Goal: Task Accomplishment & Management: Use online tool/utility

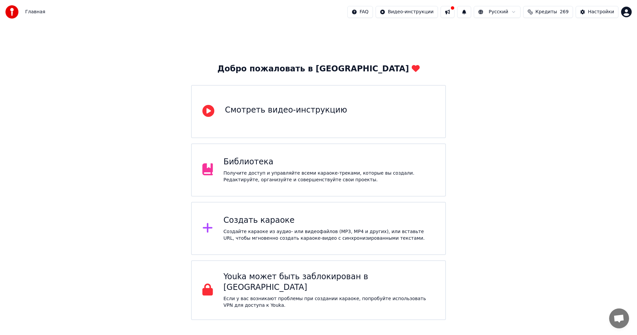
click at [278, 234] on div "Создайте караоке из аудио- или видеофайлов (MP3, MP4 и других), или вставьте UR…" at bounding box center [329, 234] width 211 height 13
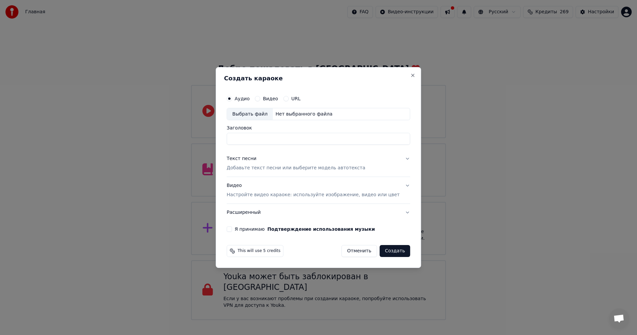
click at [267, 114] on div "Выбрать файл" at bounding box center [250, 114] width 46 height 12
type input "**********"
click at [281, 165] on p "Добавьте текст песни или выберите модель автотекста" at bounding box center [296, 168] width 139 height 7
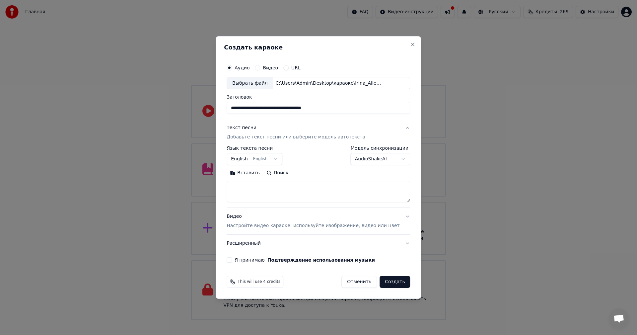
click at [280, 194] on textarea at bounding box center [319, 191] width 184 height 21
paste textarea "**********"
type textarea "**********"
click at [296, 222] on p "Настройте видео караоке: используйте изображение, видео или цвет" at bounding box center [313, 225] width 173 height 7
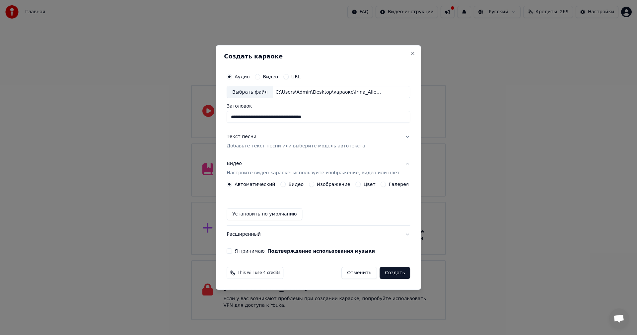
click at [312, 183] on button "Изображение" at bounding box center [311, 184] width 5 height 5
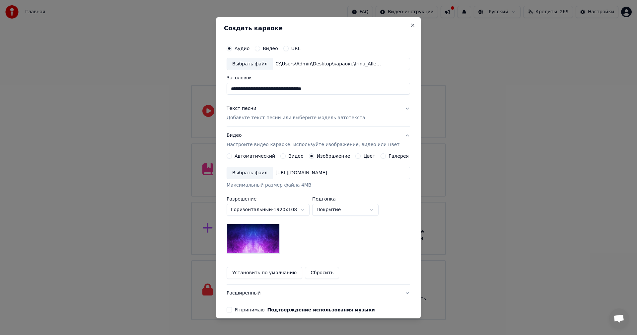
click at [258, 174] on div "Выбрать файл" at bounding box center [250, 173] width 46 height 12
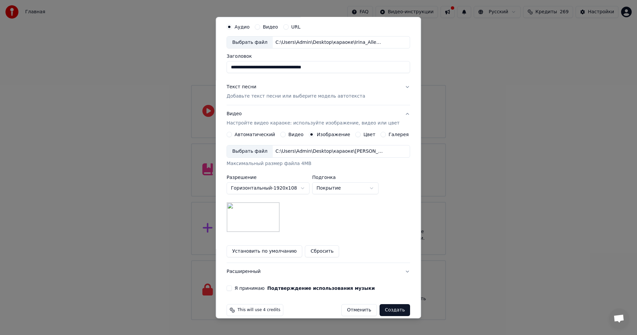
scroll to position [30, 0]
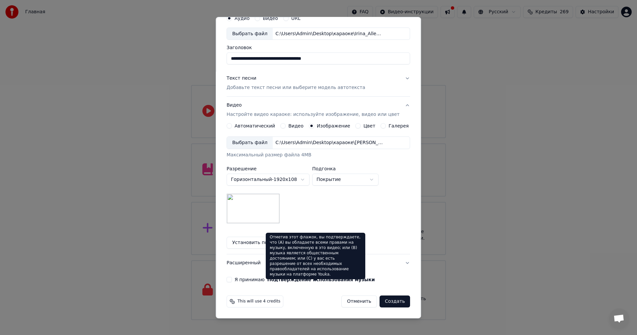
click at [255, 278] on label "Я принимаю Подтверждение использования музыки" at bounding box center [305, 279] width 140 height 5
click at [232, 278] on button "Я принимаю Подтверждение использования музыки" at bounding box center [229, 279] width 5 height 5
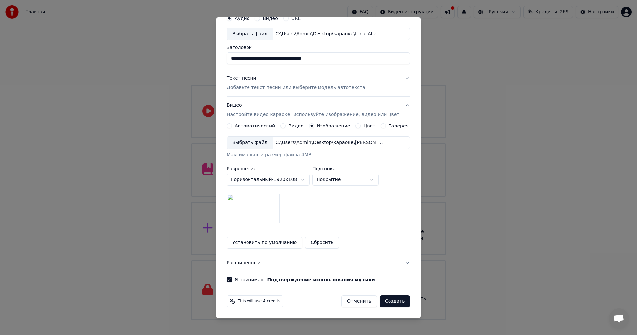
scroll to position [0, 0]
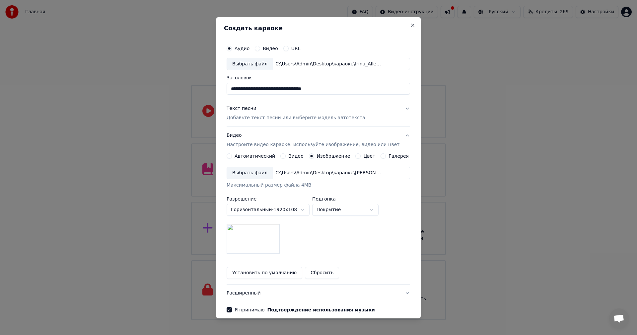
type button "on"
click at [286, 89] on input "**********" at bounding box center [319, 89] width 184 height 12
paste input
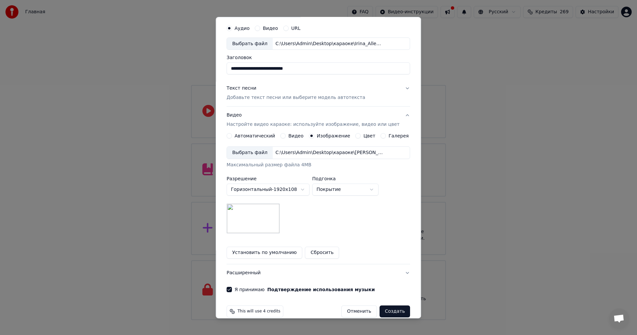
scroll to position [30, 0]
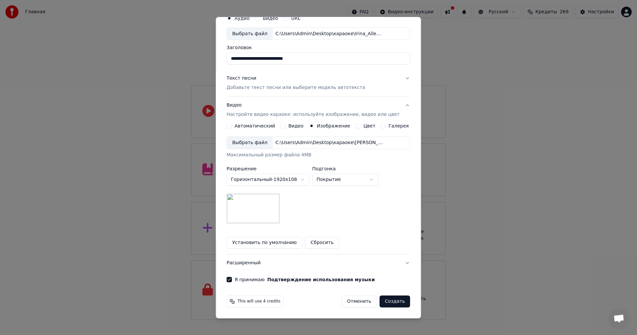
type input "**********"
click at [386, 299] on button "Создать" at bounding box center [395, 301] width 31 height 12
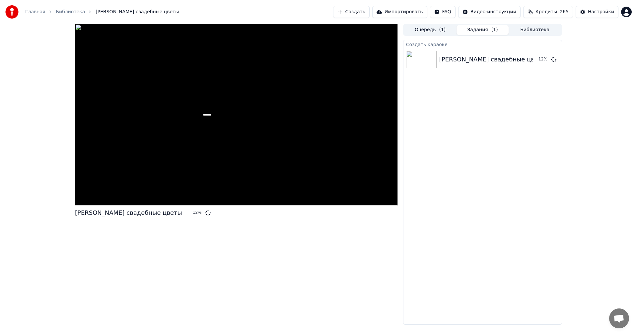
click at [370, 13] on button "Создать" at bounding box center [351, 12] width 37 height 12
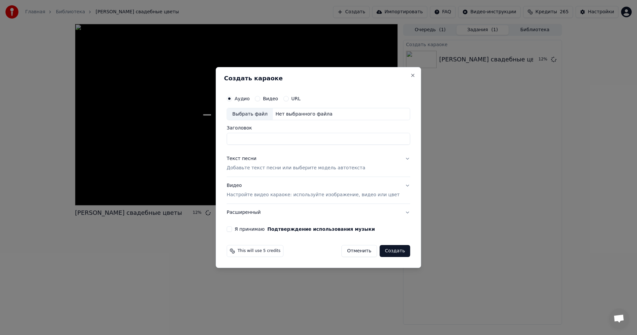
click at [252, 112] on div "Выбрать файл" at bounding box center [250, 114] width 46 height 12
type input "**********"
click at [288, 164] on div "Текст песни Добавьте текст песни или выберите модель автотекста" at bounding box center [296, 164] width 139 height 16
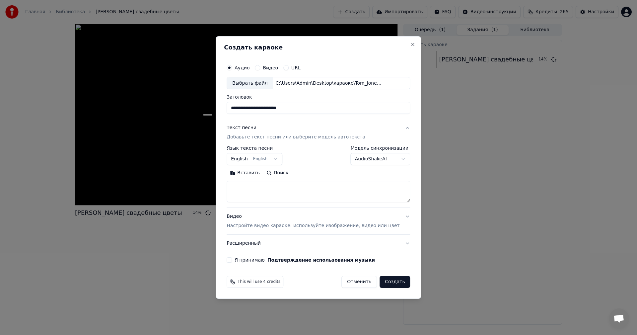
click at [298, 190] on textarea at bounding box center [319, 191] width 184 height 21
paste textarea "**********"
type textarea "**********"
click at [301, 225] on p "Настройте видео караоке: используйте изображение, видео или цвет" at bounding box center [313, 225] width 173 height 7
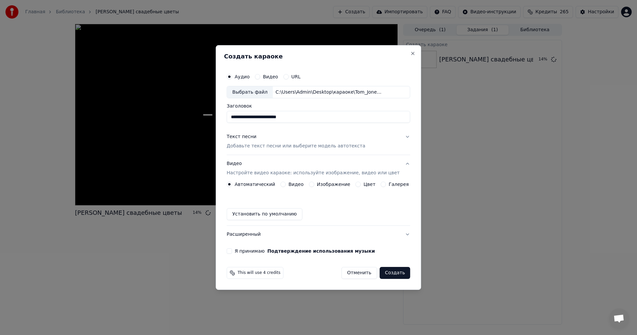
click at [314, 185] on button "Изображение" at bounding box center [311, 184] width 5 height 5
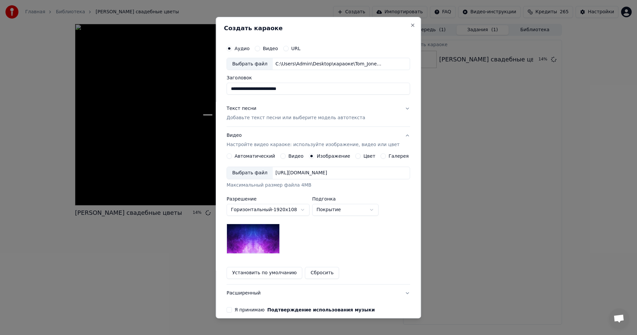
click at [257, 171] on div "Выбрать файл" at bounding box center [250, 173] width 46 height 12
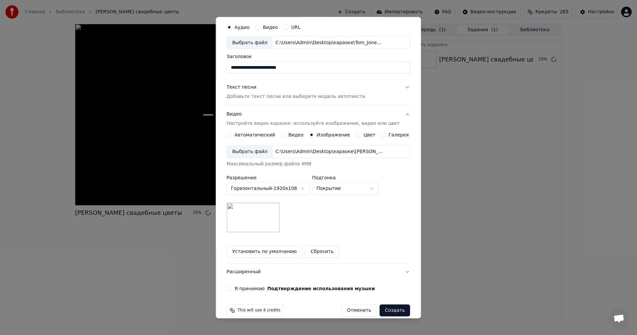
scroll to position [30, 0]
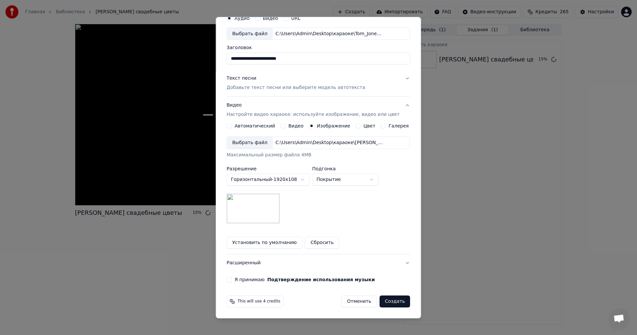
click at [254, 281] on label "Я принимаю Подтверждение использования музыки" at bounding box center [305, 279] width 140 height 5
click at [232, 281] on button "Я принимаю Подтверждение использования музыки" at bounding box center [229, 279] width 5 height 5
click at [389, 303] on button "Создать" at bounding box center [395, 301] width 31 height 12
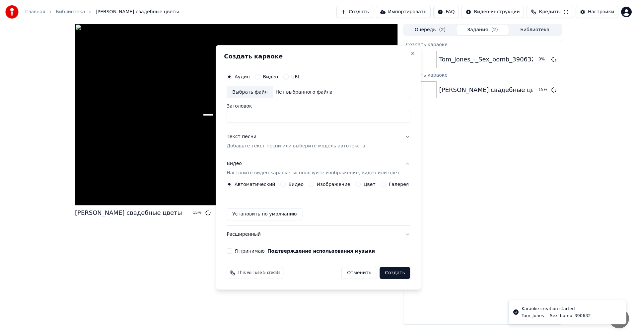
scroll to position [0, 0]
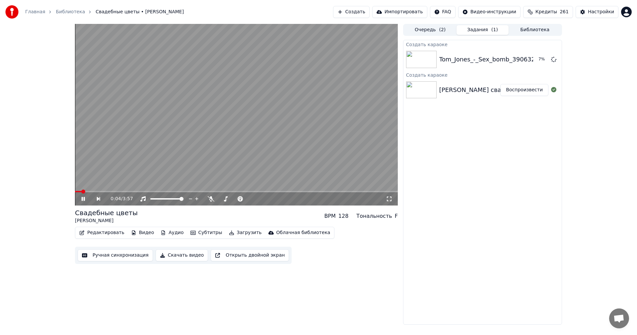
click at [242, 111] on video at bounding box center [236, 115] width 323 height 182
click at [213, 200] on icon at bounding box center [211, 198] width 7 height 5
click at [367, 10] on button "Создать" at bounding box center [351, 12] width 37 height 12
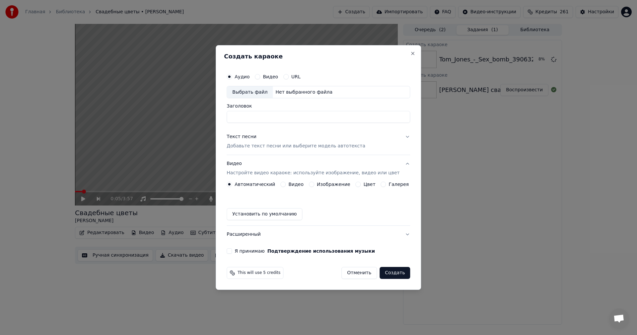
click at [255, 95] on div "Выбрать файл" at bounding box center [250, 92] width 46 height 12
type input "**********"
click at [281, 146] on p "Добавьте текст песни или выберите модель автотекста" at bounding box center [296, 146] width 139 height 7
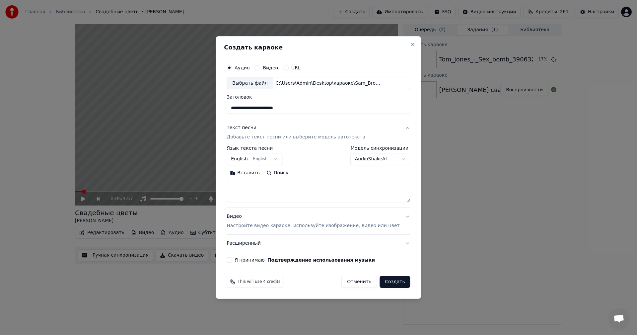
click at [277, 192] on textarea at bounding box center [319, 191] width 184 height 21
paste textarea "**********"
type textarea "**********"
click at [287, 226] on p "Настройте видео караоке: используйте изображение, видео или цвет" at bounding box center [313, 225] width 173 height 7
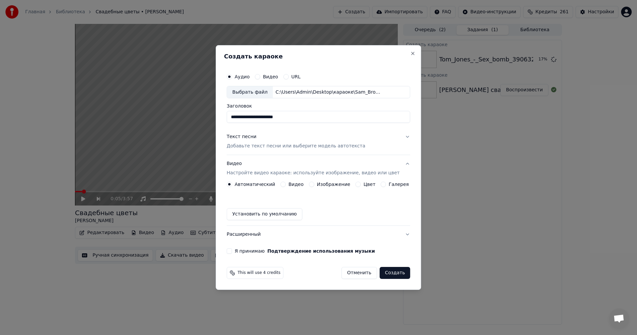
click at [313, 184] on button "Изображение" at bounding box center [311, 184] width 5 height 5
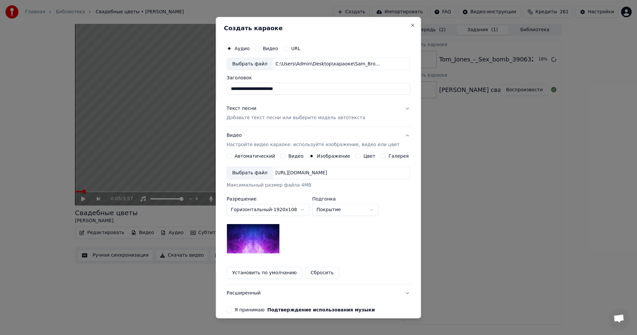
click at [247, 176] on div "Выбрать файл" at bounding box center [250, 173] width 46 height 12
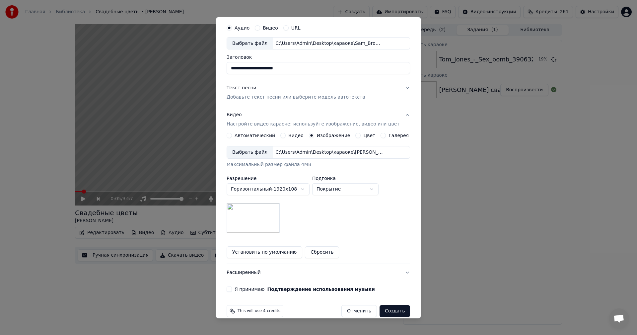
scroll to position [30, 0]
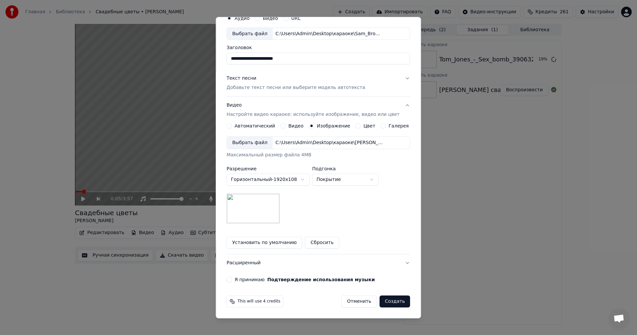
click at [252, 281] on label "Я принимаю Подтверждение использования музыки" at bounding box center [305, 279] width 140 height 5
click at [232, 281] on button "Я принимаю Подтверждение использования музыки" at bounding box center [229, 279] width 5 height 5
click at [388, 300] on button "Создать" at bounding box center [395, 301] width 31 height 12
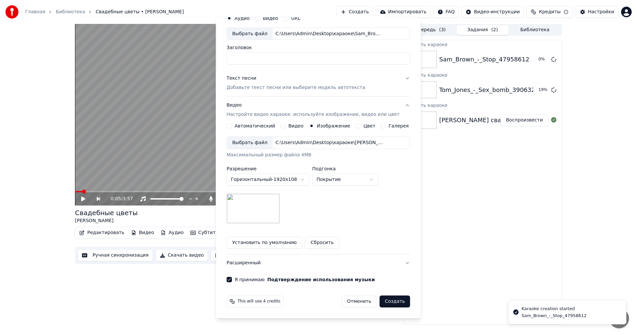
scroll to position [0, 0]
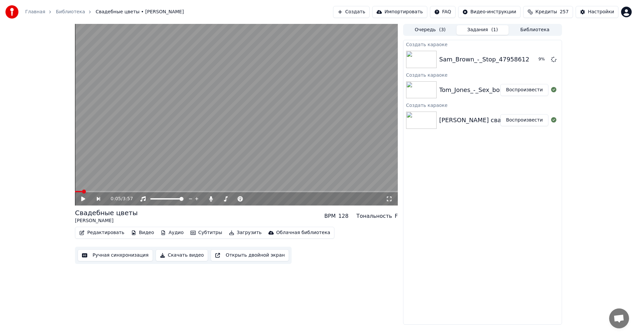
click at [366, 12] on button "Создать" at bounding box center [351, 12] width 37 height 12
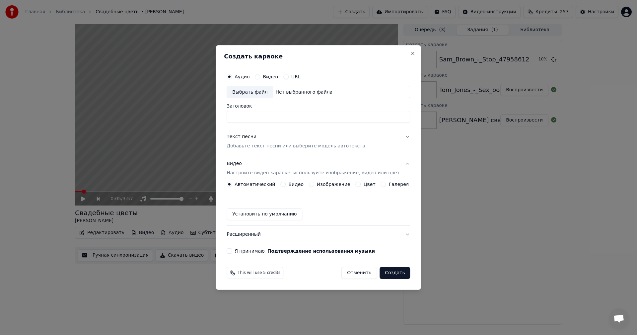
click at [268, 88] on div "Выбрать файл" at bounding box center [250, 92] width 46 height 12
type input "**********"
click at [272, 145] on p "Добавьте текст песни или выберите модель автотекста" at bounding box center [296, 146] width 139 height 7
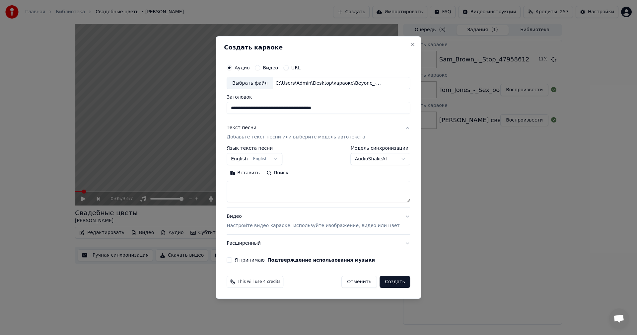
click at [289, 187] on textarea at bounding box center [319, 191] width 184 height 21
paste textarea "**********"
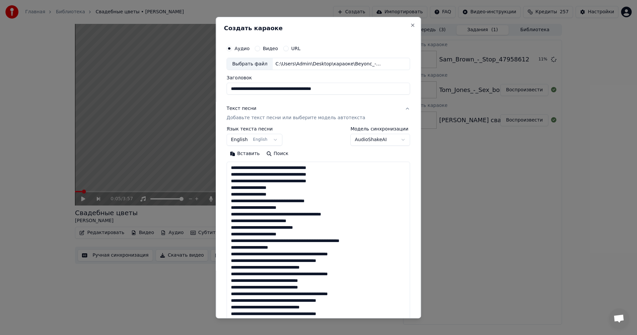
scroll to position [453, 0]
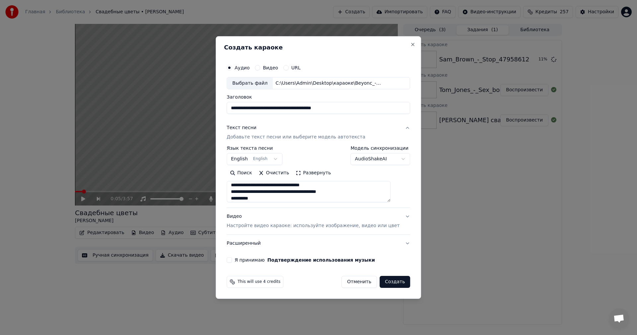
type textarea "**********"
click at [288, 228] on p "Настройте видео караоке: используйте изображение, видео или цвет" at bounding box center [313, 225] width 173 height 7
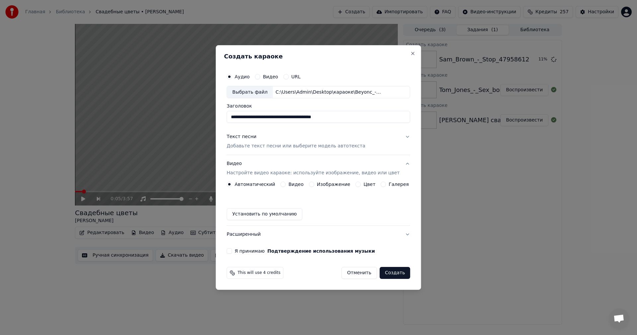
click at [314, 184] on button "Изображение" at bounding box center [311, 184] width 5 height 5
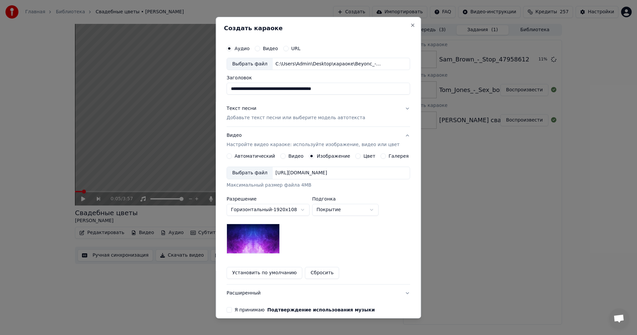
click at [258, 178] on div "Выбрать файл" at bounding box center [250, 173] width 46 height 12
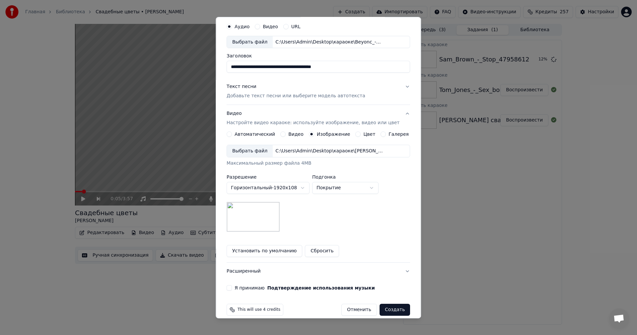
scroll to position [30, 0]
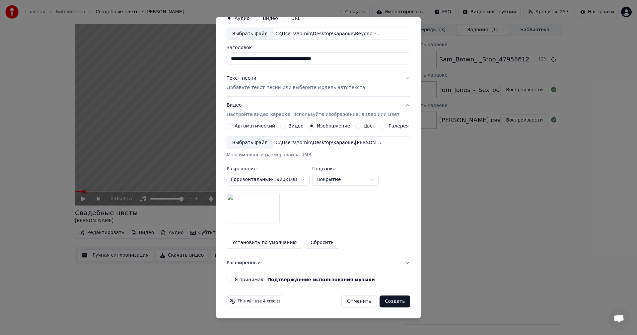
click at [248, 281] on label "Я принимаю Подтверждение использования музыки" at bounding box center [305, 279] width 140 height 5
click at [232, 281] on button "Я принимаю Подтверждение использования музыки" at bounding box center [229, 279] width 5 height 5
click at [392, 304] on button "Создать" at bounding box center [395, 301] width 31 height 12
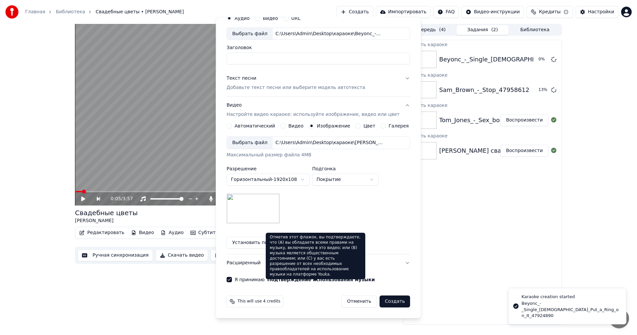
scroll to position [0, 0]
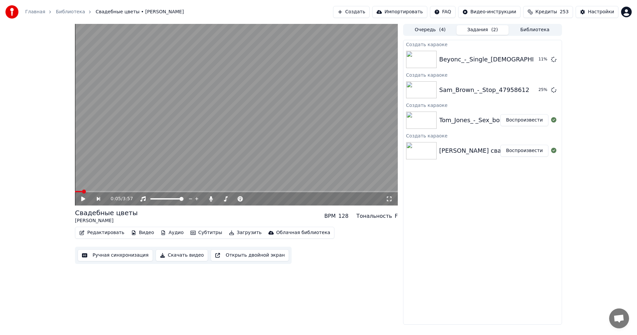
click at [369, 11] on button "Создать" at bounding box center [351, 12] width 37 height 12
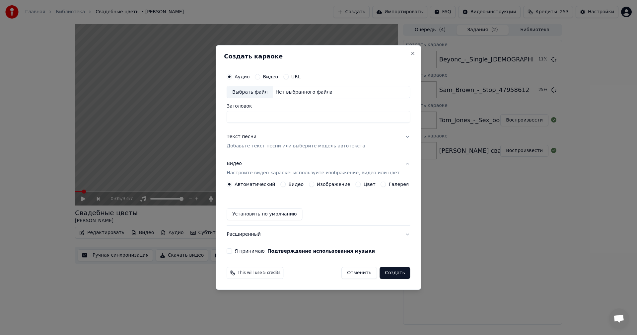
click at [265, 91] on div "Выбрать файл" at bounding box center [250, 92] width 46 height 12
type input "**********"
click at [272, 145] on p "Добавьте текст песни или выберите модель автотекста" at bounding box center [296, 146] width 139 height 7
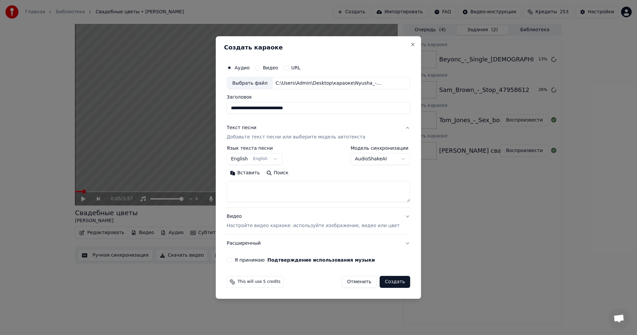
click at [267, 193] on textarea at bounding box center [319, 191] width 184 height 21
paste textarea "**********"
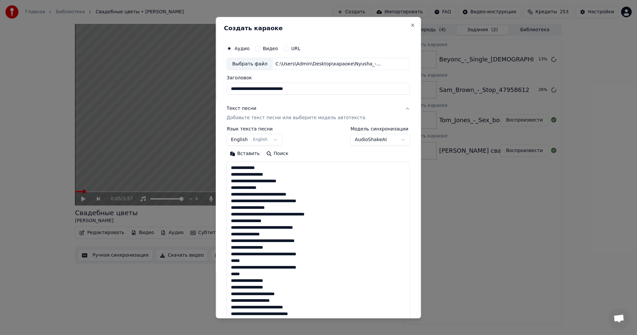
scroll to position [327, 0]
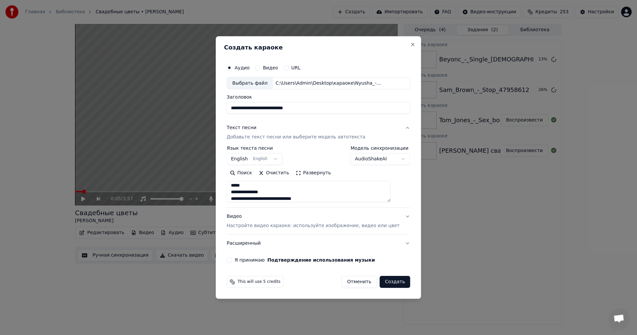
type textarea "**********"
click at [275, 222] on div "Видео Настройте видео караоке: используйте изображение, видео или цвет" at bounding box center [313, 221] width 173 height 16
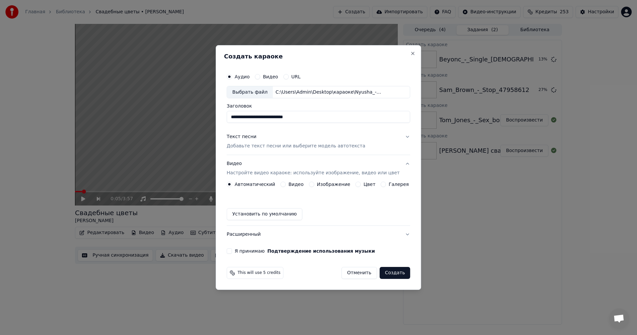
click at [318, 186] on label "Изображение" at bounding box center [334, 184] width 34 height 5
click at [314, 186] on button "Изображение" at bounding box center [311, 184] width 5 height 5
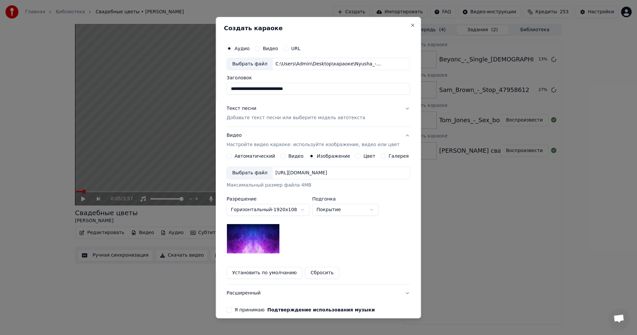
click at [257, 169] on div "Выбрать файл" at bounding box center [250, 173] width 46 height 12
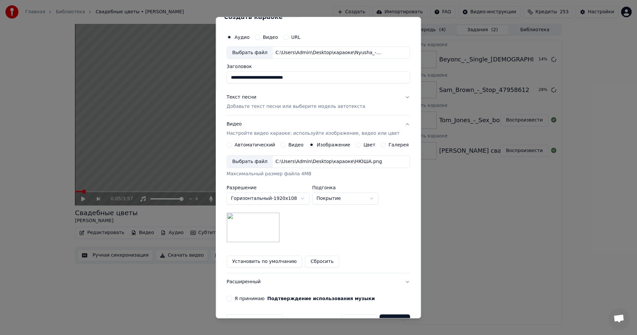
scroll to position [30, 0]
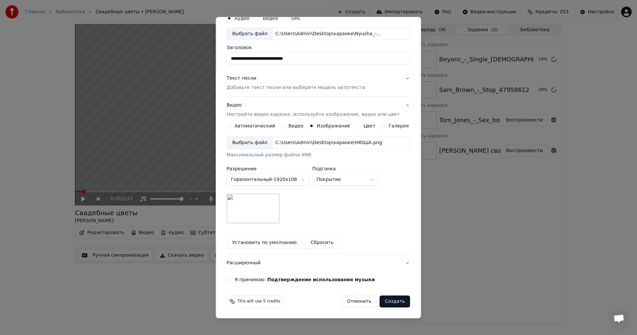
click at [247, 280] on label "Я принимаю Подтверждение использования музыки" at bounding box center [305, 279] width 140 height 5
click at [232, 280] on button "Я принимаю Подтверждение использования музыки" at bounding box center [229, 279] width 5 height 5
click at [384, 303] on button "Создать" at bounding box center [395, 301] width 31 height 12
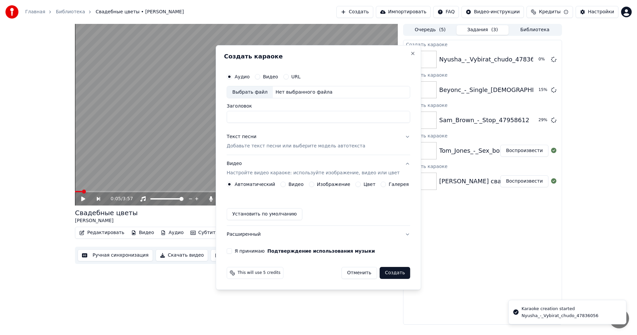
scroll to position [0, 0]
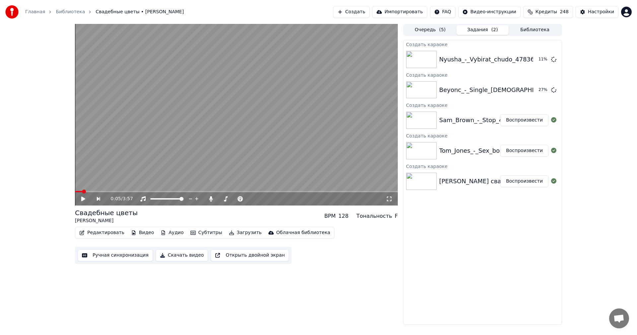
click at [362, 7] on button "Создать" at bounding box center [351, 12] width 37 height 12
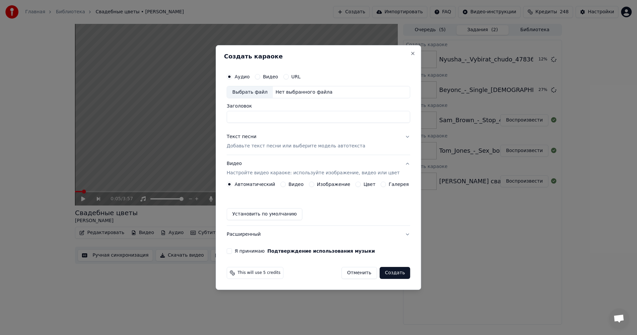
click at [248, 93] on div "Выбрать файл" at bounding box center [250, 92] width 46 height 12
type input "**********"
click at [274, 144] on p "Добавьте текст песни или выберите модель автотекста" at bounding box center [296, 146] width 139 height 7
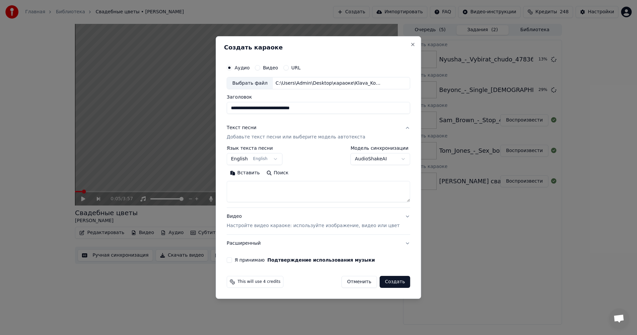
click at [288, 191] on textarea at bounding box center [319, 191] width 184 height 21
paste textarea "**********"
type textarea "**********"
click at [288, 227] on p "Настройте видео караоке: используйте изображение, видео или цвет" at bounding box center [313, 225] width 173 height 7
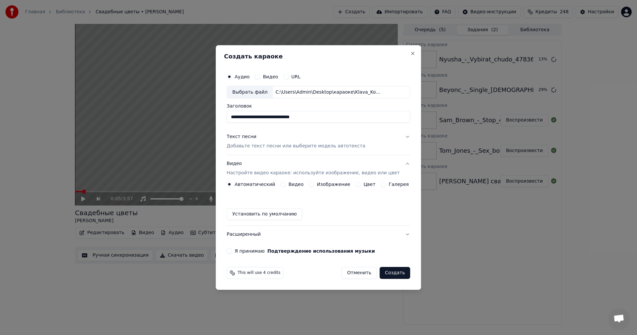
click at [317, 187] on div "Изображение" at bounding box center [329, 184] width 41 height 5
click at [313, 186] on button "Изображение" at bounding box center [311, 184] width 5 height 5
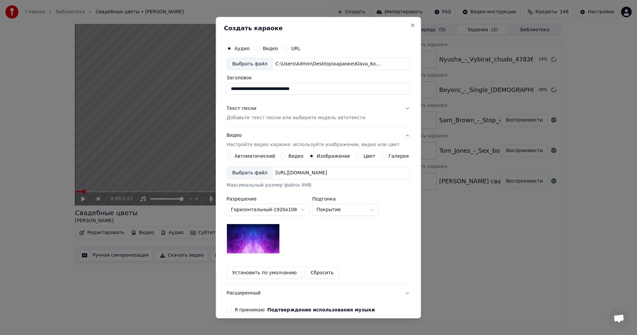
click at [259, 169] on div "Выбрать файл" at bounding box center [250, 173] width 46 height 12
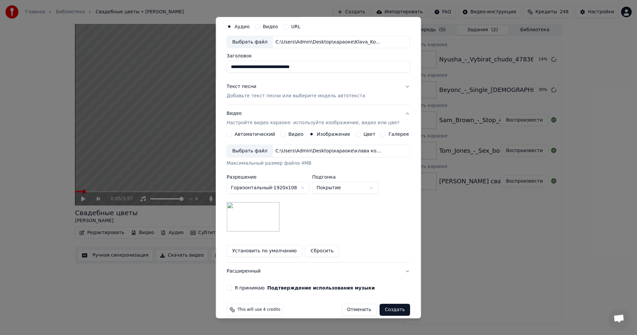
scroll to position [30, 0]
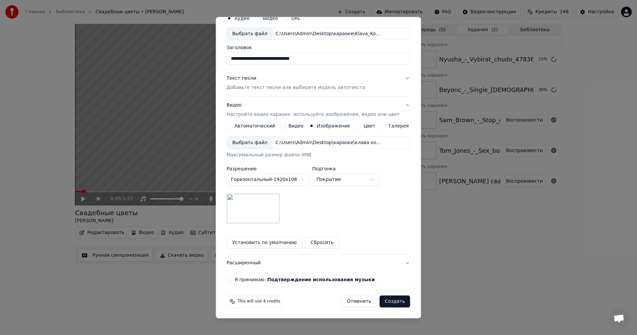
click at [255, 279] on label "Я принимаю Подтверждение использования музыки" at bounding box center [305, 279] width 140 height 5
click at [232, 279] on button "Я принимаю Подтверждение использования музыки" at bounding box center [229, 279] width 5 height 5
click at [384, 301] on button "Создать" at bounding box center [395, 301] width 31 height 12
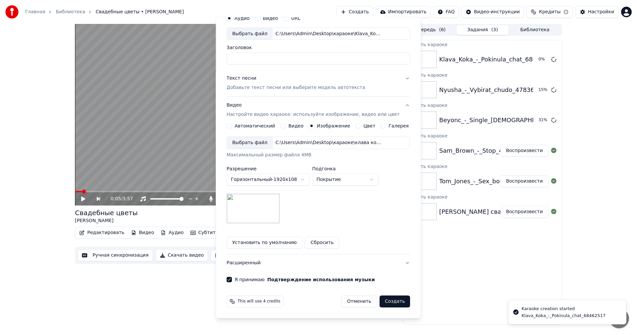
scroll to position [0, 0]
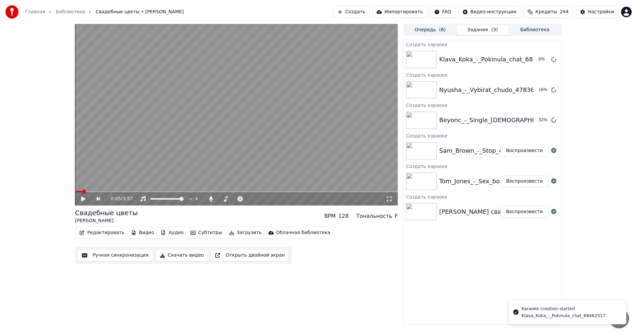
click at [613, 187] on div "0:05 / 3:57 Свадебные цветы [PERSON_NAME] BPM 128 Тональность F Редактировать В…" at bounding box center [318, 174] width 637 height 301
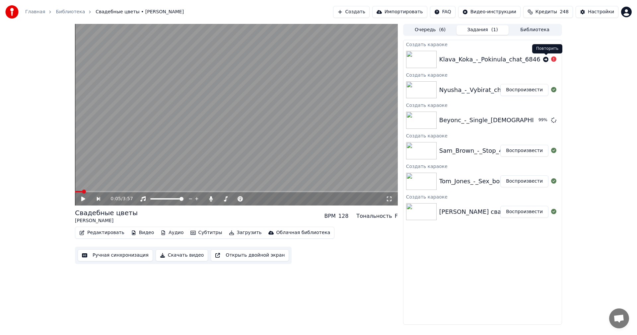
click at [546, 60] on icon at bounding box center [545, 59] width 5 height 5
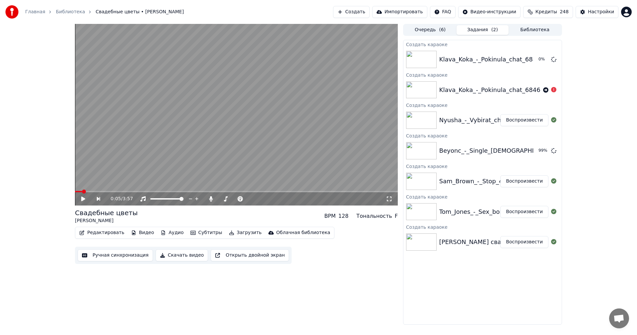
click at [526, 244] on button "Воспроизвести" at bounding box center [525, 242] width 48 height 12
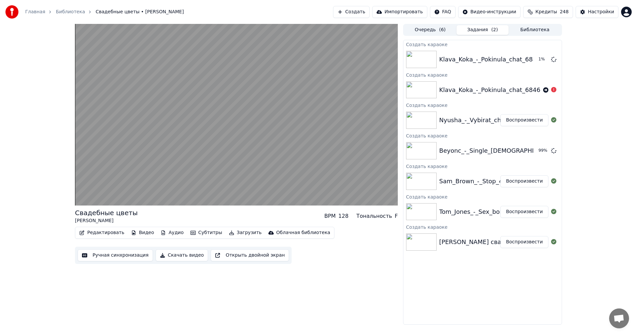
click at [117, 255] on button "Ручная синхронизация" at bounding box center [115, 255] width 75 height 12
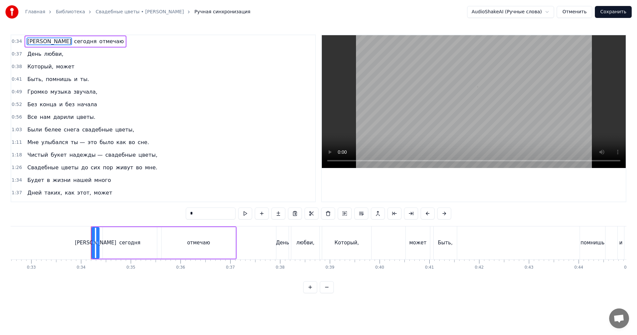
scroll to position [0, 1670]
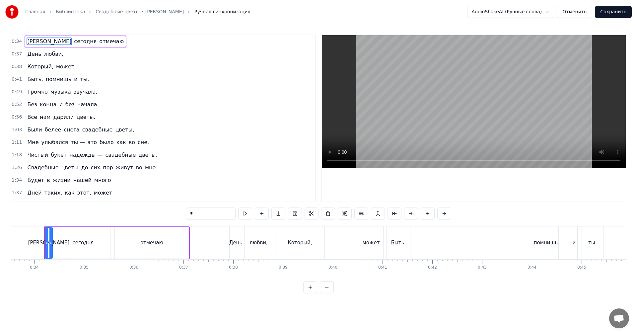
click at [515, 88] on video at bounding box center [474, 101] width 304 height 133
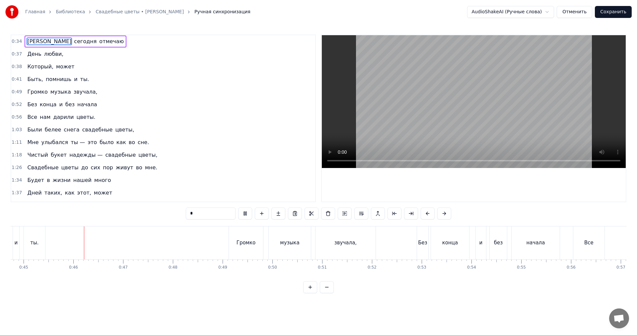
scroll to position [0, 2229]
click at [463, 121] on video at bounding box center [474, 101] width 304 height 133
click at [27, 77] on span "Быть," at bounding box center [35, 79] width 17 height 8
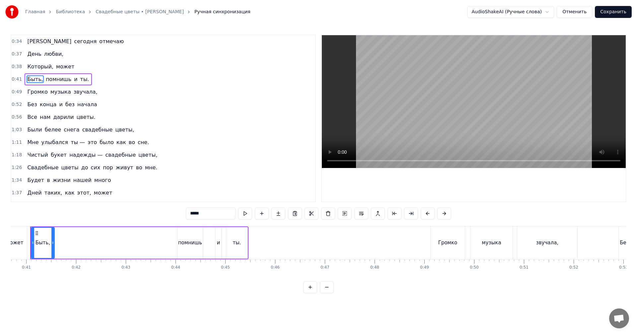
scroll to position [0, 2012]
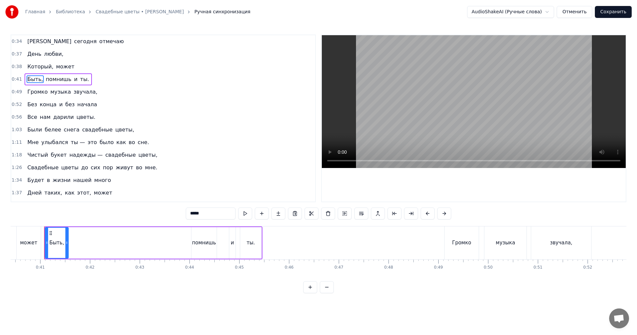
drag, startPoint x: 191, startPoint y: 212, endPoint x: 184, endPoint y: 213, distance: 7.0
click at [184, 213] on div "0:34 Я сегодня отмечаю 0:37 День любви, 0:38 Который, может 0:41 Быть, помнишь …" at bounding box center [319, 164] width 616 height 259
click at [182, 212] on input "****" at bounding box center [203, 213] width 50 height 12
type input "*****"
click at [173, 246] on div "быть, помнишь и ты." at bounding box center [153, 242] width 218 height 33
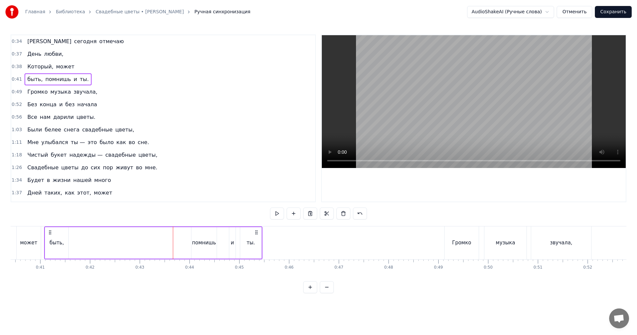
click at [437, 65] on video at bounding box center [474, 101] width 304 height 133
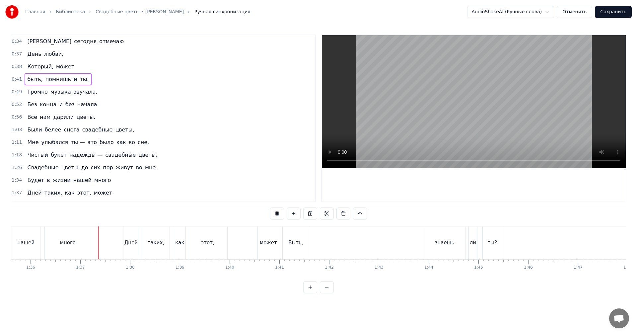
scroll to position [0, 4784]
click at [279, 246] on div "Быть," at bounding box center [272, 243] width 15 height 8
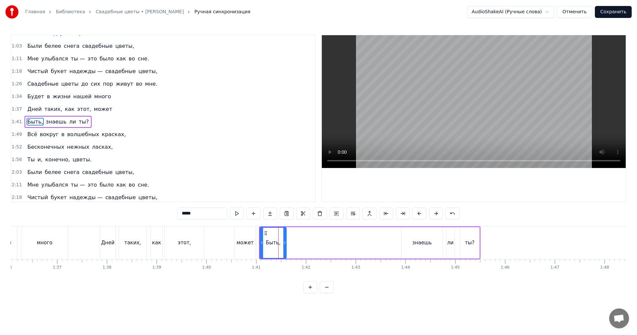
scroll to position [87, 0]
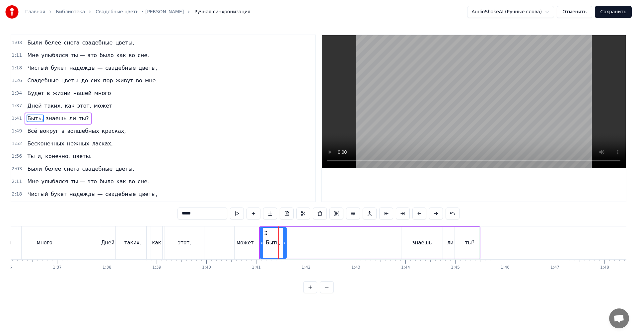
drag, startPoint x: 185, startPoint y: 215, endPoint x: 177, endPoint y: 215, distance: 8.0
click at [177, 215] on div "0:34 Я сегодня отмечаю 0:37 День любви, 0:38 Который, может 0:41 быть, помнишь …" at bounding box center [319, 164] width 616 height 259
type input "*****"
click at [231, 244] on div "Дней таких, как этот, может" at bounding box center [179, 242] width 158 height 33
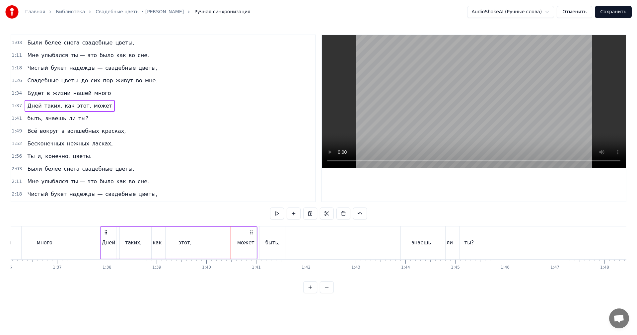
click at [439, 129] on video at bounding box center [474, 101] width 304 height 133
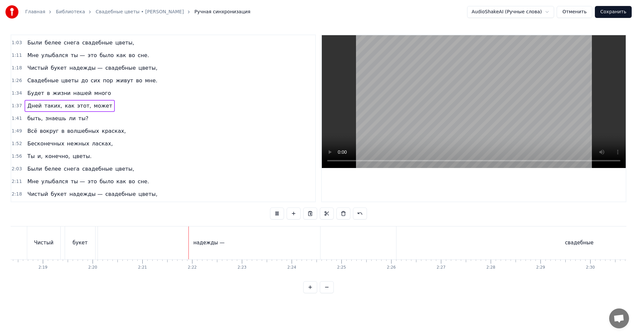
scroll to position [0, 7005]
click at [468, 80] on video at bounding box center [474, 101] width 304 height 133
click at [134, 243] on div "надежды —" at bounding box center [93, 242] width 222 height 33
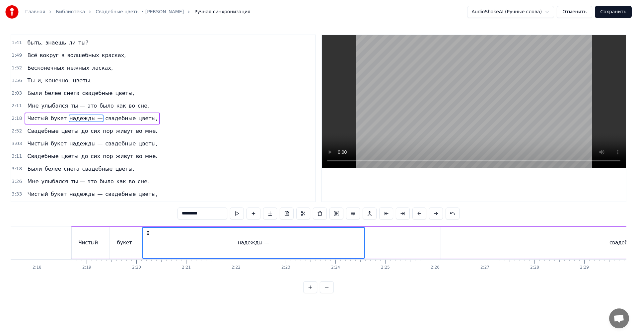
scroll to position [0, 6839]
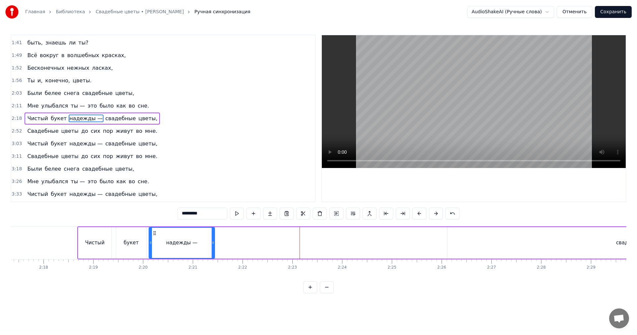
drag, startPoint x: 366, startPoint y: 245, endPoint x: 211, endPoint y: 248, distance: 154.4
click at [212, 248] on div at bounding box center [213, 243] width 3 height 30
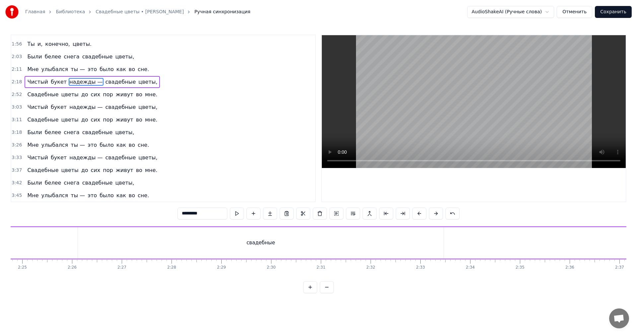
scroll to position [0, 7205]
click at [209, 234] on div "свадебные" at bounding box center [266, 243] width 366 height 32
type input "*********"
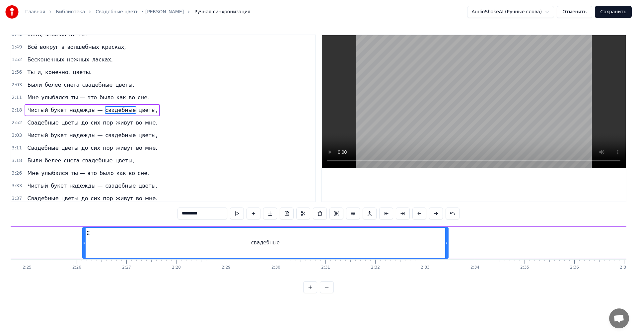
scroll to position [163, 0]
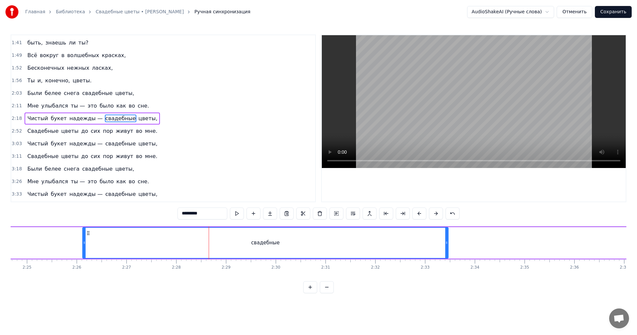
click at [426, 117] on video at bounding box center [474, 101] width 304 height 133
click at [424, 118] on video at bounding box center [474, 101] width 304 height 133
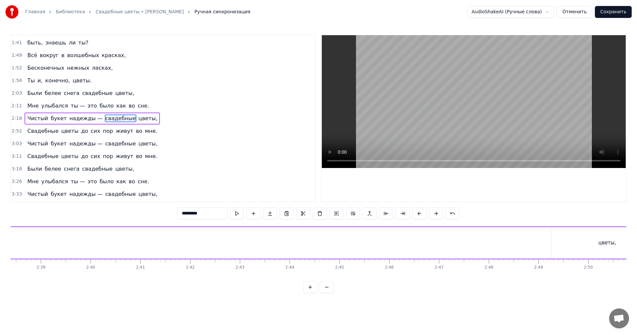
scroll to position [0, 7968]
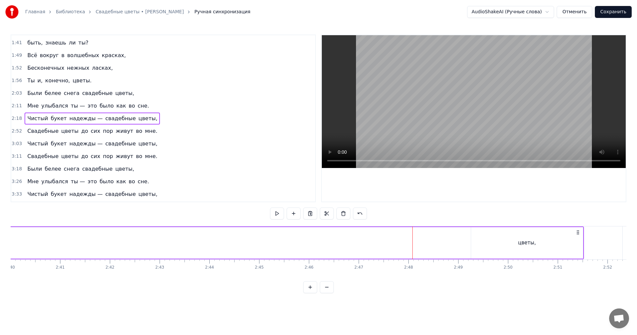
click at [486, 119] on video at bounding box center [474, 101] width 304 height 133
click at [504, 108] on video at bounding box center [474, 101] width 304 height 133
click at [12, 118] on span "2:18" at bounding box center [17, 118] width 10 height 7
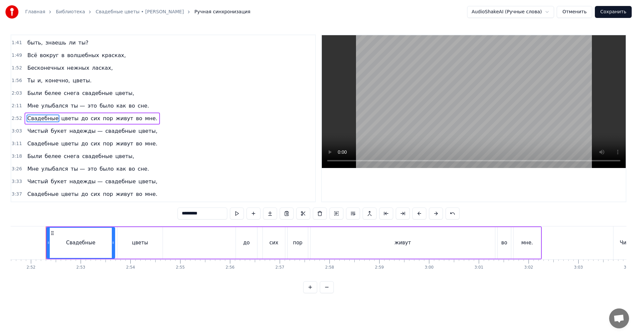
scroll to position [0, 8547]
click at [12, 118] on span "2:52" at bounding box center [17, 118] width 10 height 7
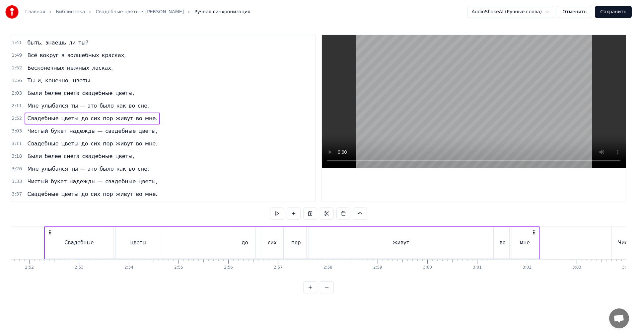
click at [15, 131] on span "3:03" at bounding box center [17, 131] width 10 height 7
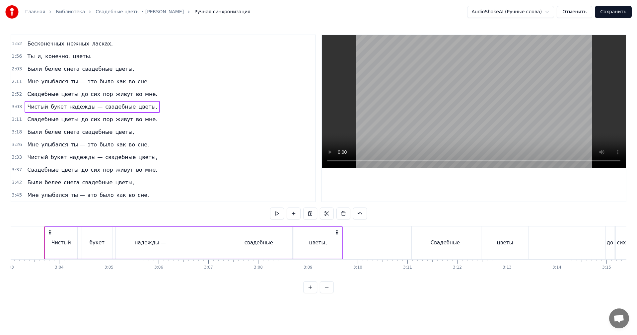
scroll to position [0, 0]
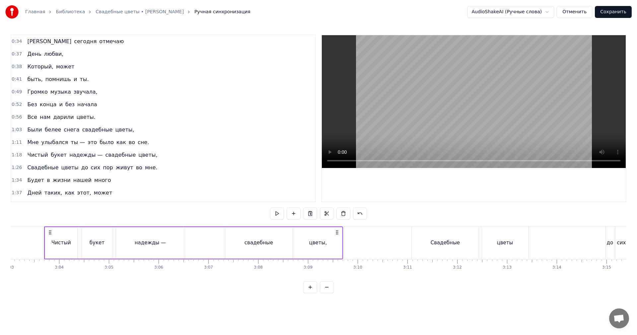
click at [14, 140] on span "1:11" at bounding box center [17, 142] width 10 height 7
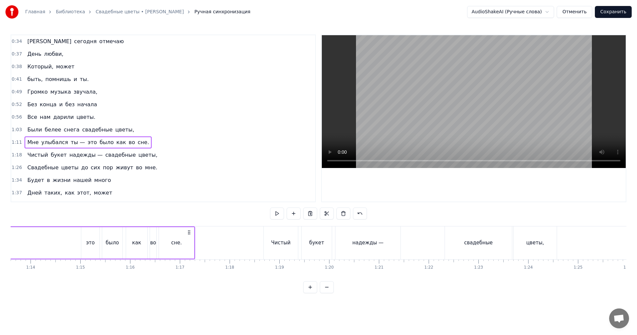
scroll to position [0, 3507]
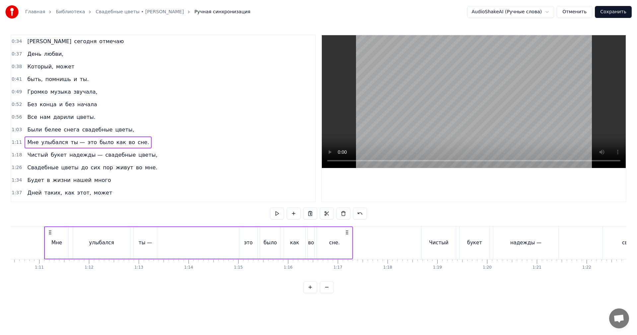
click at [12, 155] on span "1:18" at bounding box center [17, 155] width 10 height 7
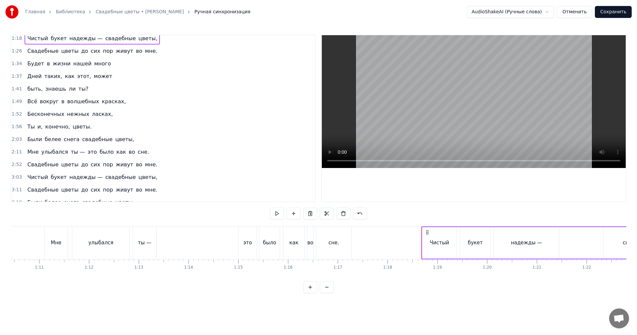
scroll to position [133, 0]
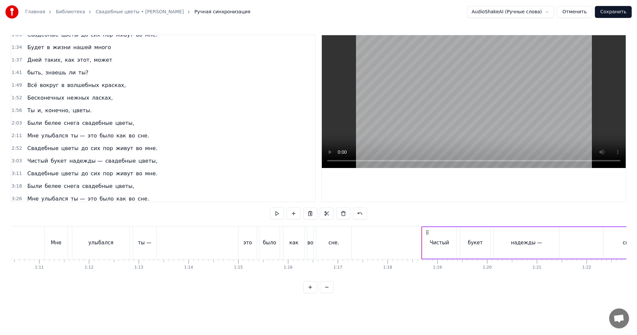
click at [17, 138] on span "2:11" at bounding box center [17, 135] width 10 height 7
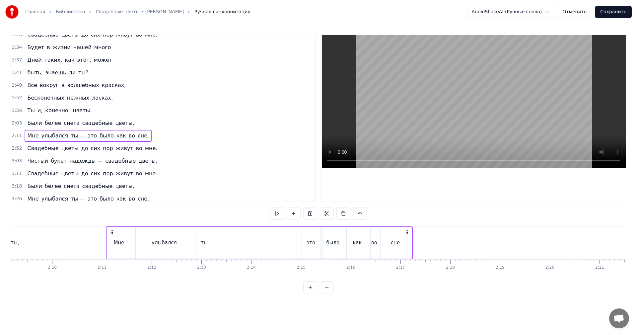
scroll to position [0, 6494]
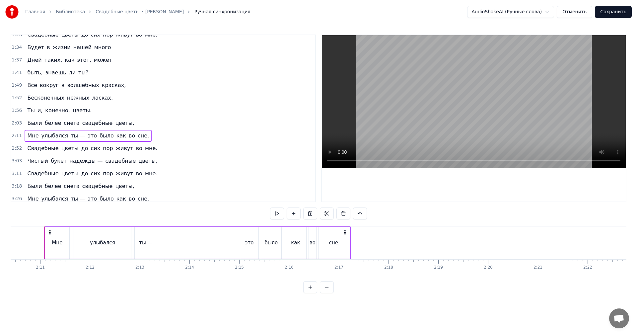
click at [15, 149] on span "2:52" at bounding box center [17, 148] width 10 height 7
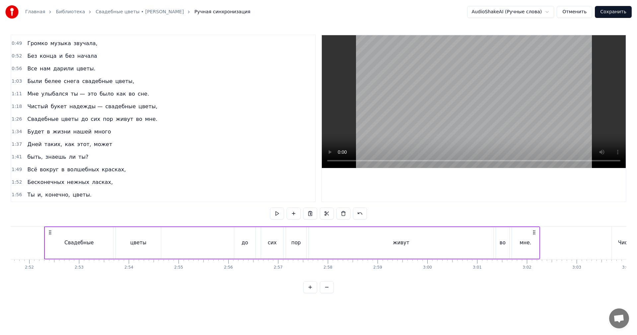
scroll to position [0, 0]
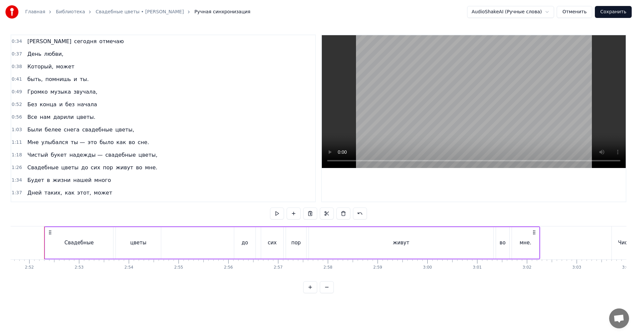
click at [16, 154] on span "1:18" at bounding box center [17, 155] width 10 height 7
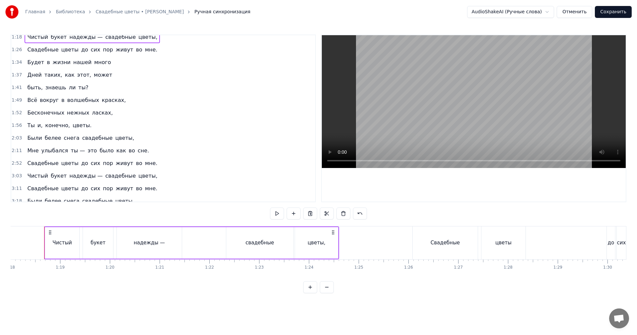
scroll to position [187, 0]
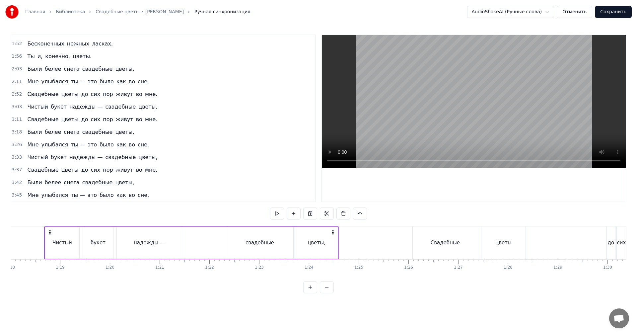
click at [15, 135] on div "3:18 Были белее снега свадебные цветы," at bounding box center [163, 132] width 304 height 13
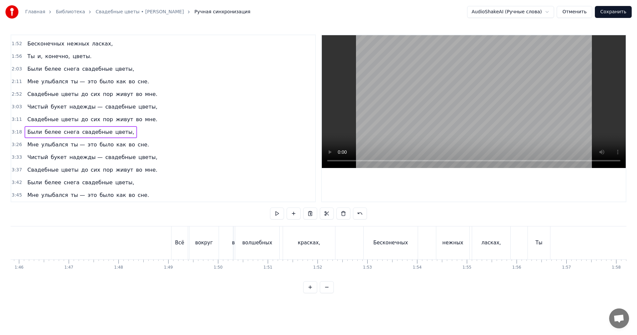
click at [14, 132] on span "3:18" at bounding box center [17, 132] width 10 height 7
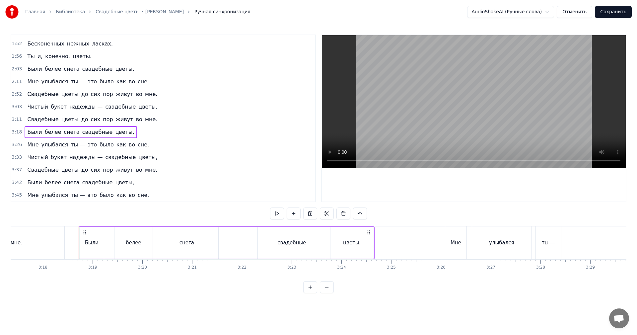
scroll to position [0, 9862]
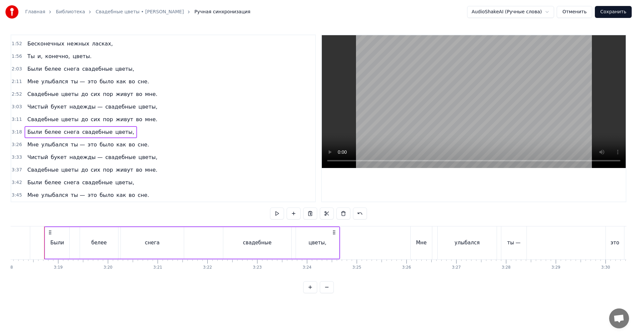
click at [14, 145] on span "3:26" at bounding box center [17, 144] width 10 height 7
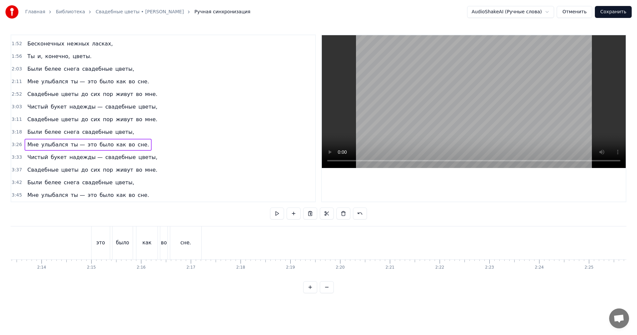
scroll to position [0, 6410]
click at [360, 244] on div "было" at bounding box center [354, 243] width 13 height 8
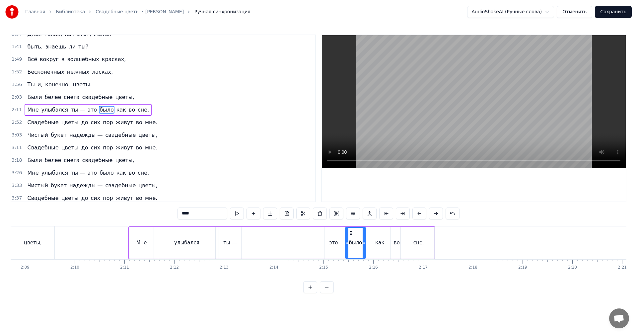
scroll to position [150, 0]
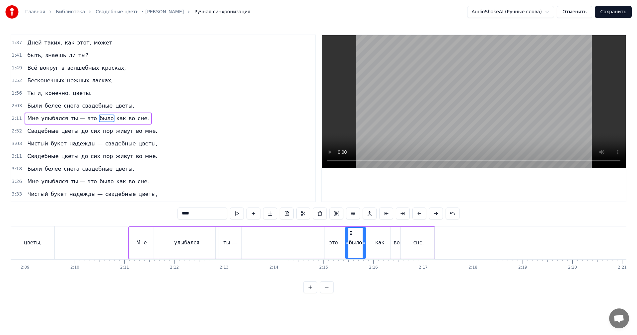
click at [16, 119] on span "2:11" at bounding box center [17, 118] width 10 height 7
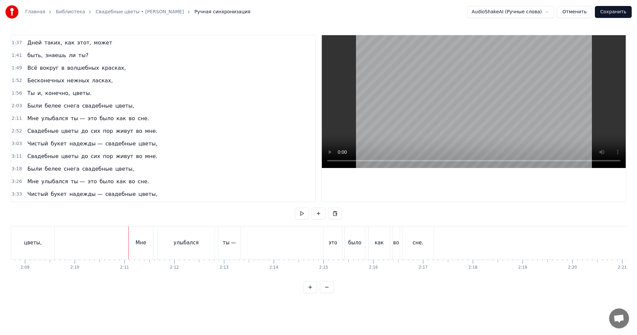
click at [14, 119] on span "2:11" at bounding box center [17, 118] width 10 height 7
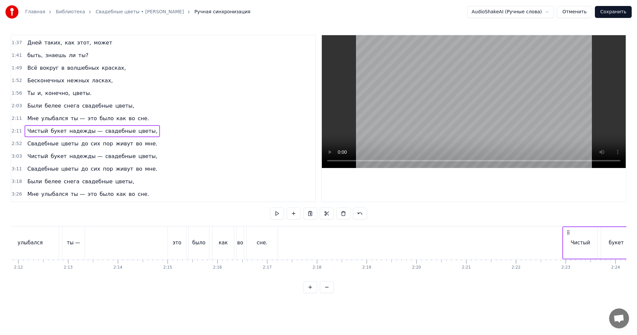
scroll to position [0, 6571]
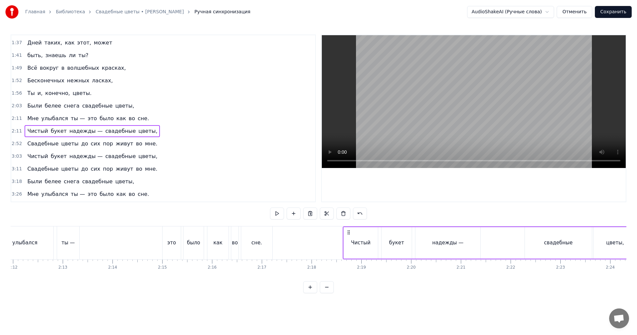
drag, startPoint x: 133, startPoint y: 230, endPoint x: 348, endPoint y: 244, distance: 214.9
click at [348, 244] on div "Чистый букет надежды — свадебные цветы," at bounding box center [490, 242] width 295 height 33
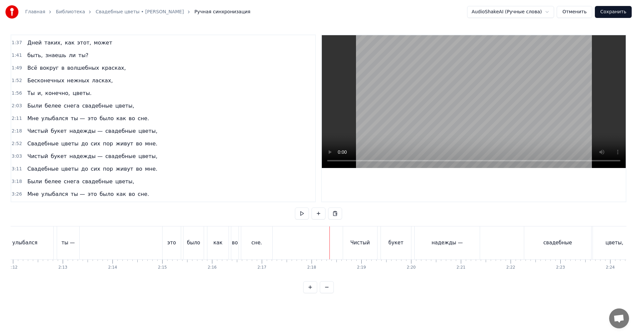
click at [463, 114] on video at bounding box center [474, 101] width 304 height 133
drag, startPoint x: 462, startPoint y: 114, endPoint x: 415, endPoint y: 124, distance: 47.9
click at [462, 114] on video at bounding box center [474, 101] width 304 height 133
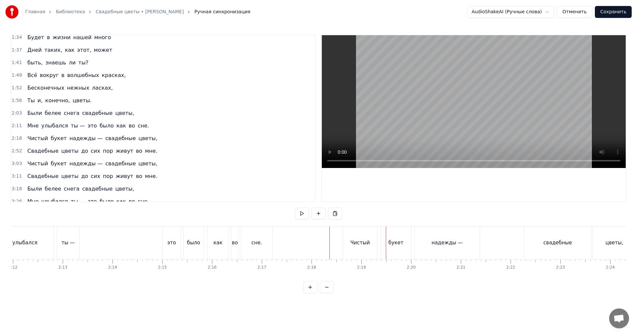
scroll to position [183, 0]
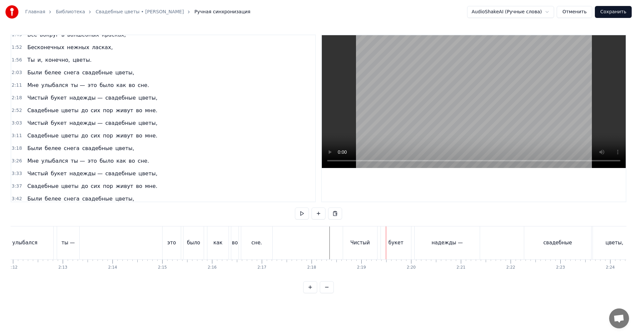
click at [393, 95] on video at bounding box center [474, 101] width 304 height 133
click at [405, 103] on video at bounding box center [474, 101] width 304 height 133
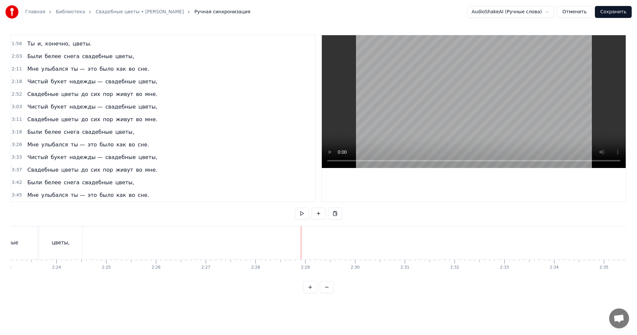
click at [57, 241] on div "цветы," at bounding box center [61, 243] width 18 height 8
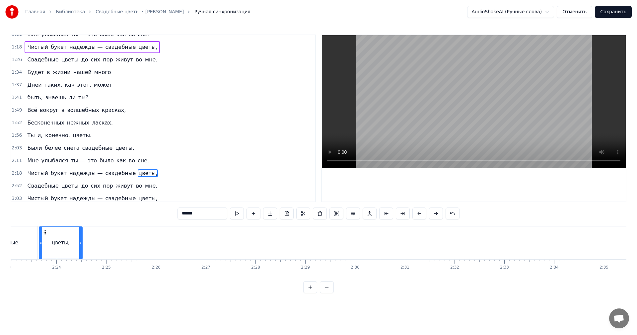
scroll to position [96, 0]
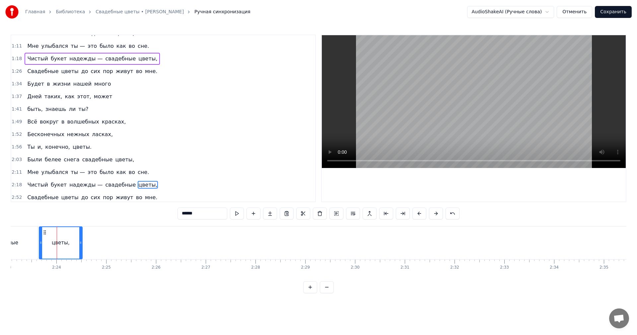
click at [13, 72] on span "1:26" at bounding box center [17, 71] width 10 height 7
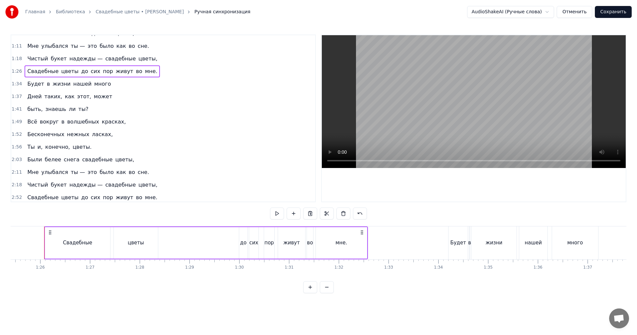
click at [10, 185] on div "Главная Библиотека Свадебные цветы • [PERSON_NAME] Ручная синхронизация AudioSh…" at bounding box center [318, 146] width 637 height 293
click at [12, 184] on span "2:18" at bounding box center [17, 185] width 10 height 7
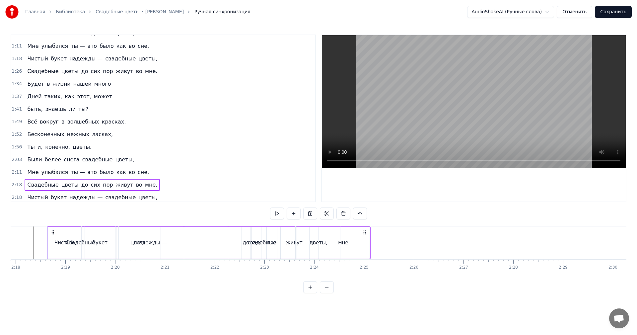
scroll to position [0, 6870]
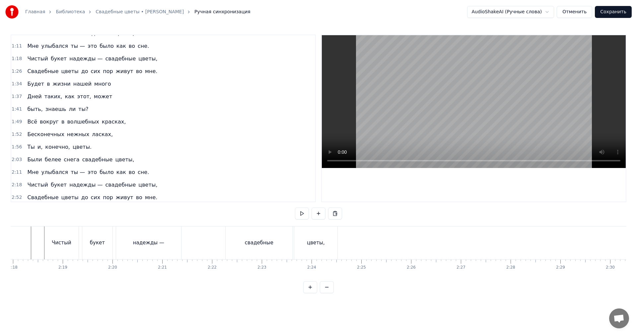
click at [12, 185] on span "2:18" at bounding box center [17, 185] width 10 height 7
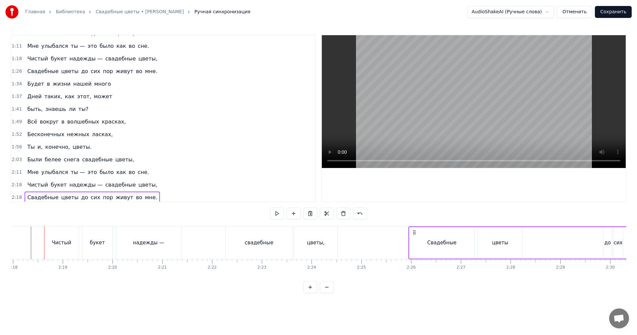
drag, startPoint x: 50, startPoint y: 231, endPoint x: 414, endPoint y: 240, distance: 364.3
click at [414, 240] on div "Свадебные цветы до сих пор живут во мне." at bounding box center [571, 242] width 324 height 33
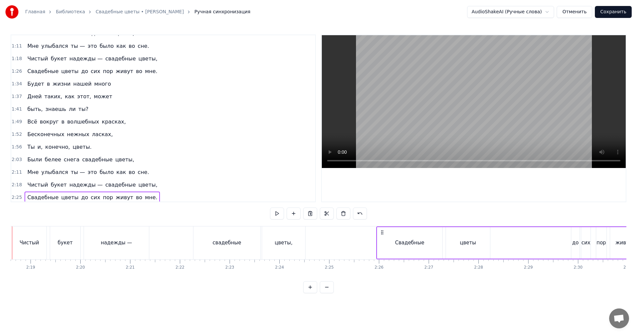
scroll to position [0, 7069]
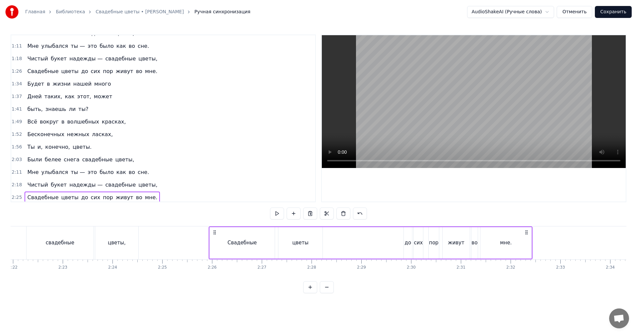
click at [214, 232] on icon at bounding box center [214, 232] width 5 height 5
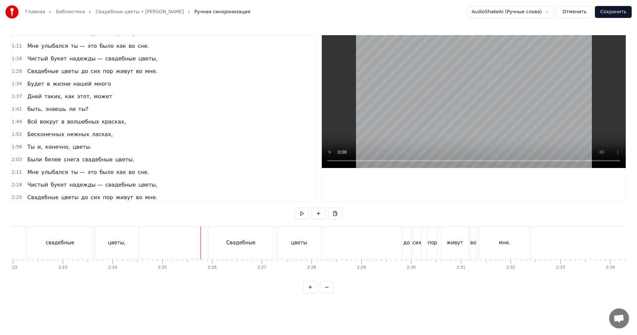
click at [431, 108] on video at bounding box center [474, 101] width 304 height 133
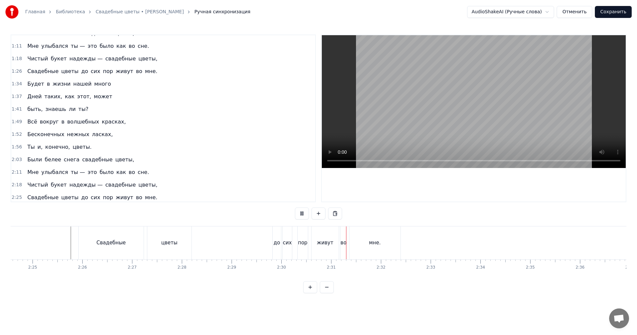
scroll to position [0, 7268]
click at [427, 121] on video at bounding box center [474, 101] width 304 height 133
click at [306, 238] on div "мне." at bounding box center [305, 242] width 51 height 33
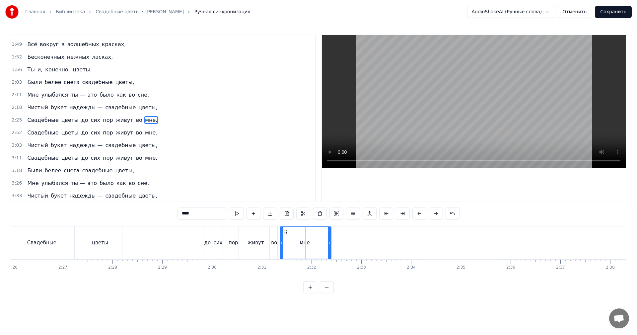
scroll to position [175, 0]
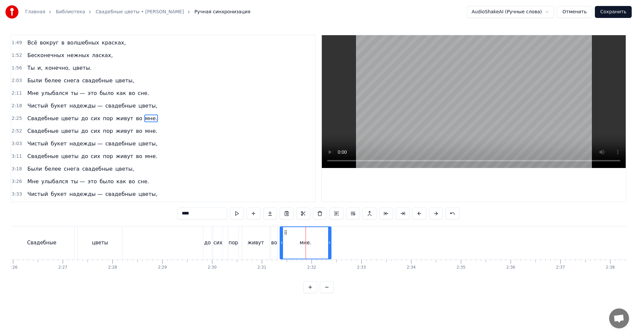
click at [12, 119] on span "2:25" at bounding box center [17, 118] width 10 height 7
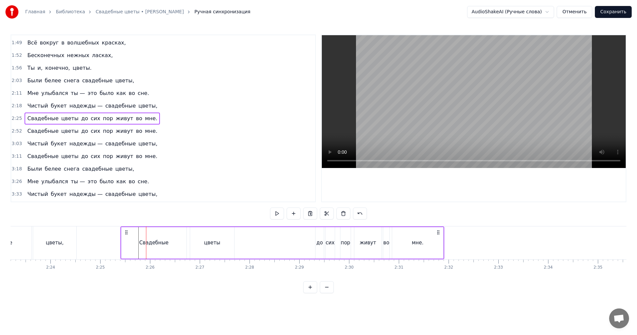
scroll to position [0, 7122]
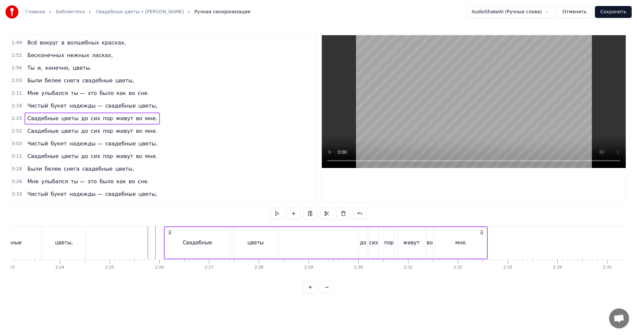
drag, startPoint x: 50, startPoint y: 233, endPoint x: 170, endPoint y: 230, distance: 119.9
click at [170, 230] on icon at bounding box center [169, 232] width 5 height 5
click at [200, 241] on div "Свадебные" at bounding box center [197, 243] width 29 height 8
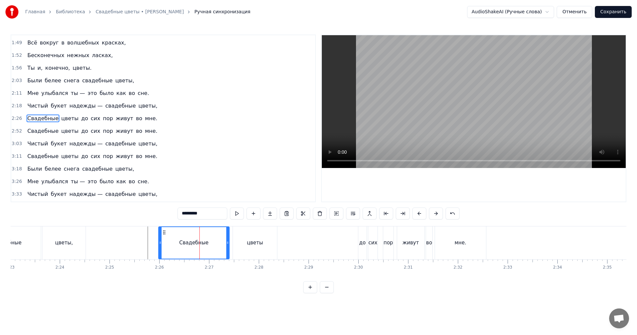
drag, startPoint x: 165, startPoint y: 243, endPoint x: 159, endPoint y: 243, distance: 6.0
click at [159, 243] on icon at bounding box center [160, 242] width 3 height 5
drag, startPoint x: 226, startPoint y: 245, endPoint x: 242, endPoint y: 242, distance: 15.6
click at [219, 246] on div at bounding box center [220, 243] width 3 height 32
drag, startPoint x: 243, startPoint y: 241, endPoint x: 238, endPoint y: 243, distance: 4.8
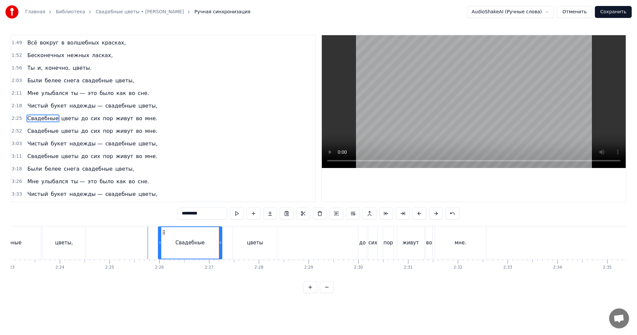
click at [243, 241] on div "цветы" at bounding box center [255, 242] width 44 height 33
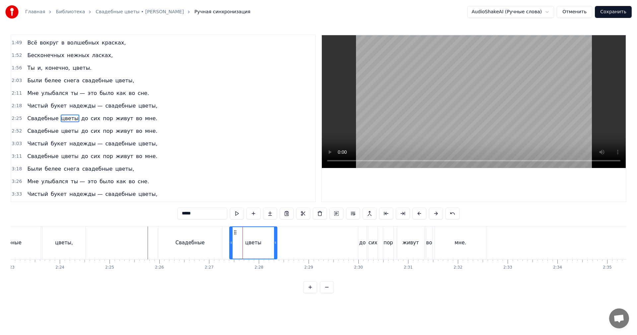
drag, startPoint x: 235, startPoint y: 244, endPoint x: 230, endPoint y: 246, distance: 5.1
click at [230, 246] on div at bounding box center [231, 243] width 3 height 32
click at [220, 246] on div "Свадебные" at bounding box center [190, 242] width 64 height 33
type input "*********"
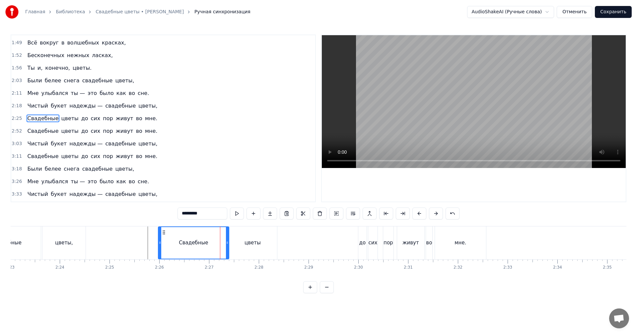
click at [227, 245] on div at bounding box center [227, 243] width 3 height 32
drag, startPoint x: 225, startPoint y: 245, endPoint x: 219, endPoint y: 247, distance: 6.7
click at [223, 246] on div at bounding box center [224, 243] width 3 height 32
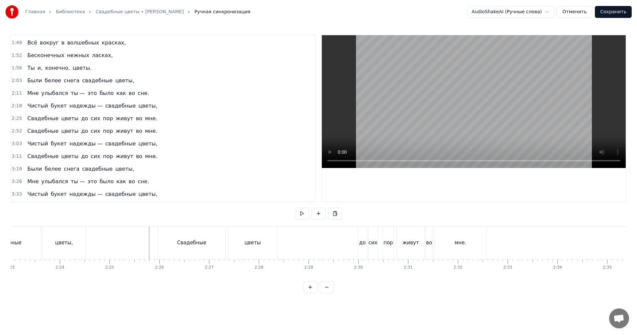
click at [495, 121] on video at bounding box center [474, 101] width 304 height 133
click at [466, 247] on div "мне." at bounding box center [460, 242] width 51 height 33
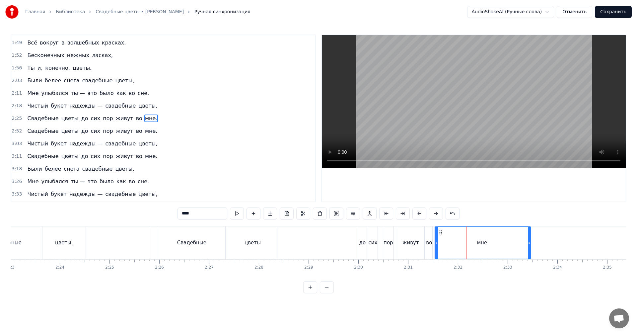
drag, startPoint x: 485, startPoint y: 245, endPoint x: 530, endPoint y: 242, distance: 45.6
click at [530, 242] on div at bounding box center [529, 243] width 3 height 32
click at [349, 246] on div "Свадебные цветы до сих пор живут во мне." at bounding box center [345, 242] width 375 height 33
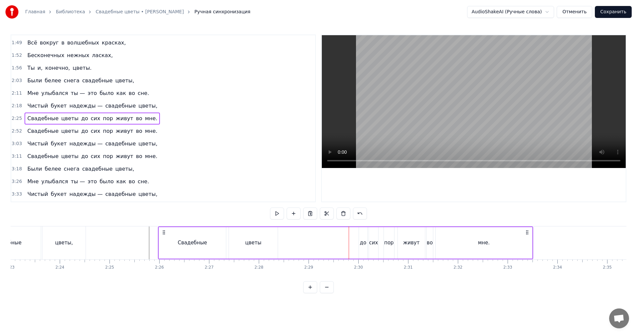
click at [451, 128] on video at bounding box center [474, 101] width 304 height 133
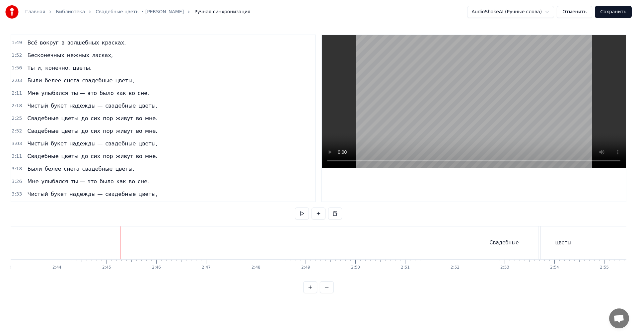
scroll to position [0, 8066]
click at [484, 104] on video at bounding box center [474, 101] width 304 height 133
click at [469, 130] on video at bounding box center [474, 101] width 304 height 133
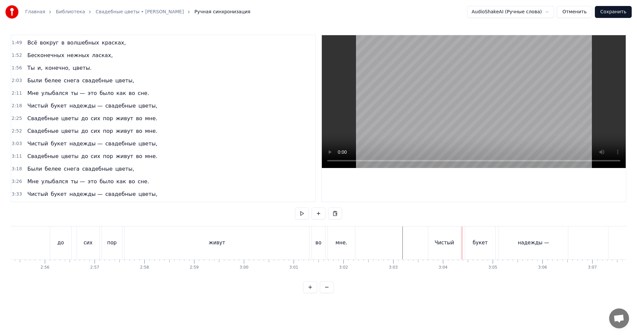
click at [340, 242] on div "мне." at bounding box center [342, 243] width 12 height 8
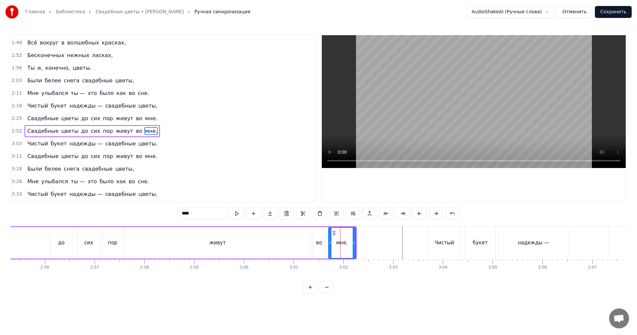
scroll to position [188, 0]
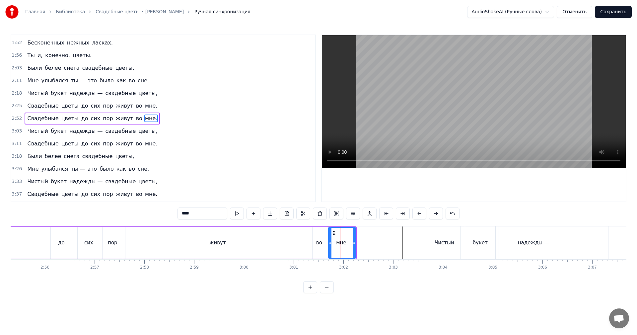
click at [15, 122] on div "2:52 Свадебные цветы до сих пор живут во мне." at bounding box center [163, 118] width 304 height 13
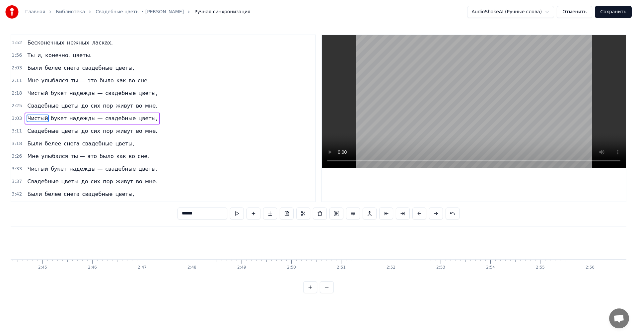
scroll to position [155, 0]
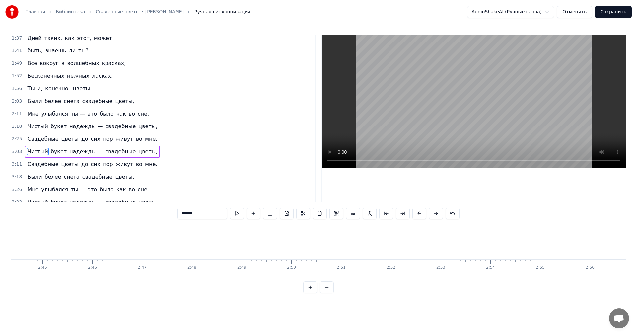
click at [12, 102] on span "2:03" at bounding box center [17, 101] width 10 height 7
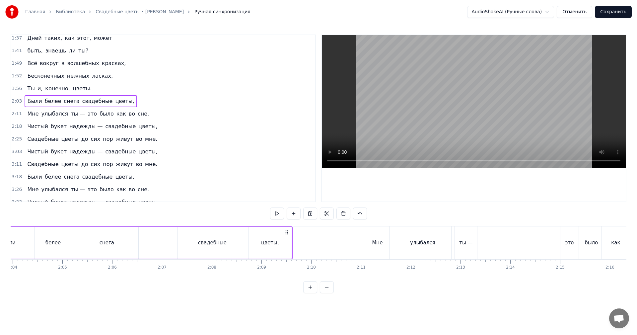
click at [11, 135] on div "2:25 Свадебные цветы до сих пор живут во мне." at bounding box center [163, 139] width 304 height 13
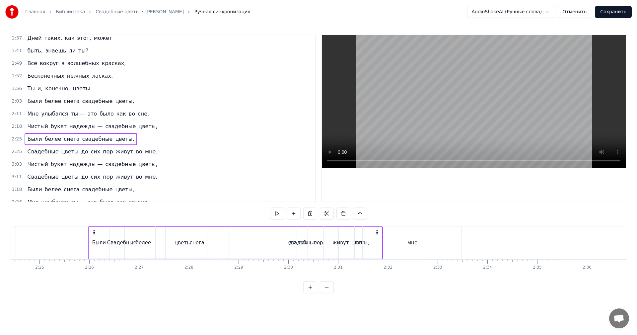
scroll to position [0, 7236]
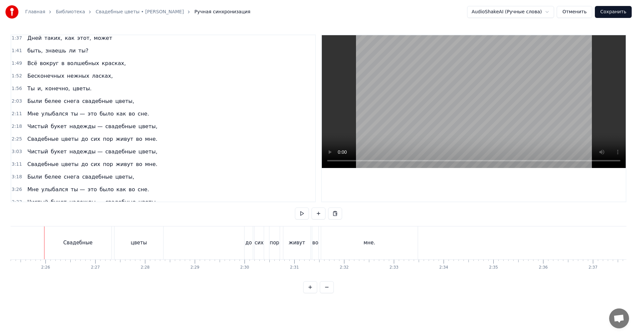
click at [13, 138] on span "2:25" at bounding box center [17, 139] width 10 height 7
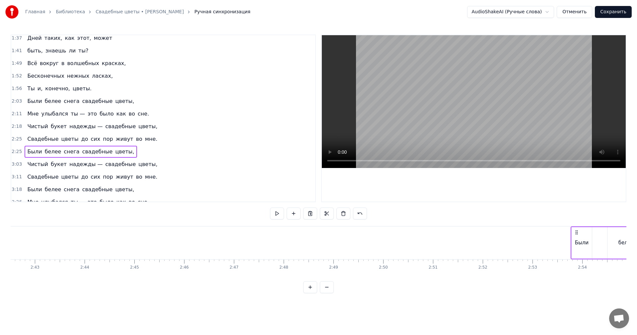
scroll to position [0, 8120]
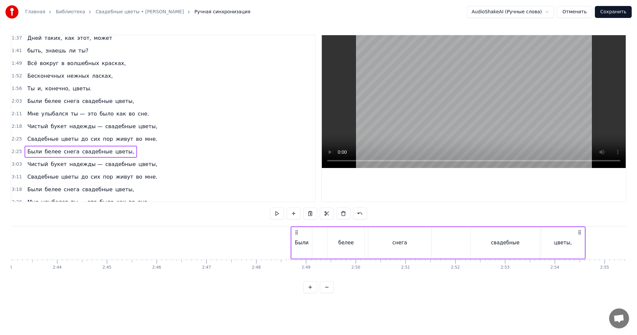
drag, startPoint x: 51, startPoint y: 231, endPoint x: 298, endPoint y: 247, distance: 247.2
click at [298, 247] on div "Были белее снега свадебные цветы," at bounding box center [438, 242] width 295 height 33
drag, startPoint x: 281, startPoint y: 247, endPoint x: 317, endPoint y: 222, distance: 43.9
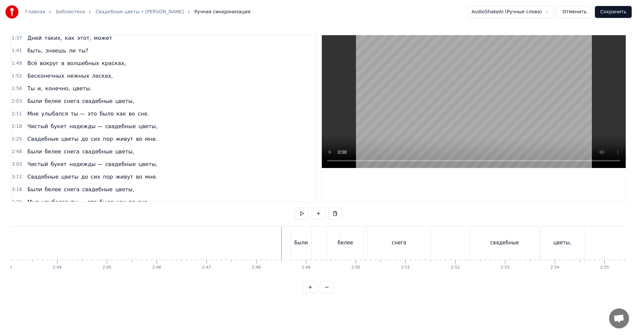
click at [474, 98] on video at bounding box center [474, 101] width 304 height 133
click at [475, 97] on video at bounding box center [474, 101] width 304 height 133
click at [24, 242] on div "цветы," at bounding box center [10, 242] width 43 height 33
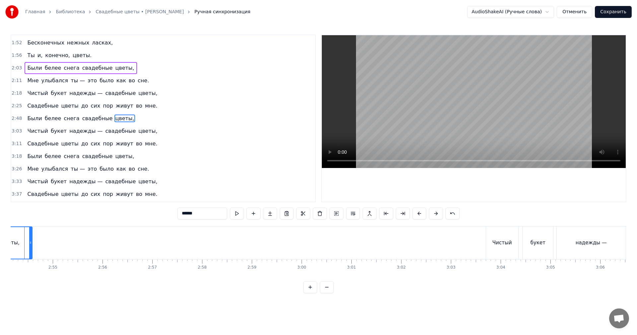
scroll to position [0, 8653]
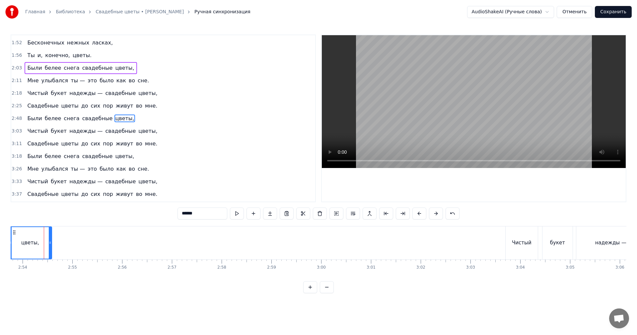
click at [15, 78] on span "2:11" at bounding box center [17, 80] width 10 height 7
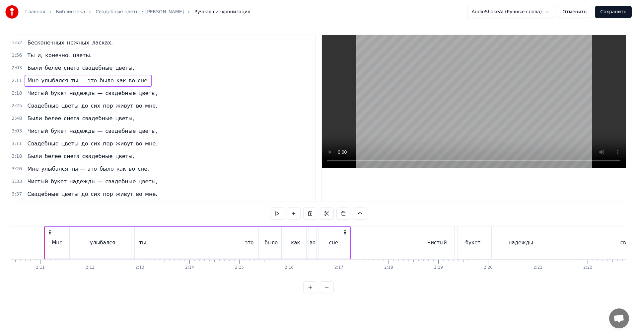
click at [16, 120] on span "2:48" at bounding box center [17, 118] width 10 height 7
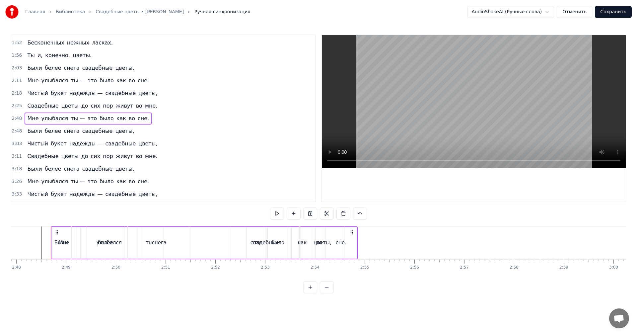
scroll to position [0, 8367]
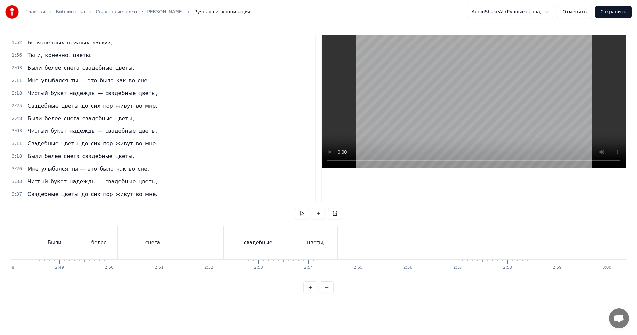
click at [16, 120] on span "2:48" at bounding box center [17, 118] width 10 height 7
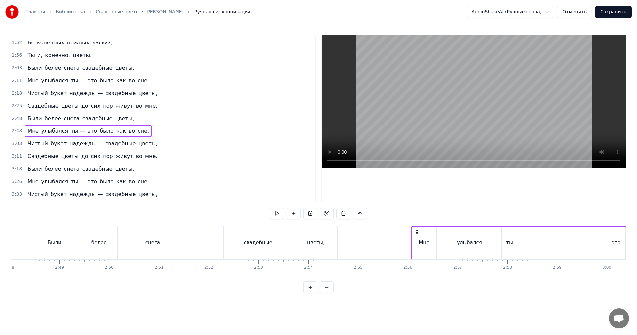
drag, startPoint x: 51, startPoint y: 231, endPoint x: 416, endPoint y: 236, distance: 364.9
click at [418, 235] on div "Мне улыбался ты — это было как во сне." at bounding box center [564, 242] width 307 height 33
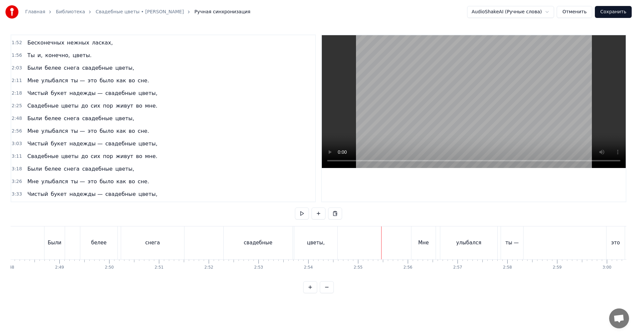
click at [487, 108] on video at bounding box center [474, 101] width 304 height 133
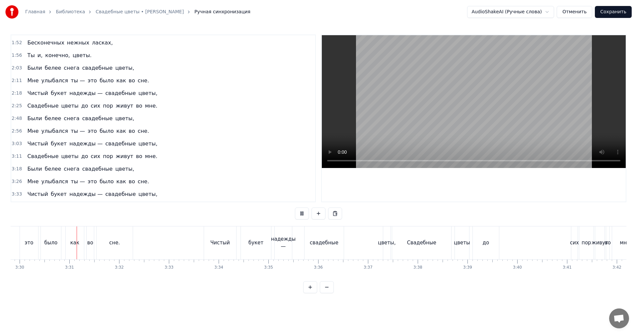
scroll to position [0, 10449]
click at [464, 116] on video at bounding box center [474, 101] width 304 height 133
click at [224, 245] on div "Чистый" at bounding box center [220, 243] width 20 height 8
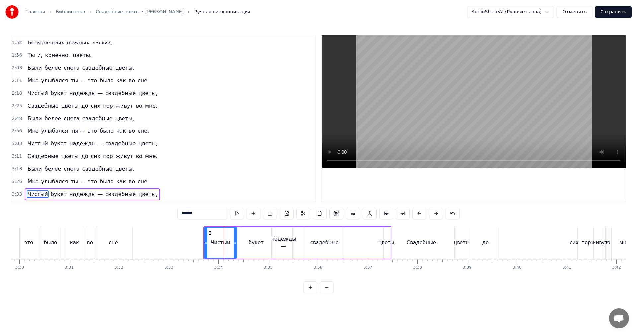
scroll to position [225, 0]
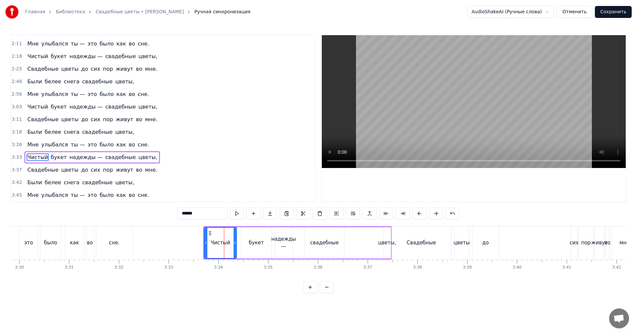
click at [16, 158] on span "3:33" at bounding box center [17, 157] width 10 height 7
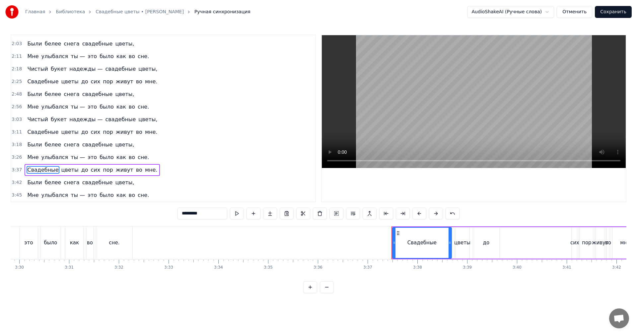
scroll to position [212, 0]
click at [14, 170] on span "3:37" at bounding box center [17, 170] width 10 height 7
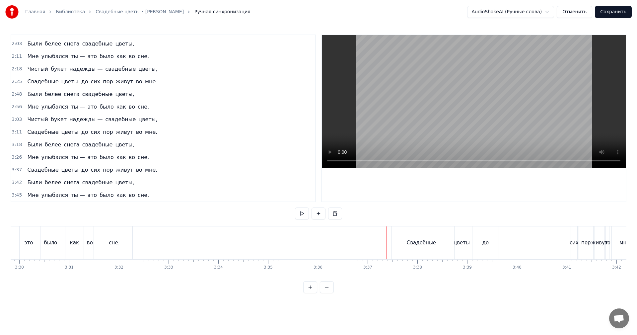
click at [455, 136] on video at bounding box center [474, 101] width 304 height 133
click at [460, 123] on video at bounding box center [474, 101] width 304 height 133
click at [411, 239] on div "Свадебные" at bounding box center [421, 243] width 29 height 8
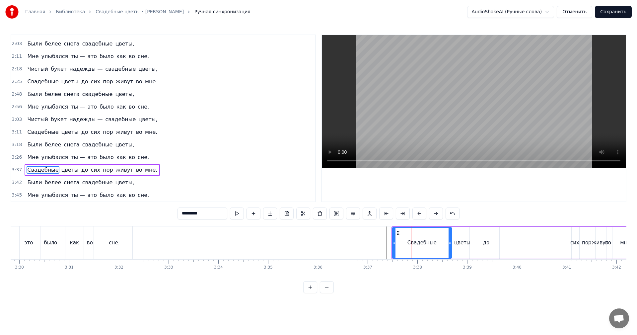
click at [14, 171] on span "3:37" at bounding box center [17, 170] width 10 height 7
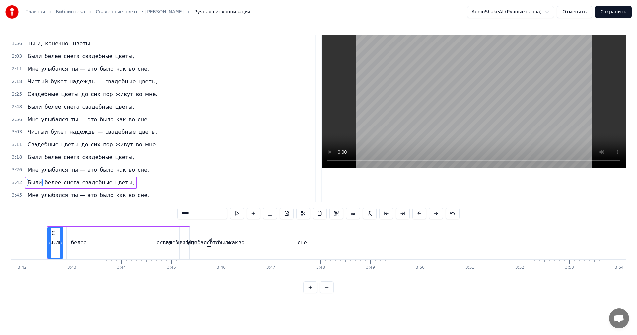
scroll to position [0, 11047]
click at [17, 184] on span "3:42" at bounding box center [17, 182] width 10 height 7
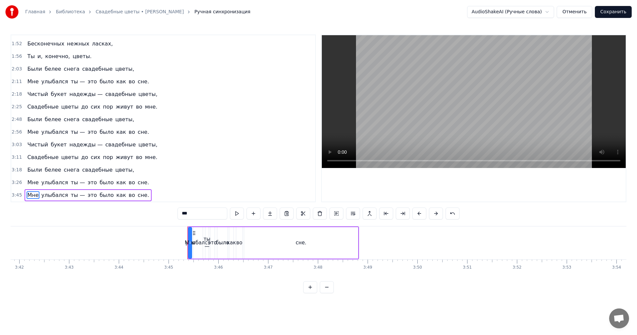
scroll to position [187, 0]
click at [13, 195] on span "3:45" at bounding box center [17, 195] width 10 height 7
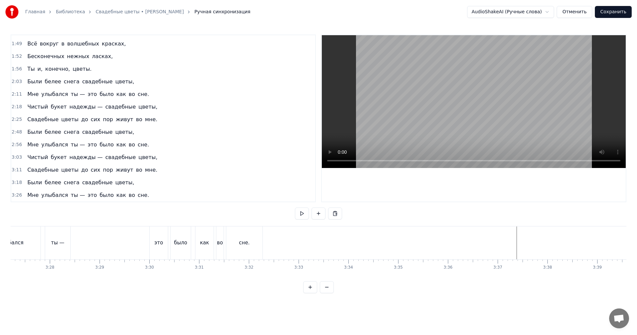
scroll to position [0, 10316]
click at [445, 122] on video at bounding box center [474, 101] width 304 height 133
drag, startPoint x: 444, startPoint y: 122, endPoint x: 280, endPoint y: 163, distance: 168.8
click at [441, 122] on video at bounding box center [474, 101] width 304 height 133
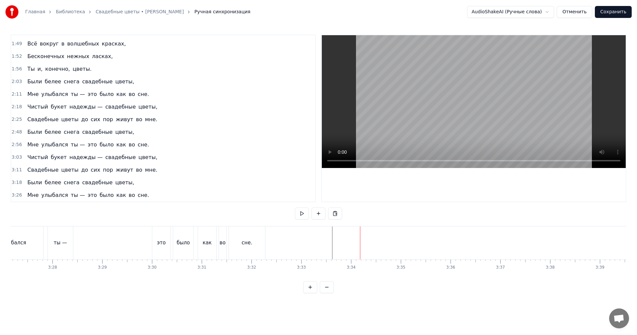
click at [19, 157] on span "3:03" at bounding box center [17, 157] width 10 height 7
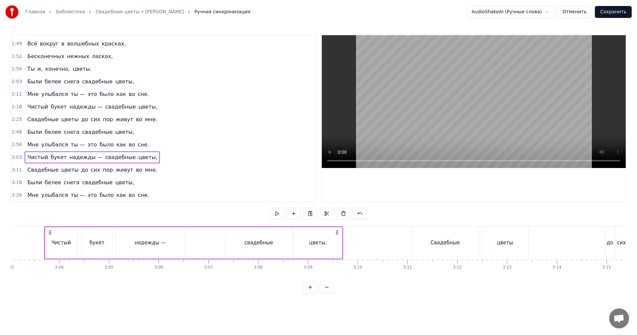
click at [16, 195] on span "3:26" at bounding box center [17, 195] width 10 height 7
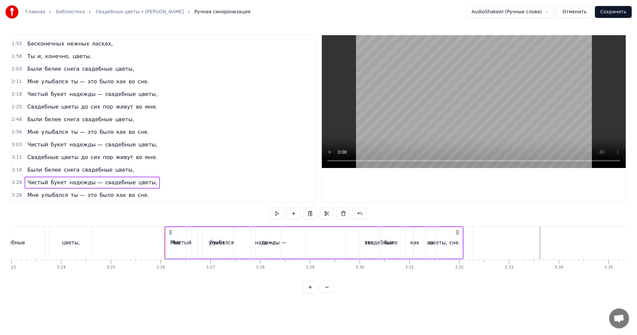
scroll to position [0, 10229]
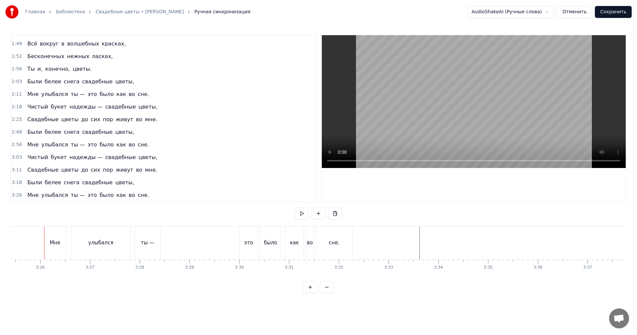
click at [16, 195] on span "3:26" at bounding box center [17, 195] width 10 height 7
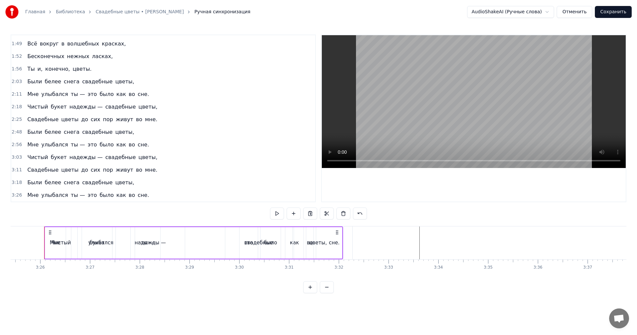
scroll to position [187, 0]
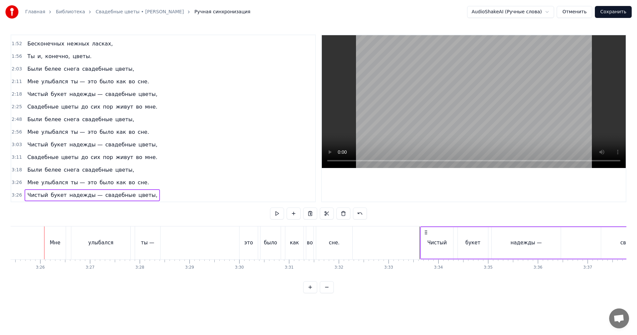
drag, startPoint x: 49, startPoint y: 231, endPoint x: 425, endPoint y: 244, distance: 376.4
click at [425, 244] on div "Чистый букет надежды — свадебные цветы," at bounding box center [569, 242] width 299 height 33
click at [16, 157] on span "3:11" at bounding box center [17, 157] width 10 height 7
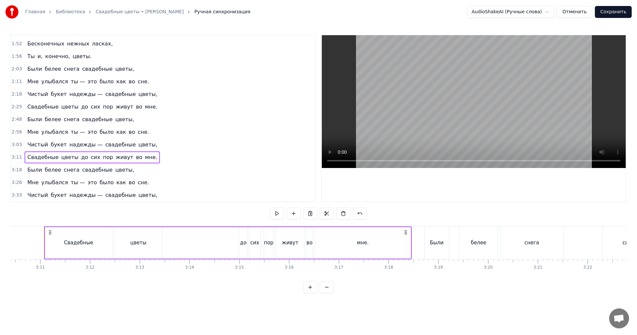
click at [16, 196] on span "3:33" at bounding box center [17, 195] width 10 height 7
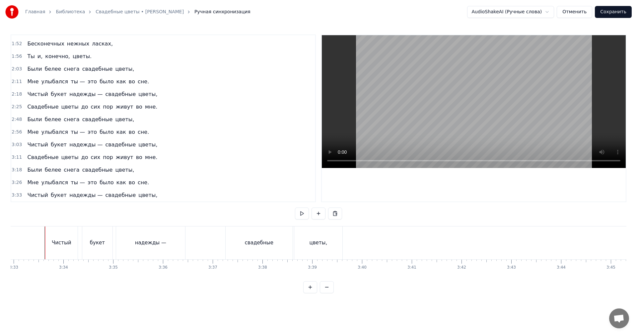
scroll to position [0, 10605]
click at [16, 196] on span "3:33" at bounding box center [17, 195] width 10 height 7
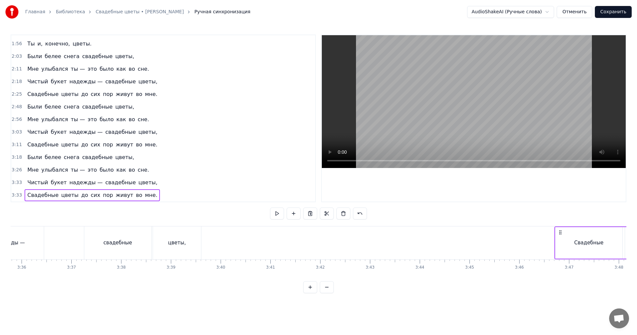
scroll to position [0, 10757]
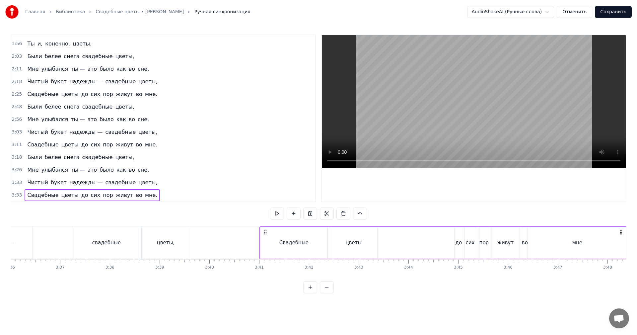
drag, startPoint x: 49, startPoint y: 232, endPoint x: 265, endPoint y: 243, distance: 215.8
click at [265, 243] on div "Свадебные цветы до сих пор живут во мне." at bounding box center [444, 242] width 368 height 33
click at [173, 237] on div "цветы," at bounding box center [166, 242] width 48 height 33
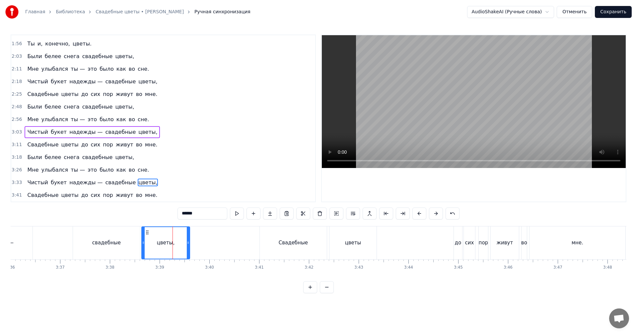
click at [427, 107] on video at bounding box center [474, 101] width 304 height 133
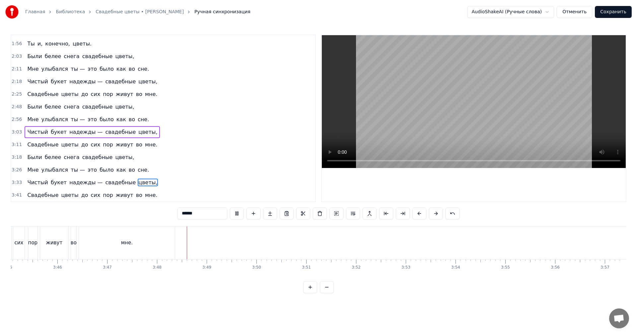
scroll to position [0, 11210]
click at [495, 104] on video at bounding box center [474, 101] width 304 height 133
click at [199, 240] on div "пор" at bounding box center [197, 243] width 10 height 8
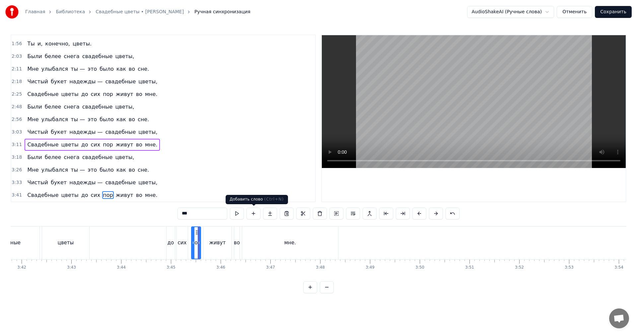
click at [527, 78] on video at bounding box center [474, 101] width 304 height 133
click at [326, 244] on div "мне." at bounding box center [290, 242] width 96 height 33
type input "****"
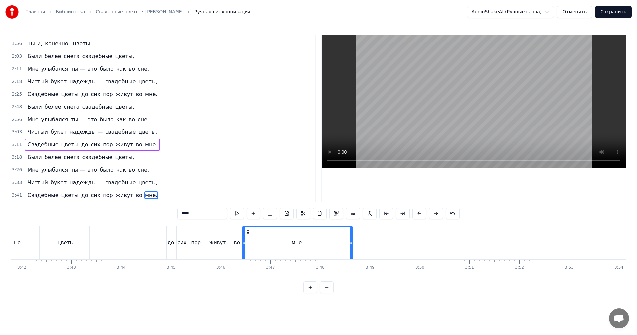
drag, startPoint x: 337, startPoint y: 242, endPoint x: 351, endPoint y: 240, distance: 13.8
click at [351, 240] on div at bounding box center [351, 243] width 3 height 32
click at [615, 15] on button "Сохранить" at bounding box center [613, 12] width 37 height 12
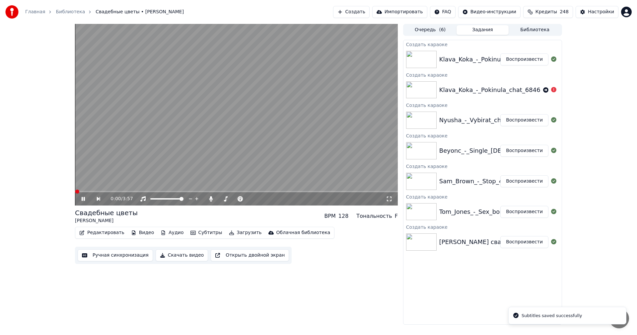
click at [519, 211] on button "Воспроизвести" at bounding box center [525, 212] width 48 height 12
click at [104, 259] on button "Ручная синхронизация" at bounding box center [115, 255] width 75 height 12
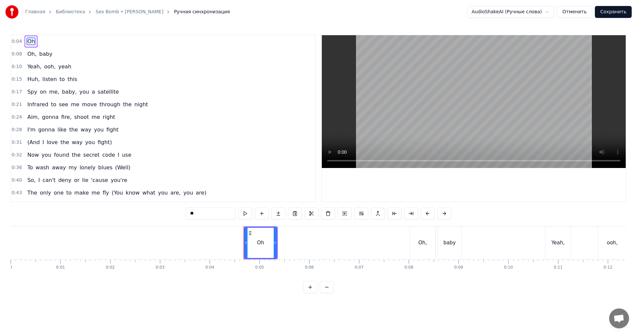
click at [415, 95] on video at bounding box center [474, 101] width 304 height 133
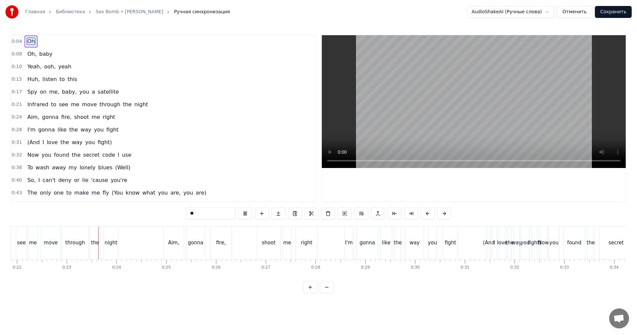
scroll to position [0, 1113]
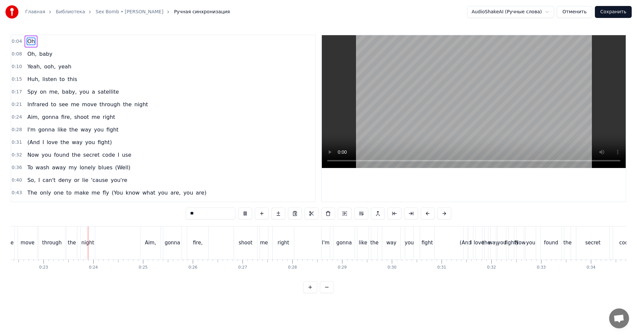
click at [455, 111] on video at bounding box center [474, 101] width 304 height 133
click at [395, 111] on video at bounding box center [474, 101] width 304 height 133
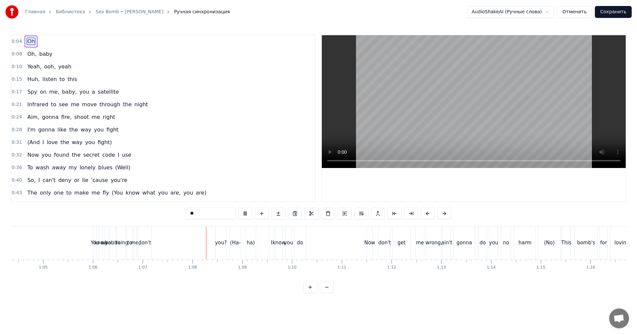
scroll to position [0, 3209]
click at [212, 245] on div "you?" at bounding box center [216, 243] width 12 height 8
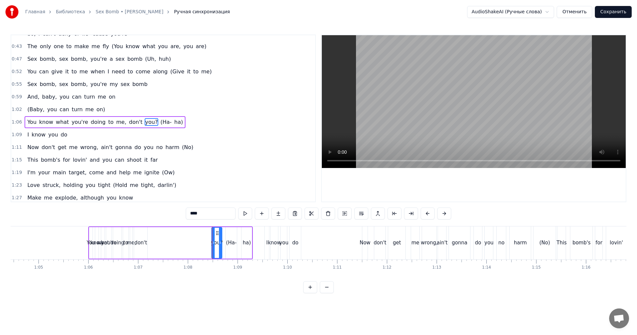
scroll to position [150, 0]
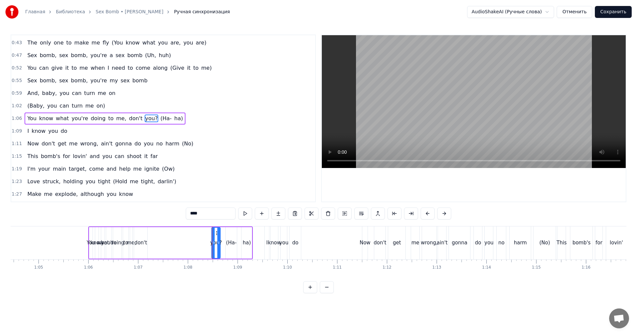
click at [218, 242] on icon at bounding box center [218, 242] width 3 height 5
drag, startPoint x: 216, startPoint y: 233, endPoint x: 152, endPoint y: 236, distance: 64.5
click at [152, 236] on div "you?" at bounding box center [152, 243] width 8 height 30
click at [228, 240] on div "(Ha-" at bounding box center [231, 243] width 11 height 8
type input "****"
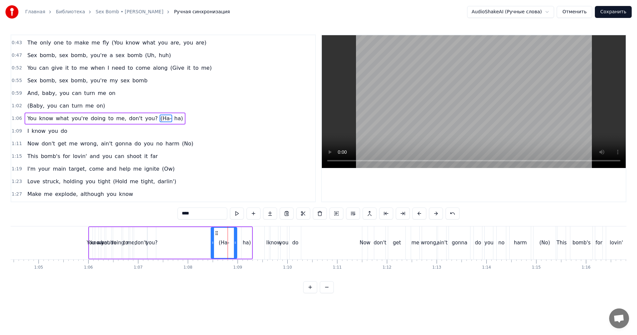
drag, startPoint x: 227, startPoint y: 241, endPoint x: 202, endPoint y: 245, distance: 24.9
click at [212, 242] on icon at bounding box center [212, 242] width 3 height 5
click at [196, 246] on div "You know what you're doing to me, don't you? (Ha- ha)" at bounding box center [170, 242] width 165 height 33
click at [423, 113] on video at bounding box center [474, 101] width 304 height 133
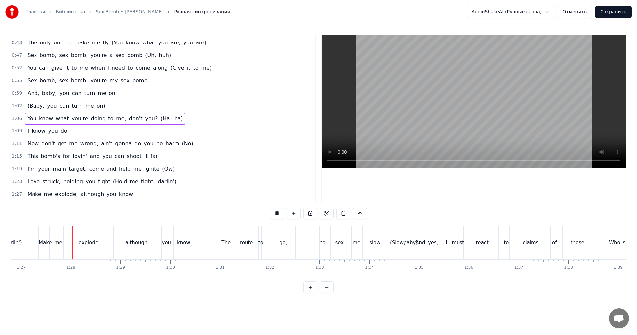
scroll to position [0, 4323]
click at [467, 114] on video at bounding box center [474, 101] width 304 height 133
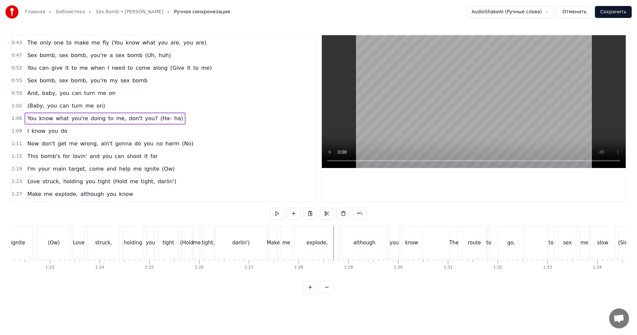
scroll to position [0, 4083]
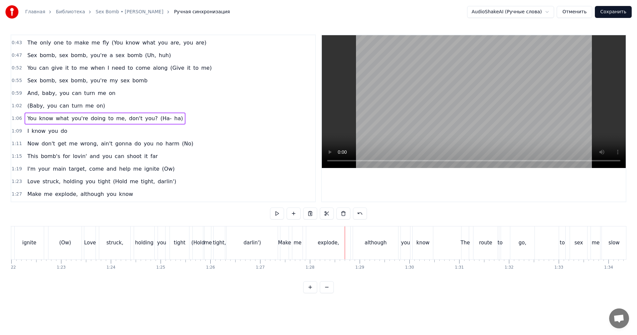
click at [242, 249] on div "darlin')" at bounding box center [252, 242] width 51 height 33
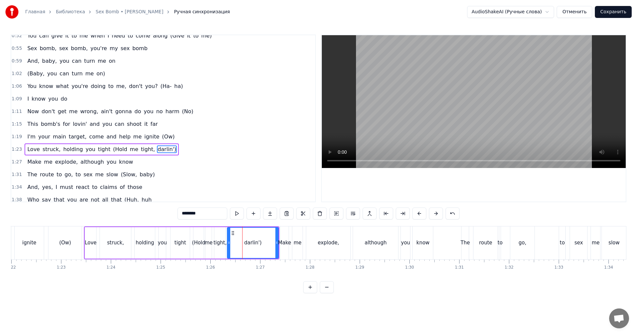
scroll to position [213, 0]
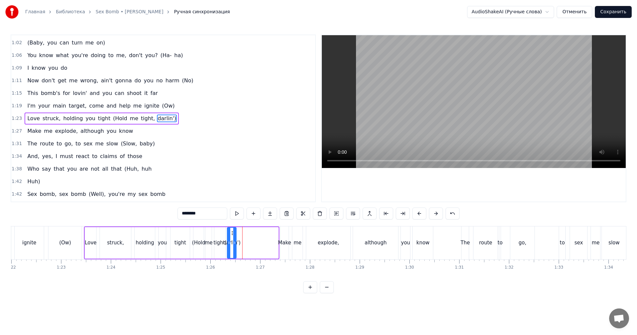
drag, startPoint x: 276, startPoint y: 240, endPoint x: 234, endPoint y: 244, distance: 42.4
click at [234, 244] on icon at bounding box center [234, 242] width 3 height 5
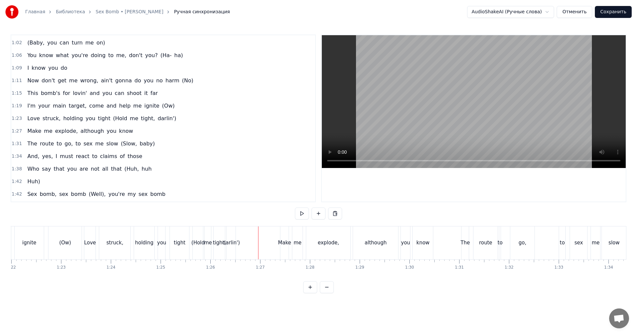
click at [454, 109] on video at bounding box center [474, 101] width 304 height 133
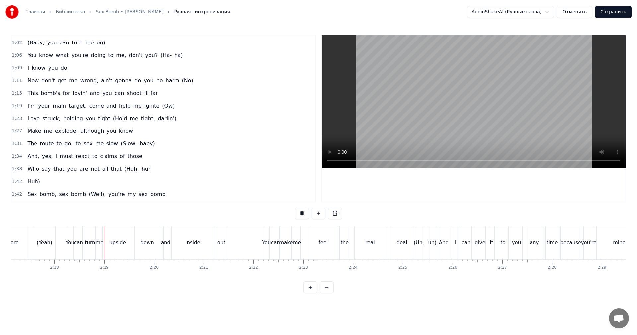
scroll to position [0, 6861]
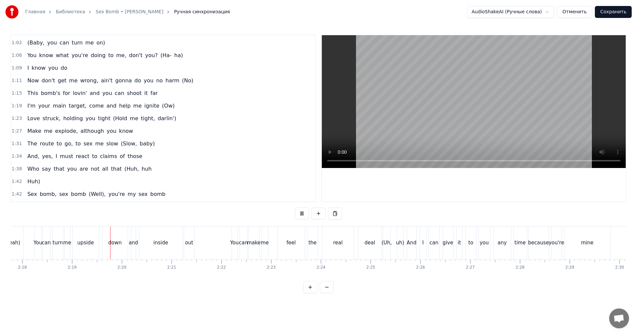
click at [450, 117] on video at bounding box center [474, 101] width 304 height 133
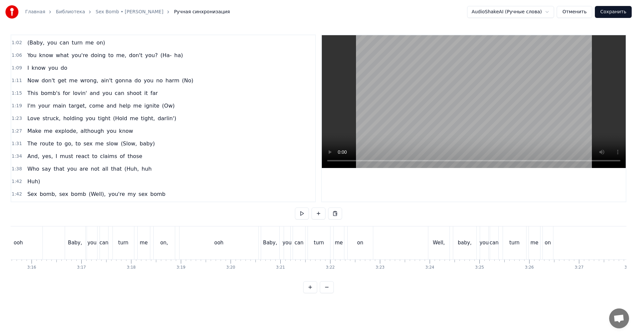
scroll to position [0, 9890]
click at [623, 12] on button "Сохранить" at bounding box center [613, 12] width 37 height 12
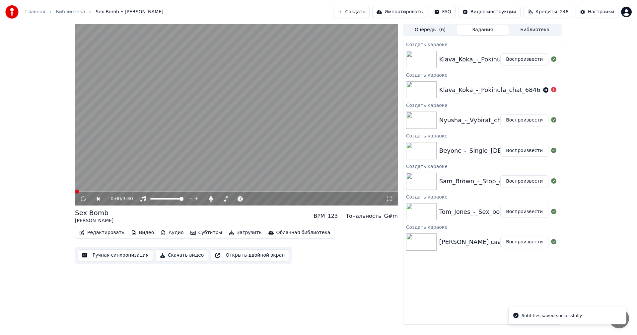
click at [527, 184] on button "Воспроизвести" at bounding box center [525, 181] width 48 height 12
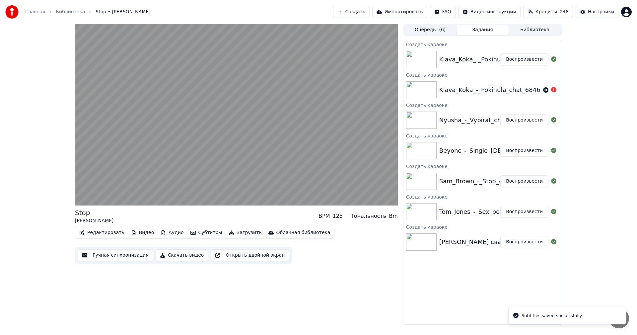
click at [108, 257] on button "Ручная синхронизация" at bounding box center [115, 255] width 75 height 12
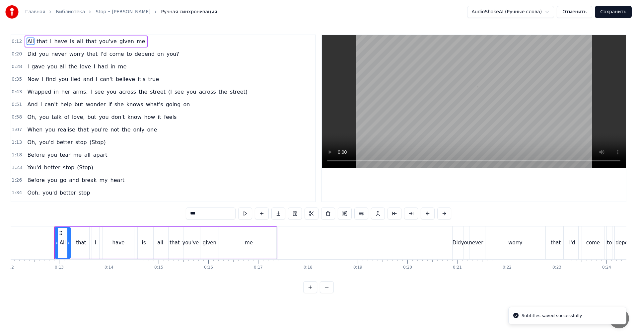
scroll to position [0, 609]
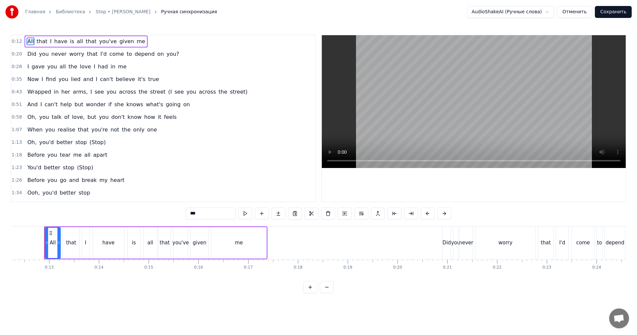
click at [464, 85] on video at bounding box center [474, 101] width 304 height 133
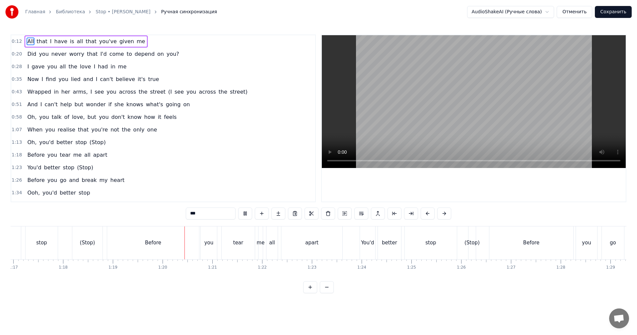
scroll to position [0, 3948]
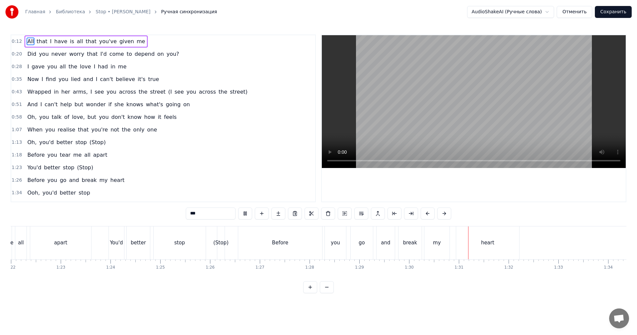
click at [463, 132] on video at bounding box center [474, 101] width 304 height 133
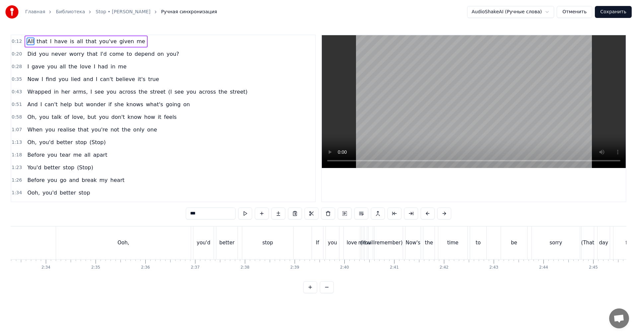
scroll to position [0, 7627]
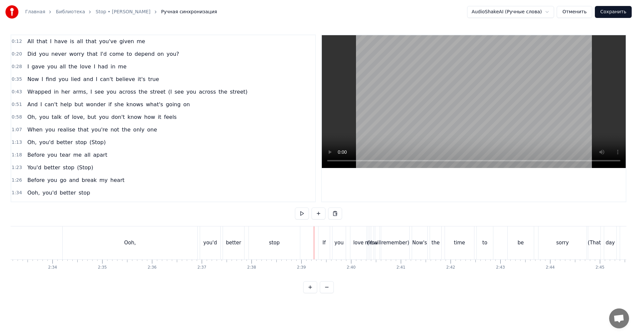
click at [437, 107] on video at bounding box center [474, 101] width 304 height 133
click at [477, 113] on video at bounding box center [474, 101] width 304 height 133
click at [377, 242] on div "will" at bounding box center [377, 243] width 8 height 8
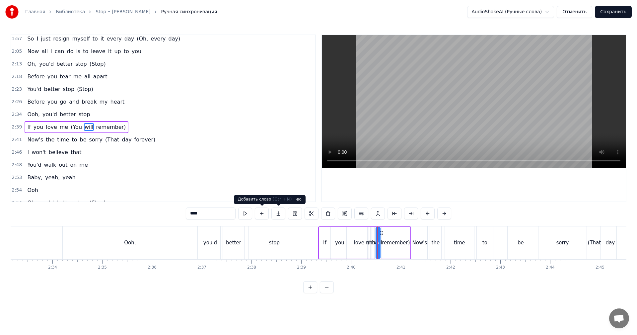
scroll to position [201, 0]
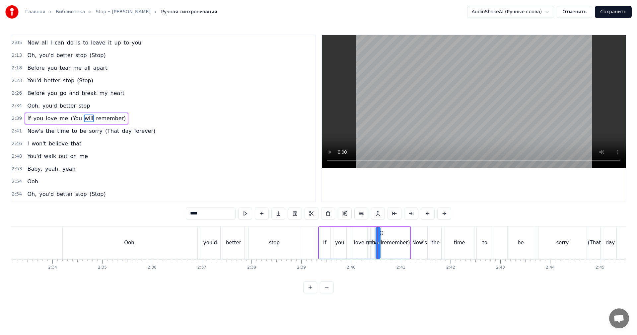
click at [96, 119] on span "remember)" at bounding box center [110, 119] width 31 height 8
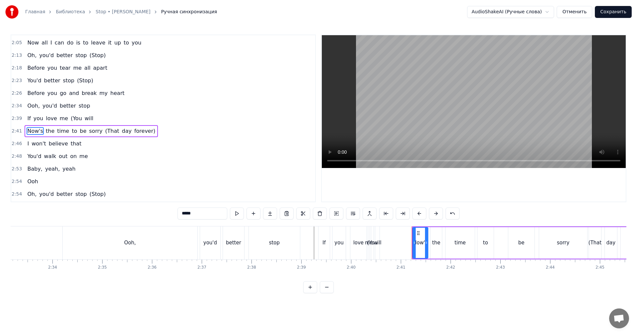
scroll to position [213, 0]
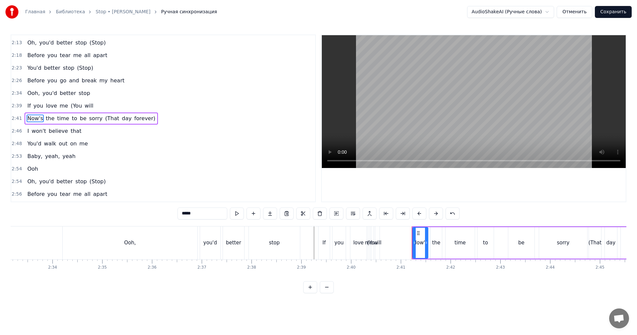
click at [84, 107] on span "will" at bounding box center [89, 106] width 10 height 8
click at [75, 105] on span "(You" at bounding box center [76, 106] width 13 height 8
click at [371, 239] on div "me" at bounding box center [369, 243] width 8 height 8
type input "**"
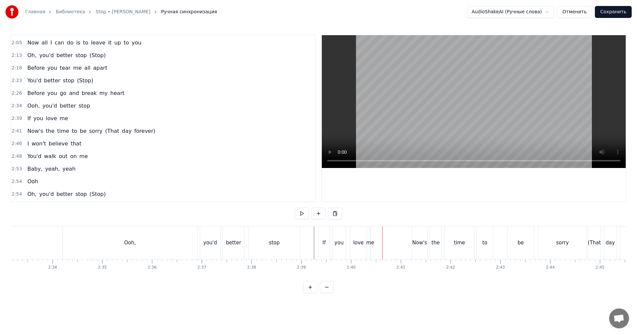
click at [370, 241] on div "me" at bounding box center [371, 243] width 8 height 8
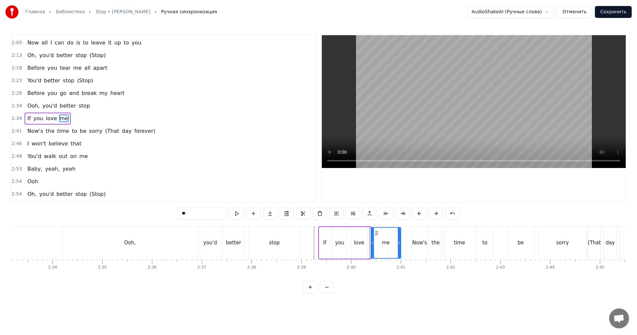
drag, startPoint x: 369, startPoint y: 242, endPoint x: 399, endPoint y: 245, distance: 30.7
click at [399, 245] on icon at bounding box center [399, 242] width 3 height 5
click at [294, 250] on div "stop" at bounding box center [274, 242] width 51 height 33
type input "****"
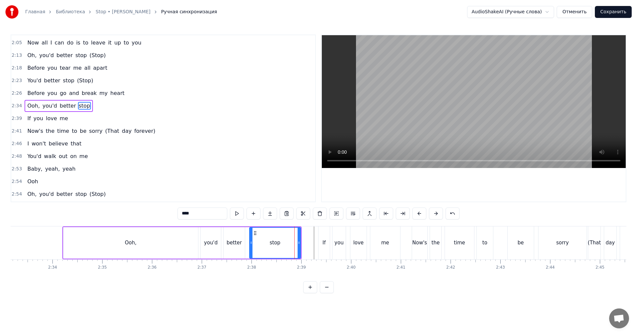
scroll to position [188, 0]
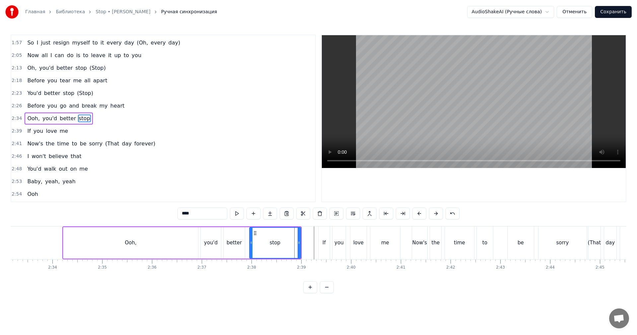
click at [444, 91] on video at bounding box center [474, 101] width 304 height 133
click at [439, 117] on video at bounding box center [474, 101] width 304 height 133
click at [417, 120] on video at bounding box center [474, 101] width 304 height 133
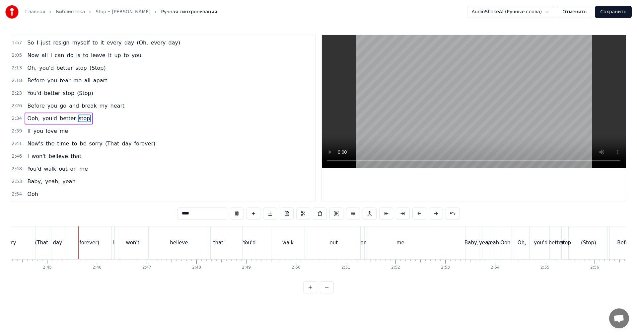
scroll to position [0, 8181]
click at [473, 120] on video at bounding box center [474, 101] width 304 height 133
click at [512, 117] on video at bounding box center [474, 101] width 304 height 133
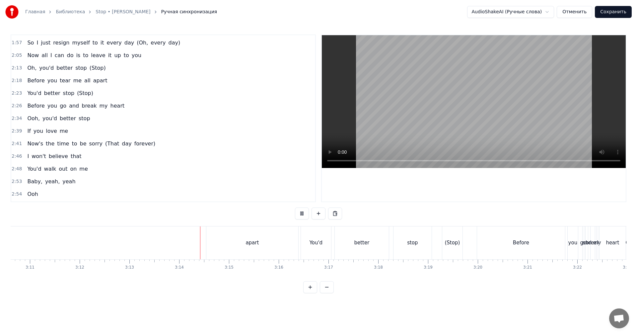
scroll to position [0, 9487]
click at [473, 112] on video at bounding box center [474, 101] width 304 height 133
click at [548, 238] on div "Before" at bounding box center [527, 242] width 88 height 33
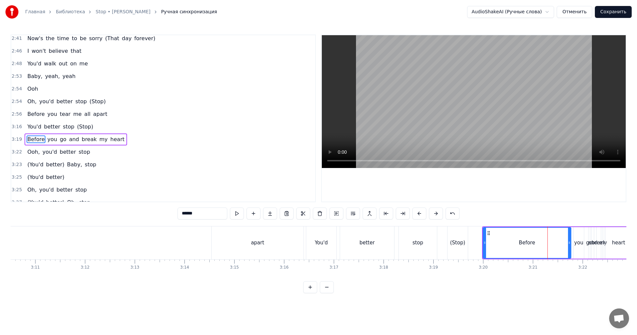
scroll to position [314, 0]
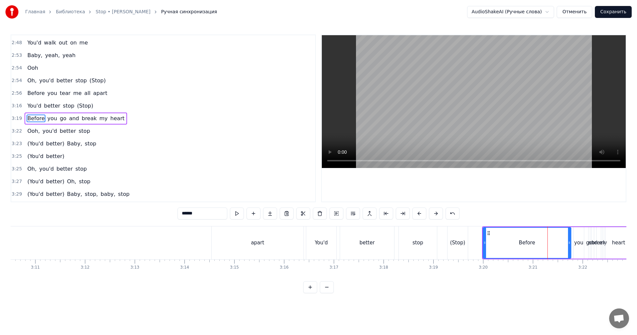
click at [569, 100] on video at bounding box center [474, 101] width 304 height 133
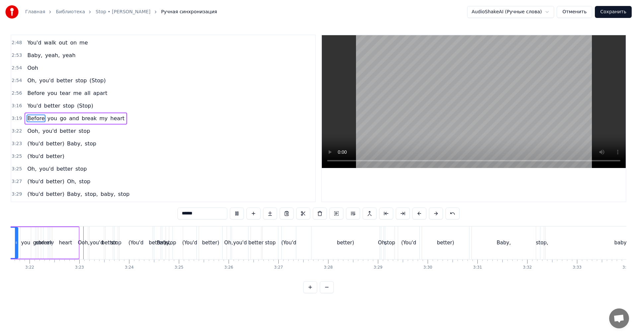
scroll to position [0, 10041]
drag, startPoint x: 548, startPoint y: 119, endPoint x: 526, endPoint y: 133, distance: 26.8
click at [548, 120] on video at bounding box center [474, 101] width 304 height 133
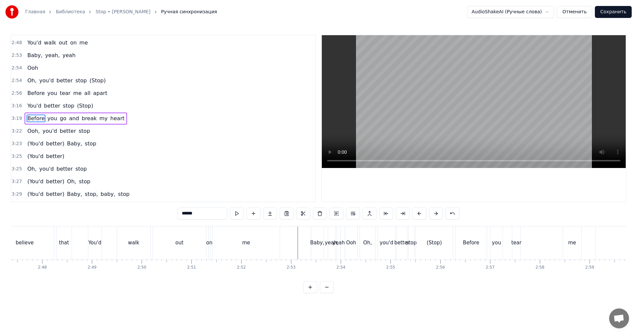
scroll to position [0, 8215]
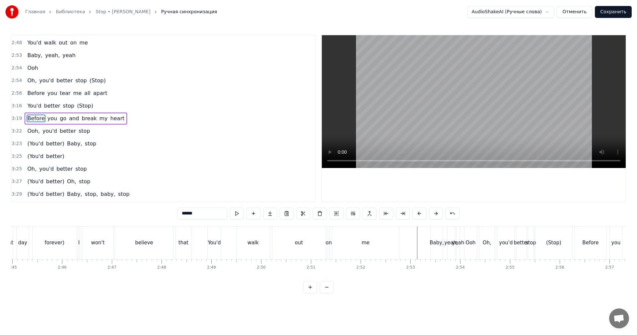
click at [309, 246] on div "out" at bounding box center [299, 242] width 53 height 33
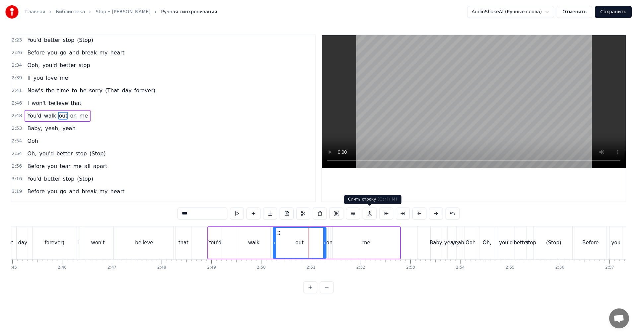
scroll to position [238, 0]
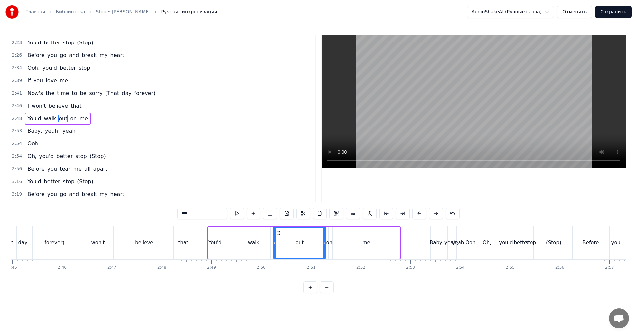
click at [490, 110] on video at bounding box center [474, 101] width 304 height 133
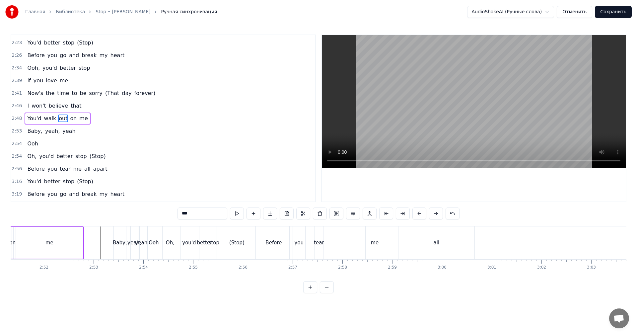
scroll to position [0, 8499]
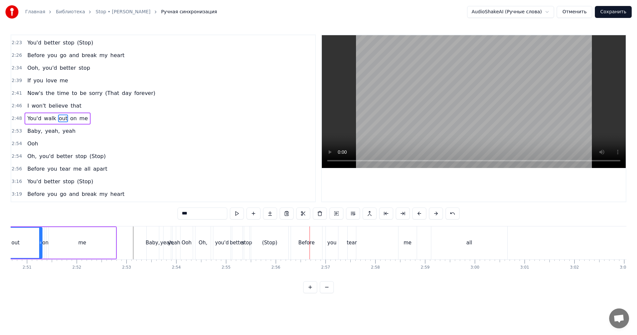
click at [174, 242] on div "yeah" at bounding box center [174, 243] width 12 height 8
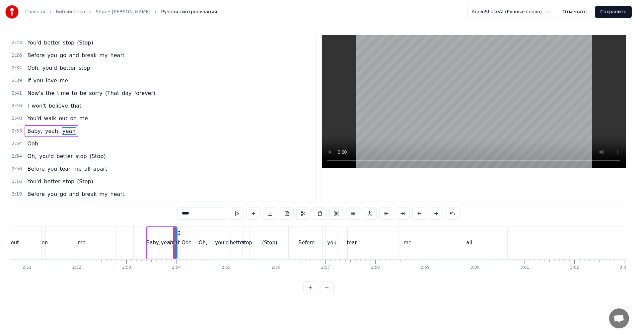
scroll to position [251, 0]
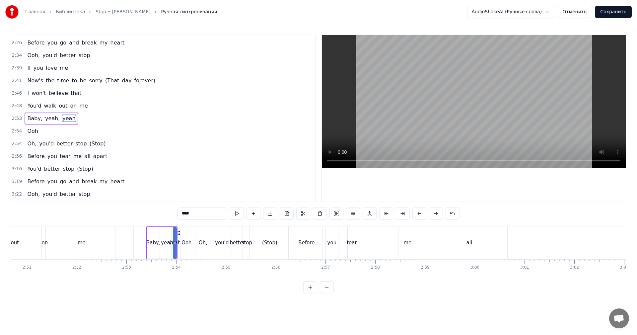
click at [204, 245] on div "Oh," at bounding box center [203, 243] width 9 height 8
type input "***"
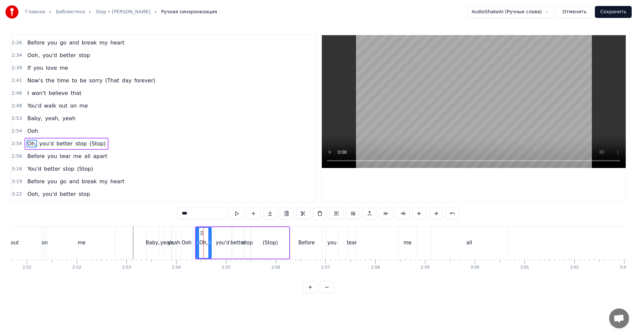
scroll to position [276, 0]
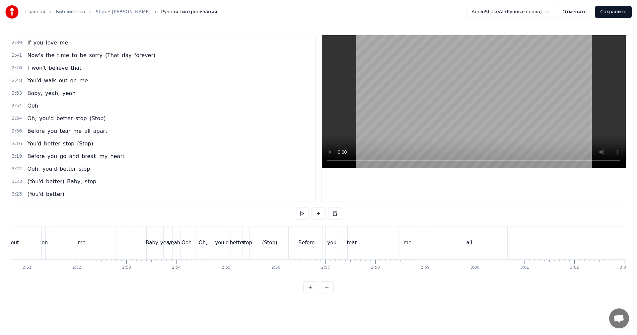
click at [441, 110] on video at bounding box center [474, 101] width 304 height 133
click at [438, 111] on video at bounding box center [474, 101] width 304 height 133
click at [204, 248] on div "Oh," at bounding box center [203, 242] width 15 height 33
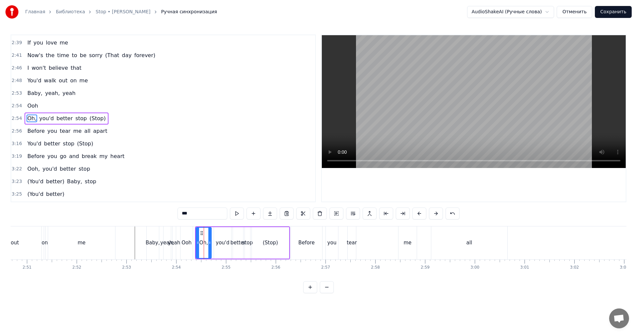
click at [13, 132] on span "2:56" at bounding box center [17, 131] width 10 height 7
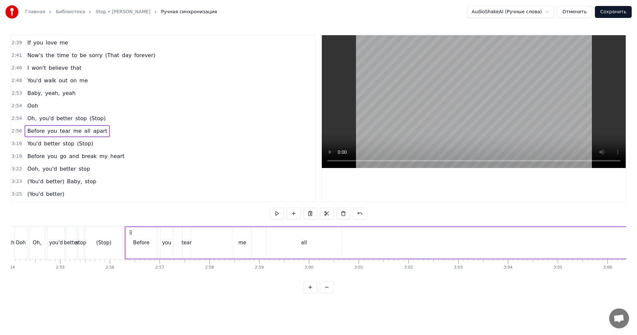
scroll to position [0, 8599]
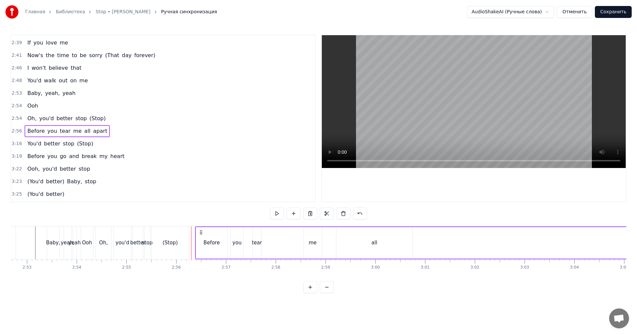
drag, startPoint x: 197, startPoint y: 232, endPoint x: 201, endPoint y: 233, distance: 4.0
click at [201, 233] on icon at bounding box center [201, 232] width 5 height 5
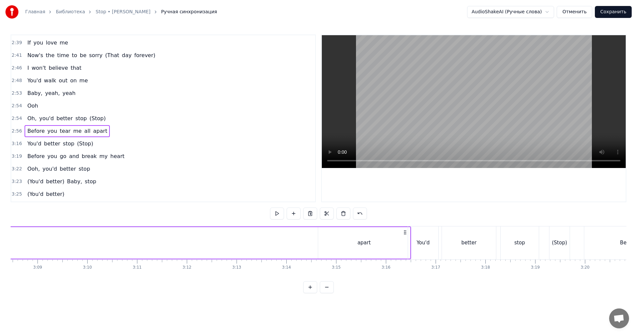
scroll to position [0, 9329]
click at [453, 244] on div "apart" at bounding box center [420, 243] width 92 height 32
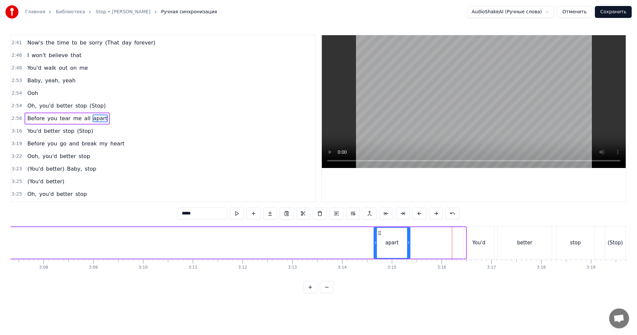
drag, startPoint x: 463, startPoint y: 246, endPoint x: 390, endPoint y: 242, distance: 72.8
click at [403, 245] on div "apart" at bounding box center [392, 243] width 36 height 30
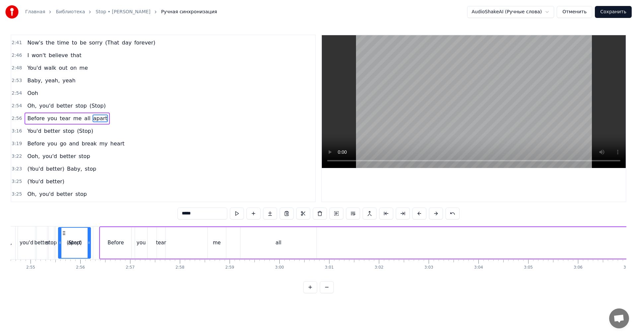
scroll to position [0, 8685]
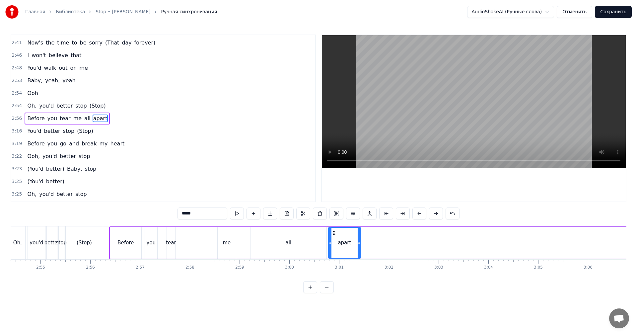
drag, startPoint x: 379, startPoint y: 231, endPoint x: 336, endPoint y: 241, distance: 43.8
click at [343, 242] on div "apart" at bounding box center [345, 243] width 32 height 30
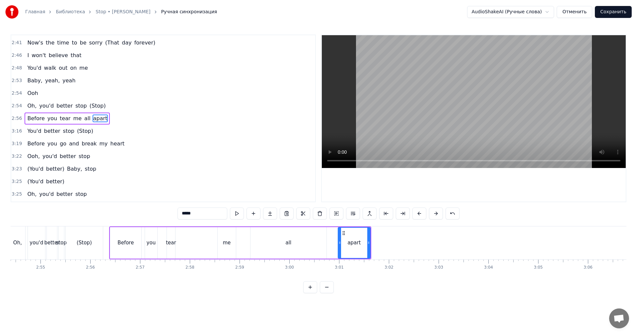
click at [287, 244] on div "all" at bounding box center [289, 243] width 6 height 8
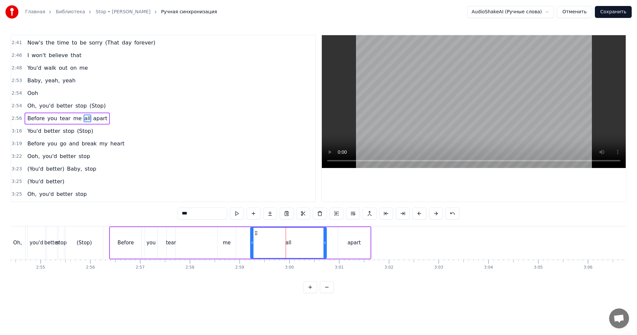
click at [325, 244] on div "all" at bounding box center [288, 243] width 77 height 32
drag, startPoint x: 325, startPoint y: 244, endPoint x: 271, endPoint y: 243, distance: 54.1
click at [274, 244] on icon at bounding box center [275, 242] width 3 height 5
click at [350, 240] on div "apart" at bounding box center [354, 243] width 13 height 8
drag, startPoint x: 345, startPoint y: 231, endPoint x: 278, endPoint y: 234, distance: 67.5
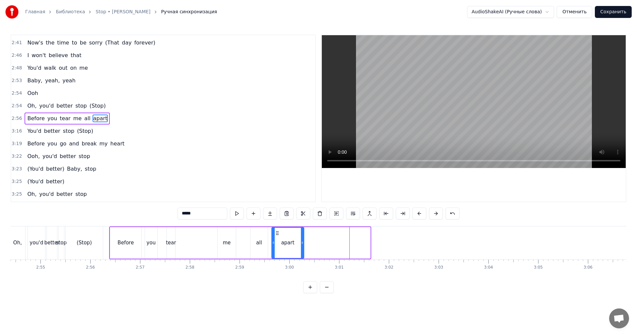
click at [278, 234] on icon at bounding box center [277, 232] width 5 height 5
click at [115, 229] on div "Before" at bounding box center [125, 243] width 31 height 32
type input "******"
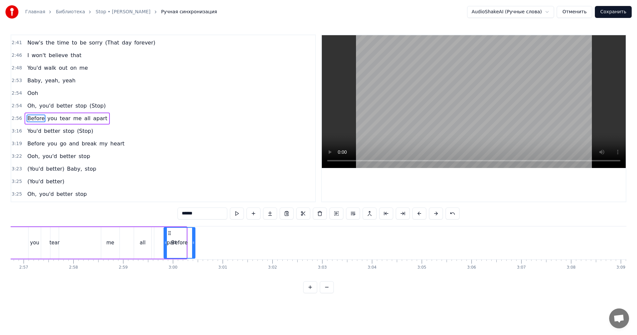
drag, startPoint x: 115, startPoint y: 232, endPoint x: 0, endPoint y: 232, distance: 114.9
click at [0, 232] on div "Главная Библиотека Stop • [PERSON_NAME] Ручная синхронизация AudioShakeAI (Ручн…" at bounding box center [318, 146] width 637 height 293
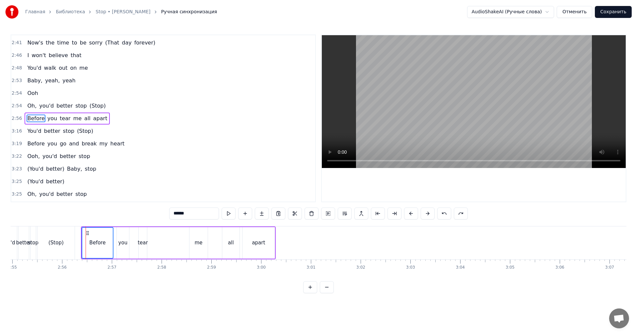
scroll to position [0, 8624]
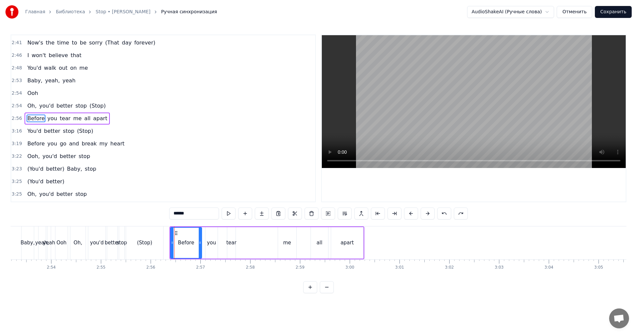
click at [17, 118] on span "2:56" at bounding box center [17, 118] width 10 height 7
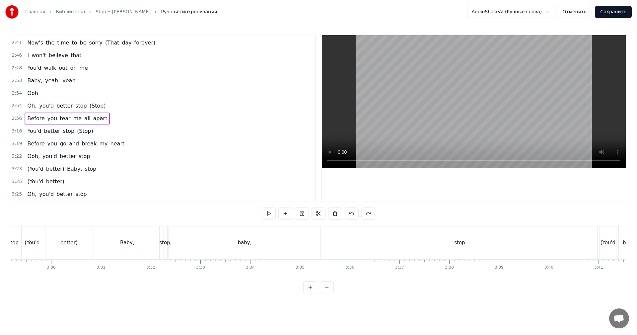
scroll to position [0, 10616]
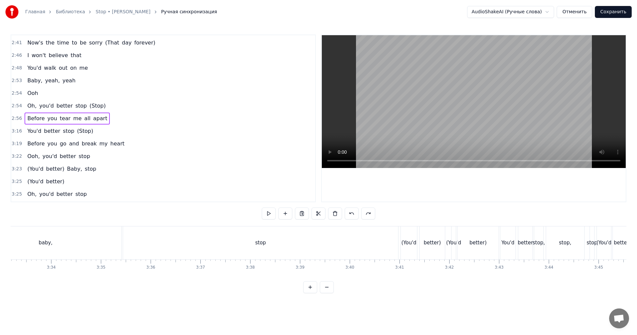
click at [243, 238] on div "stop" at bounding box center [260, 242] width 275 height 33
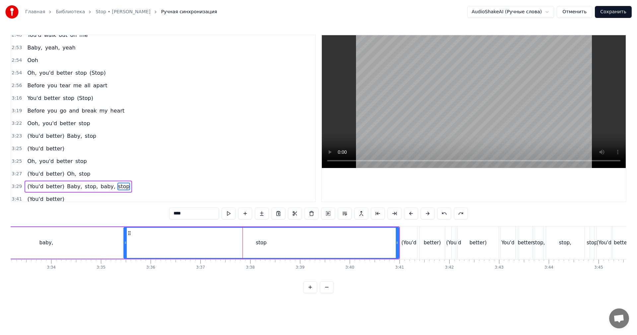
scroll to position [390, 0]
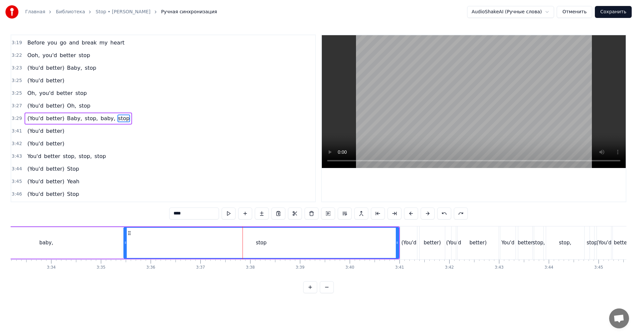
click at [566, 67] on video at bounding box center [474, 101] width 304 height 133
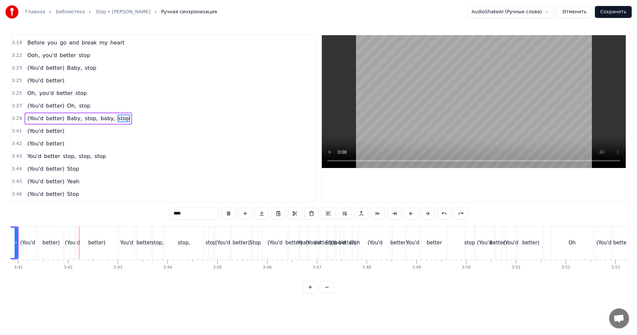
click at [520, 111] on video at bounding box center [474, 101] width 304 height 133
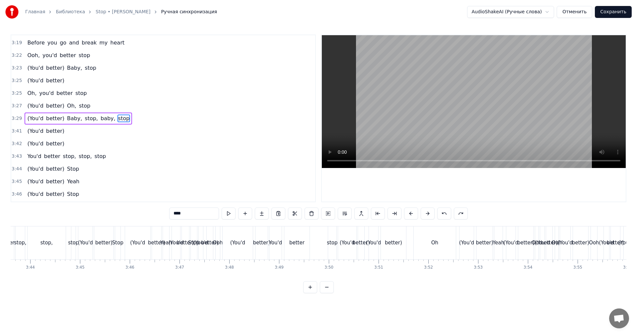
scroll to position [0, 11210]
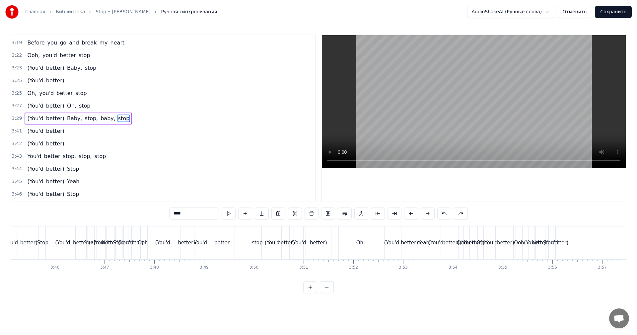
click at [365, 242] on div "Oh" at bounding box center [360, 242] width 42 height 33
type input "**"
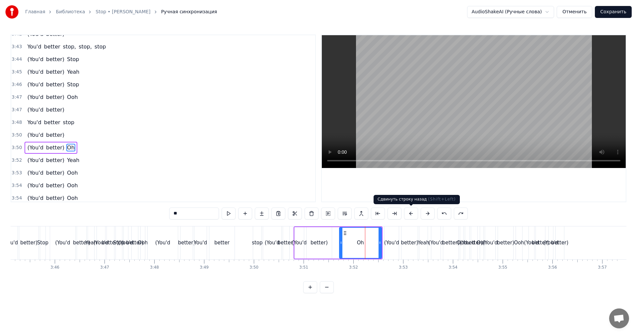
scroll to position [528, 0]
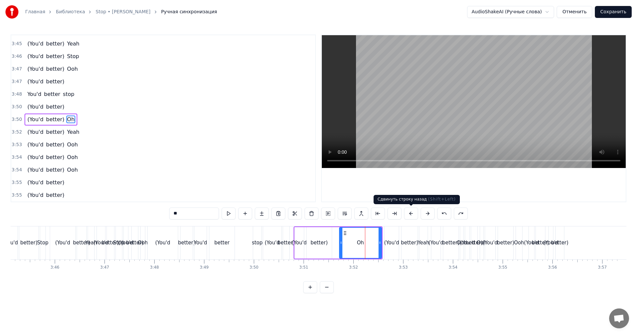
click at [517, 82] on video at bounding box center [474, 101] width 304 height 133
click at [505, 113] on video at bounding box center [474, 101] width 304 height 133
click at [419, 234] on div "(You'd better) Yeah" at bounding box center [406, 242] width 45 height 33
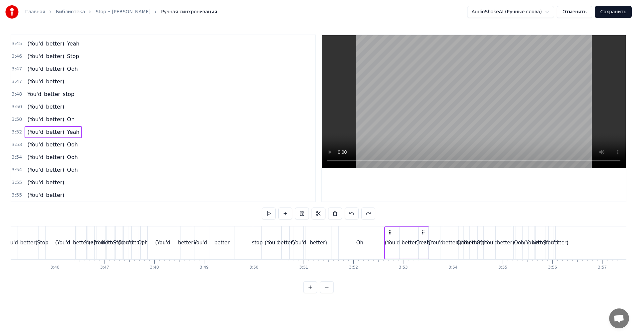
click at [402, 237] on div "better)" at bounding box center [410, 243] width 17 height 32
click at [62, 246] on div "(You'd" at bounding box center [62, 243] width 15 height 8
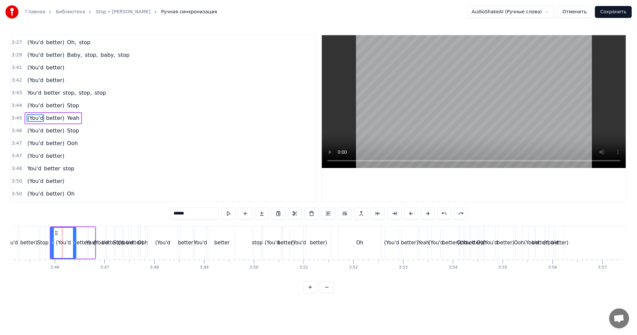
scroll to position [453, 0]
click at [475, 104] on video at bounding box center [474, 101] width 304 height 133
click at [400, 118] on video at bounding box center [474, 101] width 304 height 133
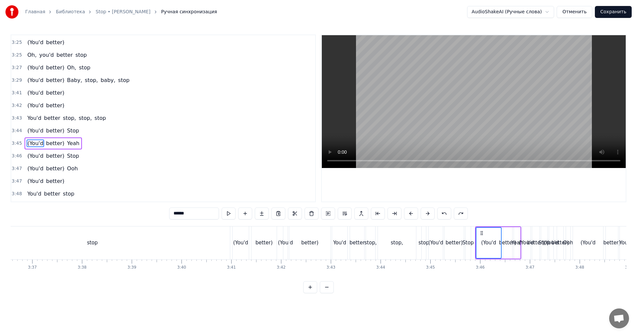
scroll to position [0, 10712]
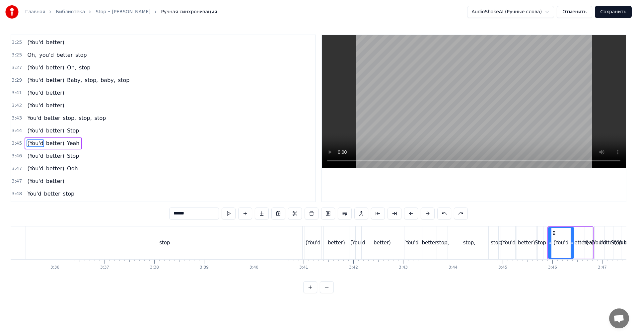
click at [153, 240] on div "stop" at bounding box center [164, 242] width 275 height 33
type input "****"
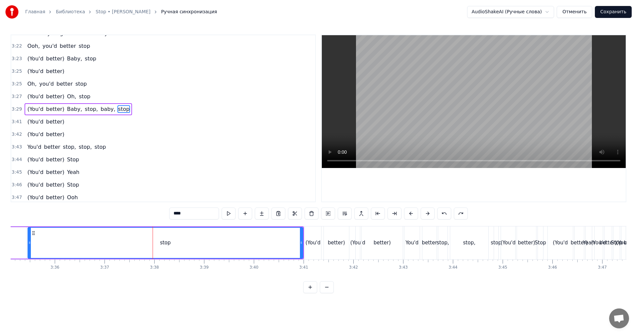
scroll to position [390, 0]
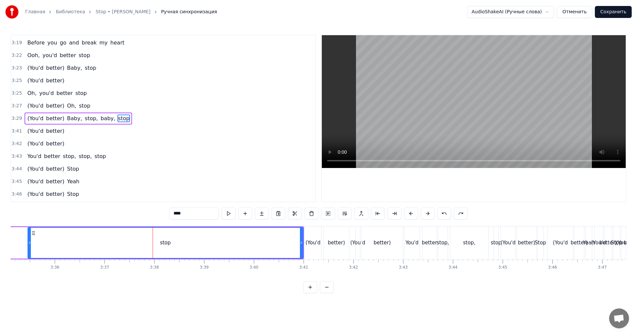
click at [425, 95] on video at bounding box center [474, 101] width 304 height 133
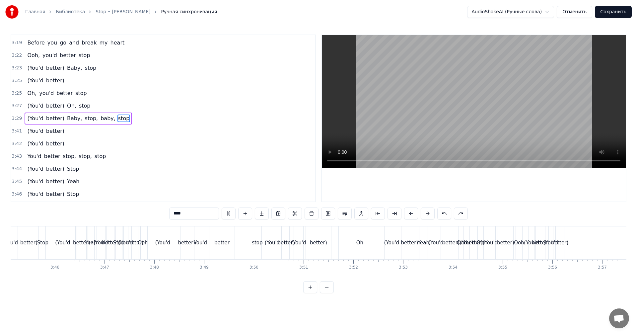
drag, startPoint x: 378, startPoint y: 113, endPoint x: 368, endPoint y: 114, distance: 10.3
click at [377, 113] on video at bounding box center [474, 101] width 304 height 133
click at [20, 93] on div "3:25 Oh, you'd better stop" at bounding box center [163, 93] width 304 height 13
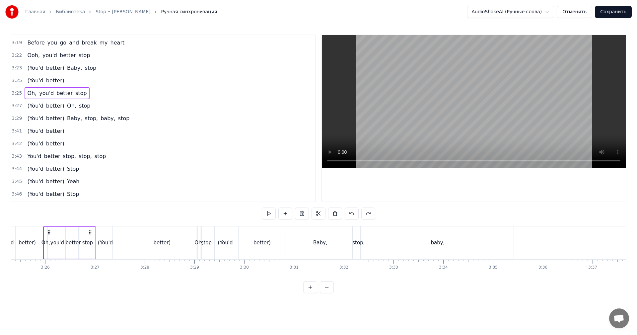
scroll to position [0, 10223]
click at [18, 115] on div "3:29 (You'd better) Baby, stop, baby, stop" at bounding box center [163, 118] width 304 height 13
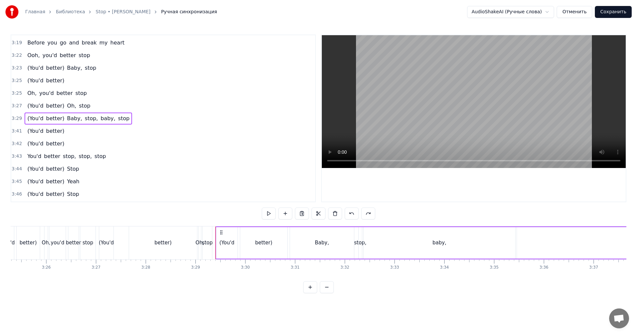
click at [14, 104] on span "3:27" at bounding box center [17, 106] width 10 height 7
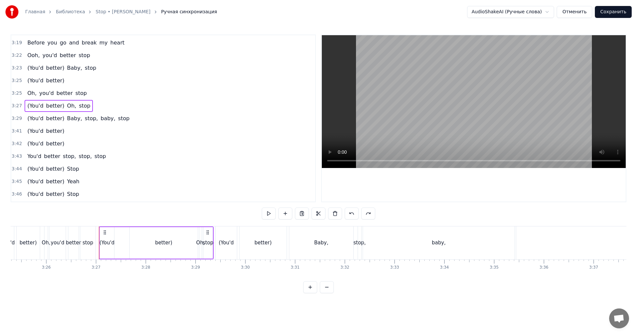
click at [19, 115] on div "3:29 (You'd better) Baby, stop, baby, stop" at bounding box center [163, 118] width 304 height 13
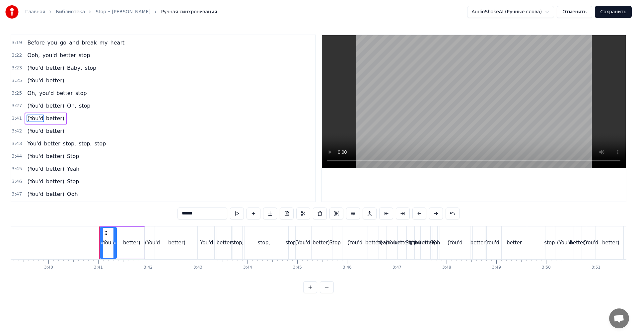
scroll to position [0, 10973]
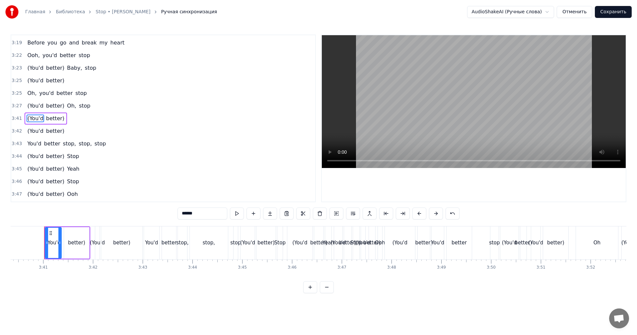
click at [18, 119] on span "3:41" at bounding box center [17, 118] width 10 height 7
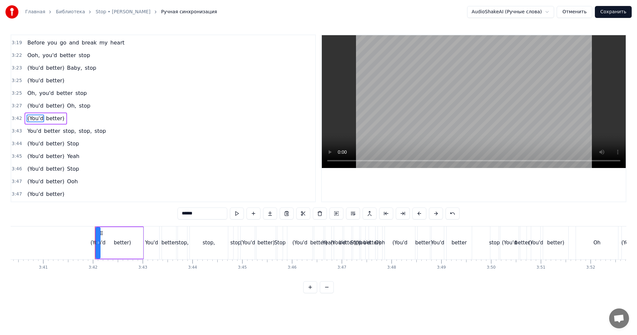
click at [15, 122] on span "3:42" at bounding box center [17, 118] width 10 height 7
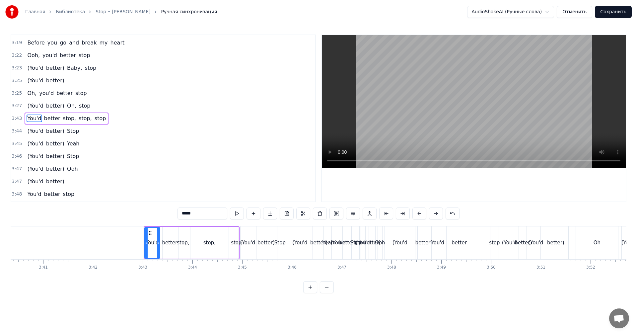
click at [15, 122] on span "3:43" at bounding box center [17, 118] width 10 height 7
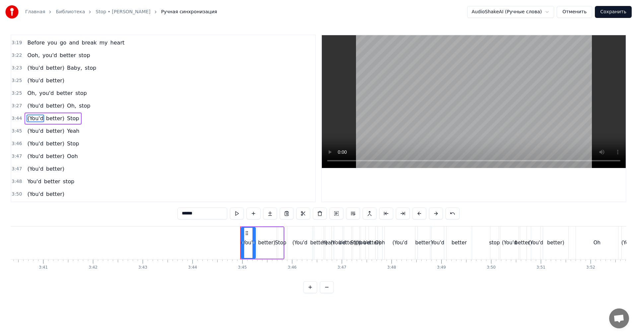
click at [15, 122] on span "3:44" at bounding box center [17, 118] width 10 height 7
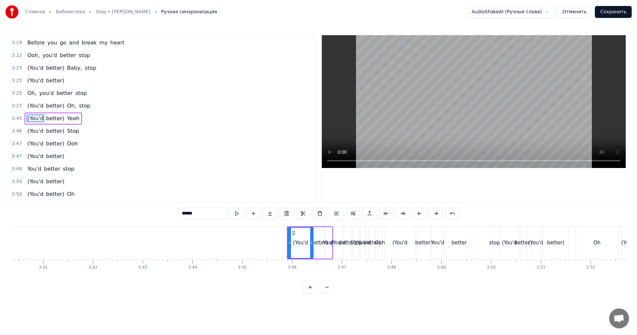
click at [15, 122] on span "3:45" at bounding box center [17, 118] width 10 height 7
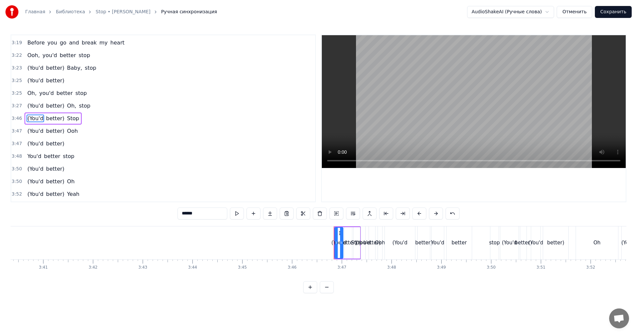
click at [15, 122] on span "3:46" at bounding box center [17, 118] width 10 height 7
click at [15, 122] on span "3:47" at bounding box center [17, 118] width 10 height 7
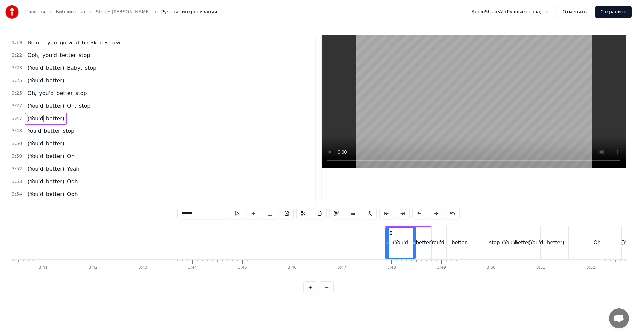
click at [15, 122] on span "3:47" at bounding box center [17, 118] width 10 height 7
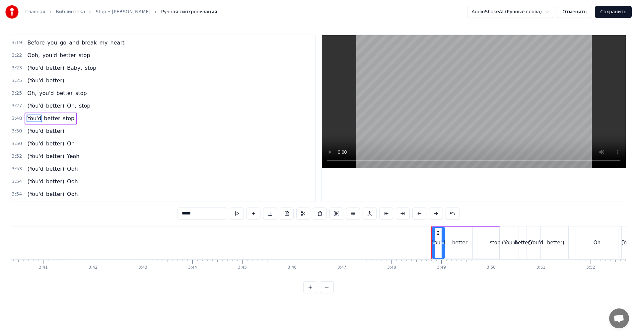
click at [15, 122] on span "3:48" at bounding box center [17, 118] width 10 height 7
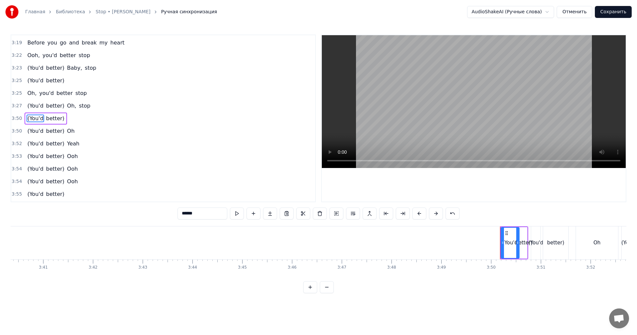
click at [14, 122] on div "3:50 (You'd better)" at bounding box center [163, 118] width 304 height 13
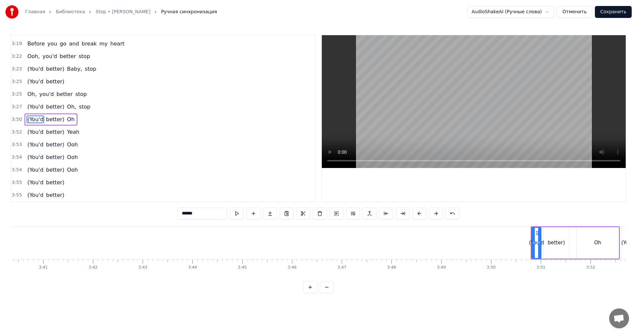
click at [14, 122] on span "3:50" at bounding box center [17, 119] width 10 height 7
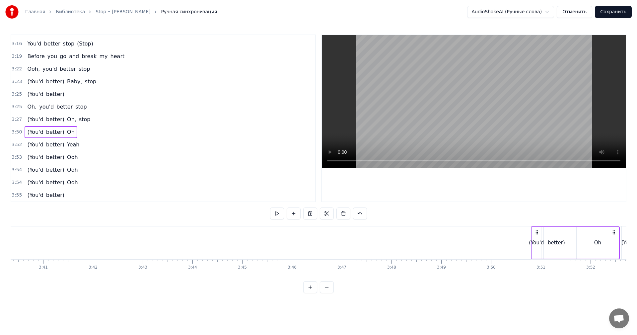
click at [14, 122] on span "3:27" at bounding box center [17, 119] width 10 height 7
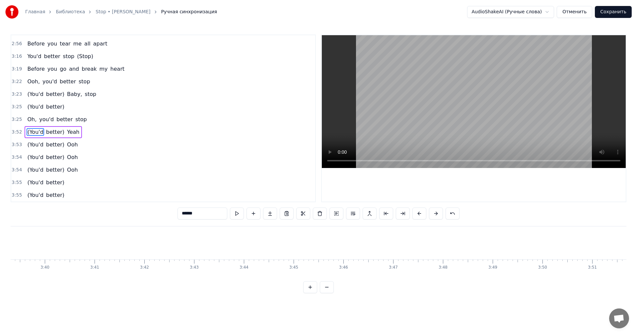
scroll to position [364, 0]
click at [12, 137] on div "3:52 (You'd better) Yeah" at bounding box center [163, 132] width 304 height 13
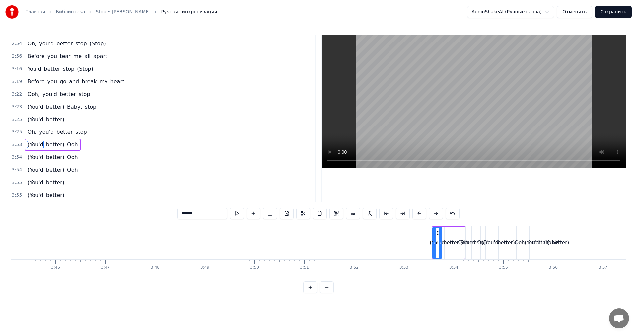
scroll to position [0, 11210]
click at [18, 185] on span "3:55" at bounding box center [17, 182] width 10 height 7
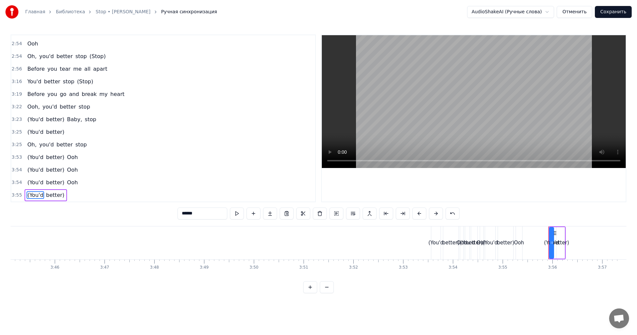
click at [18, 185] on span "3:54" at bounding box center [17, 182] width 10 height 7
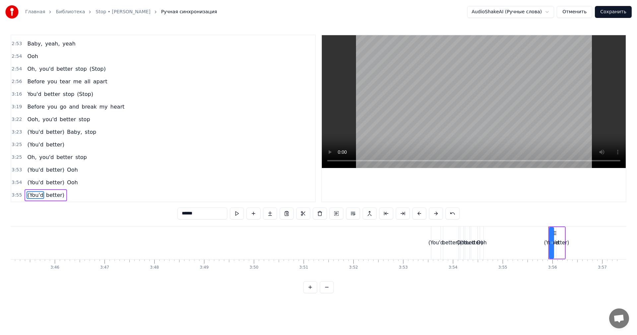
click at [18, 185] on span "3:54" at bounding box center [17, 182] width 10 height 7
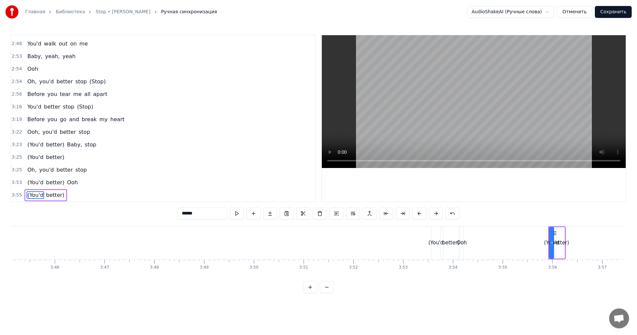
click at [18, 185] on span "3:53" at bounding box center [17, 182] width 10 height 7
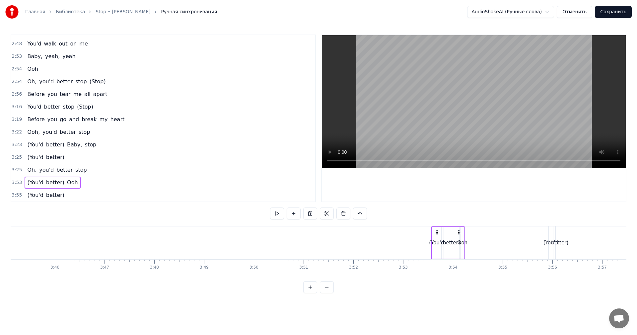
scroll to position [300, 0]
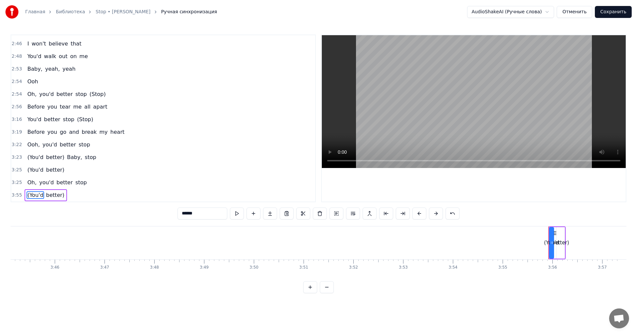
click at [18, 185] on span "3:25" at bounding box center [17, 182] width 10 height 7
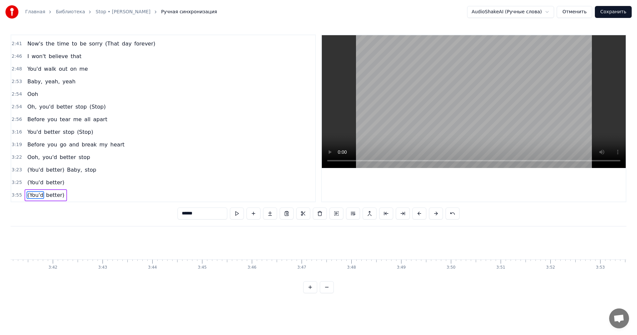
click at [18, 185] on span "3:25" at bounding box center [17, 182] width 10 height 7
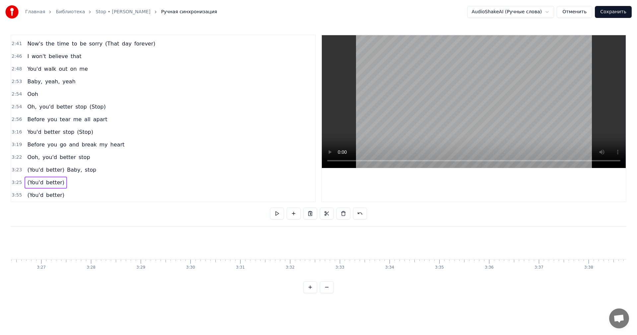
click at [17, 193] on span "3:55" at bounding box center [17, 195] width 10 height 7
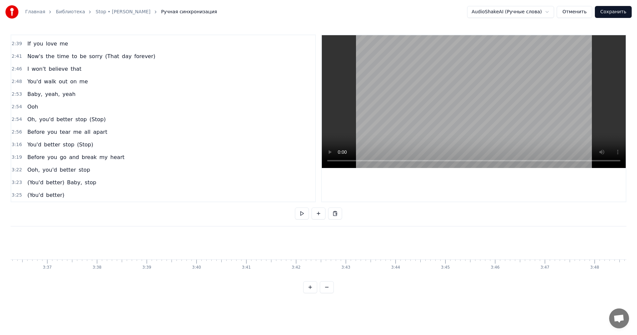
click at [17, 192] on div "3:25 (You'd better)" at bounding box center [163, 195] width 304 height 13
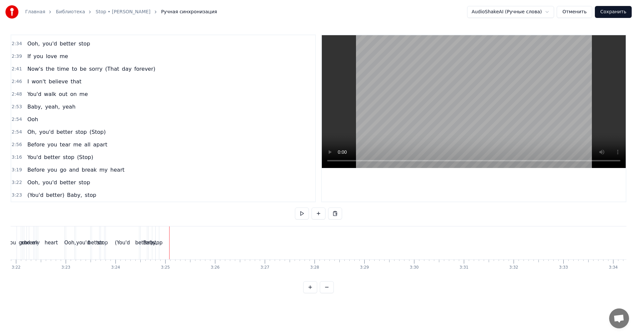
scroll to position [0, 9947]
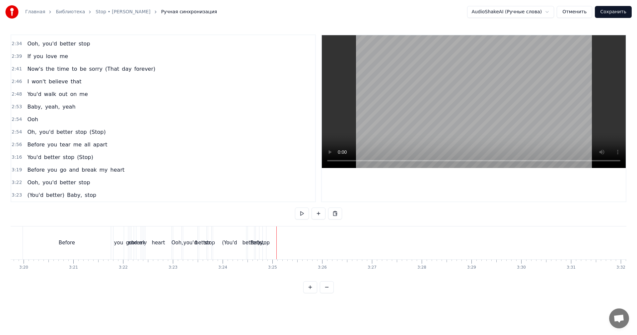
click at [264, 242] on div "stop" at bounding box center [264, 243] width 11 height 8
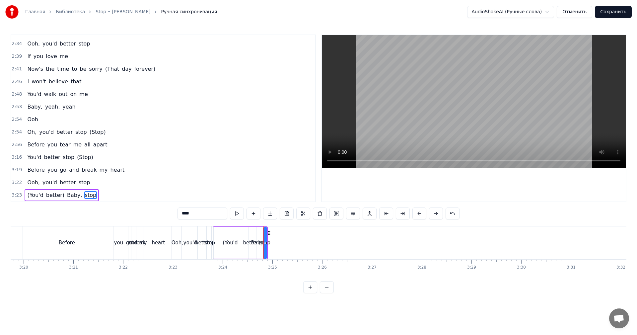
click at [13, 193] on span "3:23" at bounding box center [17, 195] width 10 height 7
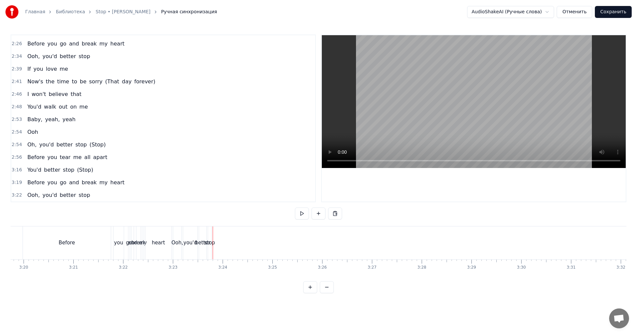
click at [16, 196] on span "3:22" at bounding box center [17, 195] width 10 height 7
click at [208, 242] on div "stop" at bounding box center [210, 243] width 11 height 8
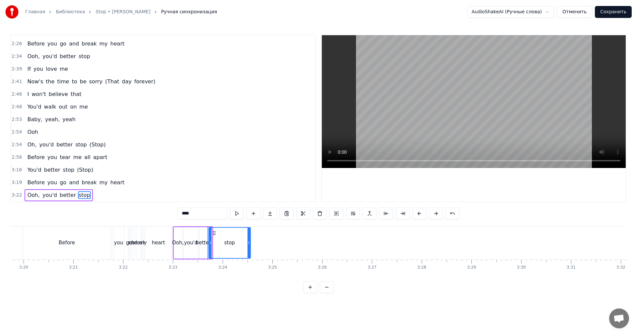
drag, startPoint x: 211, startPoint y: 241, endPoint x: 248, endPoint y: 243, distance: 36.9
click at [250, 243] on icon at bounding box center [249, 242] width 3 height 5
drag, startPoint x: 209, startPoint y: 238, endPoint x: 217, endPoint y: 239, distance: 8.4
click at [221, 238] on div at bounding box center [221, 243] width 3 height 30
drag, startPoint x: 202, startPoint y: 240, endPoint x: 210, endPoint y: 240, distance: 8.0
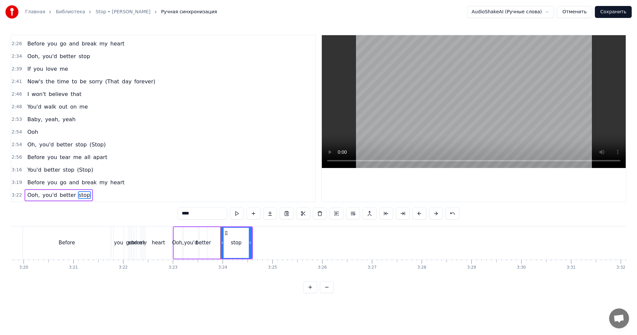
click at [203, 240] on div "better" at bounding box center [203, 243] width 15 height 8
click at [207, 242] on div "better" at bounding box center [203, 243] width 15 height 8
drag, startPoint x: 206, startPoint y: 242, endPoint x: 218, endPoint y: 241, distance: 12.4
click at [218, 241] on icon at bounding box center [217, 242] width 3 height 5
click at [180, 233] on div "Ooh," at bounding box center [178, 243] width 8 height 32
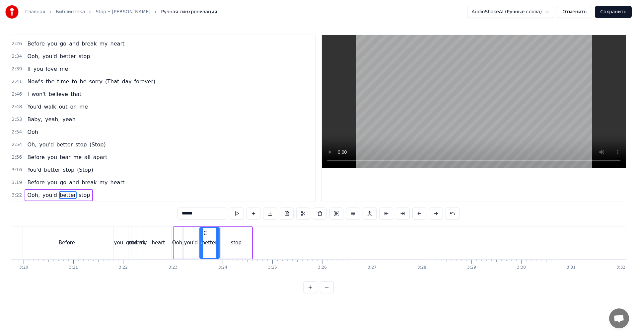
type input "****"
click at [11, 194] on div "Главная Библиотека Stop • [PERSON_NAME] Ручная синхронизация AudioShakeAI (Ручн…" at bounding box center [318, 146] width 637 height 293
click at [15, 195] on span "3:22" at bounding box center [17, 195] width 10 height 7
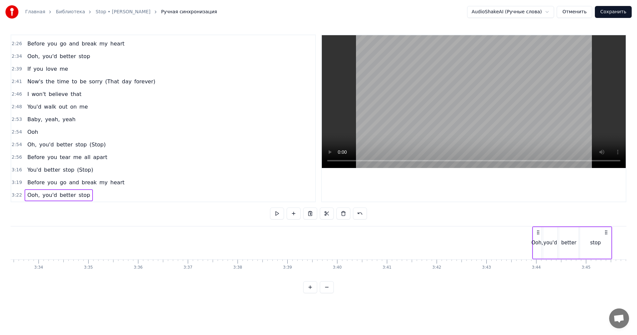
scroll to position [0, 10660]
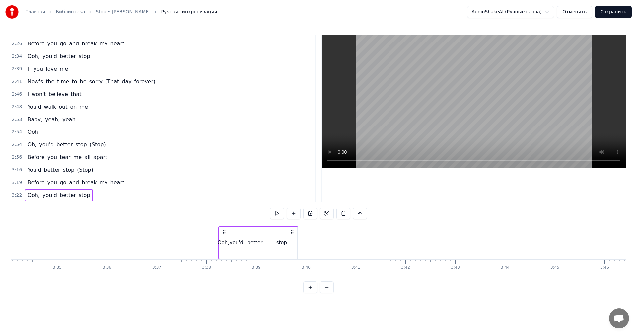
drag, startPoint x: 179, startPoint y: 231, endPoint x: 224, endPoint y: 242, distance: 46.1
click at [224, 242] on div "Ooh, you'd better stop" at bounding box center [258, 242] width 80 height 33
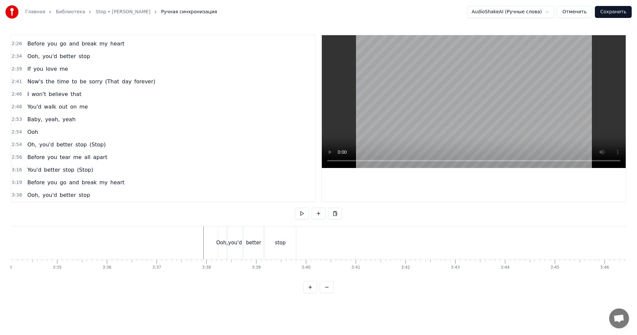
click at [449, 95] on video at bounding box center [474, 101] width 304 height 133
drag, startPoint x: 420, startPoint y: 129, endPoint x: 405, endPoint y: 135, distance: 16.6
click at [420, 129] on video at bounding box center [474, 101] width 304 height 133
click at [226, 242] on div "Ooh," at bounding box center [222, 243] width 12 height 8
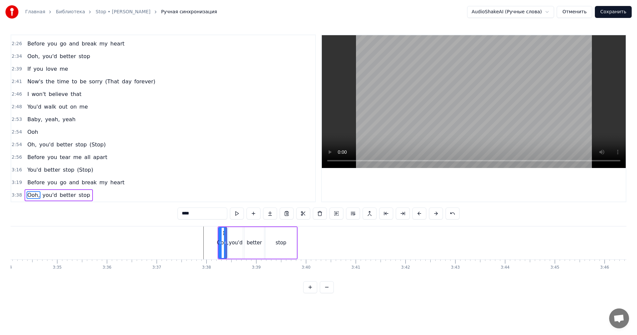
drag, startPoint x: 222, startPoint y: 229, endPoint x: 247, endPoint y: 230, distance: 25.3
click at [247, 230] on div "Ooh, you'd better stop" at bounding box center [258, 242] width 80 height 33
click at [15, 195] on span "3:38" at bounding box center [17, 195] width 10 height 7
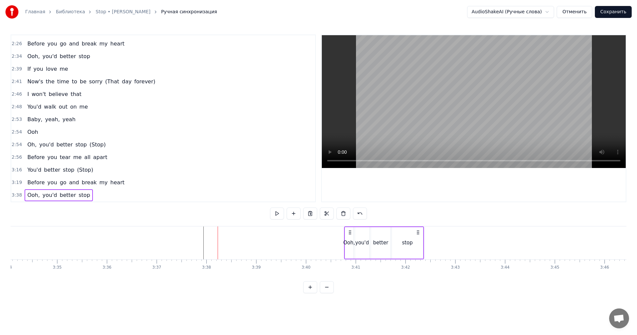
drag, startPoint x: 224, startPoint y: 232, endPoint x: 350, endPoint y: 231, distance: 126.5
click at [350, 231] on icon at bounding box center [350, 232] width 5 height 5
click at [417, 244] on div "stop" at bounding box center [407, 243] width 31 height 32
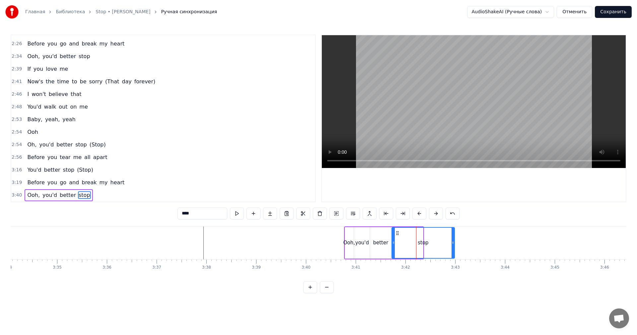
drag, startPoint x: 421, startPoint y: 242, endPoint x: 453, endPoint y: 245, distance: 31.6
click at [453, 245] on icon at bounding box center [453, 242] width 3 height 5
click at [345, 243] on div "Ooh," at bounding box center [350, 243] width 12 height 8
type input "****"
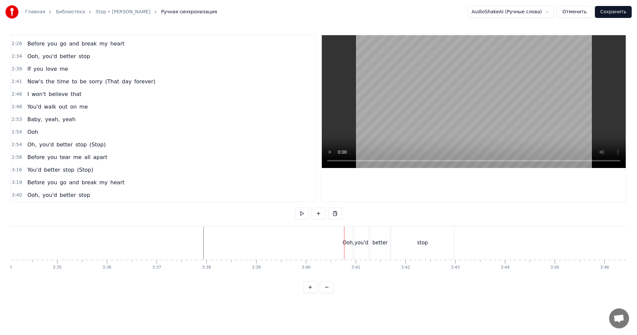
click at [346, 243] on div "Ooh," at bounding box center [349, 243] width 12 height 8
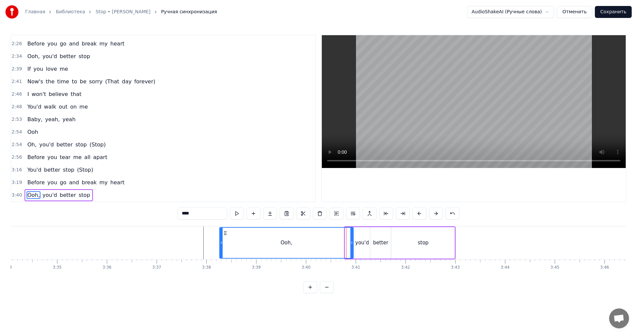
drag, startPoint x: 347, startPoint y: 243, endPoint x: 220, endPoint y: 236, distance: 126.6
click at [221, 236] on div at bounding box center [221, 243] width 3 height 30
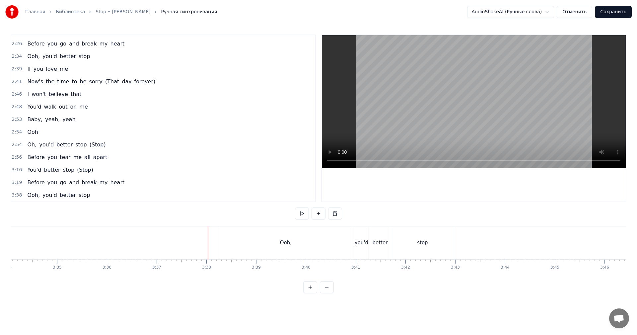
click at [432, 106] on video at bounding box center [474, 101] width 304 height 133
click at [444, 128] on video at bounding box center [474, 101] width 304 height 133
click at [198, 241] on div "Ooh," at bounding box center [234, 242] width 134 height 33
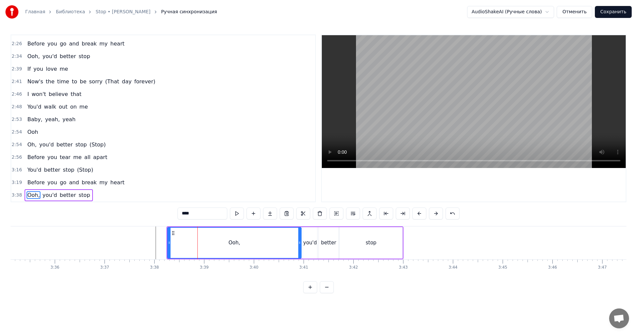
click at [16, 196] on span "3:38" at bounding box center [17, 195] width 10 height 7
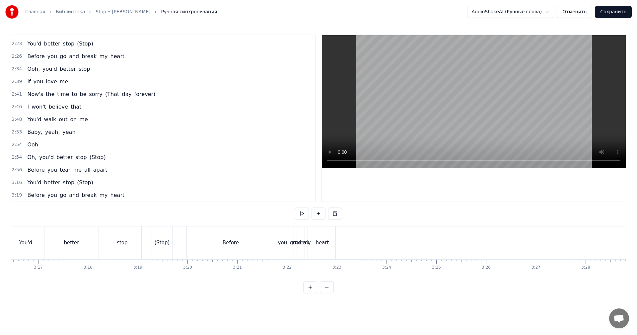
scroll to position [0, 9916]
click at [462, 100] on video at bounding box center [474, 101] width 304 height 133
drag, startPoint x: 459, startPoint y: 102, endPoint x: 453, endPoint y: 107, distance: 8.2
click at [459, 102] on video at bounding box center [474, 101] width 304 height 133
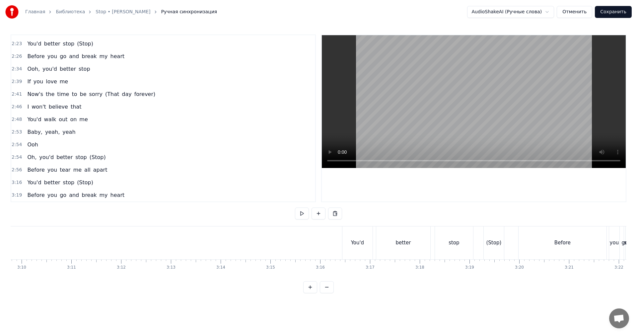
scroll to position [0, 9252]
click at [516, 136] on video at bounding box center [474, 101] width 304 height 133
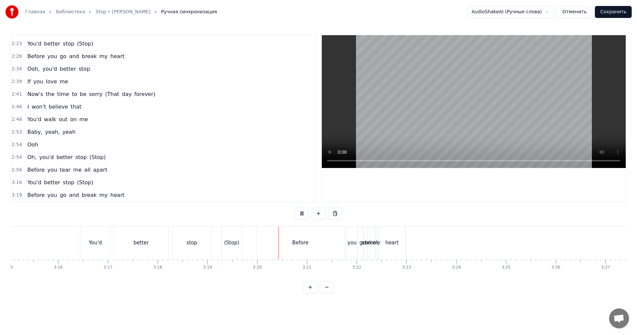
scroll to position [0, 9750]
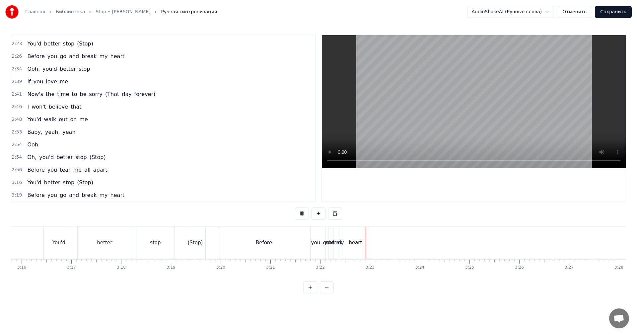
click at [271, 248] on div "Before" at bounding box center [264, 242] width 88 height 33
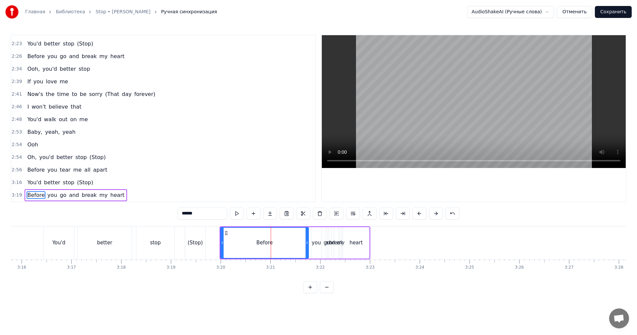
click at [366, 127] on video at bounding box center [474, 101] width 304 height 133
drag, startPoint x: 434, startPoint y: 118, endPoint x: 400, endPoint y: 125, distance: 35.3
click at [422, 119] on video at bounding box center [474, 101] width 304 height 133
click at [15, 198] on span "3:19" at bounding box center [17, 195] width 10 height 7
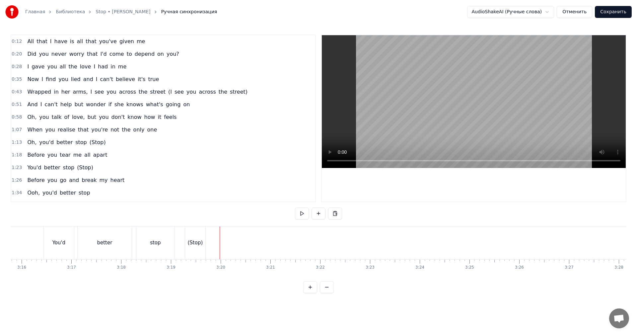
scroll to position [33, 0]
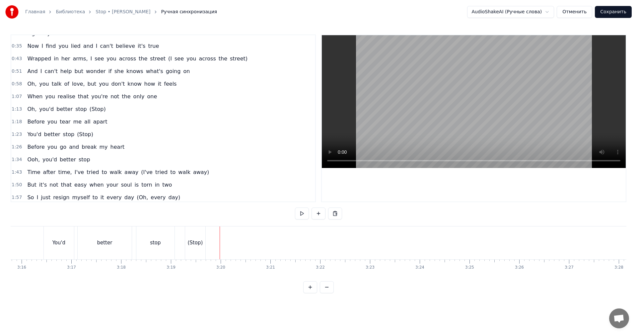
click at [16, 122] on span "1:18" at bounding box center [17, 122] width 10 height 7
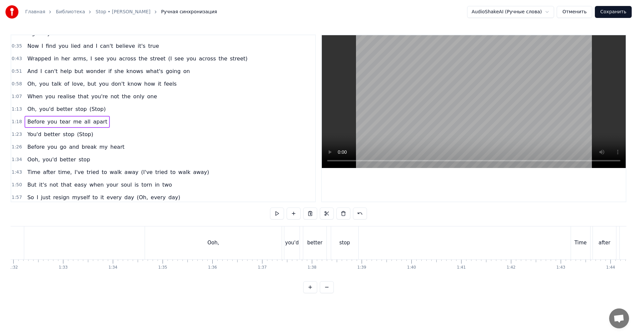
scroll to position [0, 3895]
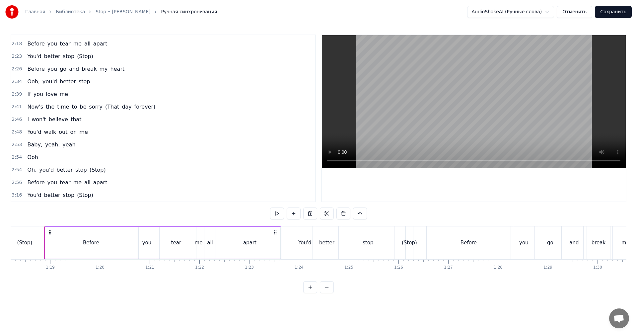
click at [10, 197] on div "Главная Библиотека Stop • [PERSON_NAME] Ручная синхронизация AudioShakeAI (Ручн…" at bounding box center [318, 146] width 637 height 293
click at [13, 196] on span "3:16" at bounding box center [17, 195] width 10 height 7
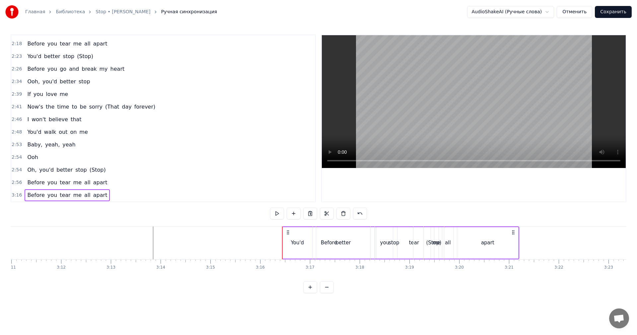
scroll to position [0, 9749]
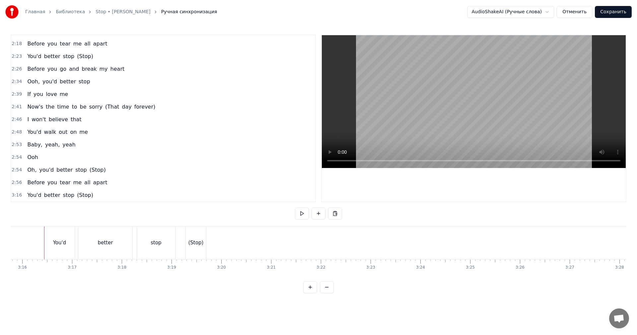
click at [15, 195] on span "3:16" at bounding box center [17, 195] width 10 height 7
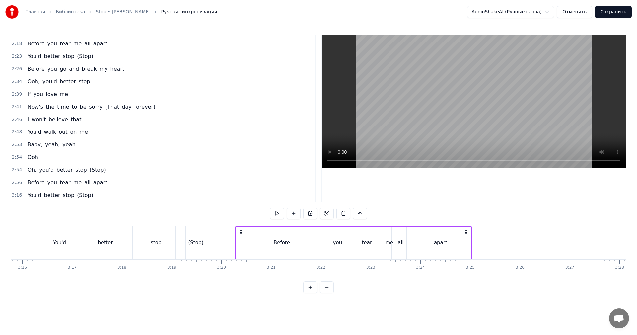
drag, startPoint x: 50, startPoint y: 233, endPoint x: 236, endPoint y: 238, distance: 186.0
click at [241, 236] on div "Before you tear me all apart" at bounding box center [353, 242] width 237 height 33
click at [141, 244] on div "stop" at bounding box center [156, 242] width 38 height 33
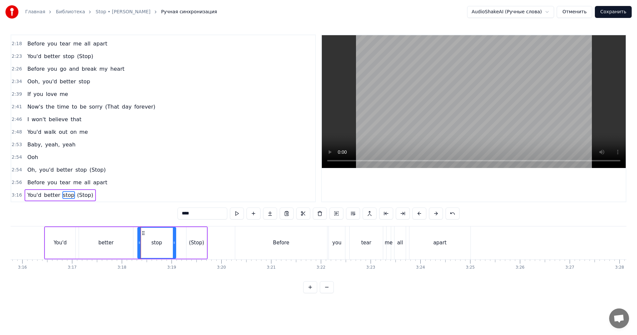
scroll to position [237, 0]
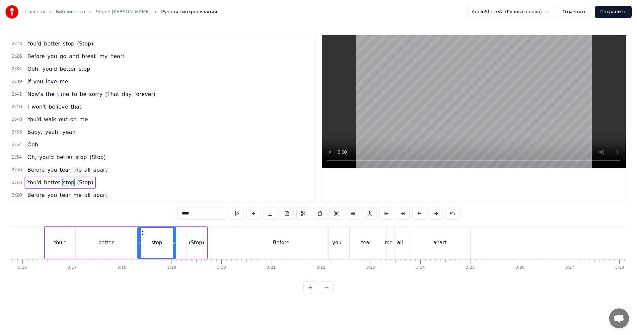
click at [490, 108] on video at bounding box center [474, 101] width 304 height 133
click at [456, 117] on video at bounding box center [474, 101] width 304 height 133
click at [247, 240] on div "Before" at bounding box center [281, 242] width 92 height 33
type input "******"
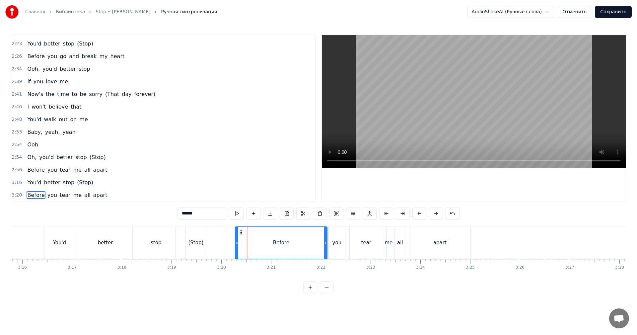
click at [15, 195] on span "3:20" at bounding box center [17, 195] width 10 height 7
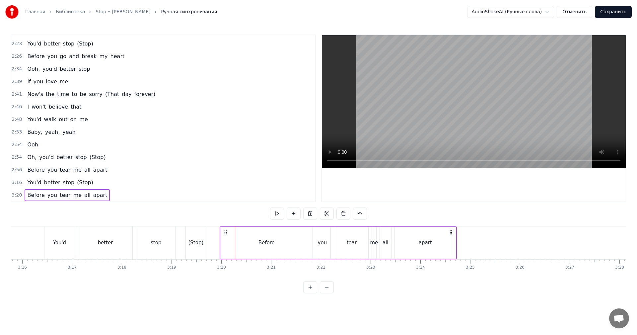
drag, startPoint x: 241, startPoint y: 231, endPoint x: 226, endPoint y: 234, distance: 15.5
click at [226, 234] on icon at bounding box center [225, 232] width 5 height 5
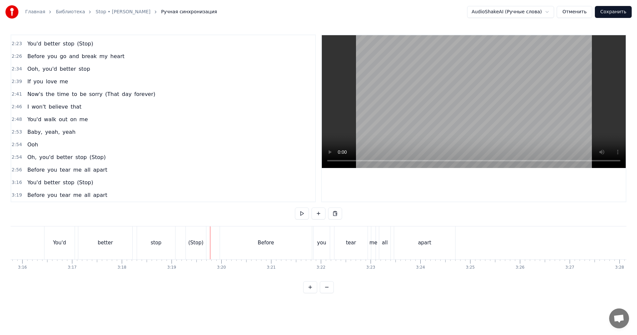
click at [452, 103] on video at bounding box center [474, 101] width 304 height 133
drag, startPoint x: 421, startPoint y: 112, endPoint x: 288, endPoint y: 116, distance: 133.2
click at [419, 112] on video at bounding box center [474, 101] width 304 height 133
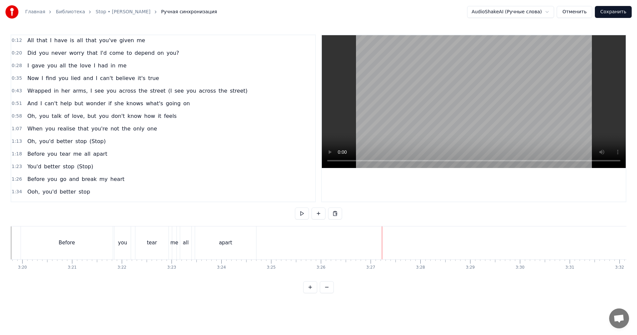
scroll to position [0, 0]
click at [16, 169] on span "1:23" at bounding box center [17, 167] width 10 height 7
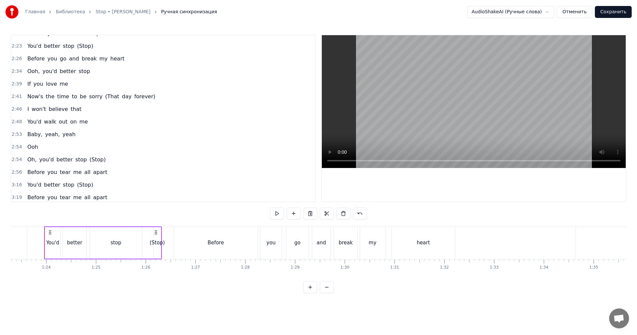
scroll to position [237, 0]
click at [15, 197] on span "3:19" at bounding box center [17, 195] width 10 height 7
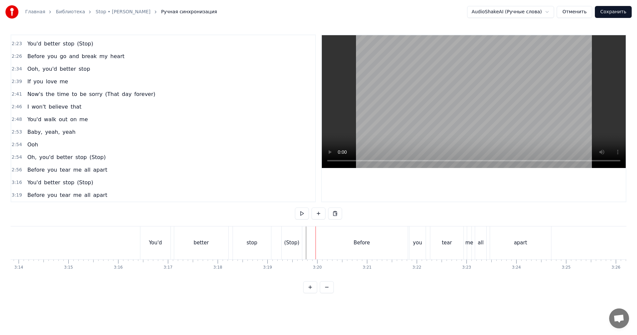
scroll to position [0, 9925]
click at [15, 198] on span "3:19" at bounding box center [17, 195] width 10 height 7
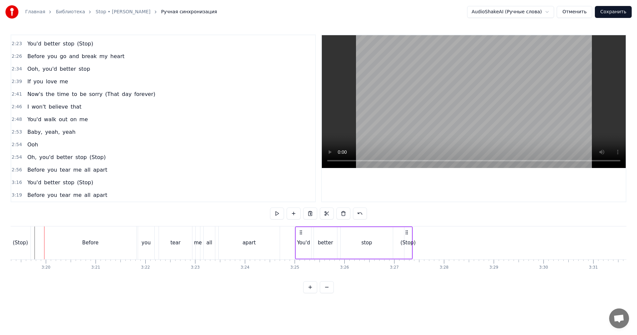
drag, startPoint x: 51, startPoint y: 232, endPoint x: 302, endPoint y: 237, distance: 251.0
click at [302, 237] on div "You'd better stop (Stop)" at bounding box center [354, 242] width 118 height 33
click at [412, 117] on video at bounding box center [474, 101] width 304 height 133
click at [415, 120] on video at bounding box center [474, 101] width 304 height 133
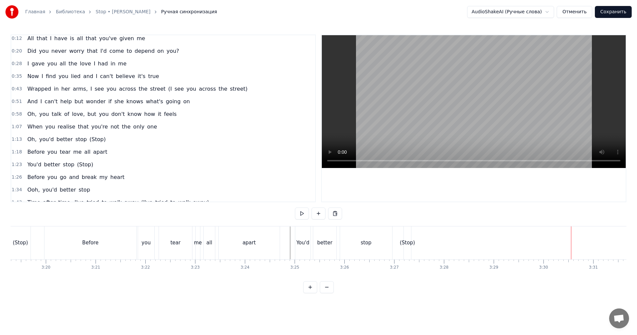
scroll to position [0, 0]
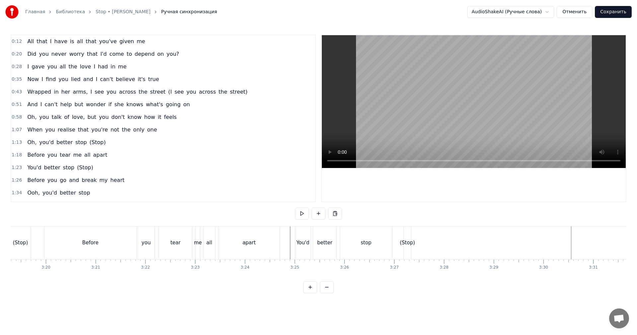
click at [16, 183] on span "1:26" at bounding box center [17, 180] width 10 height 7
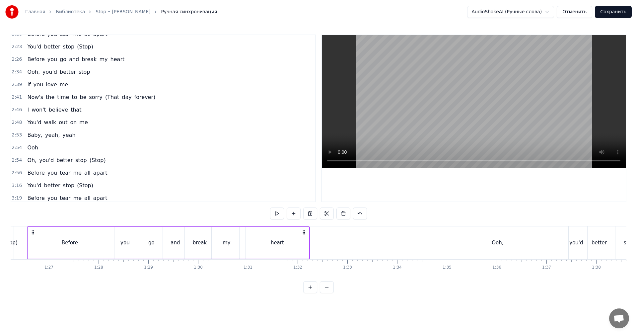
scroll to position [250, 0]
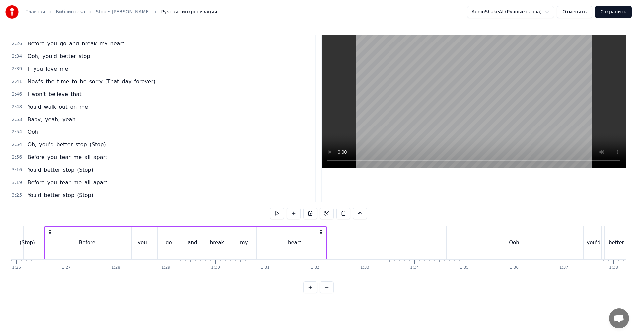
click at [15, 194] on span "3:25" at bounding box center [17, 195] width 10 height 7
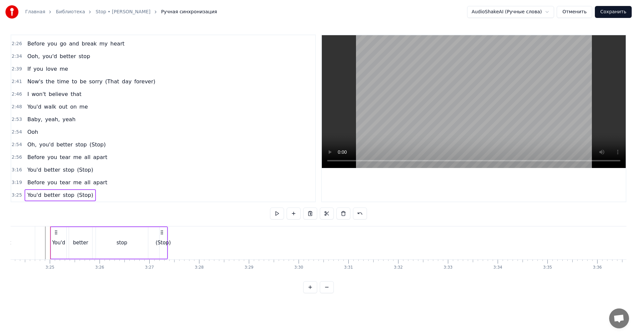
scroll to position [0, 10176]
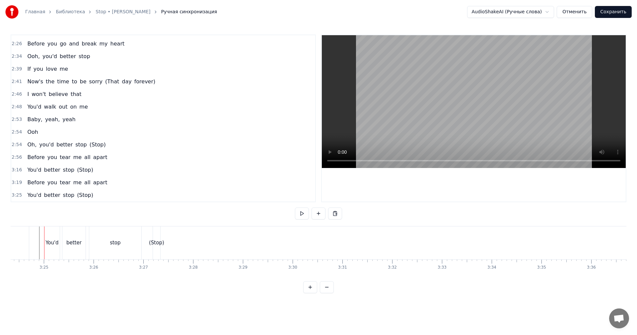
click at [15, 194] on span "3:25" at bounding box center [17, 195] width 10 height 7
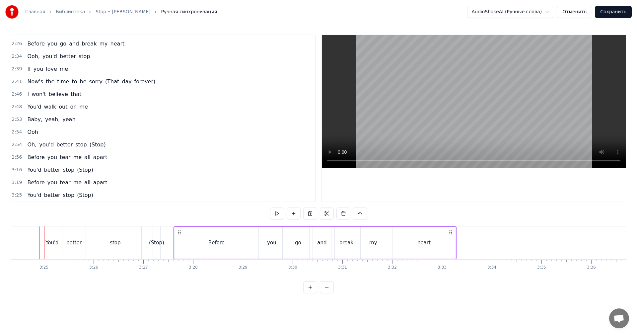
drag, startPoint x: 49, startPoint y: 231, endPoint x: 178, endPoint y: 229, distance: 128.8
click at [178, 229] on div "Before you go and break my heart" at bounding box center [315, 242] width 283 height 33
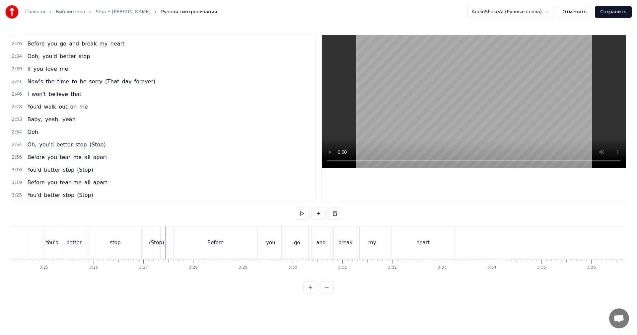
click at [429, 113] on video at bounding box center [474, 101] width 304 height 133
click at [448, 109] on video at bounding box center [474, 101] width 304 height 133
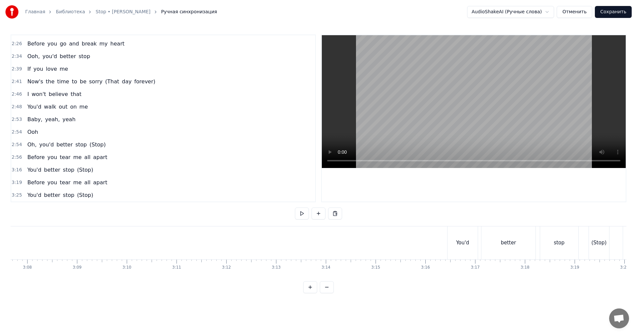
click at [480, 131] on video at bounding box center [474, 101] width 304 height 133
click at [463, 241] on div "You'd" at bounding box center [462, 243] width 13 height 8
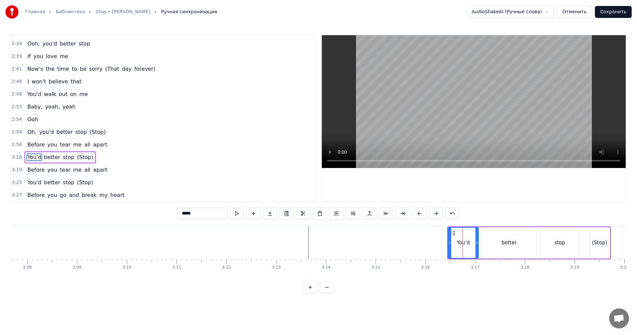
click at [14, 121] on span "2:54" at bounding box center [17, 119] width 10 height 7
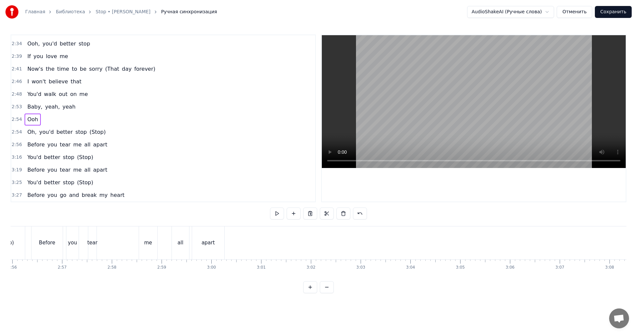
click at [10, 149] on div "Главная Библиотека Stop • [PERSON_NAME] Ручная синхронизация AudioShakeAI (Ручн…" at bounding box center [318, 146] width 637 height 293
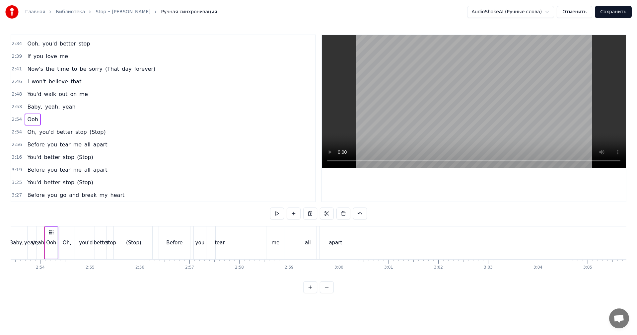
click at [14, 147] on span "2:56" at bounding box center [17, 144] width 10 height 7
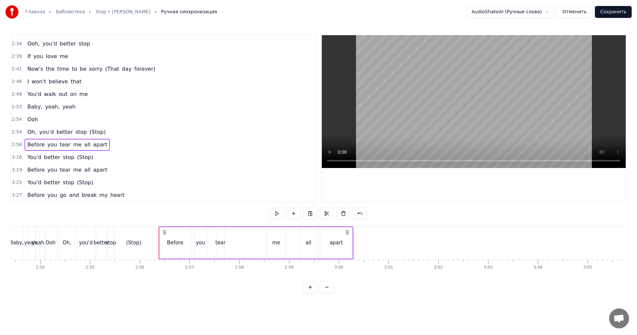
click at [16, 145] on span "2:56" at bounding box center [17, 144] width 10 height 7
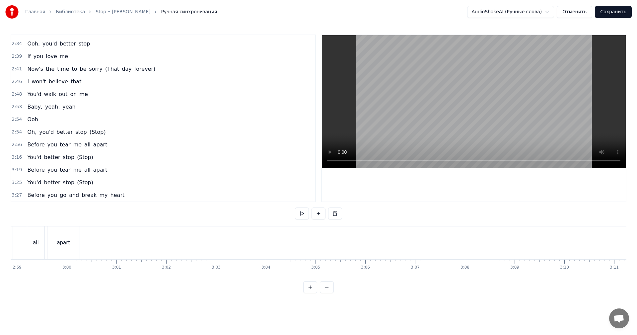
scroll to position [0, 8801]
drag, startPoint x: 171, startPoint y: 239, endPoint x: 154, endPoint y: 228, distance: 20.0
click at [171, 239] on div "apart" at bounding box center [169, 243] width 13 height 8
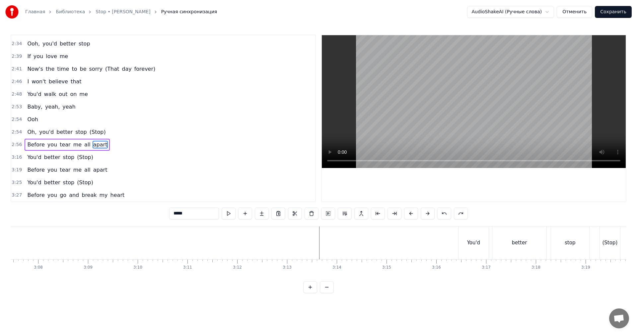
scroll to position [0, 9399]
click at [416, 244] on div "You'd" at bounding box center [409, 242] width 30 height 33
type input "*****"
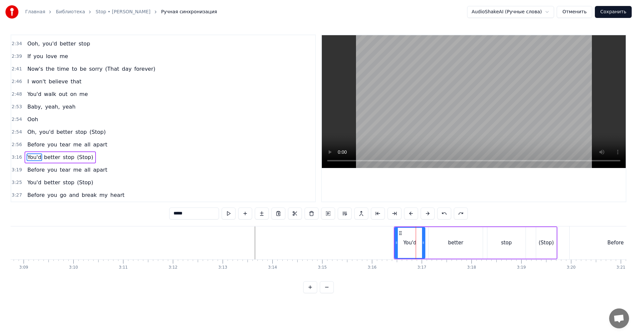
click at [12, 146] on span "2:56" at bounding box center [17, 144] width 10 height 7
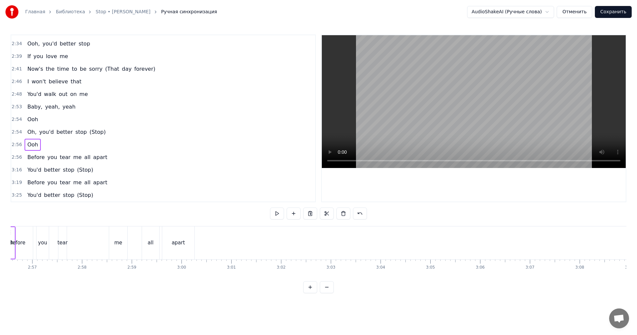
scroll to position [0, 8750]
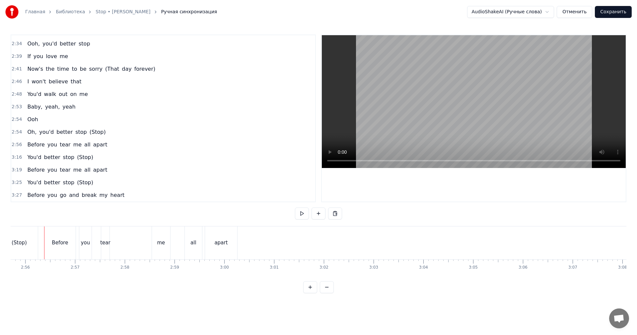
click at [12, 146] on span "2:56" at bounding box center [17, 144] width 10 height 7
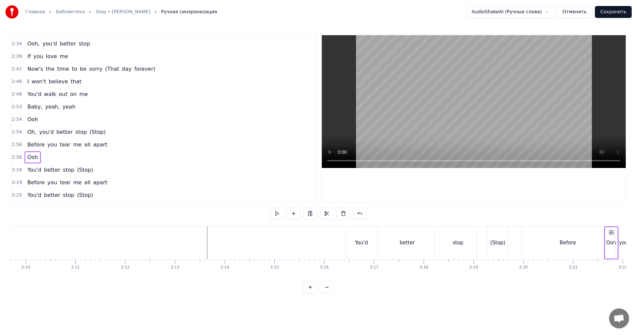
scroll to position [0, 9461]
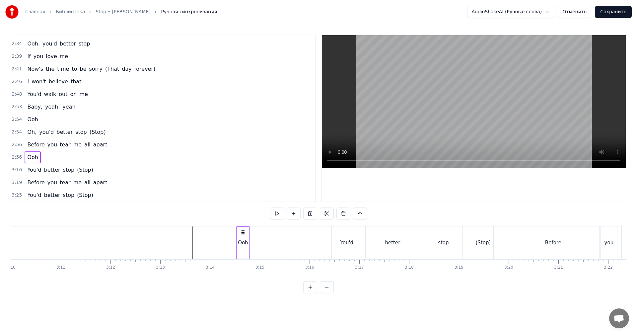
drag, startPoint x: 53, startPoint y: 232, endPoint x: 247, endPoint y: 241, distance: 194.4
click at [244, 242] on div "Ooh" at bounding box center [243, 242] width 14 height 33
click at [244, 242] on div "Ooh" at bounding box center [243, 243] width 10 height 8
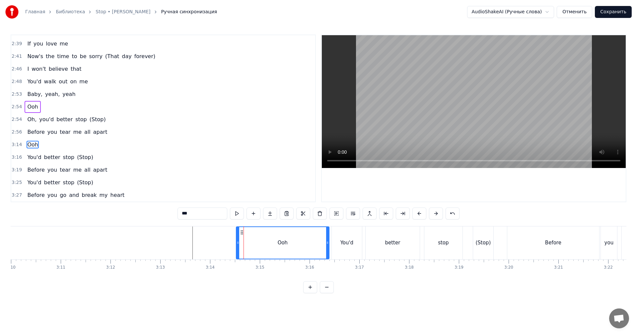
drag, startPoint x: 247, startPoint y: 241, endPoint x: 328, endPoint y: 244, distance: 80.7
click at [328, 244] on icon at bounding box center [327, 242] width 3 height 5
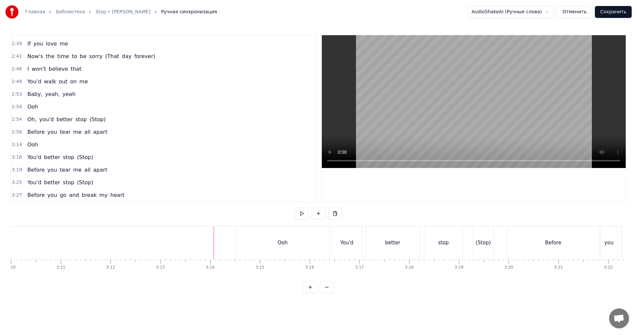
click at [504, 90] on video at bounding box center [474, 101] width 304 height 133
click at [466, 98] on video at bounding box center [474, 101] width 304 height 133
drag, startPoint x: 197, startPoint y: 245, endPoint x: 224, endPoint y: 230, distance: 30.9
click at [198, 245] on div "break" at bounding box center [190, 242] width 22 height 33
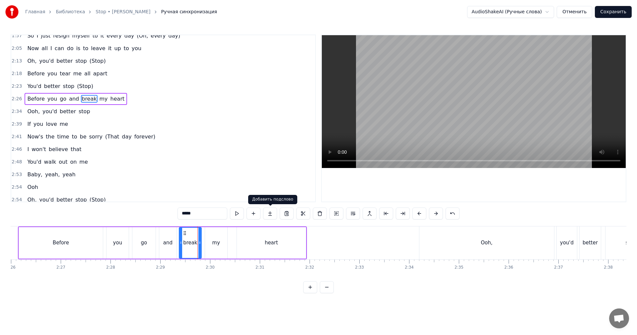
scroll to position [175, 0]
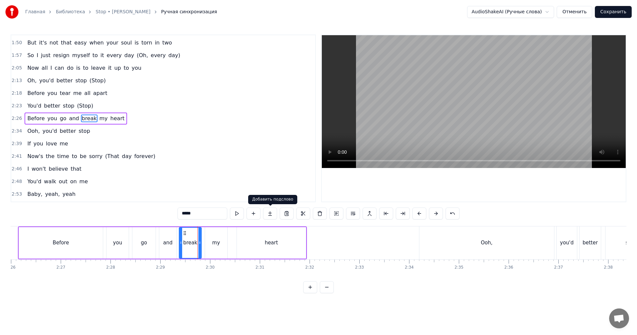
click at [442, 141] on video at bounding box center [474, 101] width 304 height 133
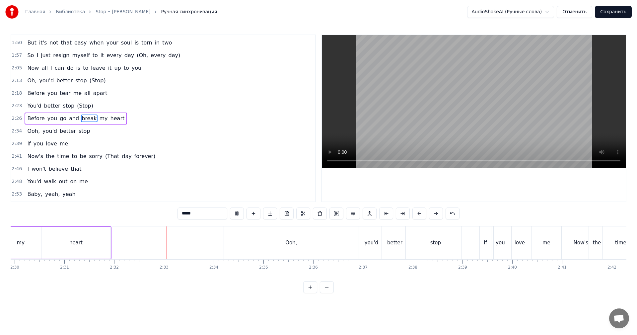
scroll to position [0, 7469]
click at [438, 127] on video at bounding box center [474, 101] width 304 height 133
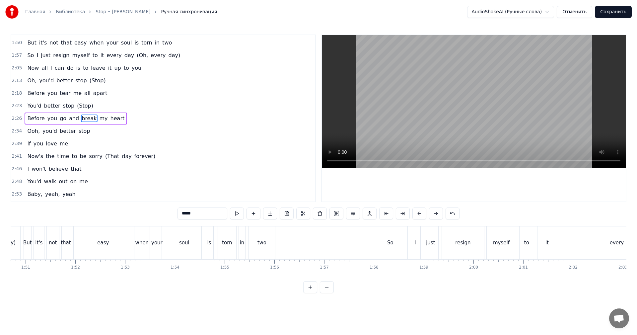
scroll to position [0, 5511]
click at [339, 241] on div at bounding box center [413, 242] width 11826 height 33
click at [477, 118] on video at bounding box center [474, 101] width 304 height 133
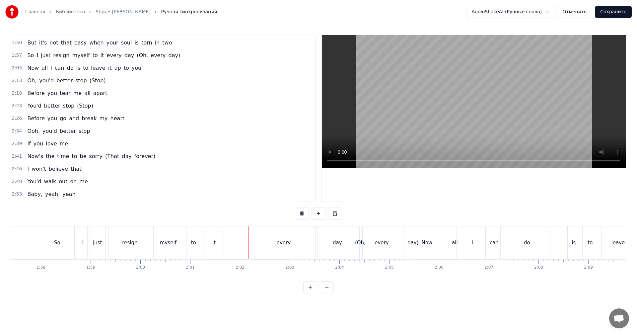
scroll to position [0, 5942]
click at [567, 244] on div "to" at bounding box center [564, 243] width 5 height 8
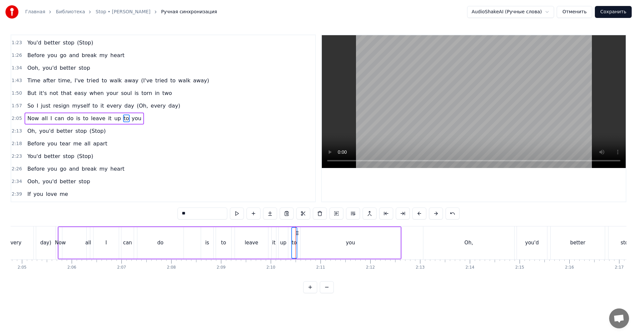
scroll to position [0, 6307]
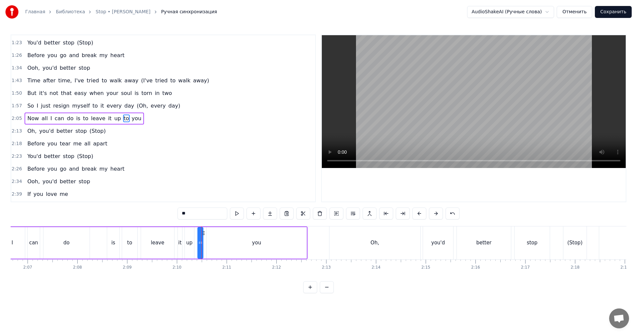
click at [278, 243] on div "you" at bounding box center [257, 243] width 100 height 32
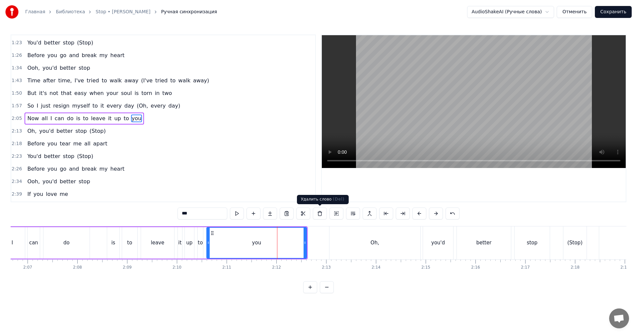
click at [465, 117] on video at bounding box center [474, 101] width 304 height 133
drag, startPoint x: 469, startPoint y: 129, endPoint x: 453, endPoint y: 133, distance: 16.4
click at [466, 130] on video at bounding box center [474, 101] width 304 height 133
click at [173, 244] on div "leave" at bounding box center [157, 243] width 33 height 32
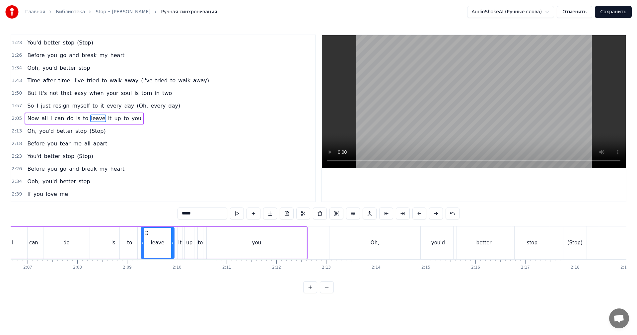
click at [503, 69] on video at bounding box center [474, 101] width 304 height 133
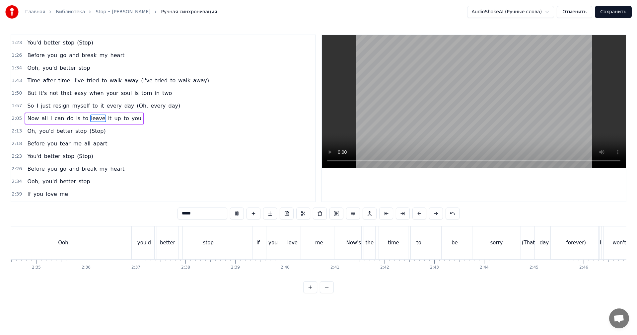
scroll to position [0, 7699]
click at [473, 238] on div "sorry" at bounding box center [491, 242] width 48 height 33
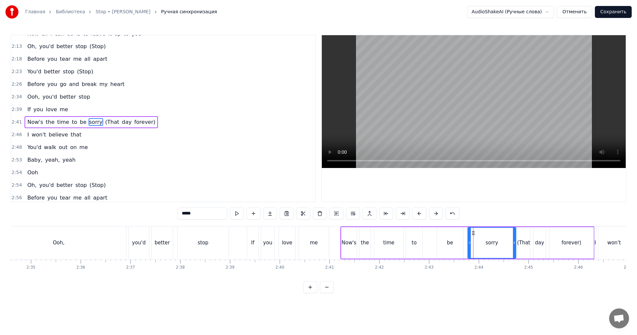
scroll to position [213, 0]
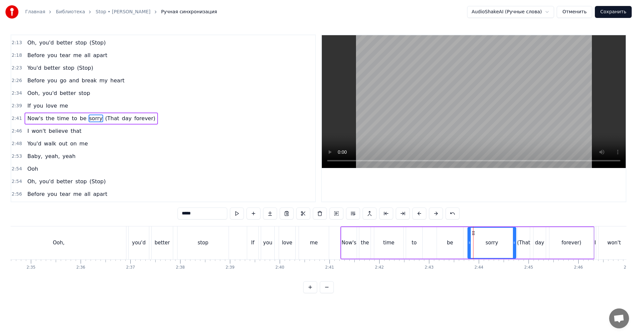
click at [521, 141] on video at bounding box center [474, 101] width 304 height 133
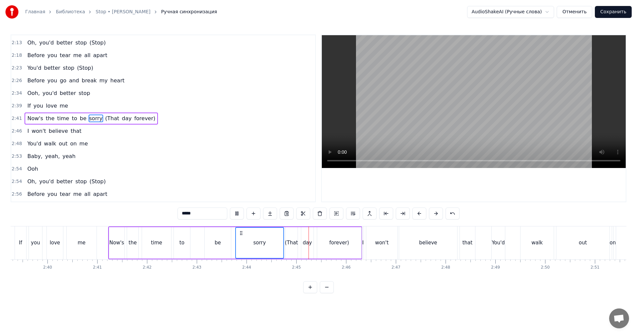
scroll to position [0, 8097]
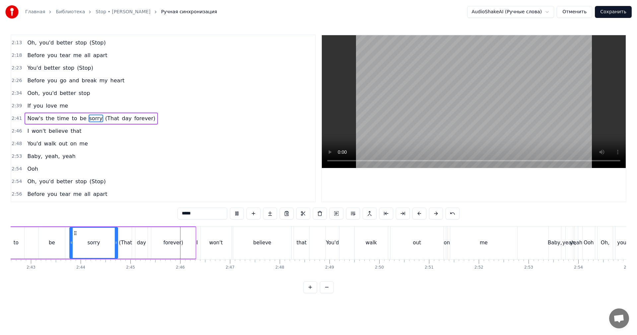
click at [459, 248] on div "me" at bounding box center [484, 242] width 67 height 33
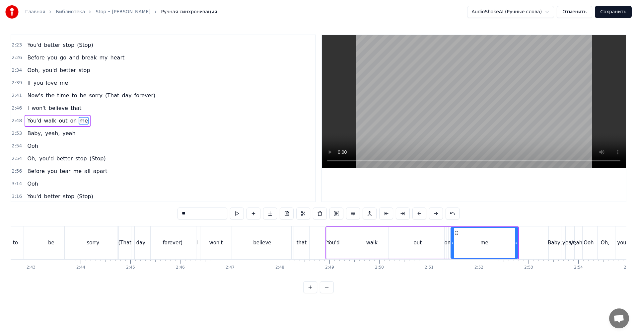
scroll to position [238, 0]
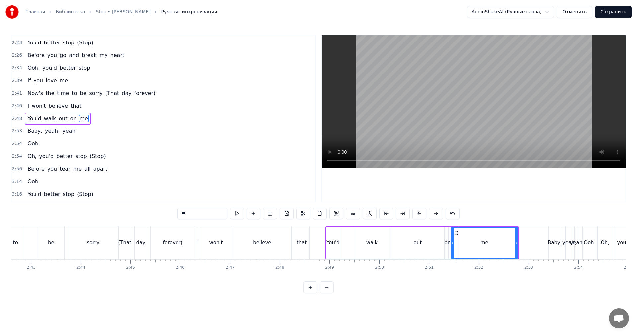
click at [488, 127] on video at bounding box center [474, 101] width 304 height 133
drag, startPoint x: 486, startPoint y: 135, endPoint x: 472, endPoint y: 140, distance: 14.4
click at [485, 136] on video at bounding box center [474, 101] width 304 height 133
click at [367, 236] on div "walk" at bounding box center [372, 243] width 33 height 32
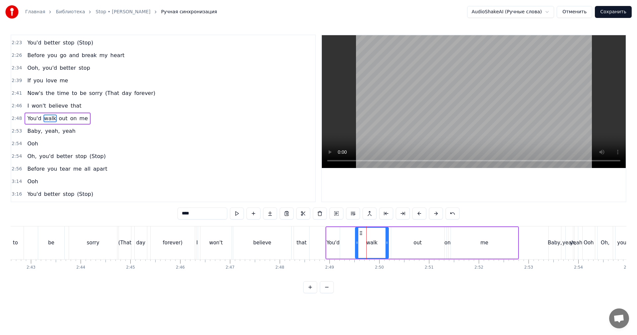
click at [489, 93] on video at bounding box center [474, 101] width 304 height 133
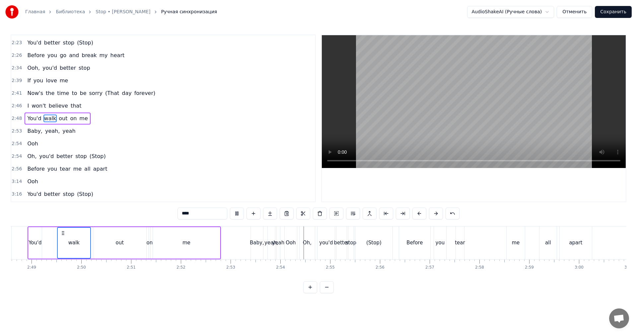
scroll to position [0, 8462]
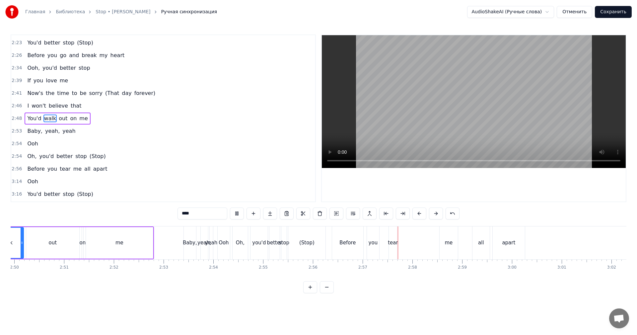
click at [308, 246] on div "(Stop)" at bounding box center [306, 243] width 15 height 8
type input "******"
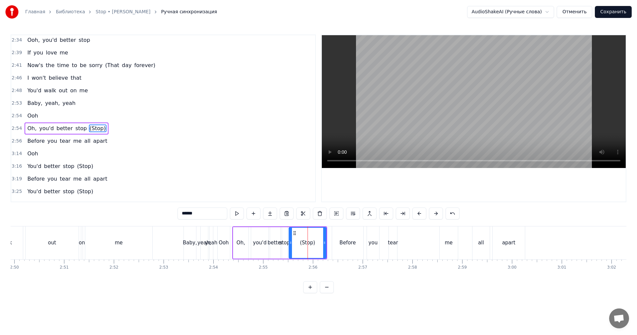
scroll to position [275, 0]
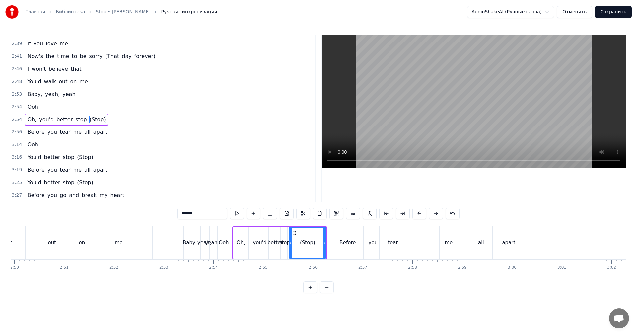
click at [20, 107] on span "2:54" at bounding box center [17, 107] width 10 height 7
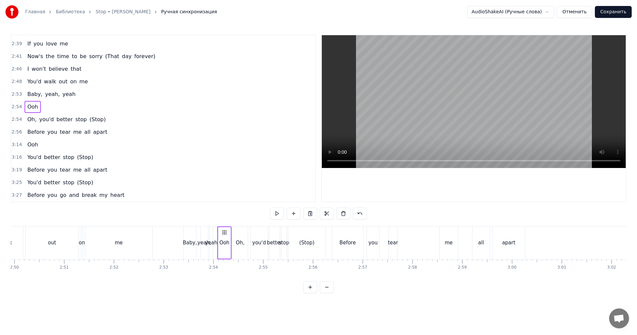
scroll to position [263, 0]
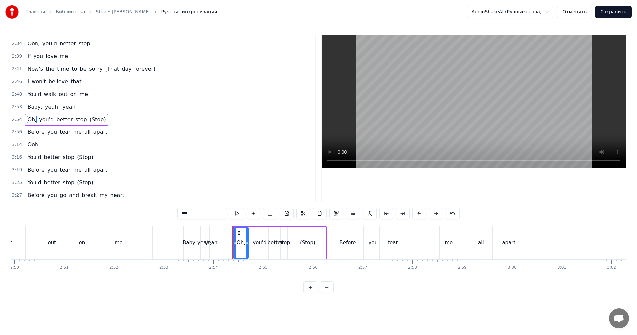
click at [21, 120] on div "2:54 Oh, you'd better stop (Stop)" at bounding box center [163, 119] width 304 height 13
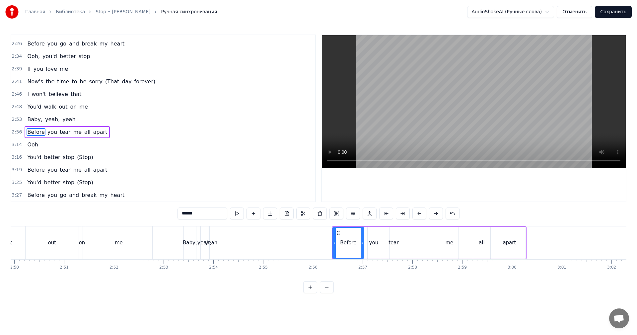
scroll to position [250, 0]
click at [16, 133] on span "2:56" at bounding box center [17, 132] width 10 height 7
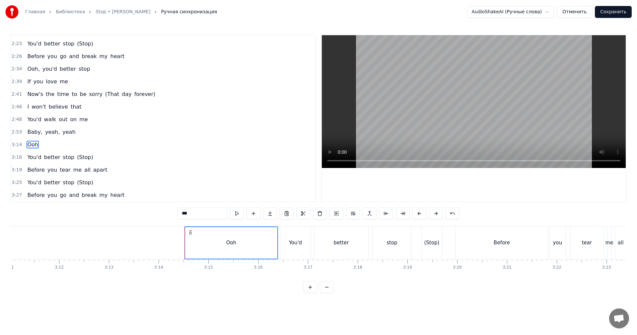
scroll to position [0, 9388]
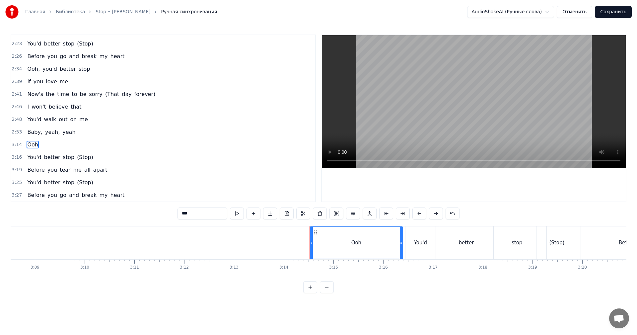
drag, startPoint x: 313, startPoint y: 246, endPoint x: 333, endPoint y: 234, distance: 22.8
click at [315, 246] on div "Ooh" at bounding box center [356, 243] width 92 height 32
click at [439, 117] on video at bounding box center [474, 101] width 304 height 133
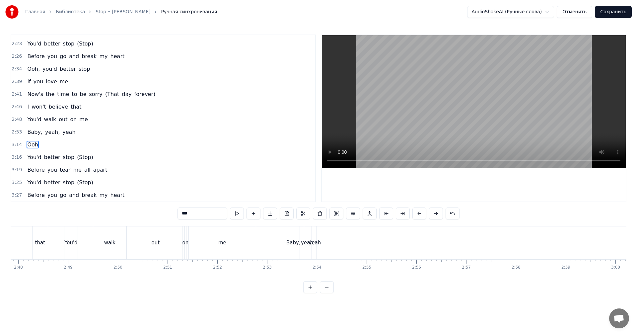
scroll to position [0, 8558]
click at [404, 138] on video at bounding box center [474, 101] width 304 height 133
click at [118, 245] on div "yeah" at bounding box center [116, 243] width 12 height 8
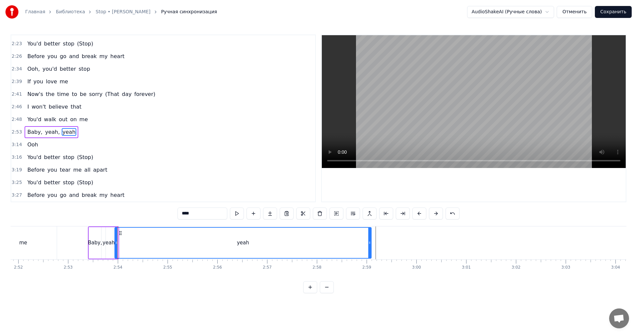
drag, startPoint x: 117, startPoint y: 246, endPoint x: 366, endPoint y: 248, distance: 249.0
click at [370, 248] on div at bounding box center [370, 243] width 3 height 30
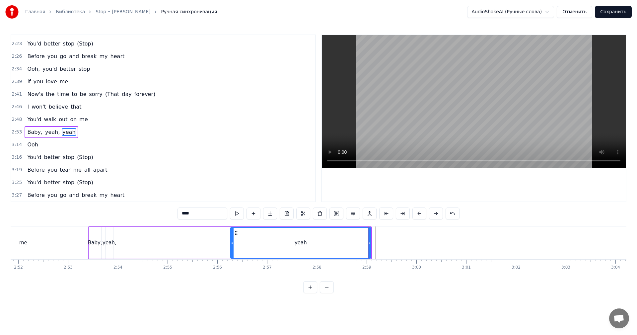
drag, startPoint x: 116, startPoint y: 243, endPoint x: 250, endPoint y: 248, distance: 133.9
click at [234, 246] on div at bounding box center [232, 243] width 3 height 30
click at [371, 249] on div "yeah" at bounding box center [302, 243] width 137 height 32
drag, startPoint x: 371, startPoint y: 249, endPoint x: 300, endPoint y: 249, distance: 70.1
click at [300, 249] on div at bounding box center [299, 243] width 3 height 30
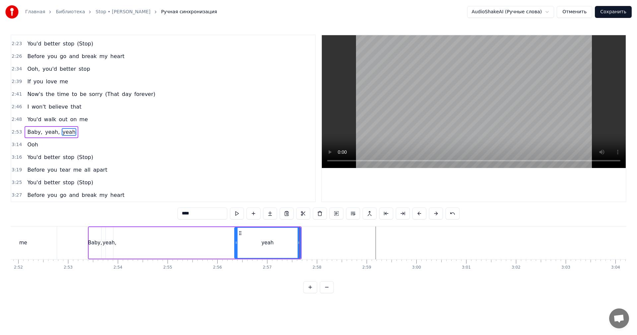
click at [109, 239] on div "yeah," at bounding box center [110, 243] width 14 height 8
type input "*****"
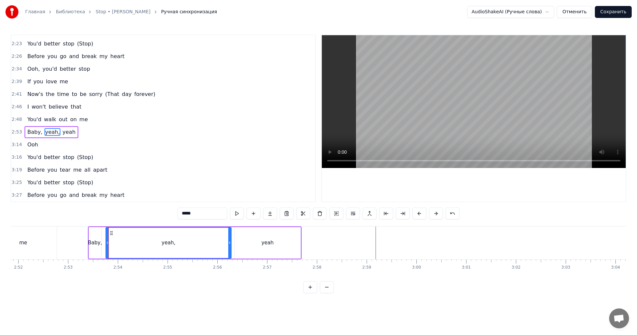
drag, startPoint x: 112, startPoint y: 239, endPoint x: 231, endPoint y: 243, distance: 119.6
click at [231, 243] on div at bounding box center [229, 243] width 3 height 30
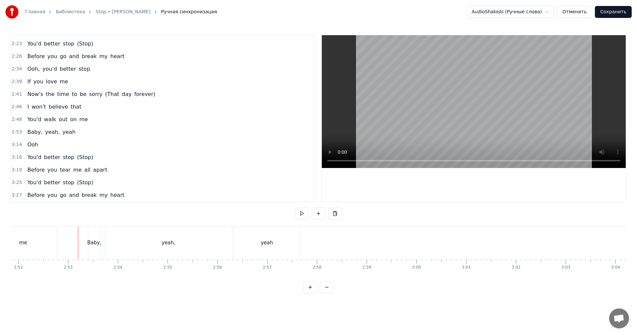
click at [418, 100] on video at bounding box center [474, 101] width 304 height 133
click at [424, 111] on video at bounding box center [474, 101] width 304 height 133
click at [155, 234] on div "yeah," at bounding box center [168, 242] width 127 height 33
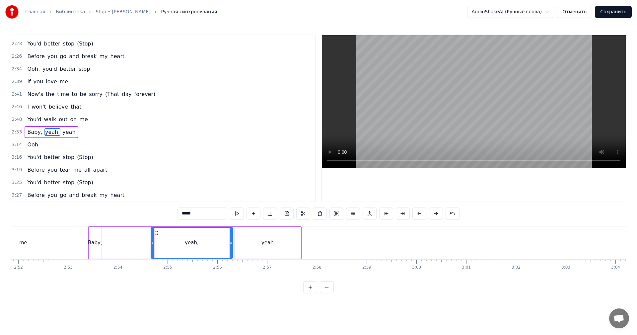
drag, startPoint x: 108, startPoint y: 240, endPoint x: 151, endPoint y: 242, distance: 43.2
click at [152, 241] on icon at bounding box center [152, 242] width 3 height 5
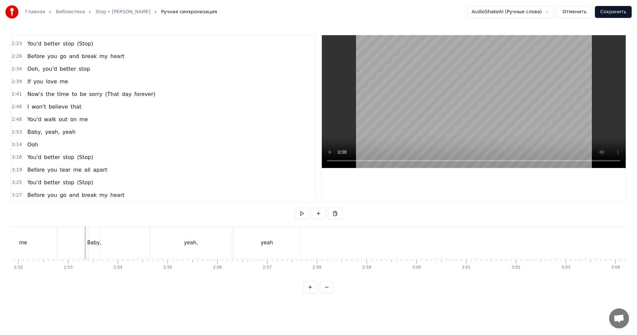
click at [92, 242] on div "Baby," at bounding box center [94, 243] width 14 height 8
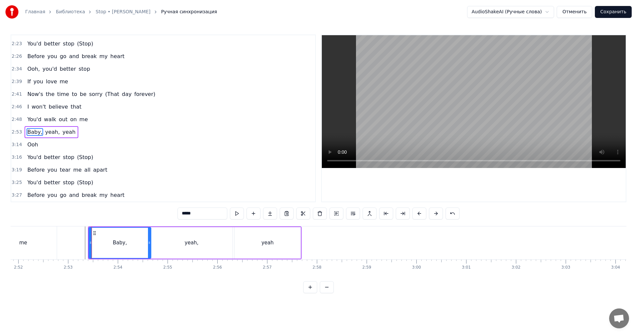
drag, startPoint x: 101, startPoint y: 244, endPoint x: 148, endPoint y: 247, distance: 47.2
click at [148, 247] on div at bounding box center [149, 243] width 3 height 30
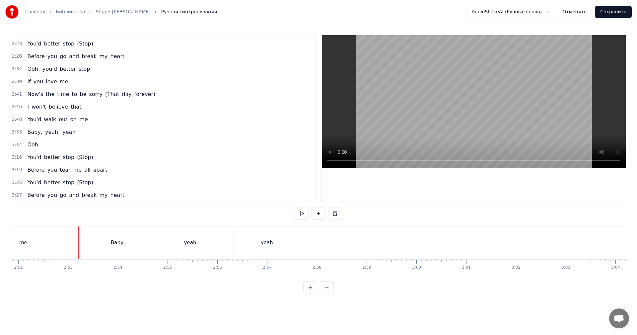
click at [500, 108] on video at bounding box center [474, 101] width 304 height 133
click at [187, 240] on div "yeah," at bounding box center [191, 242] width 82 height 33
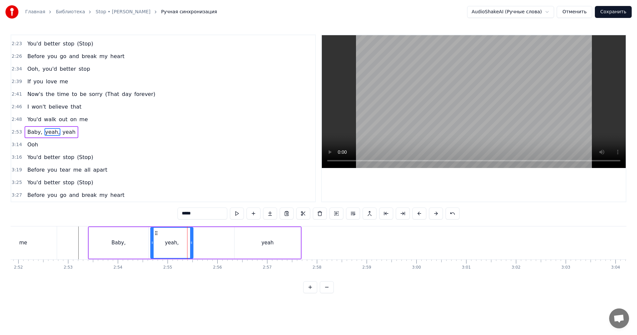
drag, startPoint x: 227, startPoint y: 243, endPoint x: 205, endPoint y: 243, distance: 22.3
click at [191, 244] on icon at bounding box center [191, 242] width 3 height 5
drag, startPoint x: 256, startPoint y: 238, endPoint x: 239, endPoint y: 242, distance: 17.4
click at [254, 238] on div "yeah" at bounding box center [268, 243] width 66 height 32
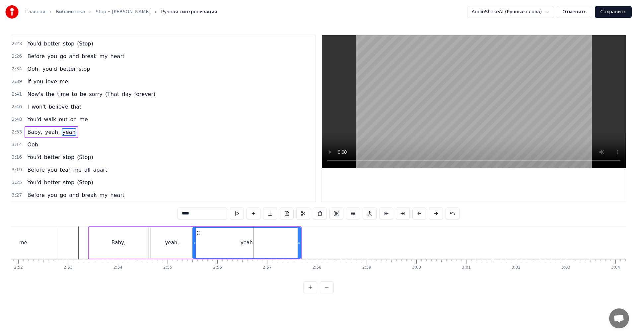
drag, startPoint x: 236, startPoint y: 243, endPoint x: 190, endPoint y: 245, distance: 45.8
click at [195, 243] on icon at bounding box center [194, 242] width 3 height 5
click at [160, 247] on div "yeah," at bounding box center [172, 243] width 43 height 32
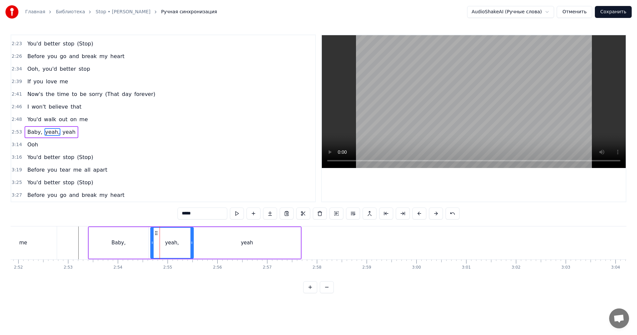
click at [468, 114] on video at bounding box center [474, 101] width 304 height 133
click at [174, 246] on div "yeah," at bounding box center [172, 243] width 14 height 8
drag, startPoint x: 192, startPoint y: 241, endPoint x: 176, endPoint y: 248, distance: 17.7
click at [173, 249] on div at bounding box center [173, 243] width 3 height 30
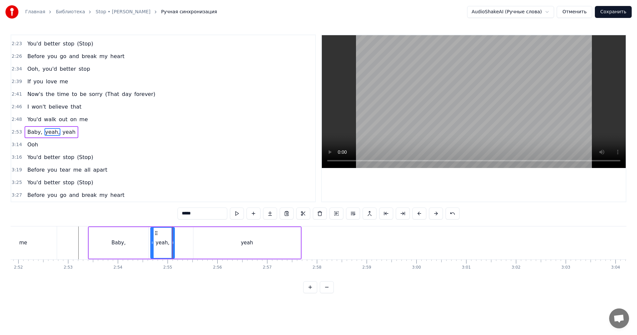
click at [206, 242] on div "yeah" at bounding box center [247, 243] width 107 height 32
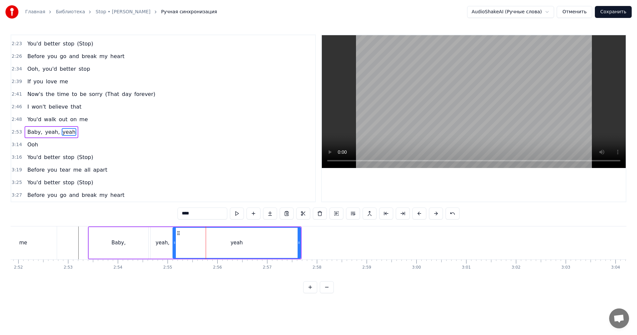
drag, startPoint x: 195, startPoint y: 246, endPoint x: 174, endPoint y: 250, distance: 21.0
click at [174, 250] on div at bounding box center [174, 243] width 3 height 30
click at [133, 248] on div "Baby," at bounding box center [118, 243] width 59 height 32
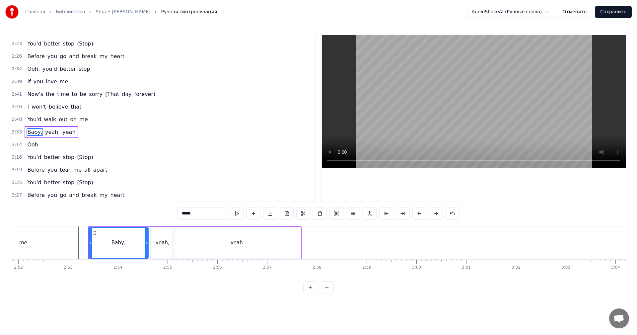
click at [469, 107] on video at bounding box center [474, 101] width 304 height 133
click at [232, 243] on div "yeah" at bounding box center [237, 243] width 12 height 8
type input "****"
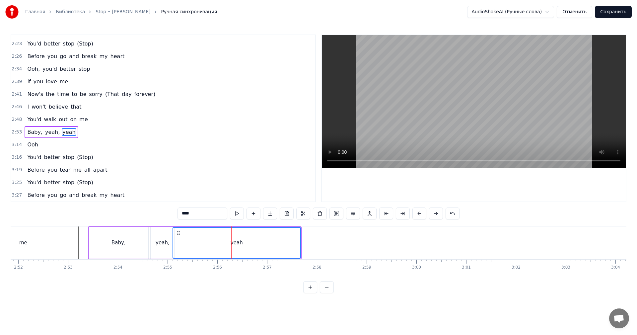
scroll to position [0, 8591]
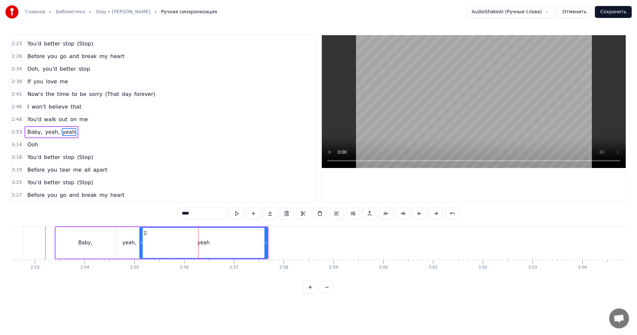
click at [16, 145] on span "3:14" at bounding box center [17, 144] width 10 height 7
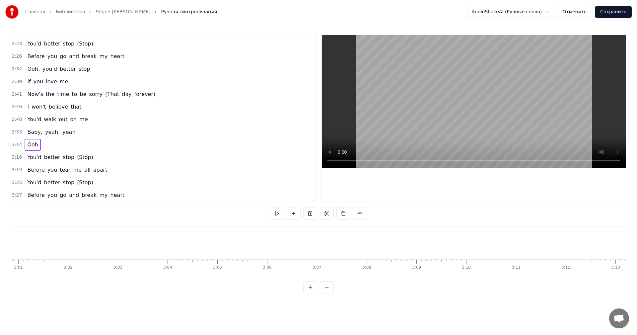
click at [16, 131] on span "2:53" at bounding box center [17, 132] width 10 height 7
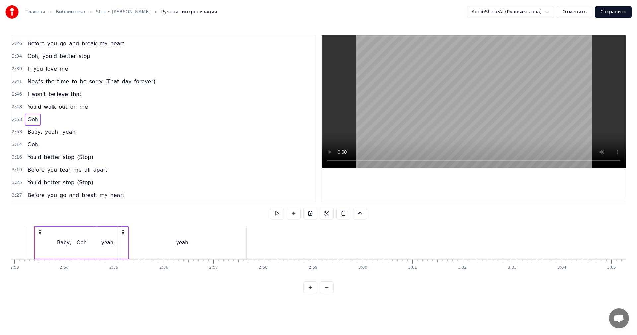
scroll to position [0, 8602]
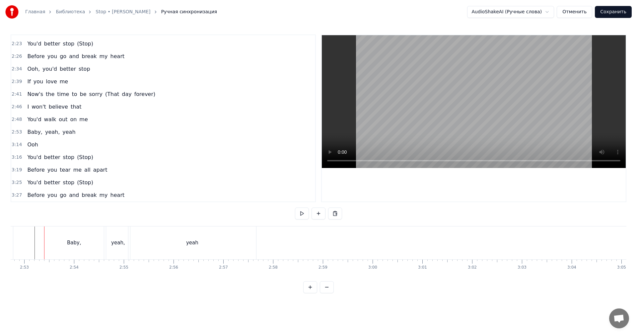
click at [16, 131] on span "2:53" at bounding box center [17, 132] width 10 height 7
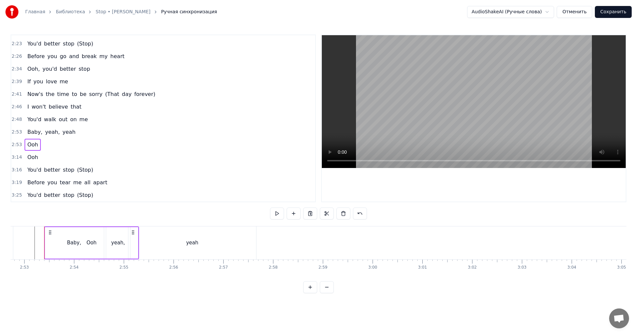
scroll to position [250, 0]
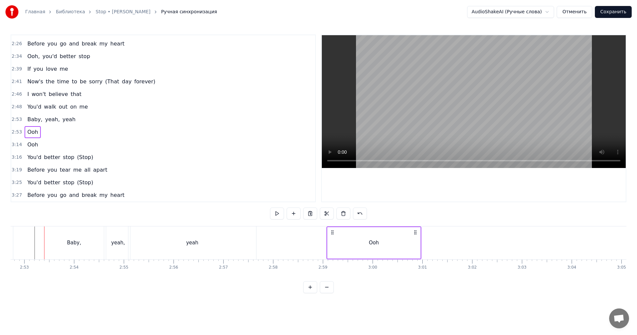
drag, startPoint x: 53, startPoint y: 232, endPoint x: 334, endPoint y: 242, distance: 281.0
click at [334, 242] on div "Ooh" at bounding box center [374, 242] width 95 height 33
click at [417, 243] on div "Ooh" at bounding box center [374, 243] width 93 height 32
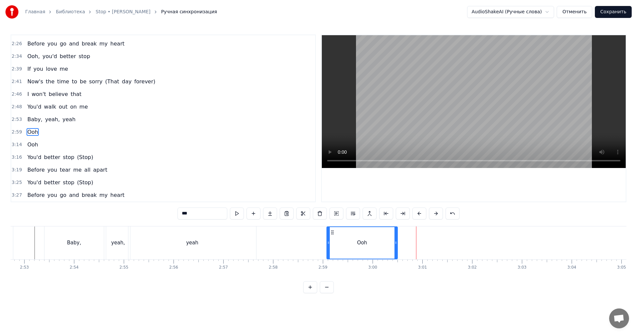
drag, startPoint x: 419, startPoint y: 243, endPoint x: 396, endPoint y: 245, distance: 23.6
click at [396, 245] on icon at bounding box center [396, 242] width 3 height 5
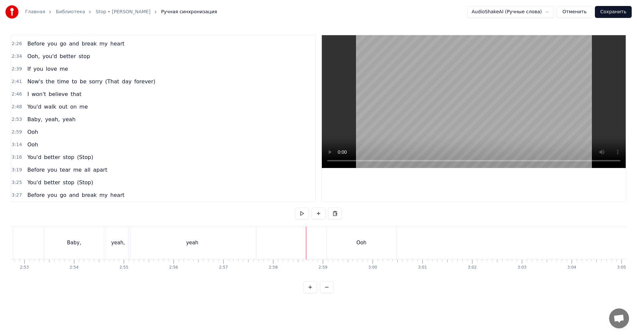
click at [443, 117] on video at bounding box center [474, 101] width 304 height 133
drag, startPoint x: 449, startPoint y: 123, endPoint x: 457, endPoint y: 132, distance: 12.2
click at [450, 123] on video at bounding box center [474, 101] width 304 height 133
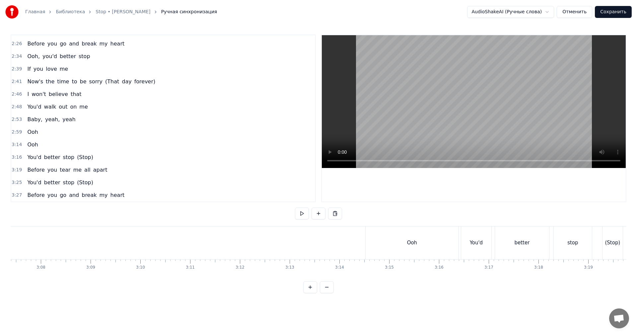
click at [382, 244] on div "Ooh" at bounding box center [412, 242] width 93 height 33
click at [497, 121] on video at bounding box center [474, 101] width 304 height 133
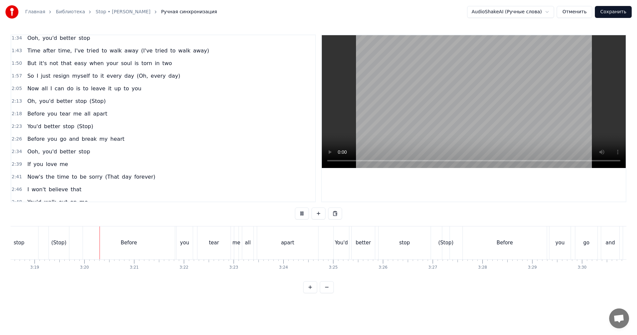
scroll to position [250, 0]
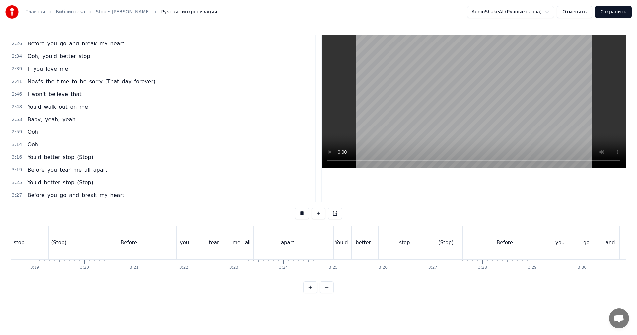
drag, startPoint x: 575, startPoint y: 78, endPoint x: 610, endPoint y: 36, distance: 54.2
click at [575, 78] on video at bounding box center [474, 101] width 304 height 133
click at [616, 12] on button "Сохранить" at bounding box center [613, 12] width 37 height 12
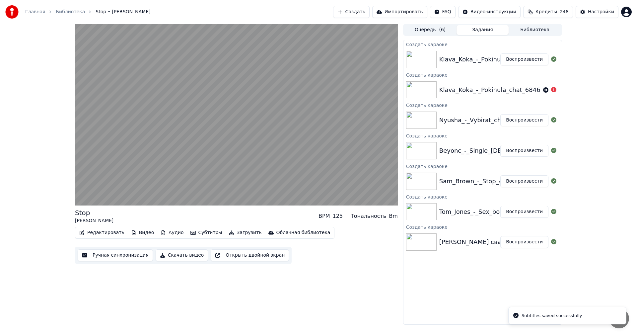
click at [523, 151] on button "Воспроизвести" at bounding box center [525, 151] width 48 height 12
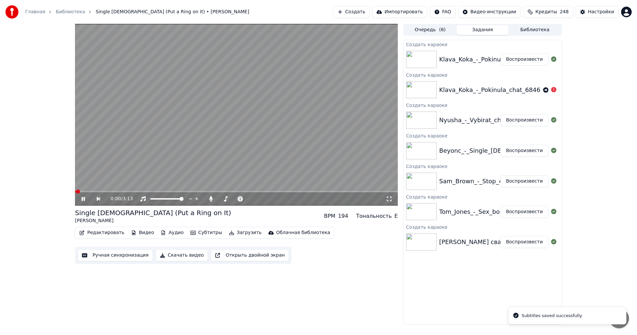
click at [103, 258] on button "Ручная синхронизация" at bounding box center [115, 255] width 75 height 12
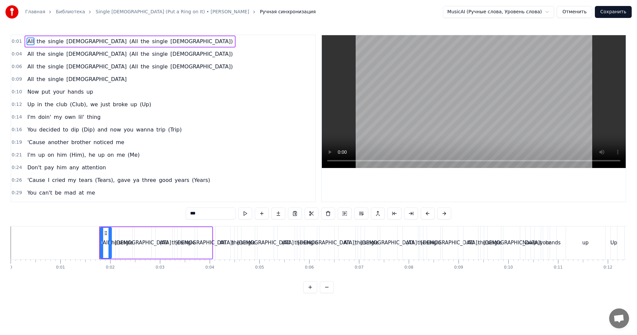
click at [476, 99] on video at bounding box center [474, 101] width 304 height 133
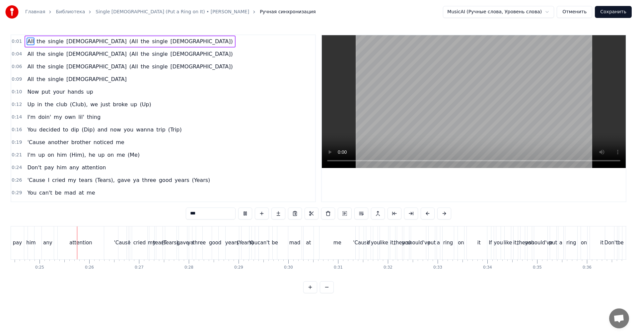
scroll to position [0, 1217]
click at [424, 119] on video at bounding box center [474, 101] width 304 height 133
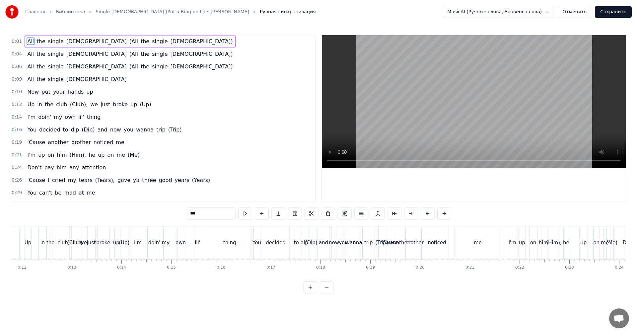
scroll to position [0, 586]
click at [295, 248] on div "to" at bounding box center [297, 242] width 4 height 33
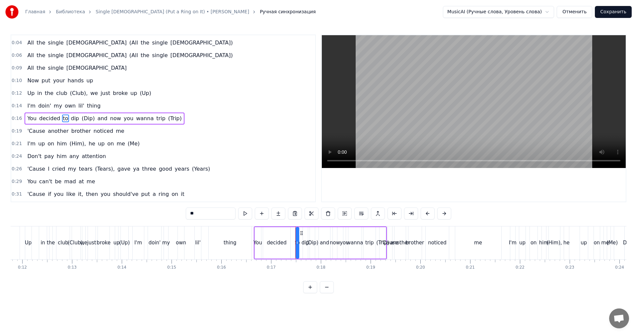
click at [455, 109] on video at bounding box center [474, 101] width 304 height 133
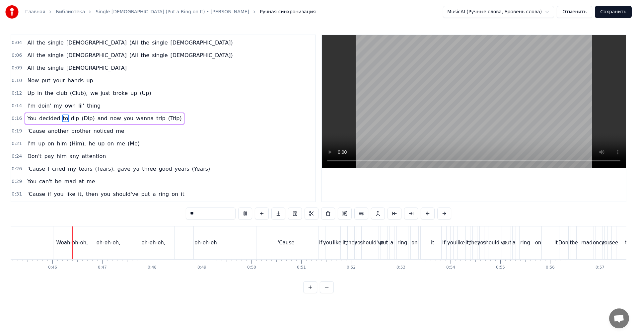
scroll to position [0, 2250]
click at [438, 113] on video at bounding box center [474, 101] width 304 height 133
click at [298, 246] on div "'Cause" at bounding box center [286, 242] width 60 height 33
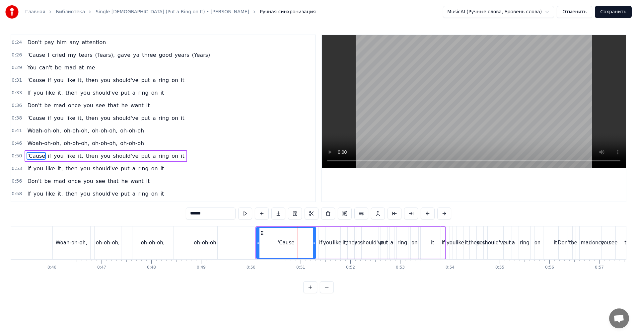
scroll to position [163, 0]
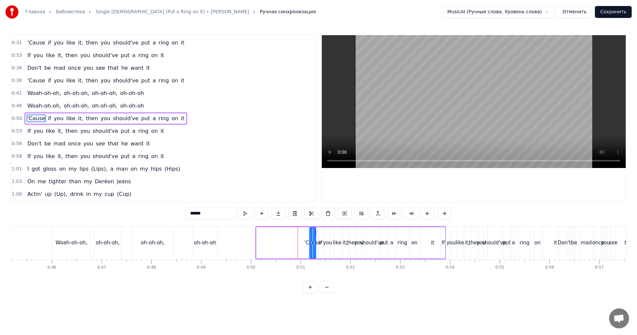
drag, startPoint x: 258, startPoint y: 246, endPoint x: 311, endPoint y: 248, distance: 53.2
click at [311, 248] on div at bounding box center [311, 243] width 3 height 30
click at [316, 245] on icon at bounding box center [315, 242] width 3 height 5
click at [205, 239] on div "oh-oh-oh" at bounding box center [205, 243] width 22 height 8
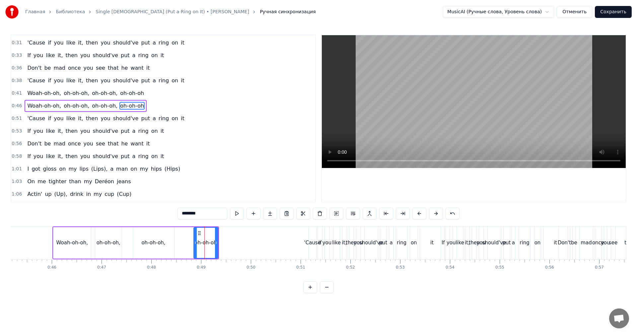
scroll to position [150, 0]
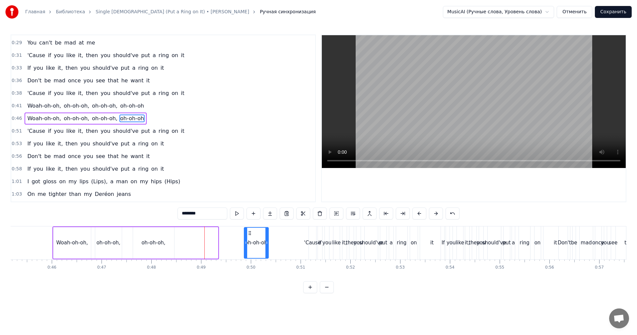
drag, startPoint x: 200, startPoint y: 232, endPoint x: 250, endPoint y: 241, distance: 50.7
click at [250, 241] on div "oh-oh-oh" at bounding box center [257, 243] width 24 height 30
drag, startPoint x: 265, startPoint y: 241, endPoint x: 283, endPoint y: 242, distance: 17.9
click at [283, 242] on icon at bounding box center [284, 242] width 3 height 5
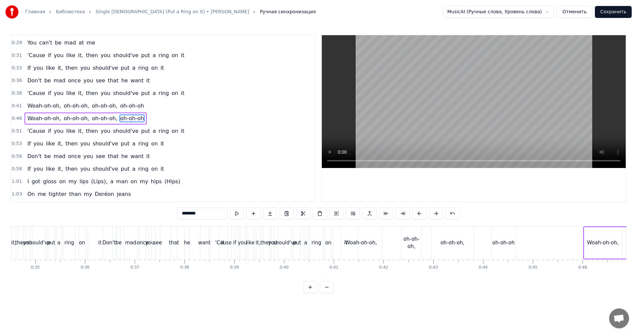
scroll to position [0, 1818]
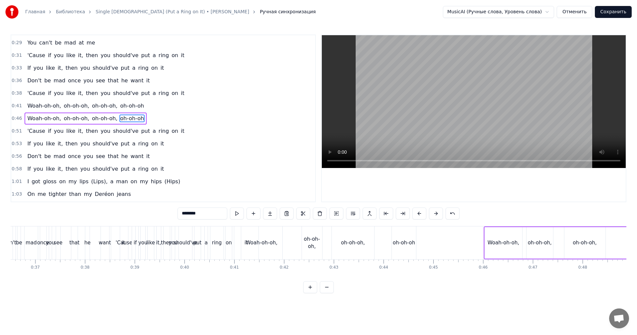
click at [267, 244] on div "Woah-oh-oh," at bounding box center [262, 243] width 32 height 8
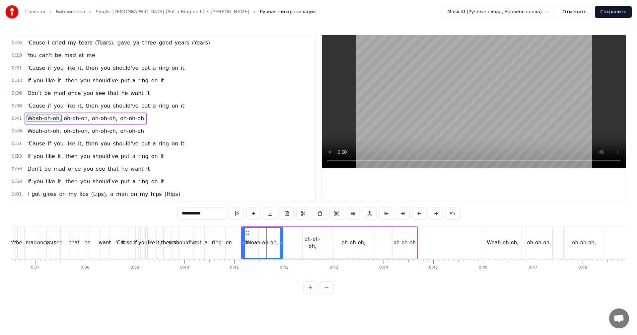
click at [442, 92] on video at bounding box center [474, 101] width 304 height 133
click at [200, 249] on div "put" at bounding box center [198, 242] width 6 height 33
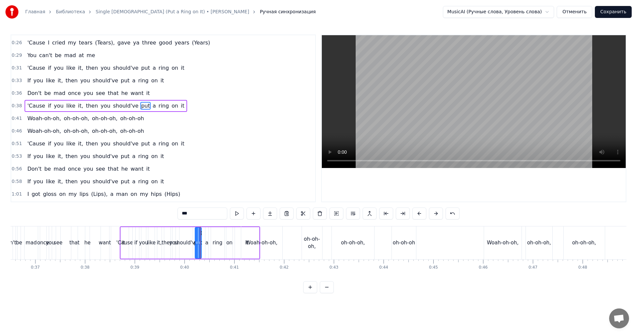
scroll to position [125, 0]
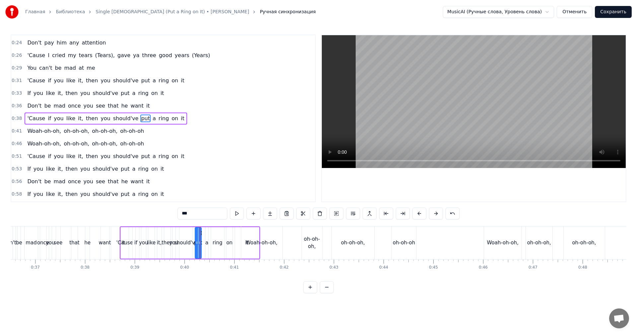
click at [447, 90] on video at bounding box center [474, 101] width 304 height 133
click at [278, 245] on div "Woah-oh-oh," at bounding box center [261, 242] width 41 height 33
type input "**********"
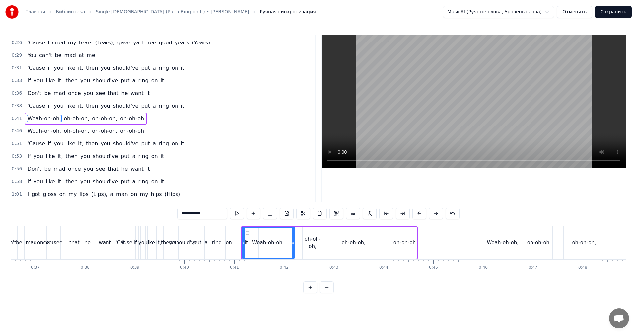
drag, startPoint x: 282, startPoint y: 243, endPoint x: 293, endPoint y: 242, distance: 11.7
click at [293, 242] on icon at bounding box center [293, 242] width 3 height 5
click at [301, 241] on div "Woah-oh-oh, oh-oh-oh, oh-oh-oh, [GEOGRAPHIC_DATA]-oh-oh" at bounding box center [329, 242] width 177 height 33
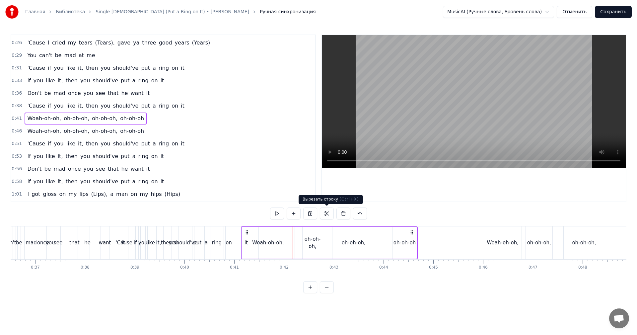
click at [413, 110] on video at bounding box center [474, 101] width 304 height 133
click at [319, 246] on div "oh-oh-oh," at bounding box center [313, 242] width 20 height 15
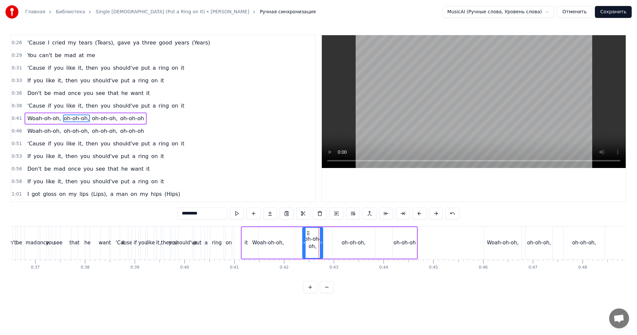
click at [362, 243] on div "oh-oh-oh," at bounding box center [354, 243] width 24 height 8
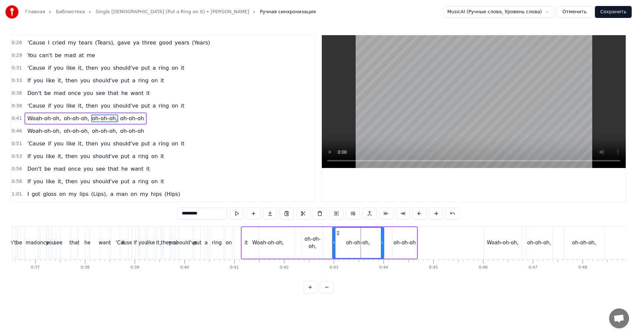
drag, startPoint x: 373, startPoint y: 246, endPoint x: 382, endPoint y: 244, distance: 9.1
click at [382, 244] on div at bounding box center [382, 243] width 3 height 30
click at [317, 246] on div "oh-oh-oh," at bounding box center [313, 242] width 20 height 15
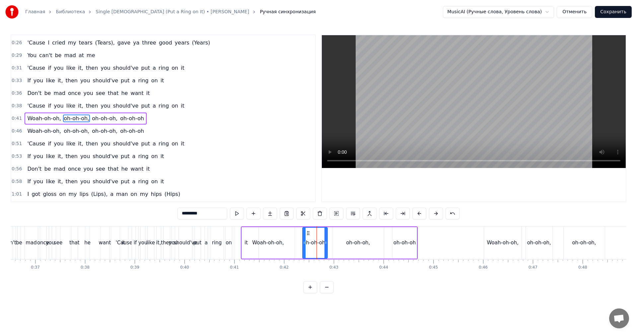
click at [327, 245] on icon at bounding box center [326, 242] width 3 height 5
drag, startPoint x: 293, startPoint y: 244, endPoint x: 356, endPoint y: 193, distance: 80.9
click at [293, 244] on div "Woah-oh-oh," at bounding box center [268, 243] width 53 height 32
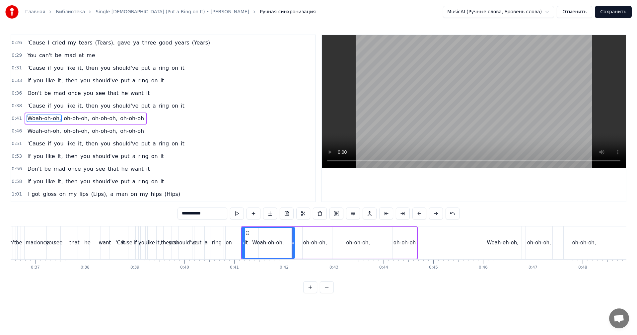
click at [441, 126] on video at bounding box center [474, 101] width 304 height 133
click at [401, 253] on div "oh-oh-oh" at bounding box center [405, 243] width 24 height 32
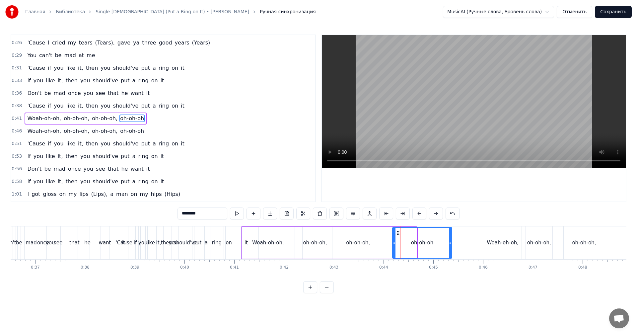
drag, startPoint x: 415, startPoint y: 244, endPoint x: 451, endPoint y: 247, distance: 35.3
click at [451, 247] on div at bounding box center [450, 243] width 3 height 30
click at [428, 114] on video at bounding box center [474, 101] width 304 height 133
click at [435, 120] on video at bounding box center [474, 101] width 304 height 133
click at [470, 247] on div at bounding box center [471, 243] width 3 height 30
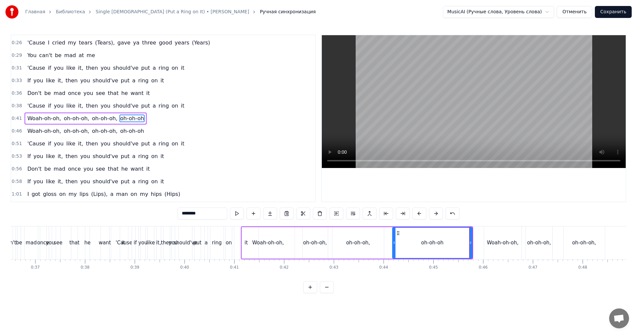
click at [378, 248] on div "oh-oh-oh," at bounding box center [359, 243] width 52 height 32
type input "*********"
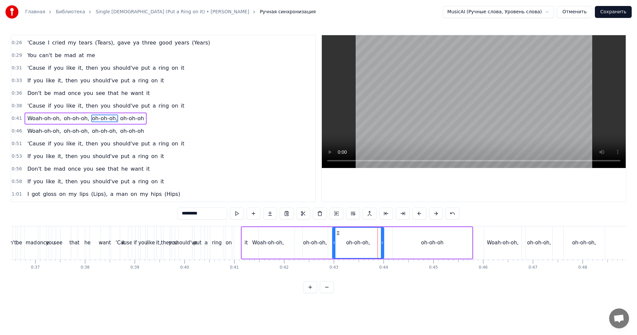
click at [497, 123] on video at bounding box center [474, 101] width 304 height 133
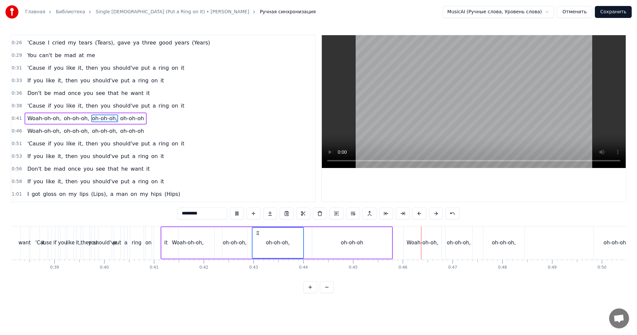
scroll to position [0, 2050]
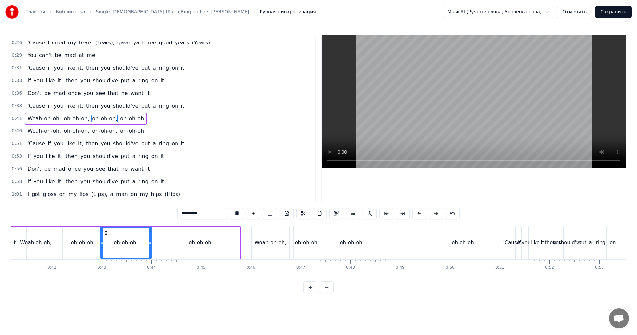
click at [360, 241] on div "oh-oh-oh," at bounding box center [352, 243] width 24 height 8
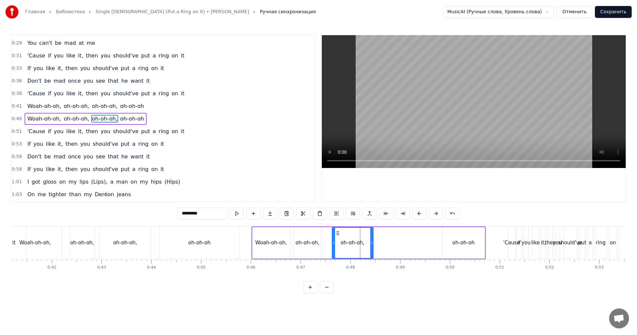
scroll to position [150, 0]
click at [375, 245] on div "Woah-oh-oh, oh-oh-oh, oh-oh-oh, [GEOGRAPHIC_DATA]-oh-oh" at bounding box center [369, 242] width 234 height 33
drag, startPoint x: 363, startPoint y: 246, endPoint x: 370, endPoint y: 243, distance: 7.5
click at [363, 245] on div "oh-oh-oh," at bounding box center [353, 243] width 24 height 8
drag, startPoint x: 372, startPoint y: 242, endPoint x: 428, endPoint y: 244, distance: 55.8
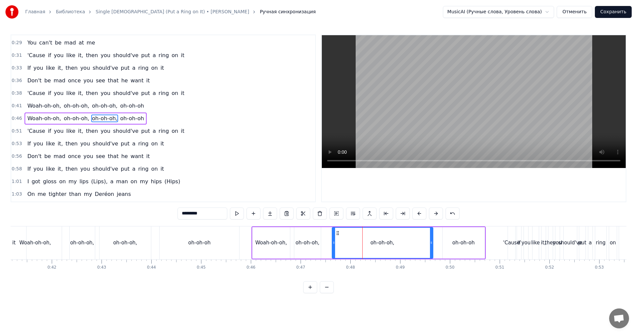
click at [430, 244] on icon at bounding box center [431, 242] width 3 height 5
drag, startPoint x: 334, startPoint y: 247, endPoint x: 371, endPoint y: 246, distance: 36.2
click at [371, 246] on div at bounding box center [370, 243] width 3 height 30
click at [291, 244] on div "Woah-oh-oh, oh-oh-oh, oh-oh-oh, [GEOGRAPHIC_DATA]-oh-oh" at bounding box center [369, 242] width 234 height 33
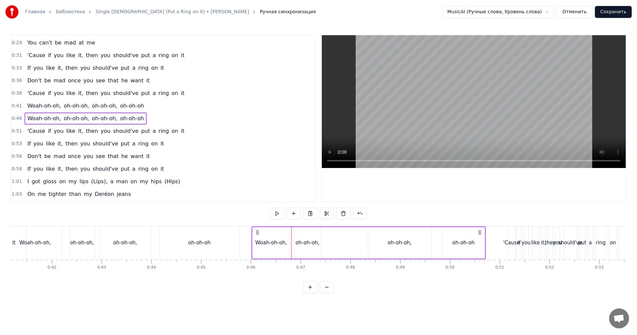
click at [302, 242] on div "oh-oh-oh," at bounding box center [308, 243] width 24 height 8
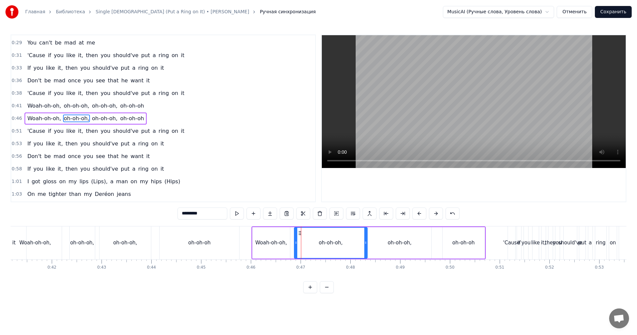
drag, startPoint x: 321, startPoint y: 243, endPoint x: 353, endPoint y: 243, distance: 31.9
click at [365, 243] on icon at bounding box center [366, 242] width 3 height 5
drag, startPoint x: 304, startPoint y: 245, endPoint x: 316, endPoint y: 246, distance: 12.7
click at [316, 246] on div at bounding box center [316, 243] width 3 height 30
drag, startPoint x: 274, startPoint y: 245, endPoint x: 287, endPoint y: 245, distance: 12.6
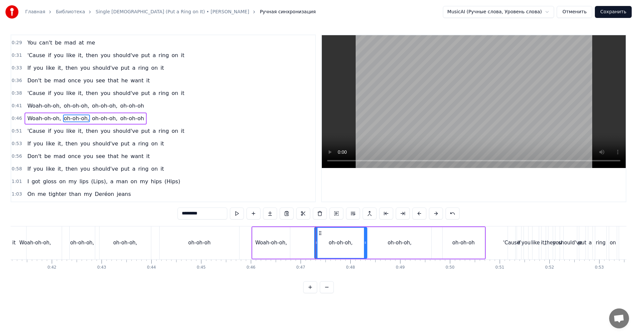
click at [275, 245] on div "Woah-oh-oh," at bounding box center [272, 243] width 32 height 8
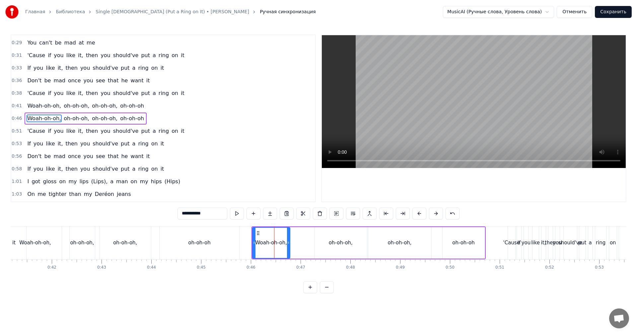
click at [290, 245] on div "Woah-oh-oh," at bounding box center [271, 243] width 39 height 32
drag, startPoint x: 289, startPoint y: 246, endPoint x: 293, endPoint y: 245, distance: 4.3
click at [294, 245] on div at bounding box center [292, 243] width 3 height 30
drag, startPoint x: 253, startPoint y: 244, endPoint x: 234, endPoint y: 244, distance: 18.3
click at [234, 244] on icon at bounding box center [235, 242] width 3 height 5
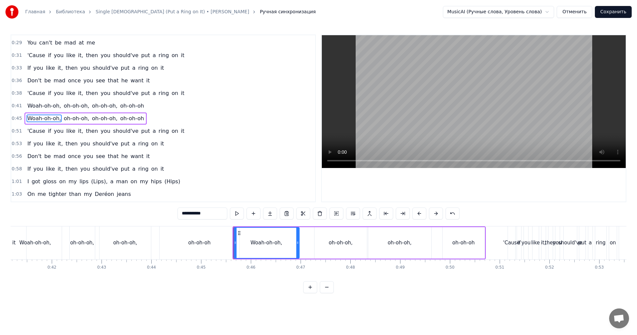
click at [204, 244] on div "oh-oh-oh" at bounding box center [199, 243] width 22 height 8
type input "********"
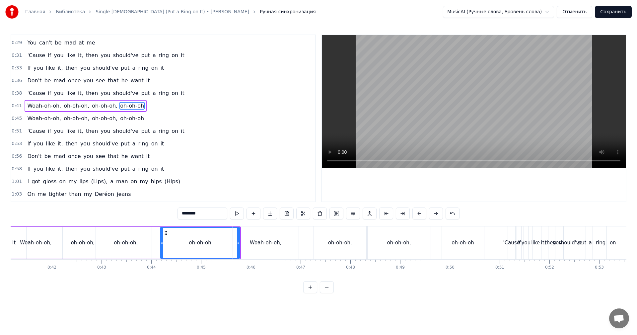
scroll to position [137, 0]
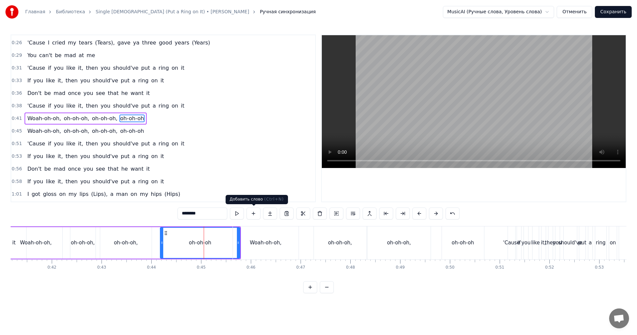
click at [450, 123] on video at bounding box center [474, 101] width 304 height 133
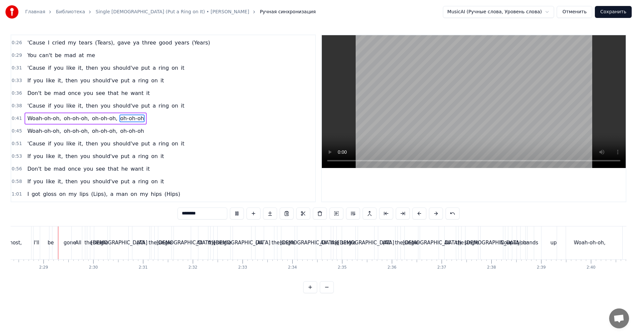
scroll to position [0, 7395]
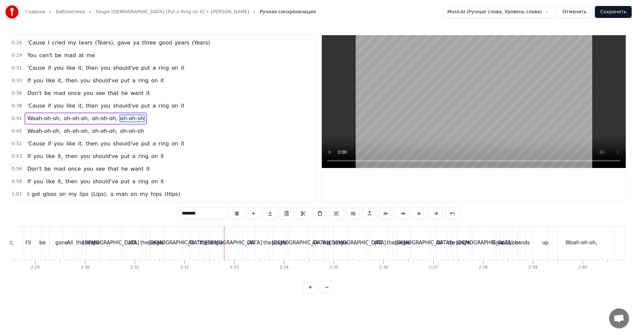
click at [608, 13] on button "Сохранить" at bounding box center [613, 12] width 37 height 12
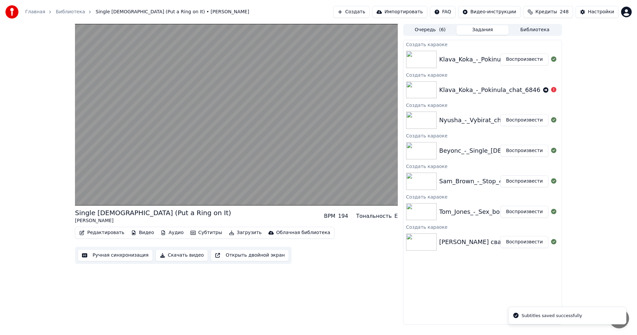
click at [522, 119] on button "Воспроизвести" at bounding box center [525, 120] width 48 height 12
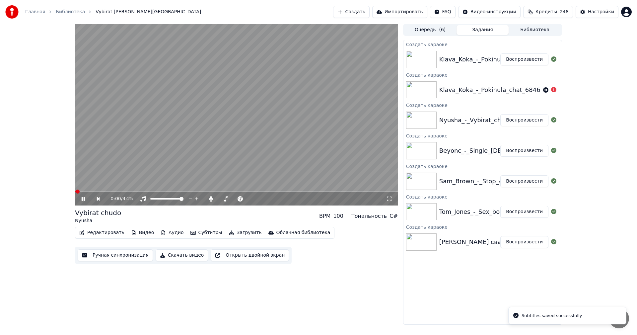
click at [114, 257] on button "Ручная синхронизация" at bounding box center [115, 255] width 75 height 12
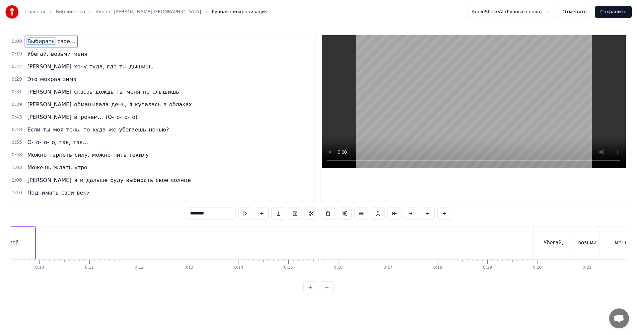
scroll to position [0, 390]
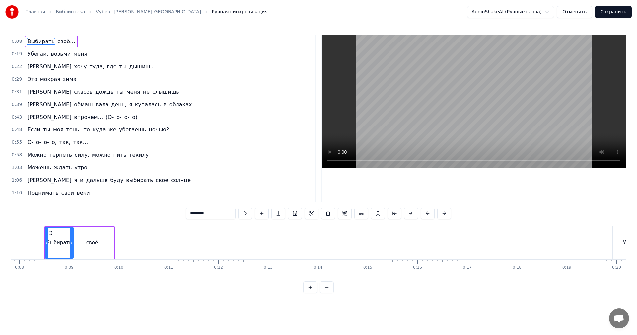
click at [458, 101] on video at bounding box center [474, 101] width 304 height 133
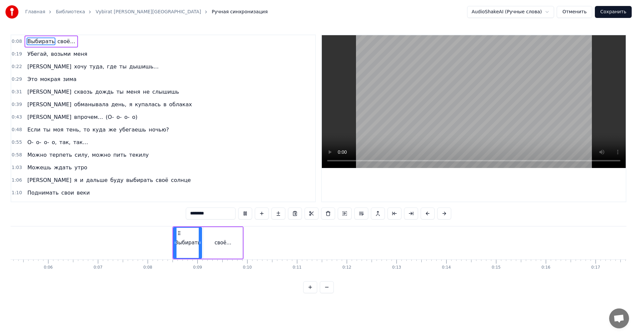
scroll to position [0, 224]
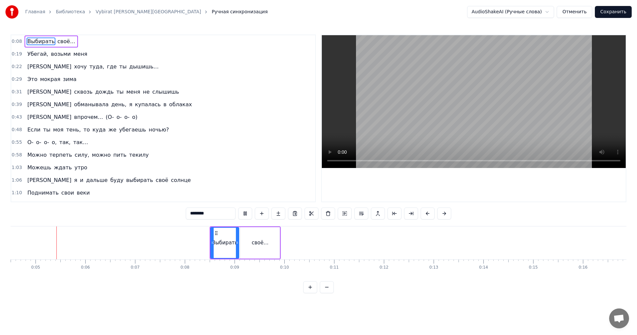
click at [430, 117] on video at bounding box center [474, 101] width 304 height 133
drag, startPoint x: 458, startPoint y: 131, endPoint x: 452, endPoint y: 203, distance: 72.0
click at [458, 132] on video at bounding box center [474, 101] width 304 height 133
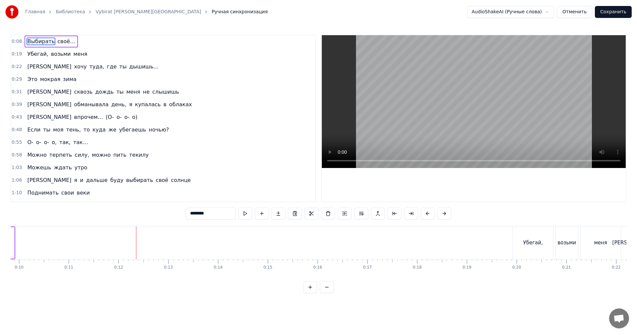
scroll to position [0, 755]
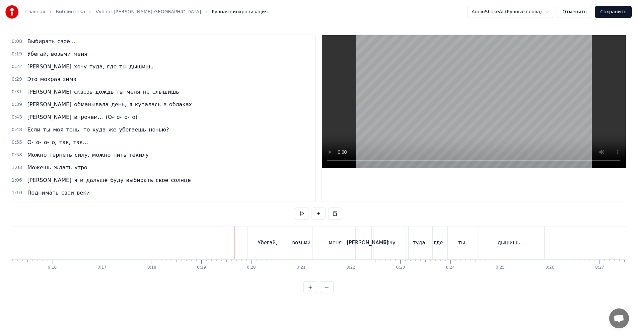
click at [457, 129] on video at bounding box center [474, 101] width 304 height 133
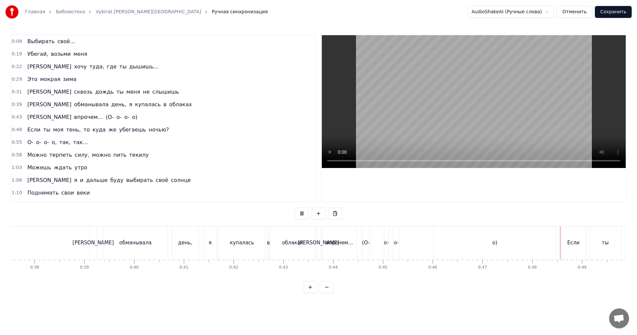
click at [477, 131] on video at bounding box center [474, 101] width 304 height 133
drag, startPoint x: 499, startPoint y: 251, endPoint x: 489, endPoint y: 249, distance: 10.2
click at [499, 251] on div "о)" at bounding box center [495, 242] width 122 height 33
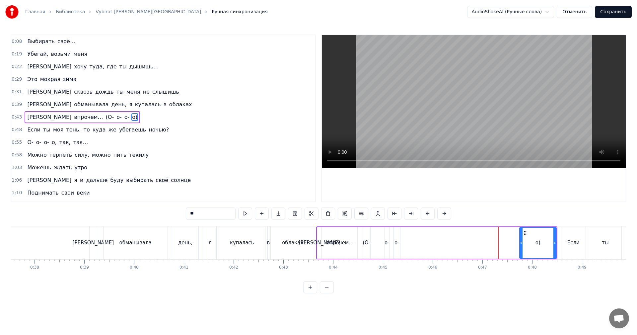
drag, startPoint x: 437, startPoint y: 247, endPoint x: 506, endPoint y: 247, distance: 69.1
click at [521, 243] on div at bounding box center [521, 243] width 3 height 30
click at [399, 248] on div "о-" at bounding box center [397, 243] width 6 height 32
type input "**"
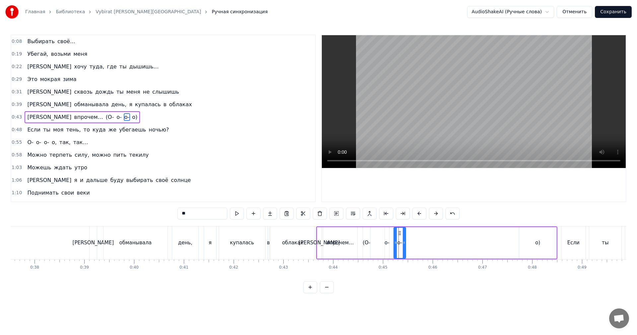
drag, startPoint x: 399, startPoint y: 241, endPoint x: 408, endPoint y: 242, distance: 8.4
click at [406, 242] on icon at bounding box center [404, 242] width 3 height 5
drag, startPoint x: 401, startPoint y: 231, endPoint x: 501, endPoint y: 234, distance: 100.3
click at [501, 234] on icon at bounding box center [500, 232] width 5 height 5
drag, startPoint x: 387, startPoint y: 243, endPoint x: 390, endPoint y: 241, distance: 4.3
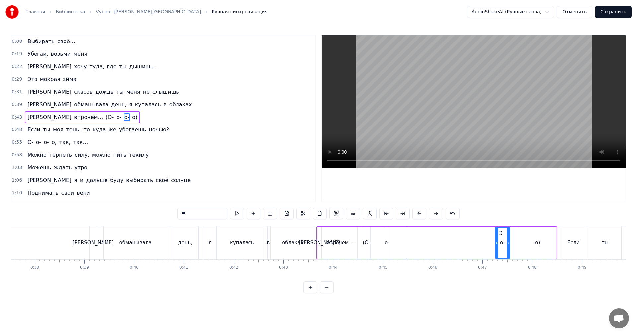
click at [387, 243] on div "о-" at bounding box center [387, 243] width 5 height 8
click at [389, 241] on div "о-" at bounding box center [387, 243] width 5 height 8
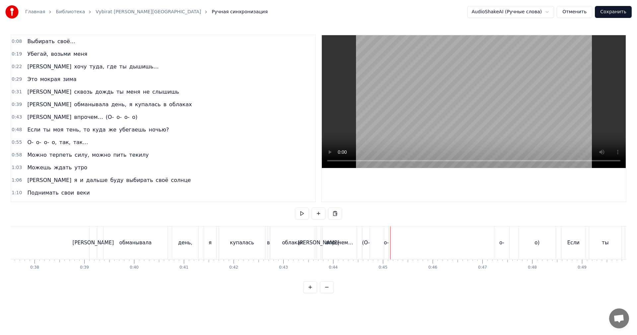
click at [388, 243] on div "о-" at bounding box center [386, 243] width 5 height 8
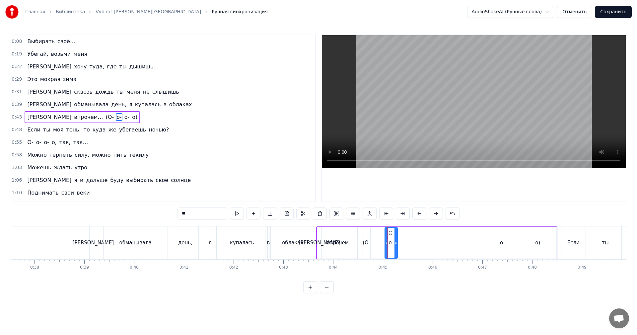
drag, startPoint x: 388, startPoint y: 244, endPoint x: 397, endPoint y: 240, distance: 9.9
click at [397, 240] on icon at bounding box center [396, 242] width 3 height 5
drag, startPoint x: 390, startPoint y: 234, endPoint x: 475, endPoint y: 237, distance: 85.7
click at [475, 237] on div "о-" at bounding box center [479, 243] width 14 height 30
click at [369, 244] on div "(О-" at bounding box center [367, 243] width 8 height 8
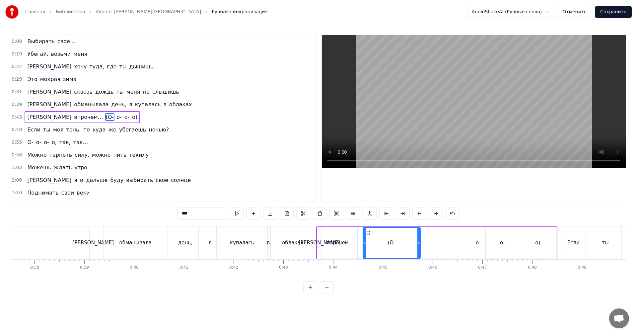
drag, startPoint x: 370, startPoint y: 244, endPoint x: 420, endPoint y: 242, distance: 50.2
click at [420, 242] on icon at bounding box center [419, 242] width 3 height 5
click at [473, 243] on div "о-" at bounding box center [478, 243] width 14 height 32
type input "**"
drag, startPoint x: 472, startPoint y: 242, endPoint x: 449, endPoint y: 244, distance: 23.7
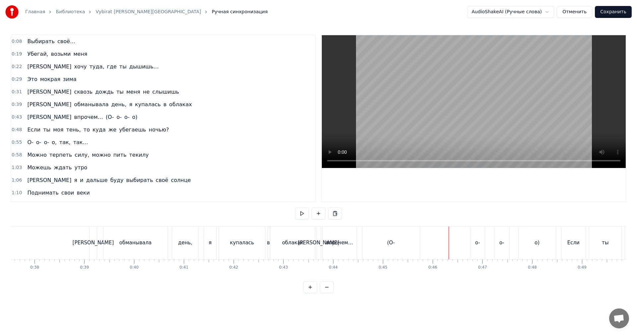
click at [476, 239] on div "о-" at bounding box center [477, 243] width 5 height 8
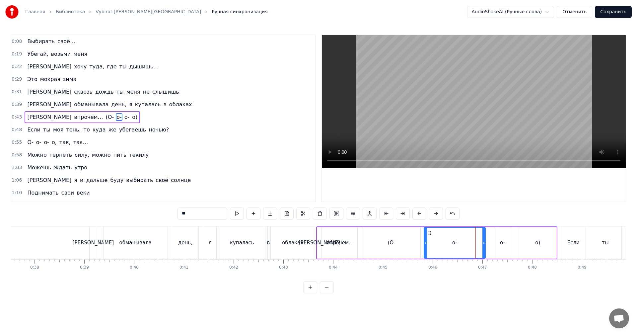
drag, startPoint x: 473, startPoint y: 240, endPoint x: 427, endPoint y: 245, distance: 47.1
click at [427, 245] on div at bounding box center [426, 243] width 3 height 30
drag, startPoint x: 485, startPoint y: 246, endPoint x: 480, endPoint y: 248, distance: 5.4
click at [482, 248] on div at bounding box center [483, 243] width 3 height 30
click at [503, 240] on div "о-" at bounding box center [502, 243] width 5 height 8
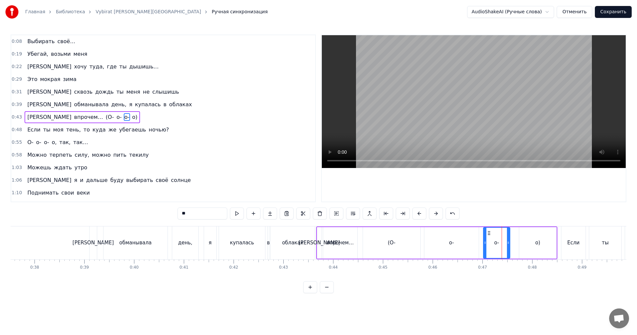
drag, startPoint x: 497, startPoint y: 243, endPoint x: 484, endPoint y: 248, distance: 13.4
click at [484, 248] on div at bounding box center [485, 243] width 3 height 30
drag, startPoint x: 509, startPoint y: 246, endPoint x: 505, endPoint y: 249, distance: 5.1
click at [517, 245] on div at bounding box center [516, 243] width 3 height 30
click at [314, 243] on div "облаках" at bounding box center [293, 242] width 44 height 33
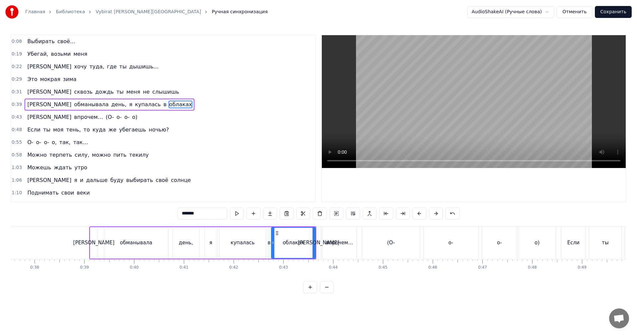
click at [474, 117] on video at bounding box center [474, 101] width 304 height 133
click at [466, 139] on video at bounding box center [474, 101] width 304 height 133
click at [439, 252] on div "о-" at bounding box center [451, 242] width 54 height 33
type input "**"
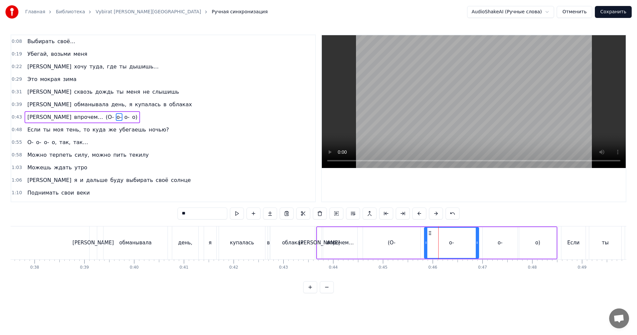
drag, startPoint x: 424, startPoint y: 248, endPoint x: 431, endPoint y: 249, distance: 7.7
click at [440, 246] on div "И впрочем… (О- о- о- о)" at bounding box center [436, 242] width 241 height 33
click at [434, 245] on div "о-" at bounding box center [452, 243] width 54 height 32
drag, startPoint x: 426, startPoint y: 246, endPoint x: 439, endPoint y: 245, distance: 13.7
click at [439, 245] on div at bounding box center [440, 243] width 3 height 30
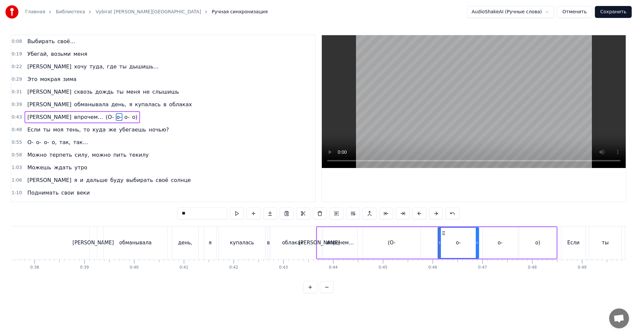
click at [402, 248] on div "(О-" at bounding box center [391, 243] width 57 height 32
type input "***"
drag, startPoint x: 364, startPoint y: 246, endPoint x: 403, endPoint y: 247, distance: 39.9
click at [403, 247] on div at bounding box center [404, 243] width 3 height 30
drag, startPoint x: 410, startPoint y: 233, endPoint x: 429, endPoint y: 232, distance: 18.6
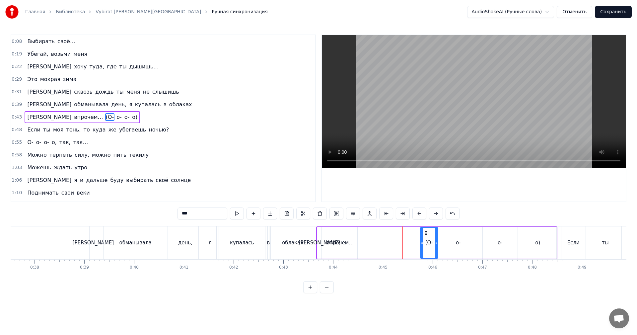
click at [429, 232] on icon at bounding box center [426, 232] width 5 height 5
click at [406, 241] on div "И впрочем… (О- о- о- о)" at bounding box center [436, 242] width 241 height 33
click at [491, 104] on video at bounding box center [474, 101] width 304 height 133
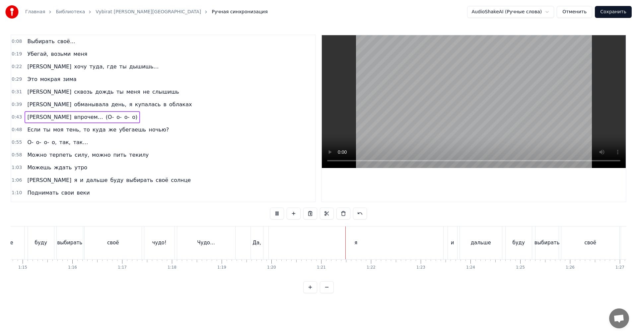
scroll to position [0, 3734]
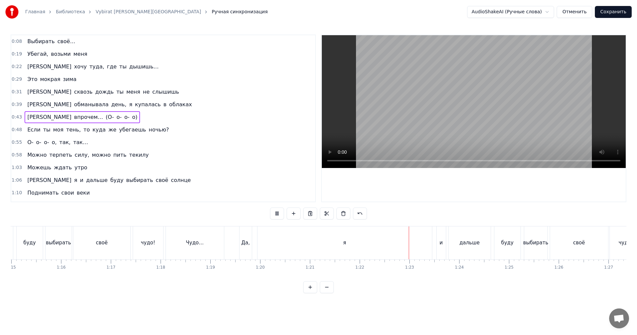
click at [391, 128] on video at bounding box center [474, 101] width 304 height 133
click at [307, 237] on div "я" at bounding box center [345, 242] width 175 height 33
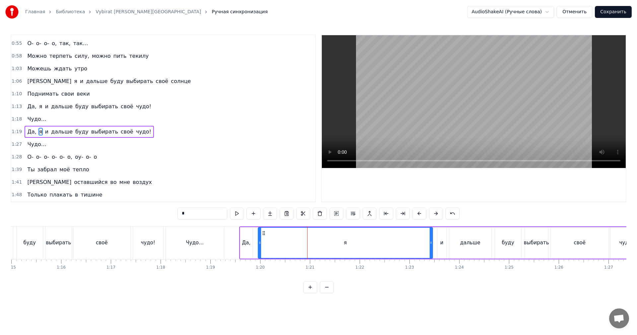
scroll to position [112, 0]
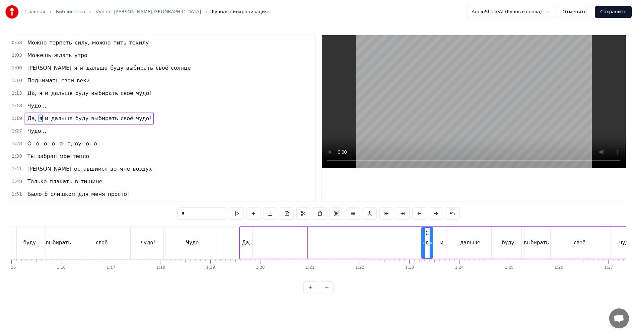
drag, startPoint x: 260, startPoint y: 243, endPoint x: 415, endPoint y: 247, distance: 155.1
click at [423, 246] on div at bounding box center [423, 243] width 3 height 30
click at [245, 239] on div "Да," at bounding box center [246, 243] width 9 height 8
type input "***"
drag, startPoint x: 246, startPoint y: 231, endPoint x: 407, endPoint y: 242, distance: 162.1
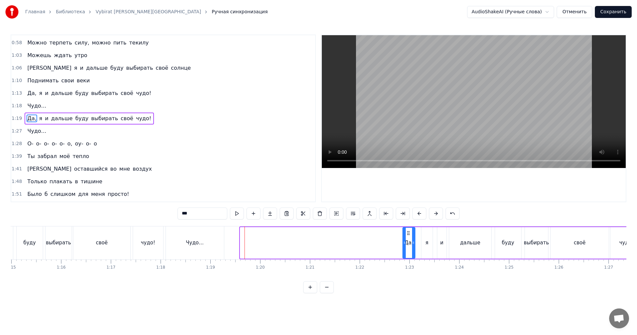
click at [407, 242] on div "Да," at bounding box center [409, 243] width 12 height 30
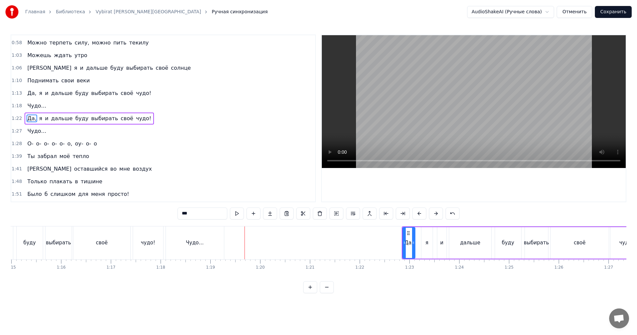
click at [165, 240] on div "Да, я и дальше буду выбирать своё чудо!" at bounding box center [45, 242] width 239 height 33
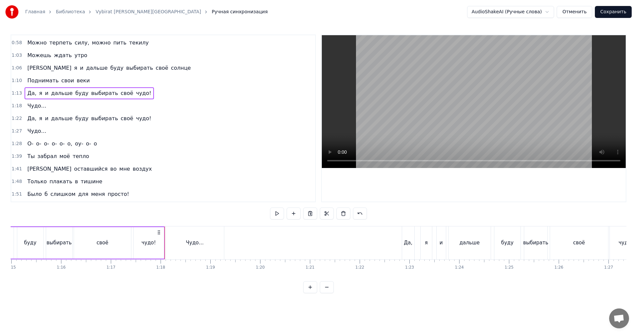
click at [127, 246] on div "своё" at bounding box center [102, 243] width 57 height 32
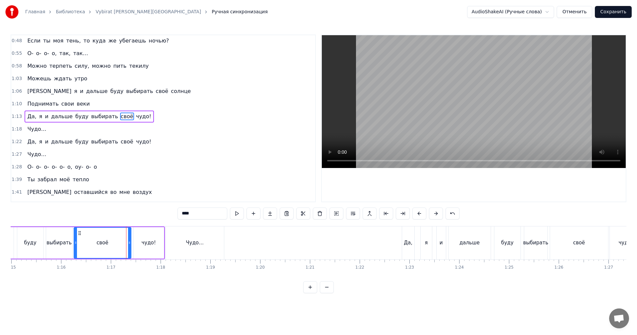
scroll to position [87, 0]
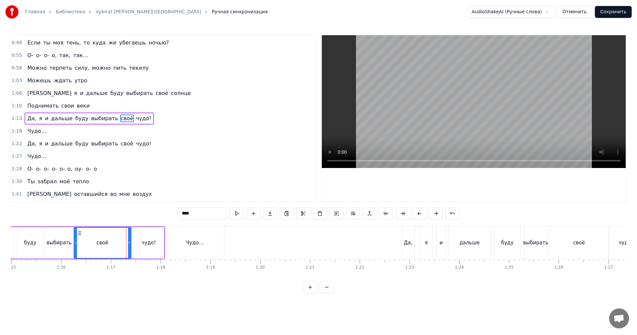
click at [492, 103] on video at bounding box center [474, 101] width 304 height 133
click at [197, 240] on div "Чудо…" at bounding box center [195, 243] width 18 height 8
type input "*****"
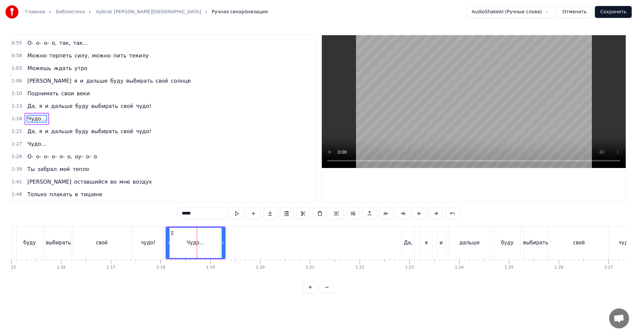
scroll to position [100, 0]
drag, startPoint x: 167, startPoint y: 243, endPoint x: 177, endPoint y: 238, distance: 11.0
click at [177, 238] on div at bounding box center [178, 243] width 3 height 30
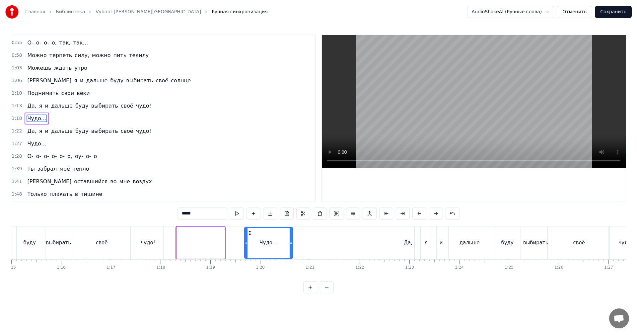
drag, startPoint x: 183, startPoint y: 233, endPoint x: 251, endPoint y: 229, distance: 68.2
click at [251, 229] on div "Чудо…" at bounding box center [268, 243] width 47 height 30
drag, startPoint x: 292, startPoint y: 246, endPoint x: 285, endPoint y: 250, distance: 8.2
click at [286, 250] on div at bounding box center [287, 243] width 3 height 30
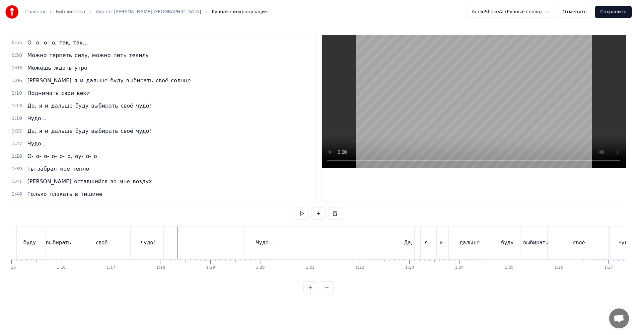
click at [468, 91] on video at bounding box center [474, 101] width 304 height 133
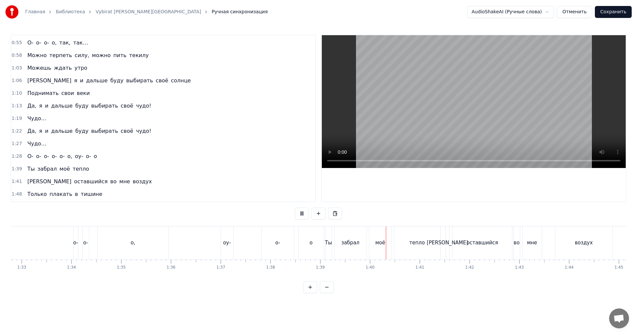
scroll to position [0, 4632]
click at [412, 107] on video at bounding box center [474, 101] width 304 height 133
click at [261, 233] on div "о-" at bounding box center [266, 242] width 32 height 33
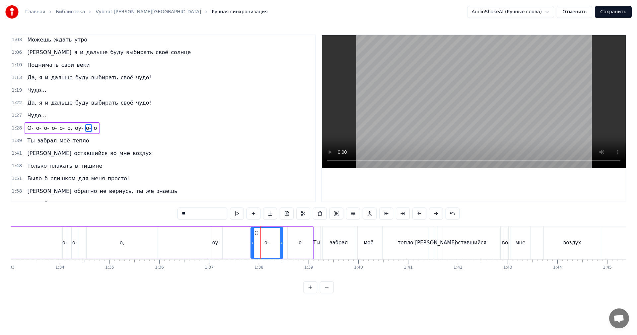
scroll to position [137, 0]
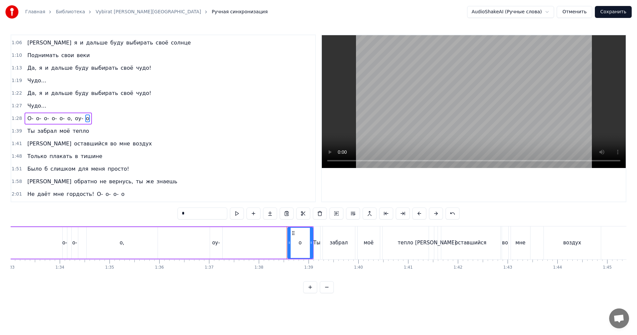
click at [296, 238] on div "о" at bounding box center [300, 243] width 25 height 30
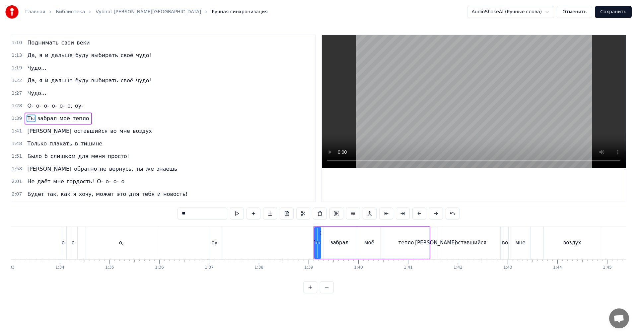
click at [212, 244] on div "оу-" at bounding box center [215, 243] width 8 height 8
click at [138, 249] on div "о," at bounding box center [121, 242] width 71 height 33
click at [73, 250] on div "о-" at bounding box center [74, 242] width 6 height 33
type input "**"
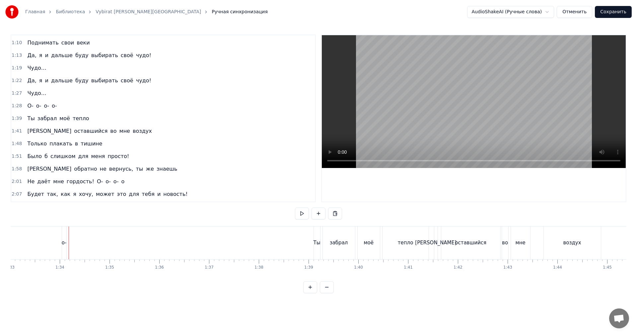
click at [66, 252] on div "о-" at bounding box center [64, 242] width 5 height 33
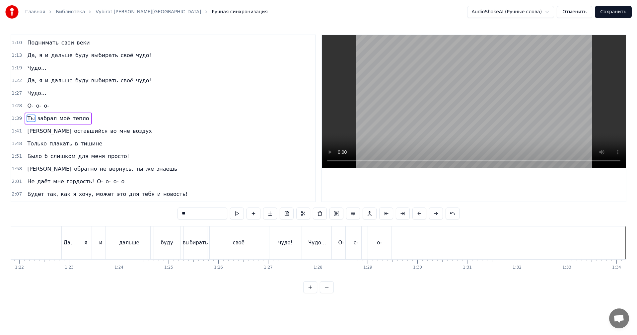
scroll to position [0, 4133]
click at [314, 245] on div "о-" at bounding box center [321, 242] width 23 height 33
click at [302, 246] on div "о-" at bounding box center [298, 242] width 10 height 33
click at [284, 249] on div "О-" at bounding box center [283, 242] width 8 height 33
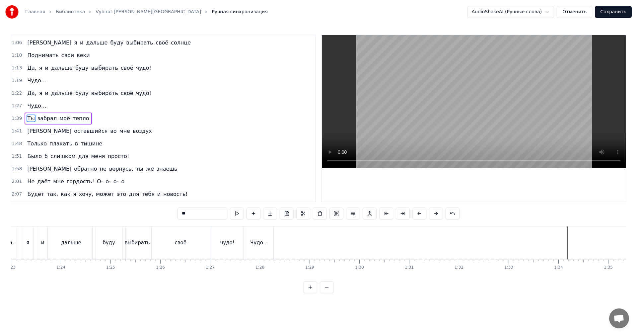
click at [263, 251] on div "Чудо…" at bounding box center [259, 242] width 28 height 33
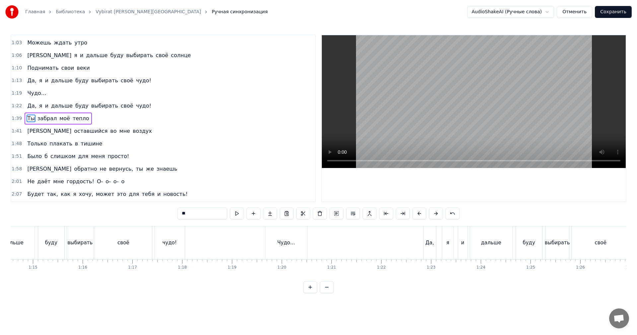
scroll to position [0, 3742]
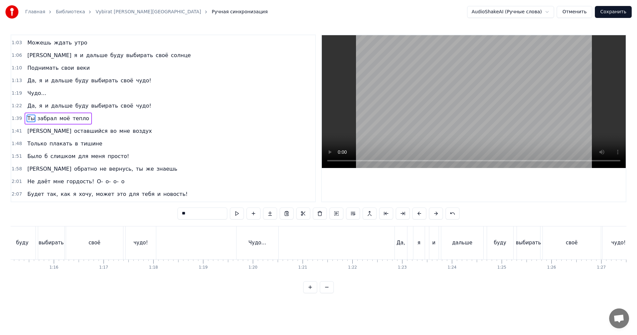
click at [257, 250] on div "Чудо…" at bounding box center [258, 242] width 42 height 33
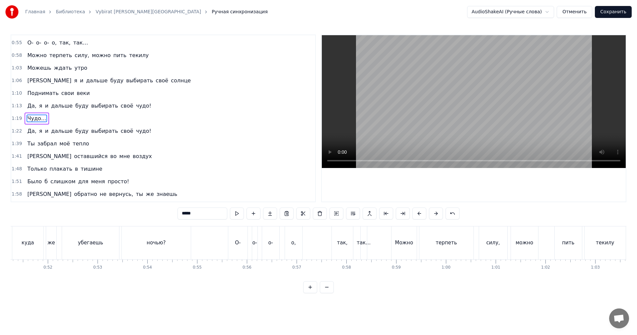
scroll to position [0, 2560]
click at [233, 249] on div "О-" at bounding box center [230, 242] width 19 height 33
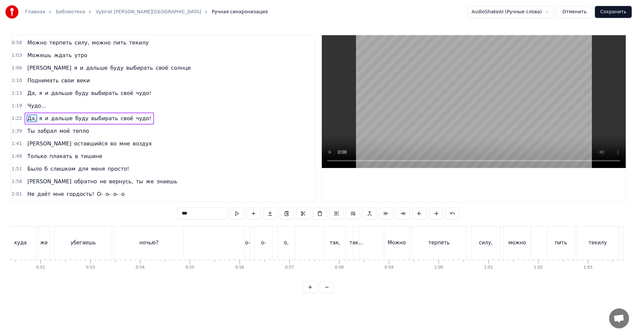
click at [249, 247] on div "о-" at bounding box center [247, 242] width 5 height 33
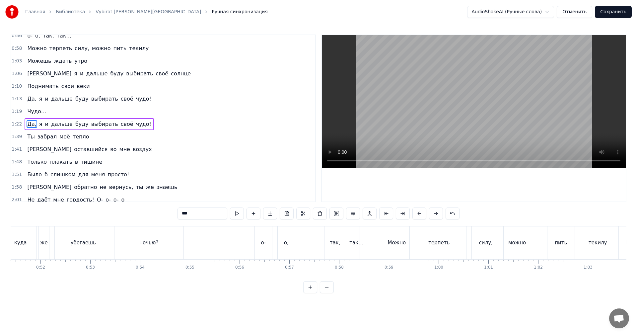
scroll to position [112, 0]
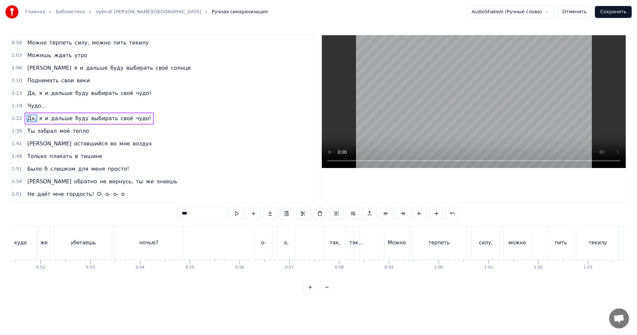
click at [260, 246] on div "о-" at bounding box center [263, 242] width 17 height 33
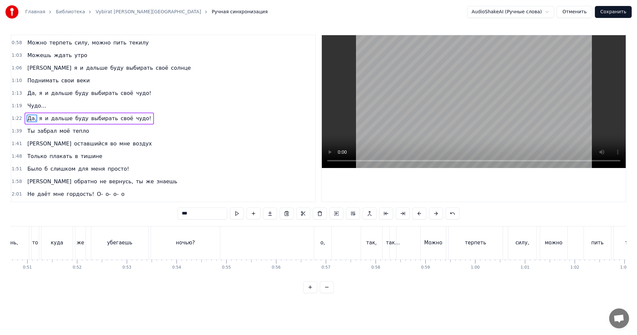
scroll to position [0, 2494]
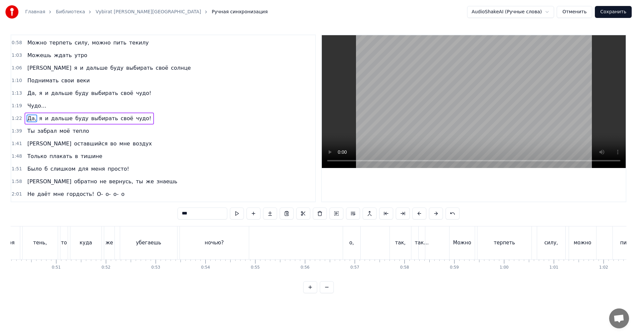
click at [355, 239] on div "о," at bounding box center [351, 242] width 17 height 33
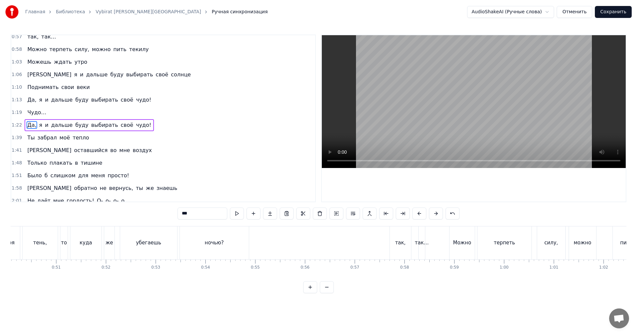
scroll to position [112, 0]
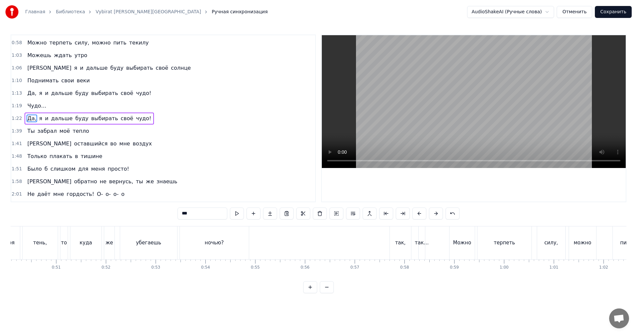
drag, startPoint x: 153, startPoint y: 282, endPoint x: 167, endPoint y: 280, distance: 14.7
click at [167, 280] on div "0:08 Выбирать своё… 0:19 [PERSON_NAME], возьми меня 0:22 Я хочу туда, где ты ды…" at bounding box center [319, 164] width 616 height 259
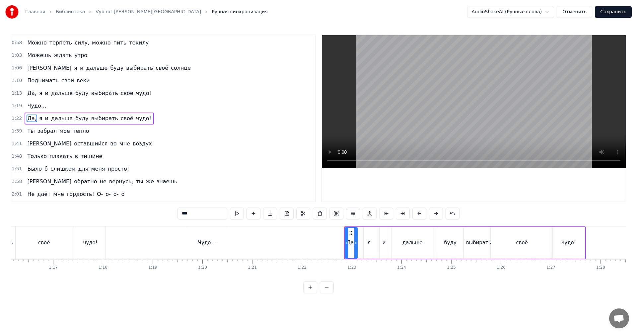
scroll to position [0, 3807]
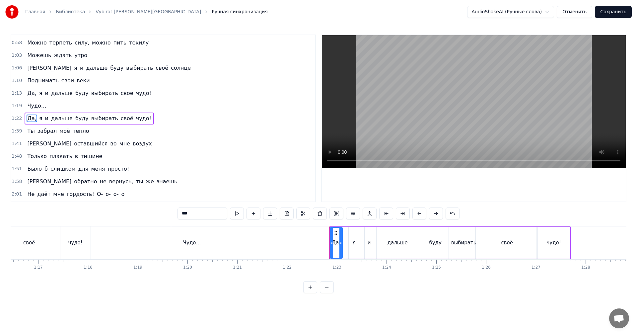
click at [200, 252] on div "Чудо…" at bounding box center [192, 242] width 42 height 33
type input "***"
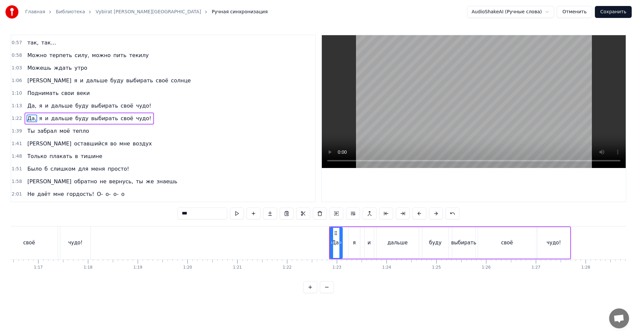
drag, startPoint x: 266, startPoint y: 247, endPoint x: 332, endPoint y: 219, distance: 72.0
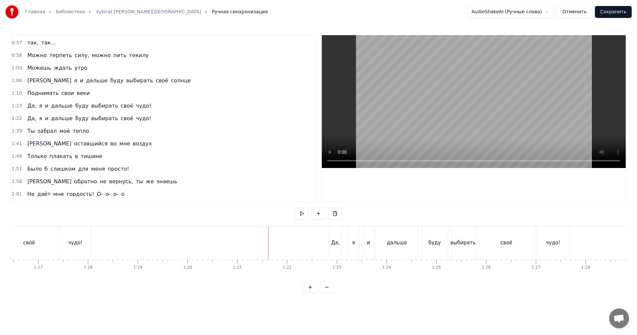
click at [484, 128] on video at bounding box center [474, 101] width 304 height 133
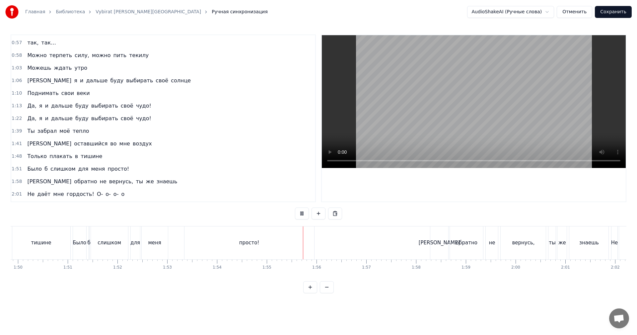
click at [530, 124] on video at bounding box center [474, 101] width 304 height 133
click at [273, 234] on div "просто!" at bounding box center [250, 242] width 130 height 33
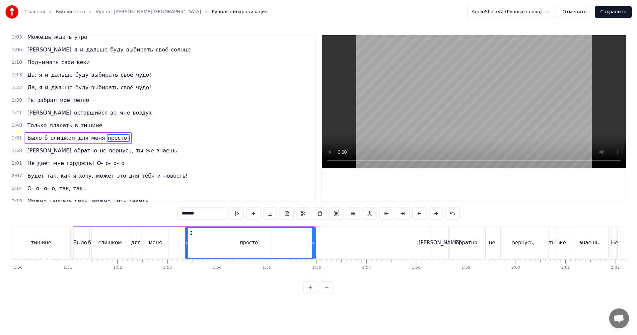
scroll to position [150, 0]
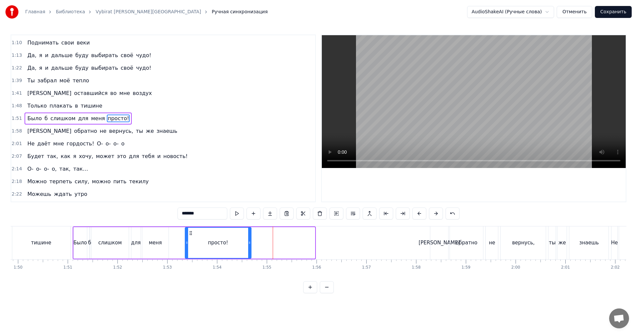
drag, startPoint x: 314, startPoint y: 245, endPoint x: 250, endPoint y: 250, distance: 65.0
click at [250, 250] on div at bounding box center [249, 243] width 3 height 30
click at [158, 242] on div "меня" at bounding box center [155, 243] width 13 height 8
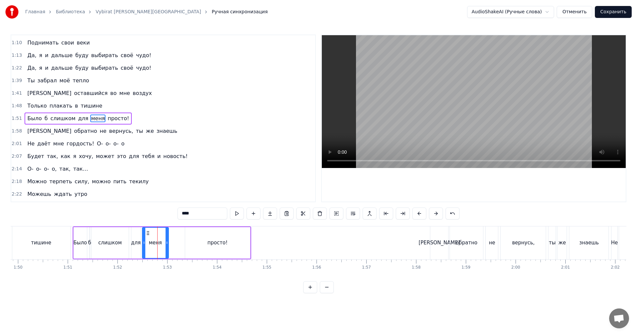
click at [554, 71] on video at bounding box center [474, 101] width 304 height 133
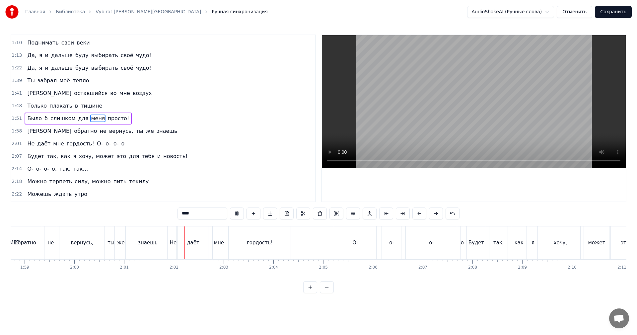
scroll to position [0, 6030]
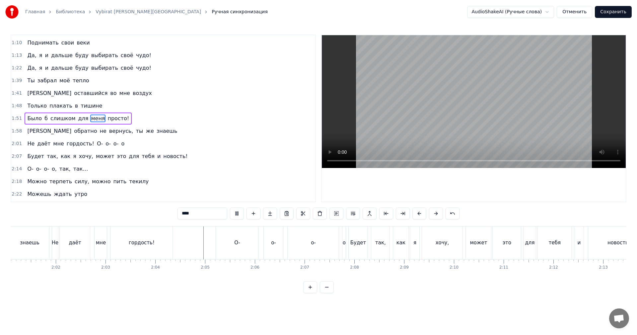
drag, startPoint x: 487, startPoint y: 41, endPoint x: 419, endPoint y: 108, distance: 94.8
click at [485, 44] on video at bounding box center [474, 101] width 304 height 133
click at [240, 237] on div "О-" at bounding box center [237, 242] width 42 height 33
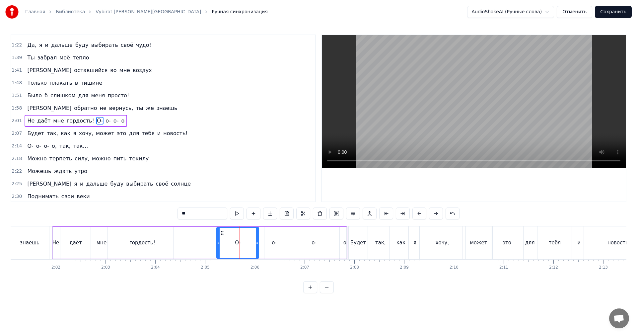
scroll to position [175, 0]
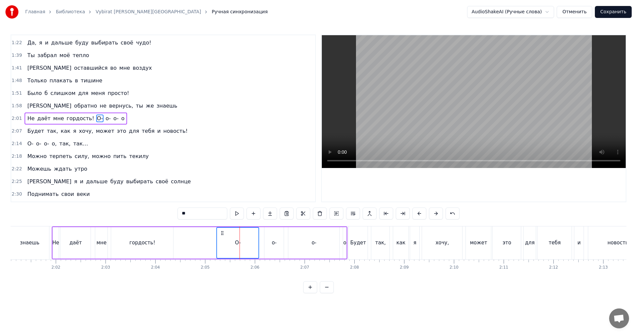
click at [268, 239] on div "о-" at bounding box center [274, 243] width 19 height 32
click at [303, 241] on div "о-" at bounding box center [313, 243] width 51 height 32
click at [344, 245] on div "о" at bounding box center [345, 243] width 3 height 8
type input "*****"
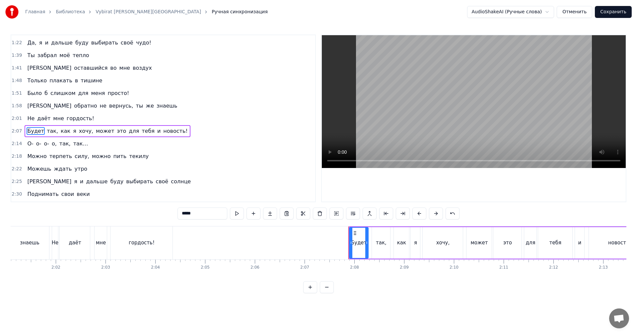
scroll to position [188, 0]
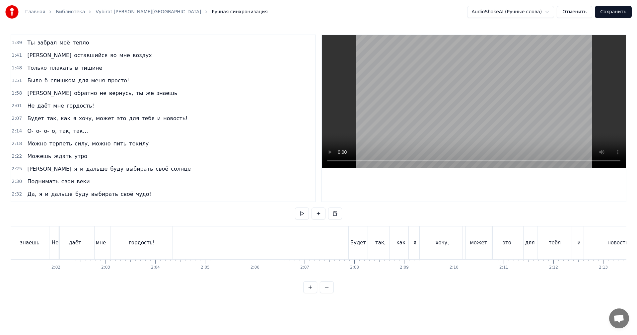
click at [490, 114] on video at bounding box center [474, 101] width 304 height 133
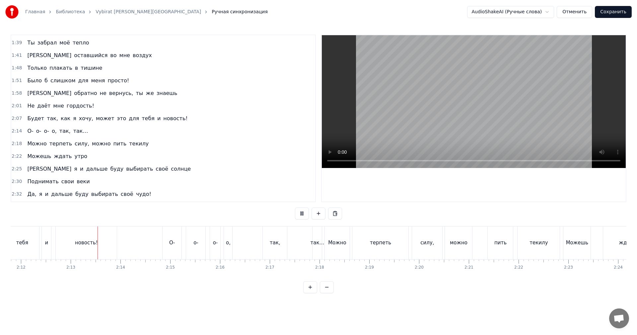
scroll to position [0, 6587]
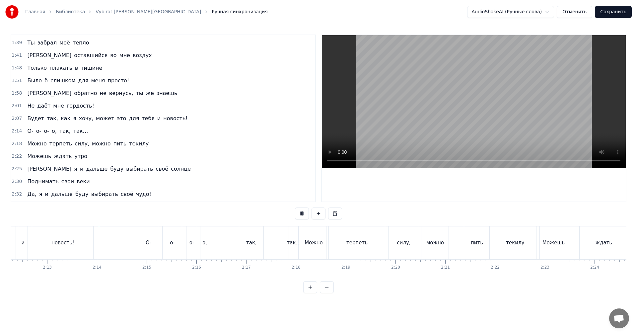
click at [483, 113] on video at bounding box center [474, 101] width 304 height 133
click at [206, 241] on div "о," at bounding box center [205, 243] width 5 height 8
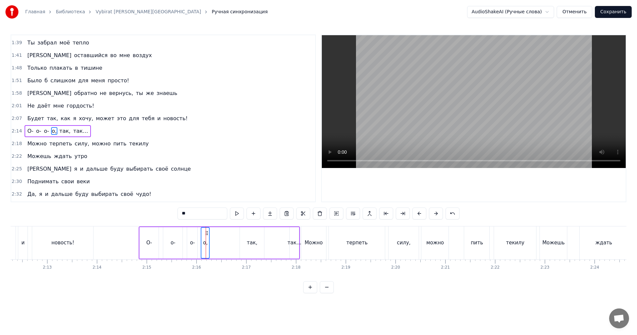
scroll to position [201, 0]
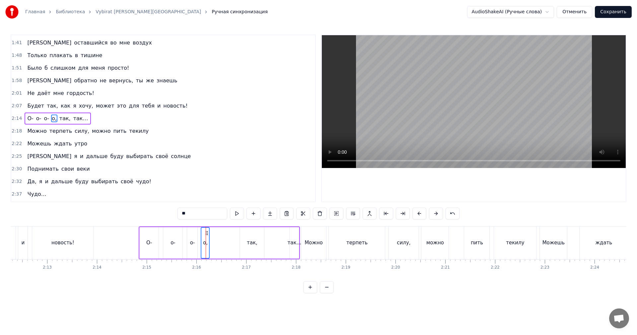
click at [194, 243] on div "о-" at bounding box center [192, 243] width 5 height 8
drag, startPoint x: 168, startPoint y: 244, endPoint x: 151, endPoint y: 245, distance: 17.0
click at [168, 244] on div "о-" at bounding box center [172, 243] width 19 height 32
click at [150, 246] on div "О-" at bounding box center [149, 243] width 6 height 8
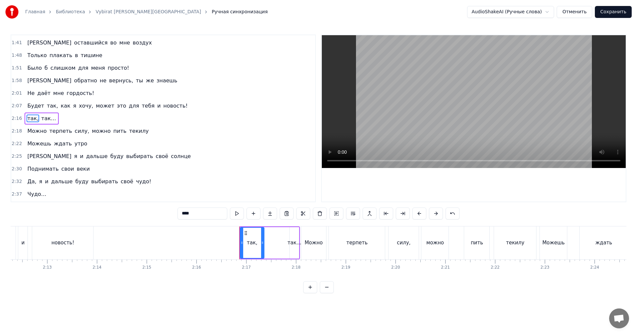
click at [56, 242] on div "новость!" at bounding box center [62, 243] width 23 height 8
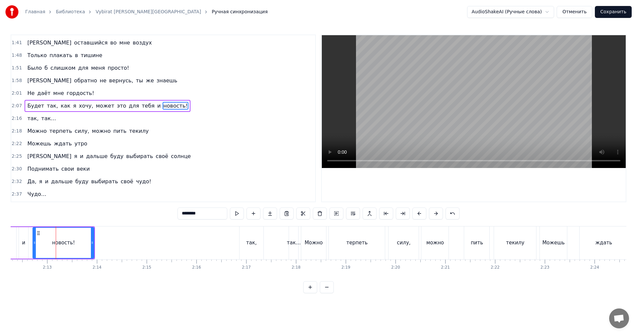
scroll to position [188, 0]
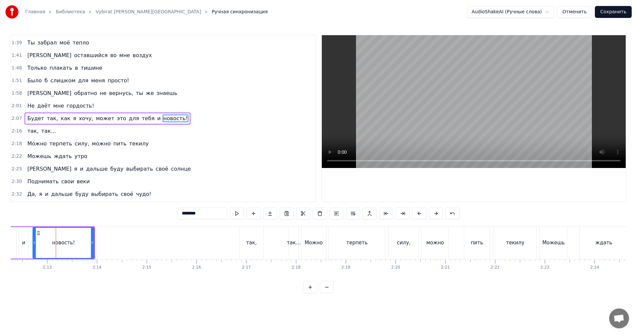
click at [555, 103] on video at bounding box center [474, 101] width 304 height 133
click at [510, 66] on video at bounding box center [474, 101] width 304 height 133
click at [294, 242] on div "так…" at bounding box center [294, 243] width 14 height 8
type input "****"
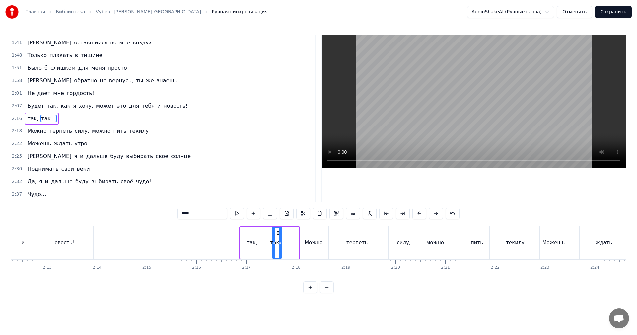
drag, startPoint x: 295, startPoint y: 233, endPoint x: 273, endPoint y: 238, distance: 22.5
click at [277, 237] on div "так…" at bounding box center [277, 243] width 9 height 30
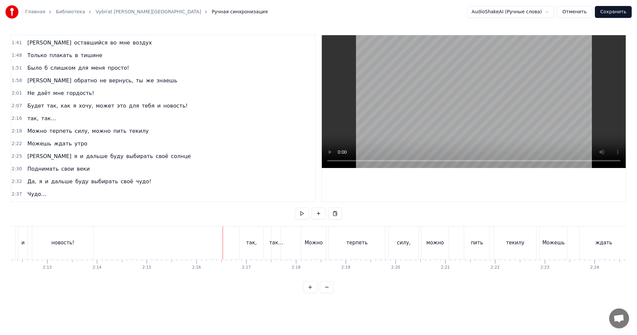
click at [461, 98] on video at bounding box center [474, 101] width 304 height 133
click at [486, 83] on video at bounding box center [474, 101] width 304 height 133
click at [205, 237] on div "Чудо…" at bounding box center [186, 242] width 87 height 33
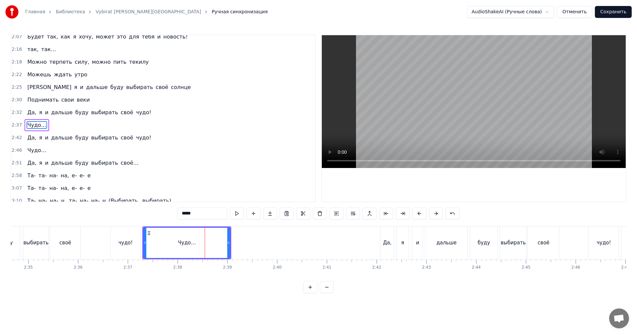
scroll to position [276, 0]
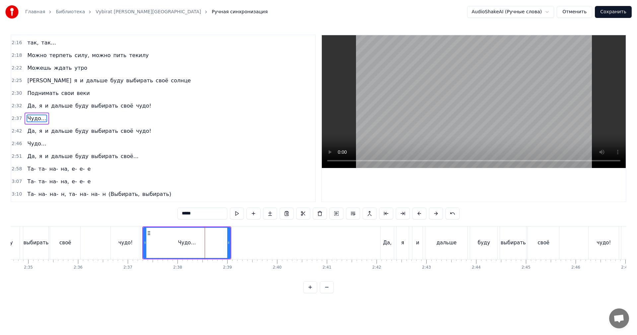
type input "***"
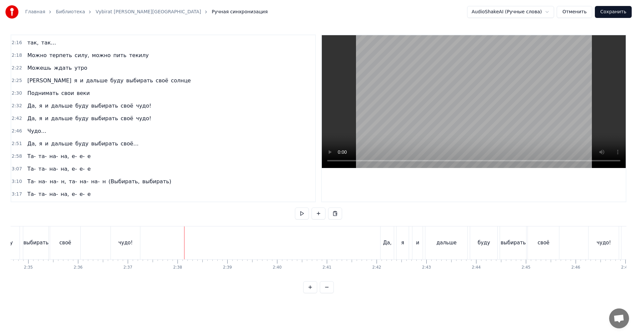
click at [512, 101] on video at bounding box center [474, 101] width 304 height 133
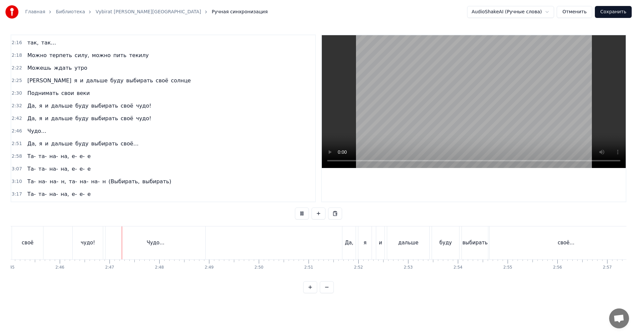
scroll to position [0, 8262]
click at [427, 114] on video at bounding box center [474, 101] width 304 height 133
click at [143, 233] on div "Чудо…" at bounding box center [111, 242] width 100 height 33
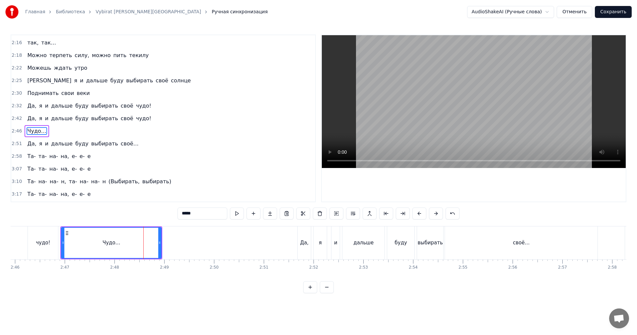
scroll to position [289, 0]
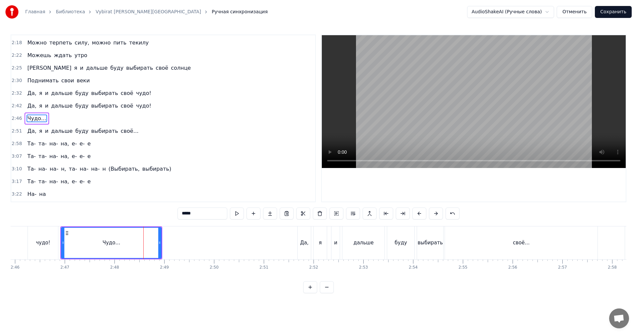
type input "***"
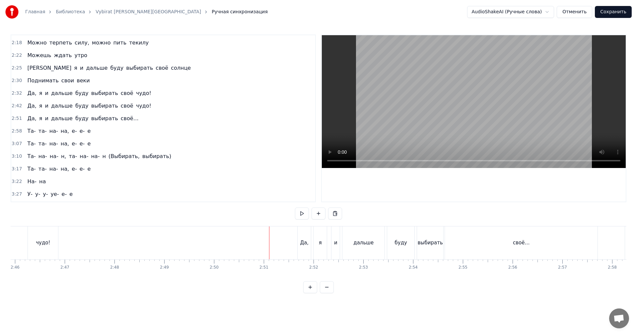
click at [473, 81] on video at bounding box center [474, 101] width 304 height 133
click at [511, 107] on video at bounding box center [474, 101] width 304 height 133
click at [532, 224] on div "0:08 Выбирать своё… 0:19 [PERSON_NAME], возьми меня 0:22 Я хочу туда, где ты ды…" at bounding box center [319, 164] width 616 height 259
click at [531, 241] on div "своё…" at bounding box center [521, 242] width 153 height 33
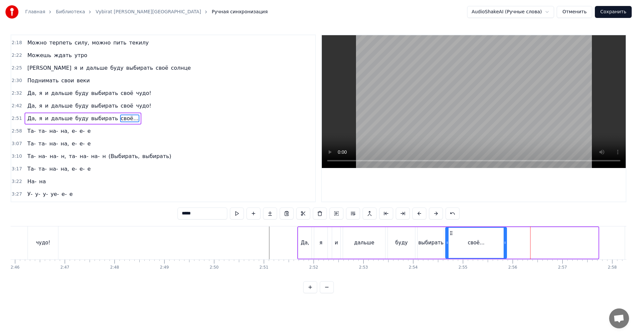
drag, startPoint x: 598, startPoint y: 242, endPoint x: 507, endPoint y: 243, distance: 91.3
click at [507, 243] on icon at bounding box center [505, 242] width 3 height 5
drag, startPoint x: 493, startPoint y: 248, endPoint x: 496, endPoint y: 242, distance: 6.2
click at [493, 248] on div "своё…" at bounding box center [476, 243] width 60 height 30
click at [526, 104] on video at bounding box center [474, 101] width 304 height 133
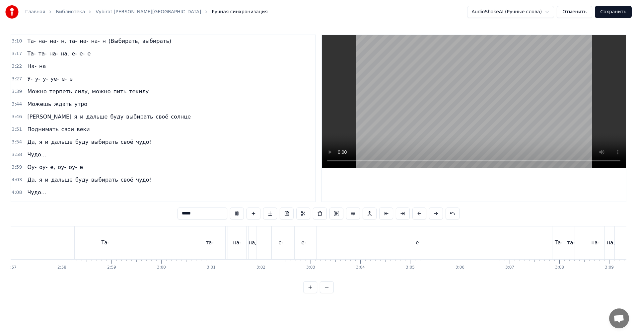
scroll to position [427, 0]
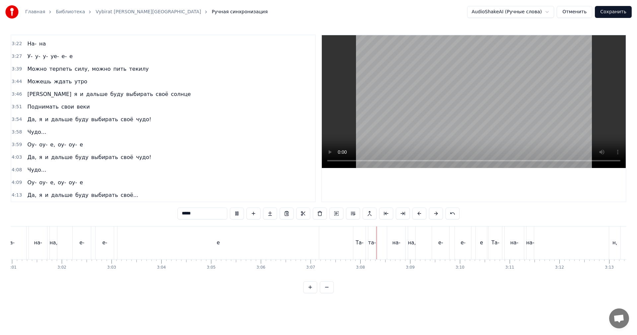
click at [423, 123] on video at bounding box center [474, 101] width 304 height 133
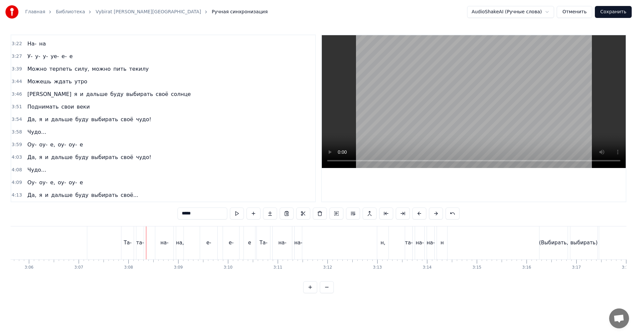
scroll to position [0, 9245]
click at [364, 237] on div "Та- на- на- н, та- на- на- н (Выбирать, выбирать)" at bounding box center [427, 242] width 343 height 33
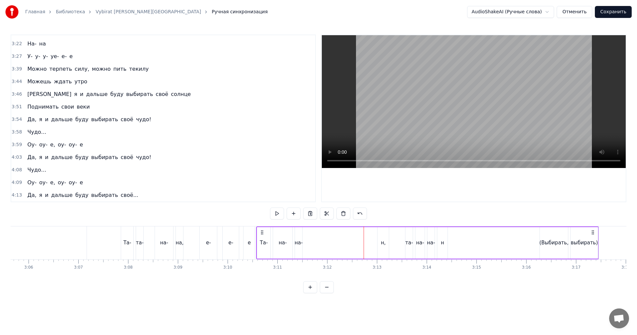
click at [502, 120] on video at bounding box center [474, 101] width 304 height 133
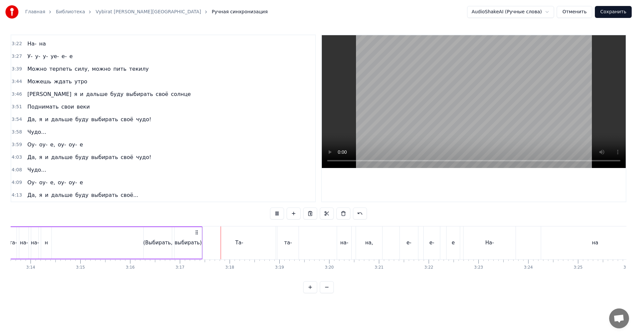
scroll to position [0, 9643]
click at [474, 238] on div "На-" at bounding box center [488, 242] width 52 height 33
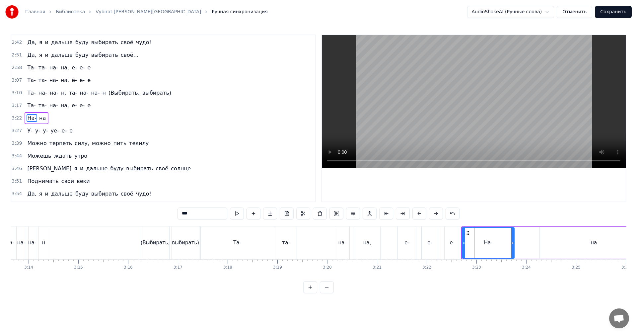
click at [520, 105] on video at bounding box center [474, 101] width 304 height 133
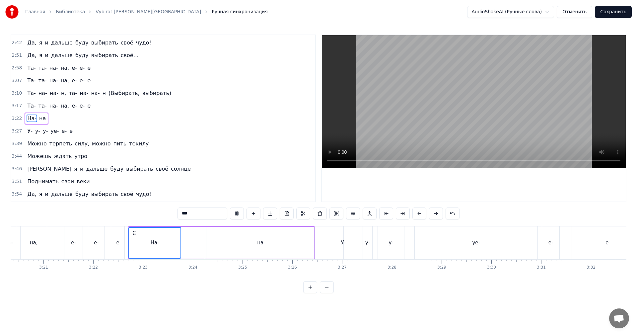
scroll to position [0, 10041]
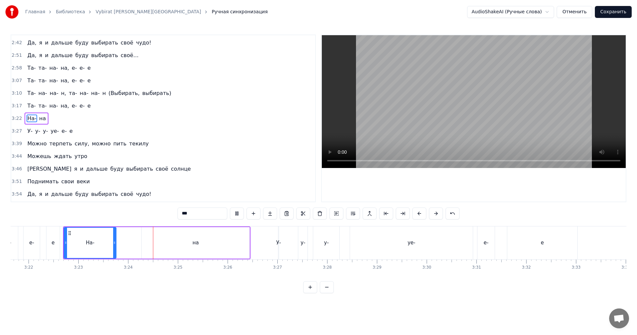
click at [430, 248] on div "уе-" at bounding box center [411, 242] width 123 height 33
type input "***"
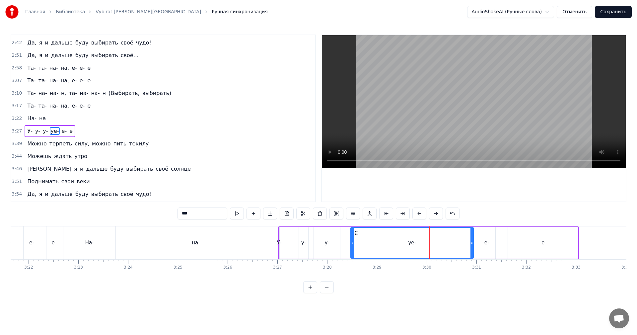
scroll to position [365, 0]
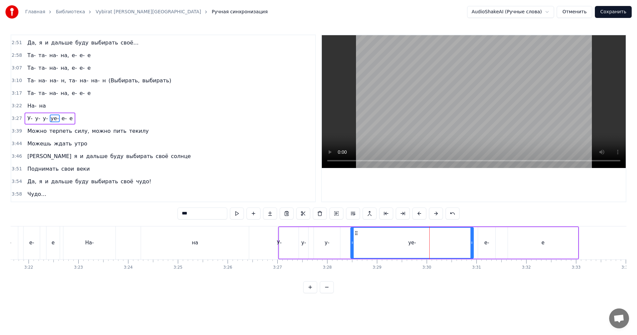
click at [507, 115] on video at bounding box center [474, 101] width 304 height 133
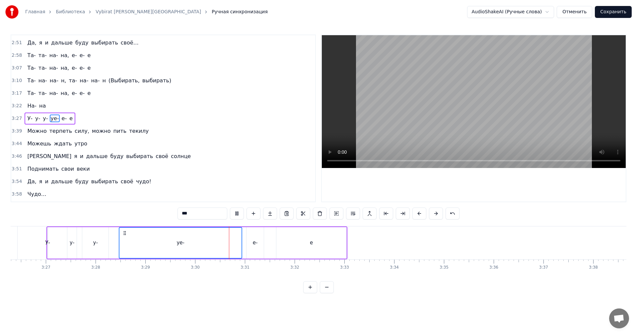
scroll to position [0, 10274]
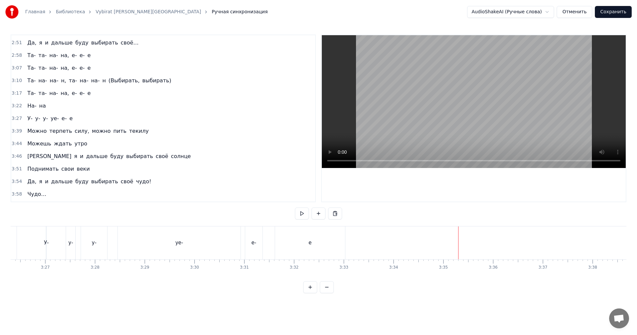
click at [555, 127] on video at bounding box center [474, 101] width 304 height 133
click at [509, 103] on video at bounding box center [474, 101] width 304 height 133
drag, startPoint x: 408, startPoint y: 100, endPoint x: 321, endPoint y: 164, distance: 108.4
click at [407, 100] on video at bounding box center [474, 101] width 304 height 133
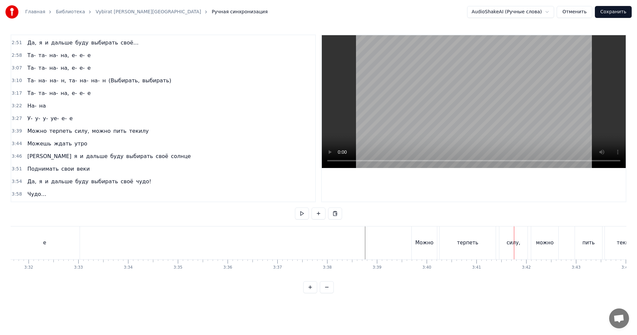
click at [68, 240] on div "е" at bounding box center [45, 242] width 70 height 33
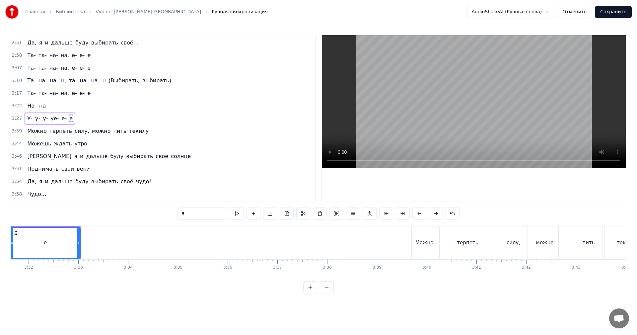
click at [12, 118] on span "3:27" at bounding box center [17, 118] width 10 height 7
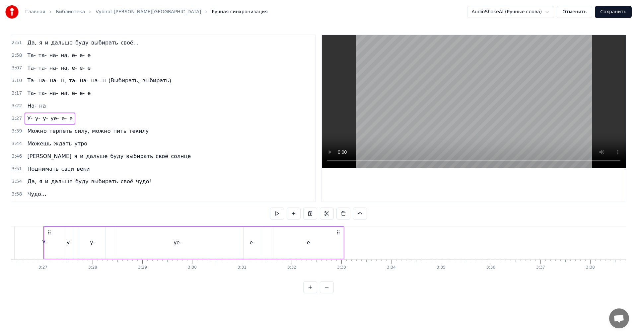
scroll to position [0, 10276]
click at [15, 107] on span "3:22" at bounding box center [17, 106] width 10 height 7
click at [20, 91] on span "3:17" at bounding box center [17, 93] width 10 height 7
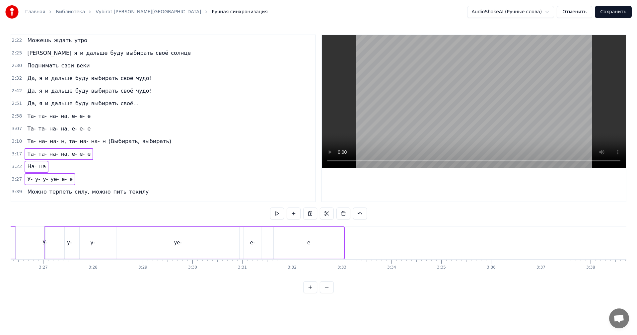
scroll to position [298, 0]
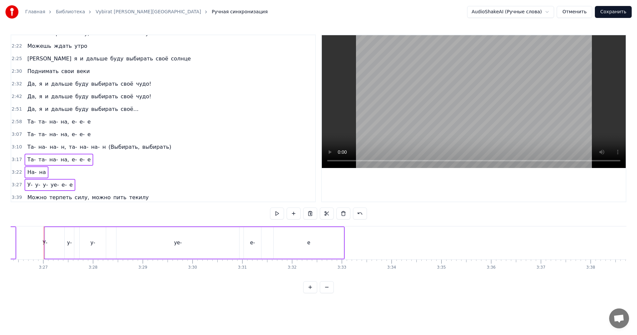
click at [15, 146] on span "3:10" at bounding box center [17, 147] width 10 height 7
click at [15, 133] on span "3:07" at bounding box center [17, 134] width 10 height 7
click at [17, 120] on span "2:58" at bounding box center [17, 122] width 10 height 7
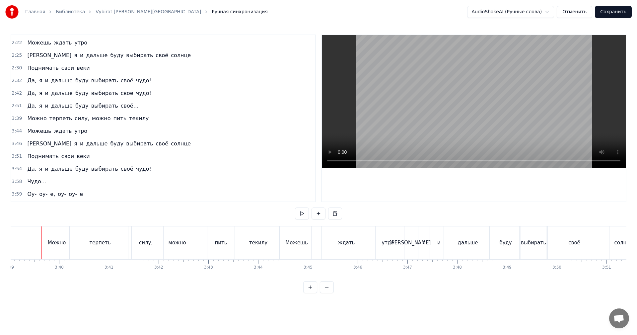
scroll to position [0, 10905]
click at [434, 80] on video at bounding box center [474, 101] width 304 height 133
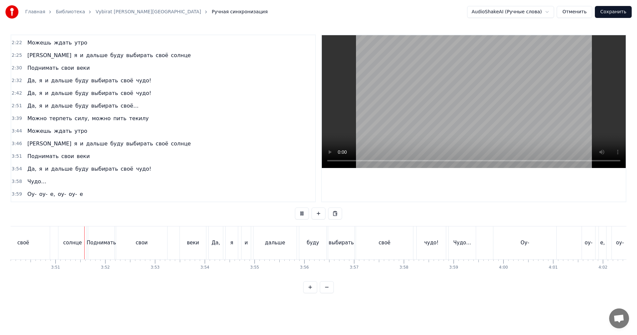
scroll to position [0, 11459]
click at [527, 92] on video at bounding box center [474, 101] width 304 height 133
click at [465, 249] on div "Чудо…" at bounding box center [462, 242] width 27 height 33
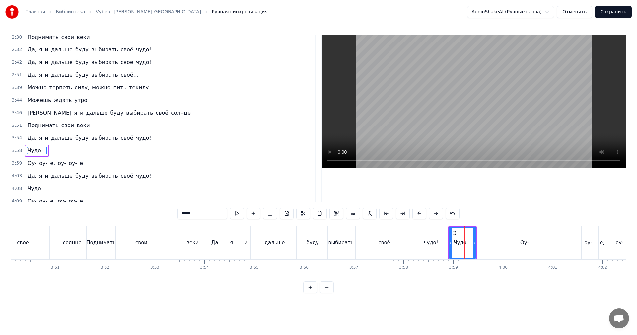
scroll to position [351, 0]
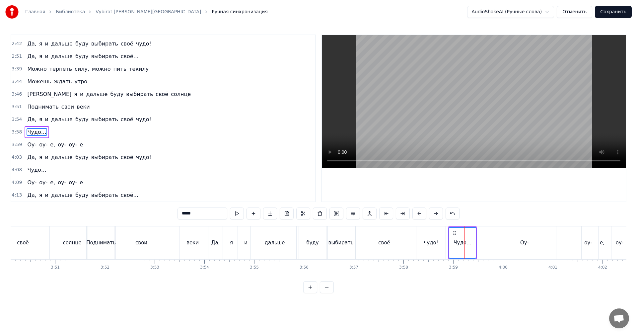
click at [21, 143] on div "3:59 Оу- оу- е, оу- оу- е" at bounding box center [163, 144] width 304 height 13
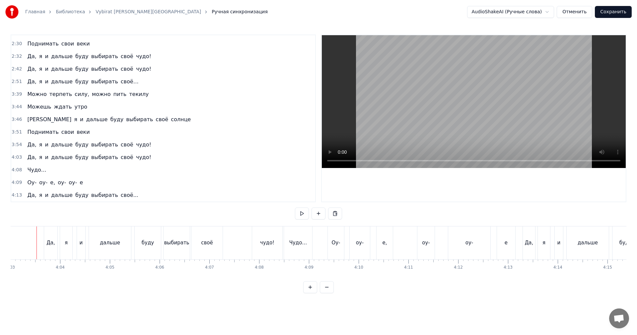
scroll to position [0, 12094]
click at [403, 62] on video at bounding box center [474, 101] width 304 height 133
click at [314, 249] on div "Чудо…" at bounding box center [305, 242] width 28 height 33
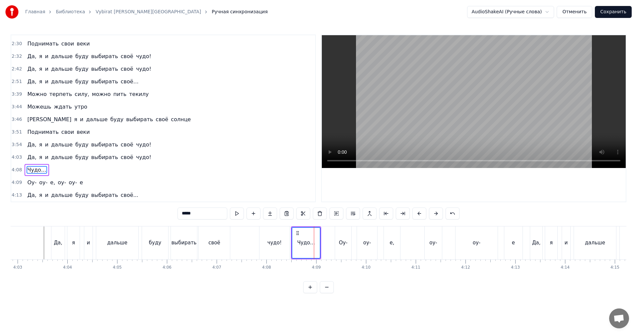
click at [14, 182] on span "4:09" at bounding box center [17, 182] width 10 height 7
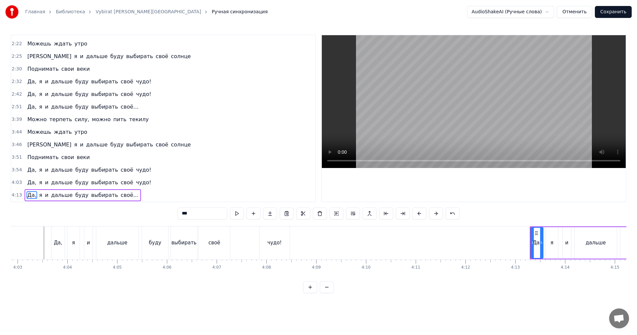
scroll to position [300, 0]
click at [474, 82] on video at bounding box center [474, 101] width 304 height 133
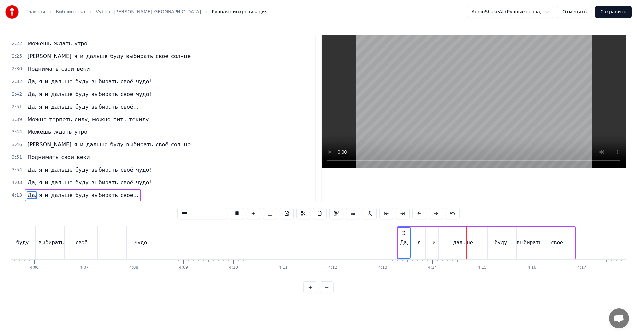
scroll to position [0, 12426]
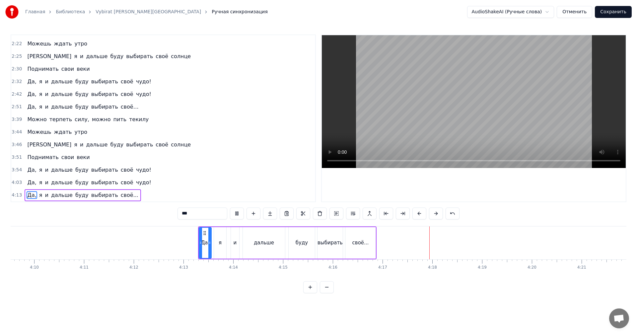
click at [359, 240] on div "своё..." at bounding box center [361, 243] width 17 height 8
type input "*******"
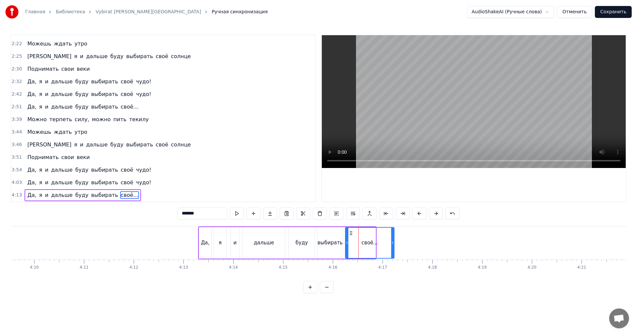
drag, startPoint x: 374, startPoint y: 241, endPoint x: 393, endPoint y: 241, distance: 18.6
click at [393, 241] on icon at bounding box center [392, 242] width 3 height 5
click at [624, 13] on button "Сохранить" at bounding box center [613, 12] width 37 height 12
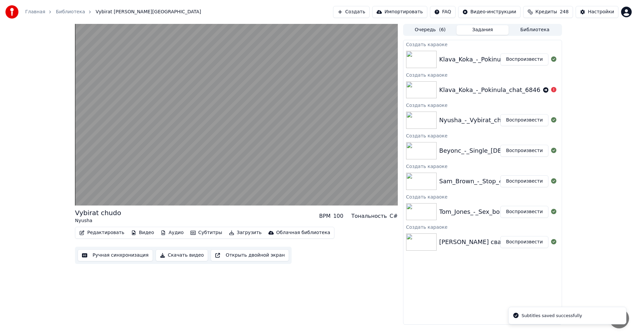
click at [528, 62] on button "Воспроизвести" at bounding box center [525, 59] width 48 height 12
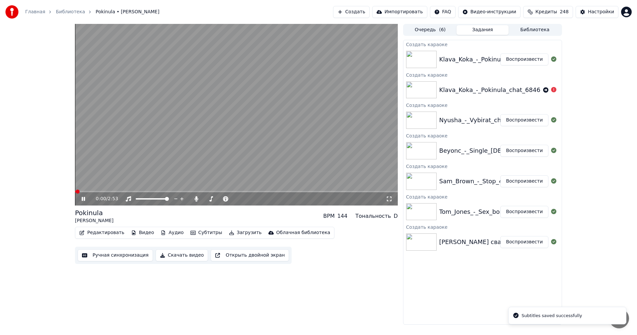
click at [98, 256] on button "Ручная синхронизация" at bounding box center [115, 255] width 75 height 12
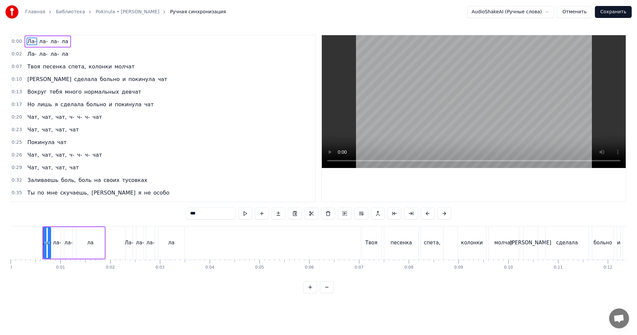
click at [416, 112] on video at bounding box center [474, 101] width 304 height 133
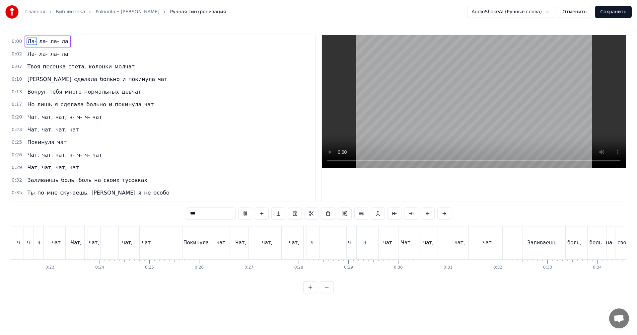
scroll to position [0, 1107]
click at [397, 113] on video at bounding box center [474, 101] width 304 height 133
click at [314, 244] on div "ч-" at bounding box center [312, 243] width 5 height 8
type input "**"
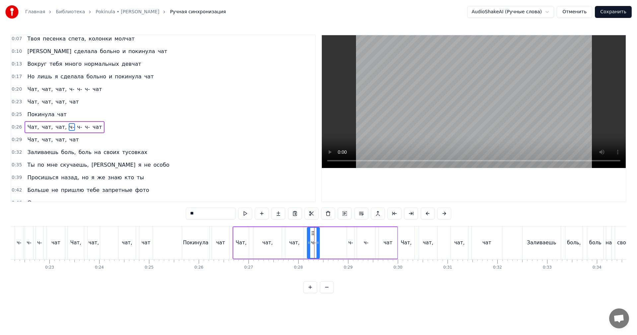
scroll to position [37, 0]
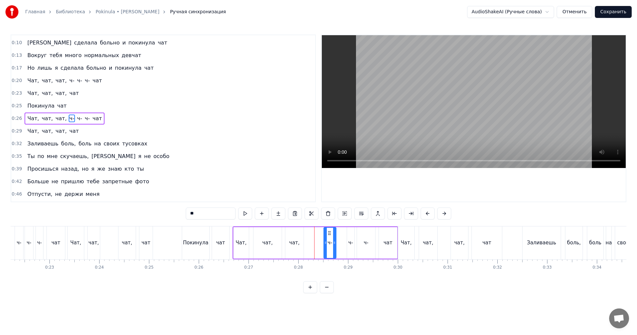
drag, startPoint x: 313, startPoint y: 234, endPoint x: 330, endPoint y: 239, distance: 17.3
click at [330, 239] on div "ч-" at bounding box center [330, 243] width 12 height 30
click at [363, 239] on div "ч-" at bounding box center [366, 243] width 18 height 32
drag, startPoint x: 358, startPoint y: 241, endPoint x: 366, endPoint y: 240, distance: 8.4
click at [366, 240] on div at bounding box center [367, 243] width 3 height 30
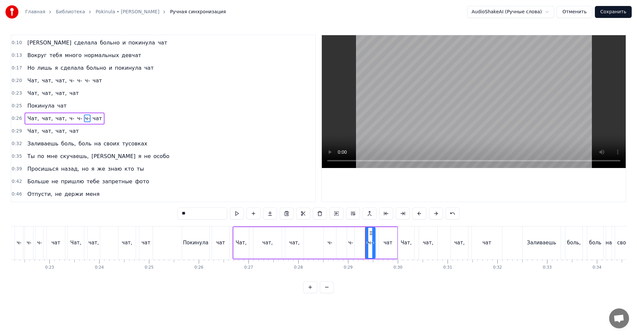
click at [350, 245] on div "ч-" at bounding box center [351, 243] width 5 height 8
drag, startPoint x: 350, startPoint y: 237, endPoint x: 354, endPoint y: 236, distance: 3.8
click at [356, 236] on div "Чат, чат, чат, ч- ч- ч- чат" at bounding box center [316, 242] width 166 height 33
click at [350, 232] on div "ч-" at bounding box center [350, 243] width 7 height 32
drag, startPoint x: 353, startPoint y: 231, endPoint x: 361, endPoint y: 230, distance: 8.0
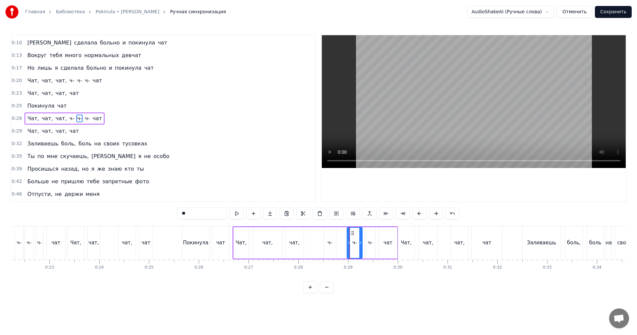
click at [361, 230] on div at bounding box center [361, 243] width 3 height 30
drag, startPoint x: 349, startPoint y: 235, endPoint x: 358, endPoint y: 232, distance: 9.1
click at [358, 232] on div at bounding box center [357, 243] width 3 height 30
click at [328, 237] on div "ч-" at bounding box center [330, 243] width 12 height 32
drag, startPoint x: 326, startPoint y: 235, endPoint x: 332, endPoint y: 232, distance: 6.2
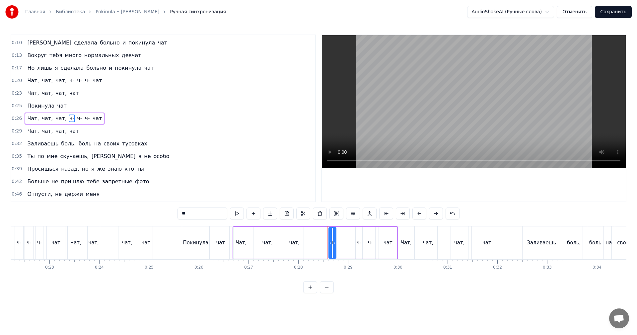
click at [332, 232] on div at bounding box center [330, 243] width 3 height 30
drag, startPoint x: 336, startPoint y: 232, endPoint x: 348, endPoint y: 235, distance: 12.4
click at [351, 233] on icon at bounding box center [349, 232] width 5 height 5
click at [300, 242] on div "чат," at bounding box center [295, 243] width 18 height 32
drag, startPoint x: 220, startPoint y: 247, endPoint x: 257, endPoint y: 230, distance: 40.9
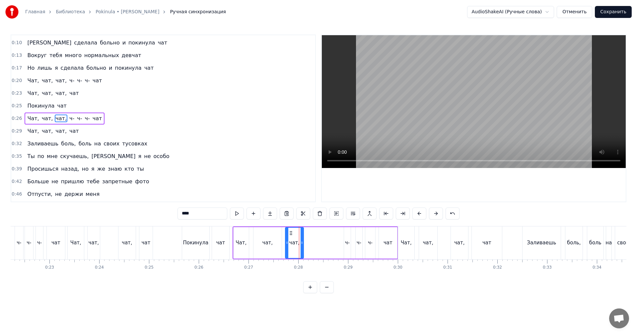
click at [220, 247] on div "чат" at bounding box center [220, 242] width 17 height 33
type input "***"
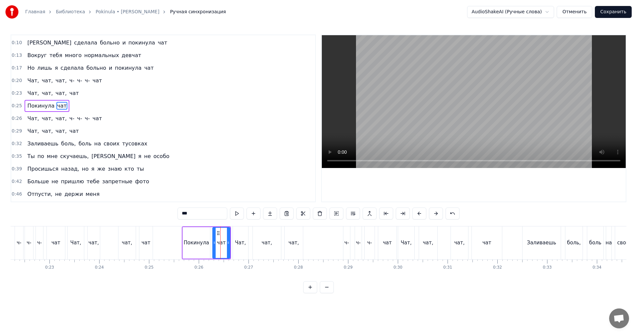
scroll to position [24, 0]
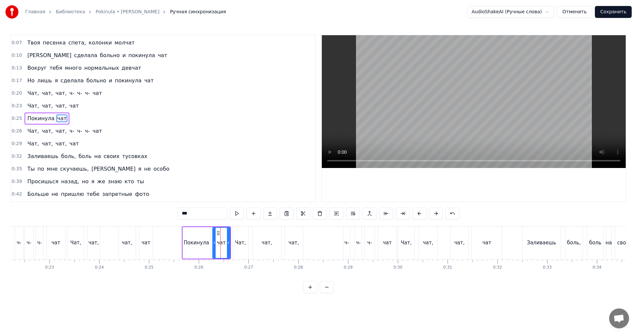
click at [459, 123] on video at bounding box center [474, 101] width 304 height 133
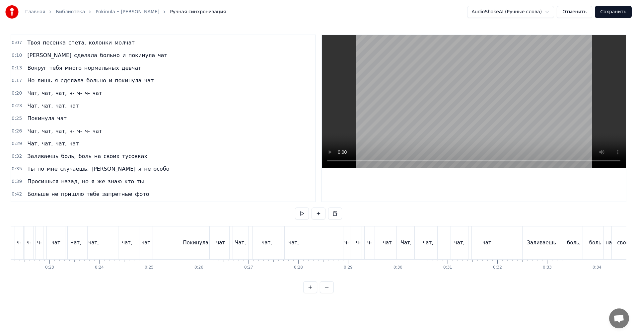
click at [439, 125] on video at bounding box center [474, 101] width 304 height 133
click at [439, 124] on video at bounding box center [474, 101] width 304 height 133
click at [288, 238] on div "чат," at bounding box center [294, 242] width 18 height 33
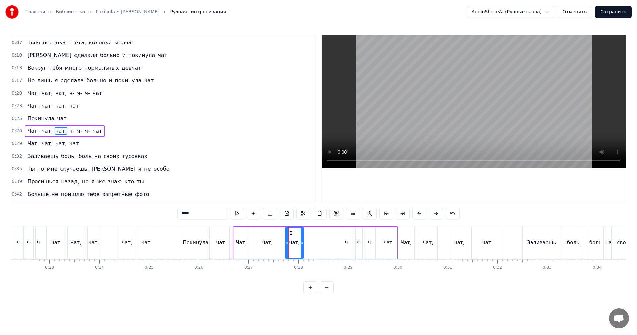
scroll to position [37, 0]
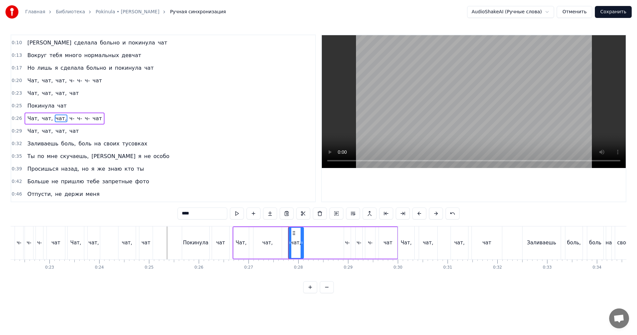
click at [289, 236] on div at bounding box center [290, 243] width 3 height 30
drag, startPoint x: 295, startPoint y: 232, endPoint x: 301, endPoint y: 233, distance: 5.8
click at [307, 231] on icon at bounding box center [307, 232] width 5 height 5
click at [263, 239] on div "чат," at bounding box center [268, 243] width 28 height 32
drag, startPoint x: 255, startPoint y: 239, endPoint x: 270, endPoint y: 240, distance: 15.3
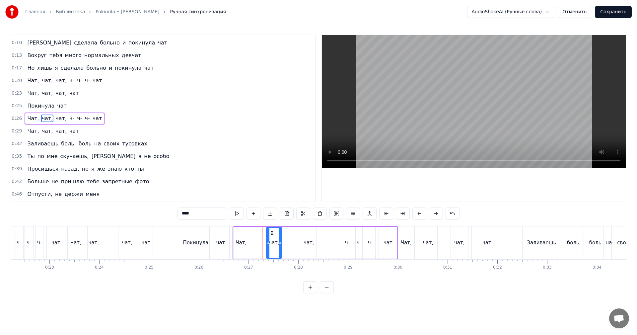
click at [267, 242] on div at bounding box center [268, 243] width 3 height 30
drag, startPoint x: 273, startPoint y: 232, endPoint x: 287, endPoint y: 232, distance: 13.6
click at [287, 232] on icon at bounding box center [286, 232] width 5 height 5
click at [236, 243] on div "Чат," at bounding box center [241, 243] width 15 height 32
click at [259, 233] on div at bounding box center [259, 243] width 3 height 30
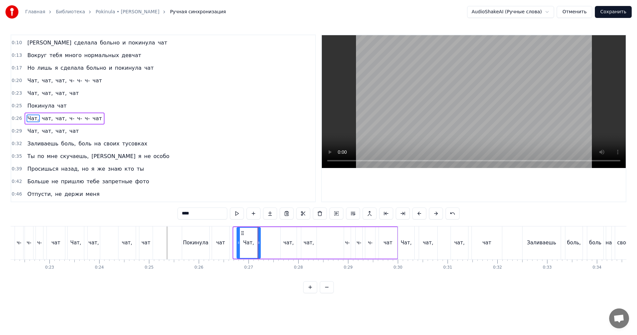
click at [237, 239] on div at bounding box center [238, 243] width 3 height 30
click at [222, 242] on div "чат" at bounding box center [220, 243] width 9 height 8
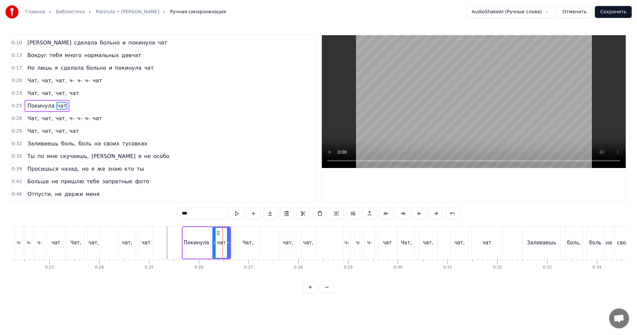
scroll to position [24, 0]
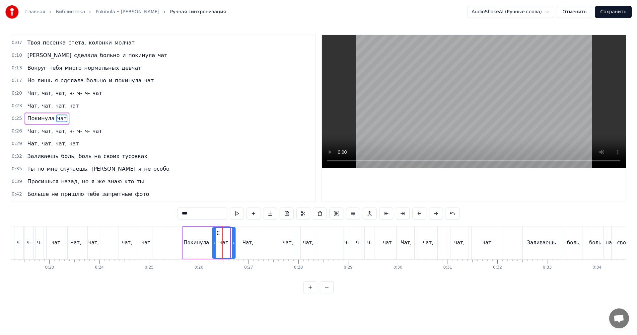
drag, startPoint x: 229, startPoint y: 239, endPoint x: 234, endPoint y: 237, distance: 5.2
click at [234, 237] on div at bounding box center [233, 243] width 3 height 30
drag, startPoint x: 215, startPoint y: 242, endPoint x: 222, endPoint y: 239, distance: 7.9
click at [220, 239] on div at bounding box center [218, 243] width 3 height 30
click at [197, 243] on div "Покинула" at bounding box center [197, 243] width 26 height 8
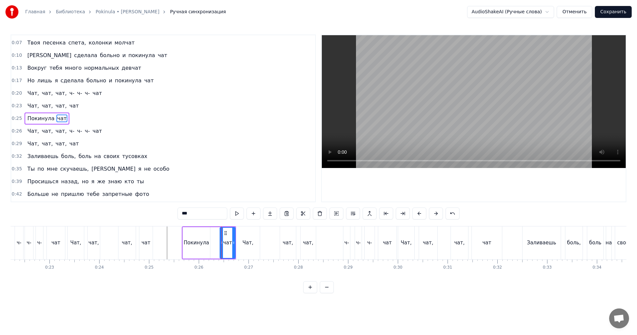
type input "********"
drag, startPoint x: 189, startPoint y: 231, endPoint x: 199, endPoint y: 230, distance: 9.4
click at [199, 230] on div "Покинула" at bounding box center [207, 243] width 27 height 30
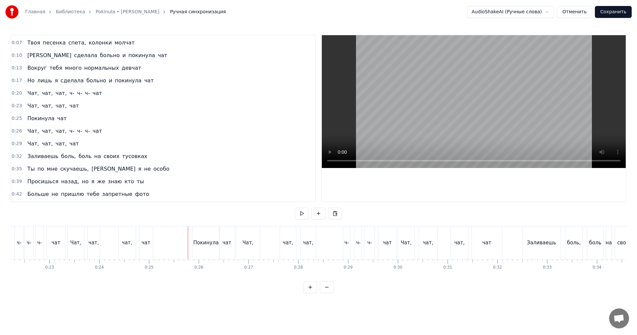
click at [452, 116] on video at bounding box center [474, 101] width 304 height 133
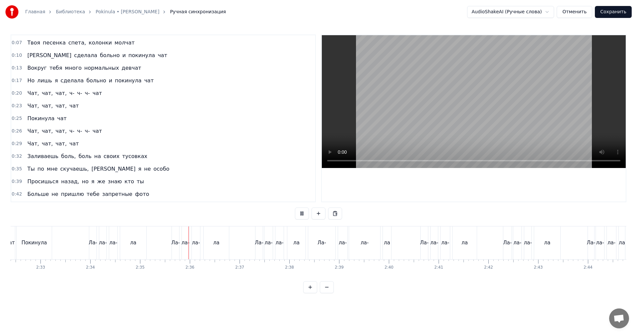
scroll to position [0, 7646]
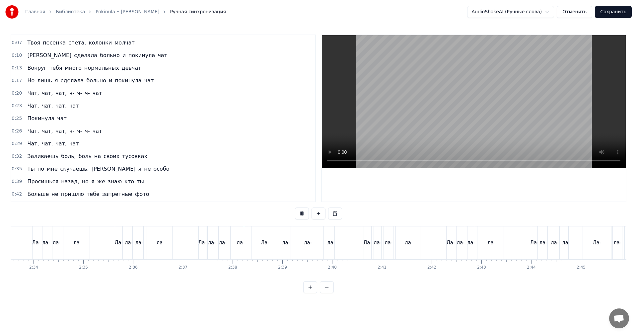
click at [436, 135] on video at bounding box center [474, 101] width 304 height 133
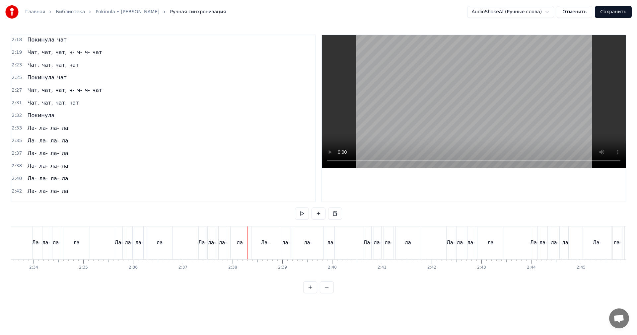
scroll to position [591, 0]
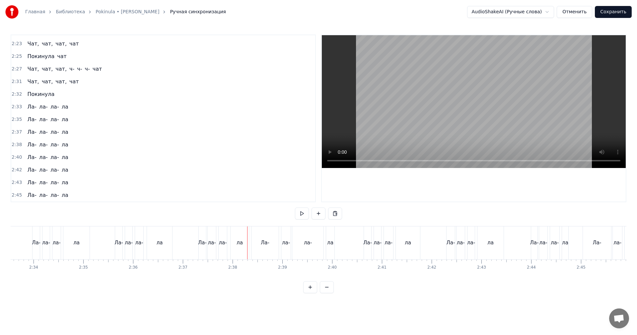
click at [20, 107] on span "2:33" at bounding box center [17, 107] width 10 height 7
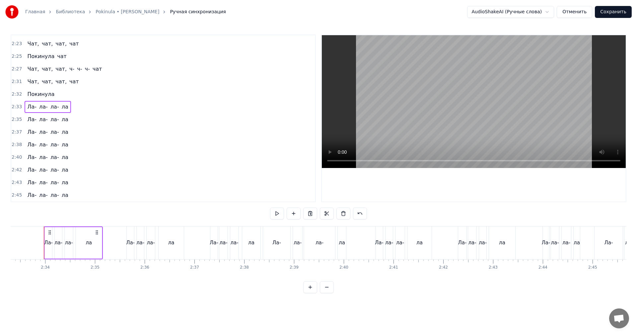
click at [13, 196] on span "2:45" at bounding box center [17, 195] width 10 height 7
drag, startPoint x: 13, startPoint y: 184, endPoint x: 14, endPoint y: 180, distance: 3.7
click at [14, 182] on span "2:43" at bounding box center [17, 182] width 10 height 7
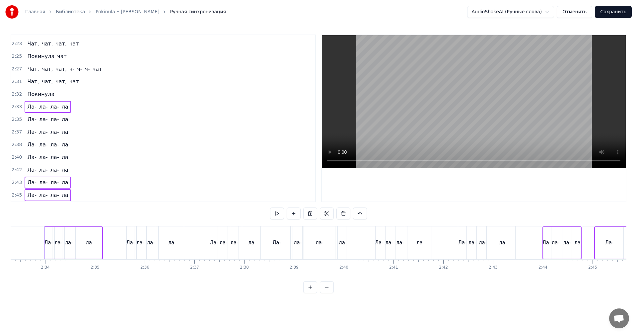
click at [18, 168] on span "2:42" at bounding box center [17, 170] width 10 height 7
click at [18, 154] on div "2:40 Ла- ла- ла- ла" at bounding box center [163, 157] width 304 height 13
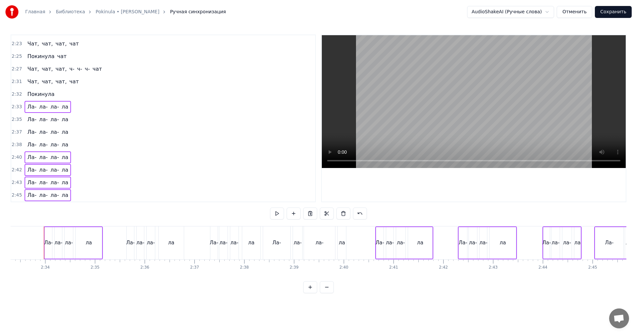
click at [17, 144] on span "2:38" at bounding box center [17, 144] width 10 height 7
click at [16, 130] on span "2:37" at bounding box center [17, 132] width 10 height 7
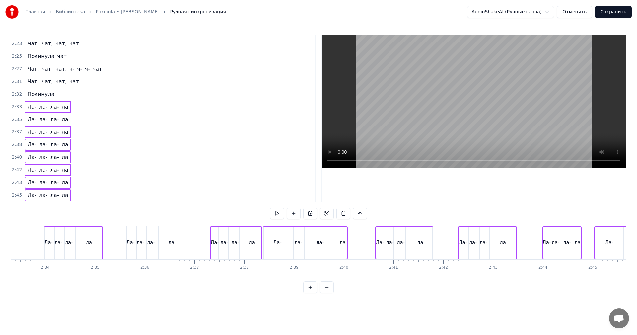
click at [16, 118] on span "2:35" at bounding box center [17, 119] width 10 height 7
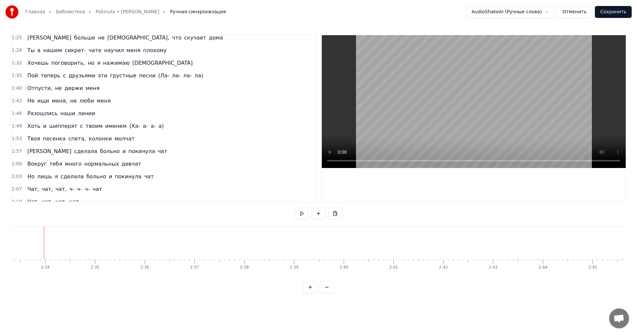
scroll to position [423, 0]
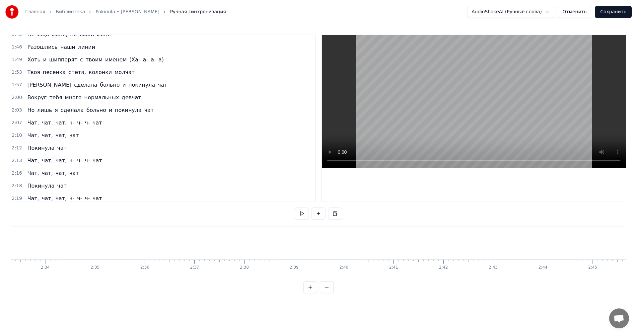
click at [16, 125] on span "2:07" at bounding box center [17, 123] width 10 height 7
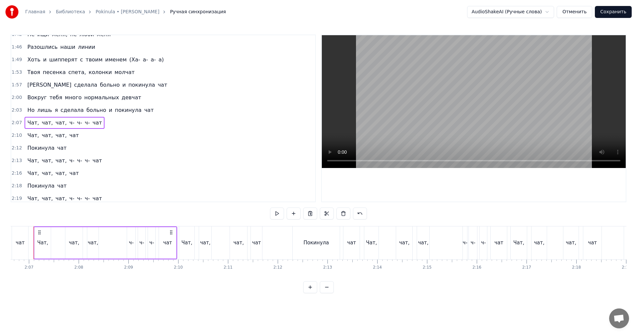
scroll to position [0, 6296]
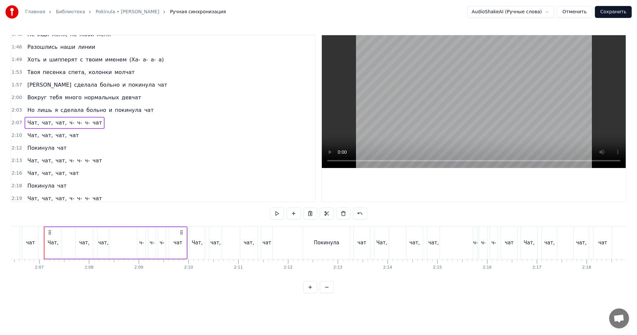
click at [454, 104] on video at bounding box center [474, 101] width 304 height 133
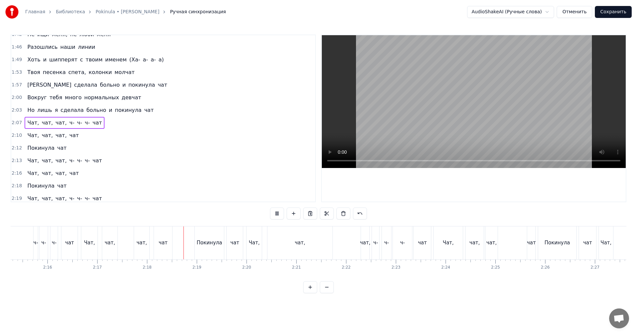
scroll to position [0, 6851]
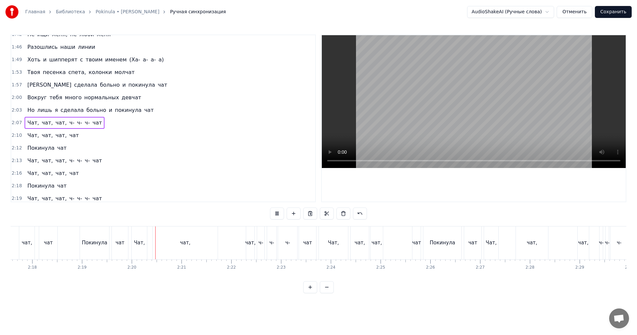
click at [540, 122] on video at bounding box center [474, 101] width 304 height 133
click at [100, 244] on div "Покинула" at bounding box center [95, 243] width 26 height 8
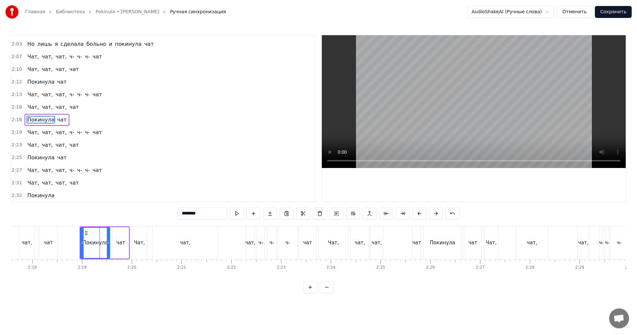
scroll to position [490, 0]
click at [19, 120] on span "2:18" at bounding box center [17, 119] width 10 height 7
drag, startPoint x: 86, startPoint y: 231, endPoint x: 95, endPoint y: 231, distance: 8.6
click at [95, 231] on icon at bounding box center [95, 232] width 5 height 5
click at [18, 134] on span "2:20" at bounding box center [17, 132] width 10 height 7
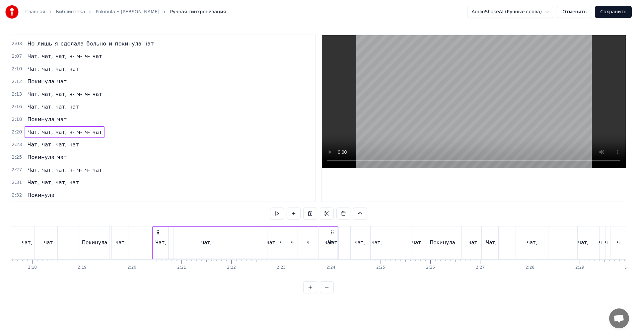
drag, startPoint x: 146, startPoint y: 229, endPoint x: 157, endPoint y: 230, distance: 11.0
click at [157, 230] on icon at bounding box center [157, 232] width 5 height 5
click at [18, 194] on span "2:32" at bounding box center [17, 195] width 10 height 7
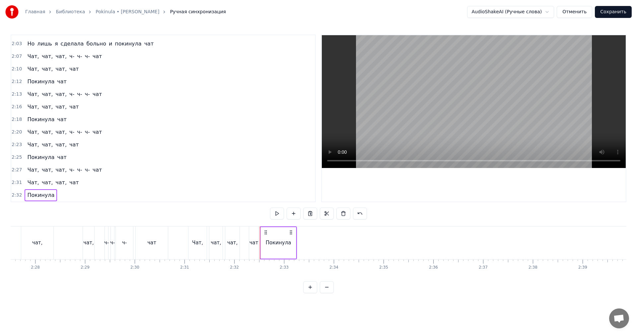
scroll to position [0, 7296]
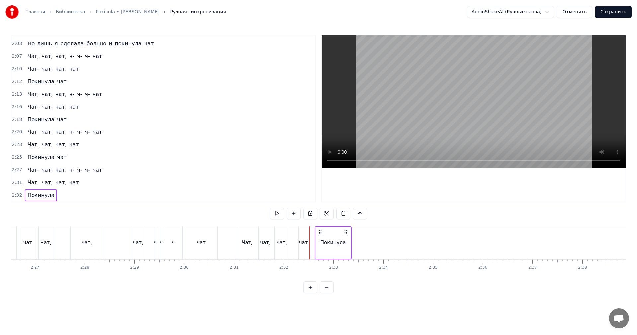
drag, startPoint x: 314, startPoint y: 231, endPoint x: 319, endPoint y: 231, distance: 5.3
click at [319, 231] on icon at bounding box center [320, 232] width 5 height 5
click at [13, 182] on span "2:31" at bounding box center [17, 182] width 10 height 7
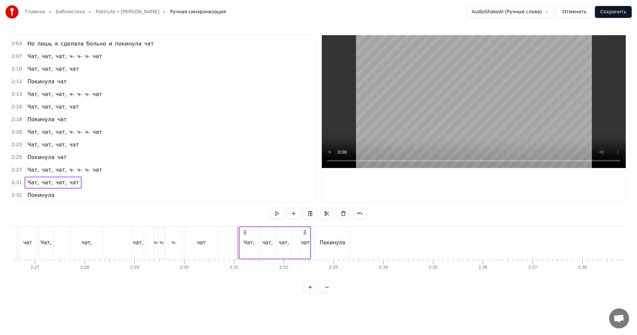
drag, startPoint x: 245, startPoint y: 230, endPoint x: 243, endPoint y: 235, distance: 5.5
click at [247, 230] on icon at bounding box center [244, 232] width 5 height 5
drag, startPoint x: 243, startPoint y: 238, endPoint x: 259, endPoint y: 222, distance: 23.0
click at [243, 238] on div "Чат," at bounding box center [249, 243] width 18 height 32
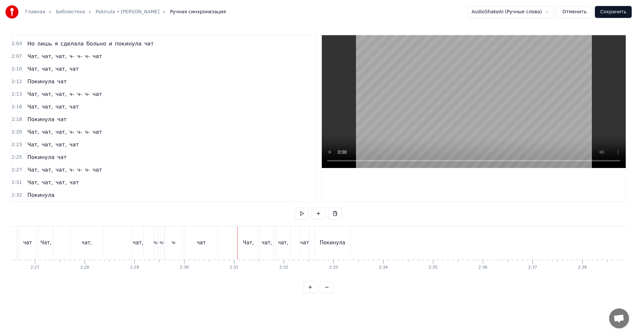
click at [452, 118] on video at bounding box center [474, 101] width 304 height 133
click at [453, 121] on video at bounding box center [474, 101] width 304 height 133
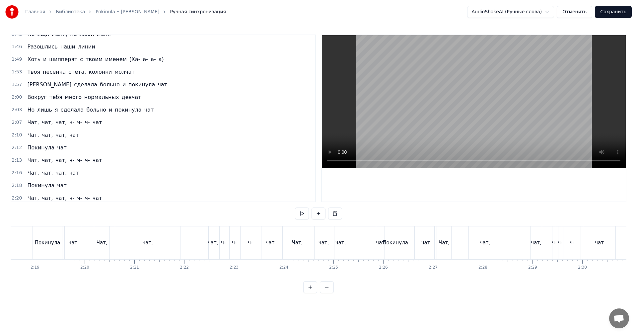
scroll to position [423, 0]
click at [17, 123] on span "2:07" at bounding box center [17, 123] width 10 height 7
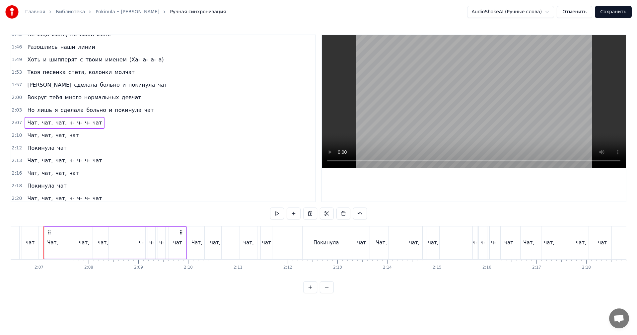
scroll to position [0, 6296]
click at [19, 137] on span "2:10" at bounding box center [17, 135] width 10 height 7
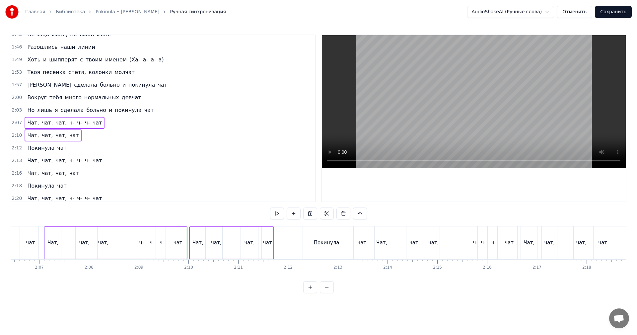
click at [16, 150] on span "2:12" at bounding box center [17, 148] width 10 height 7
drag, startPoint x: 18, startPoint y: 160, endPoint x: 20, endPoint y: 169, distance: 9.4
click at [18, 161] on span "2:13" at bounding box center [17, 160] width 10 height 7
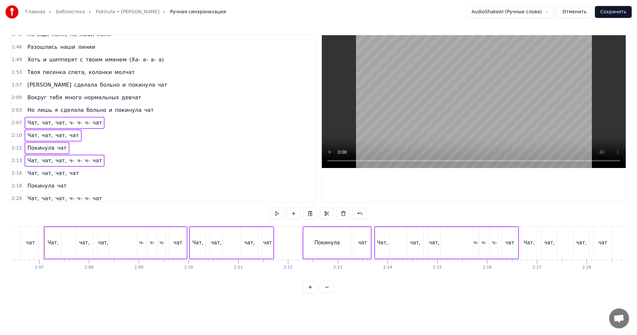
click at [18, 173] on span "2:16" at bounding box center [17, 173] width 10 height 7
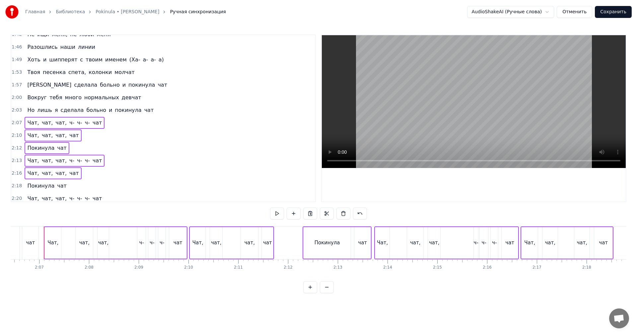
drag, startPoint x: 16, startPoint y: 189, endPoint x: 17, endPoint y: 200, distance: 10.6
click at [16, 189] on div "2:18 Покинула чат" at bounding box center [163, 186] width 304 height 13
click at [17, 200] on span "2:20" at bounding box center [17, 198] width 10 height 7
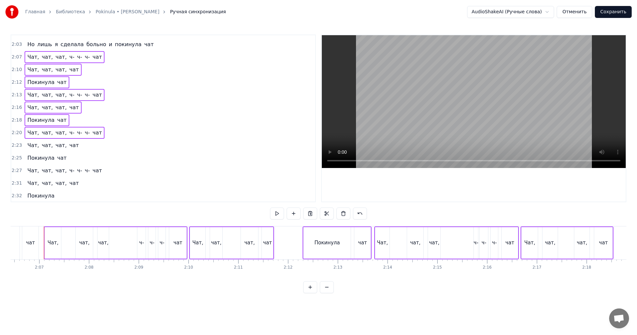
scroll to position [490, 0]
drag, startPoint x: 17, startPoint y: 144, endPoint x: 16, endPoint y: 154, distance: 9.3
click at [17, 145] on span "2:23" at bounding box center [17, 144] width 10 height 7
drag, startPoint x: 15, startPoint y: 154, endPoint x: 17, endPoint y: 163, distance: 9.1
click at [15, 155] on span "2:25" at bounding box center [17, 157] width 10 height 7
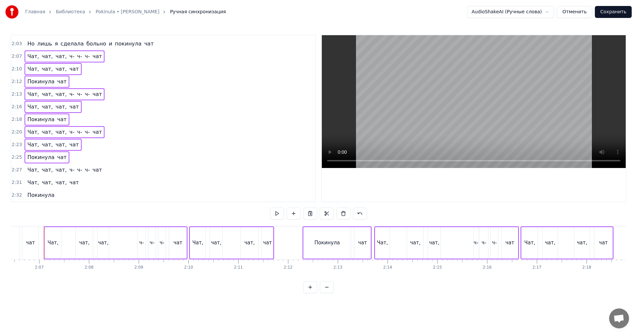
click at [15, 171] on span "2:27" at bounding box center [17, 170] width 10 height 7
drag, startPoint x: 16, startPoint y: 178, endPoint x: 16, endPoint y: 184, distance: 6.0
click at [16, 180] on div "2:31 Чат, чат, чат, чат" at bounding box center [163, 182] width 304 height 13
click at [15, 193] on div "2:32 Покинула" at bounding box center [163, 195] width 304 height 13
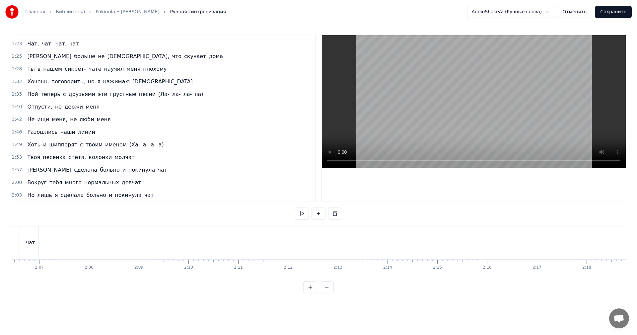
click at [621, 12] on button "Сохранить" at bounding box center [613, 12] width 37 height 12
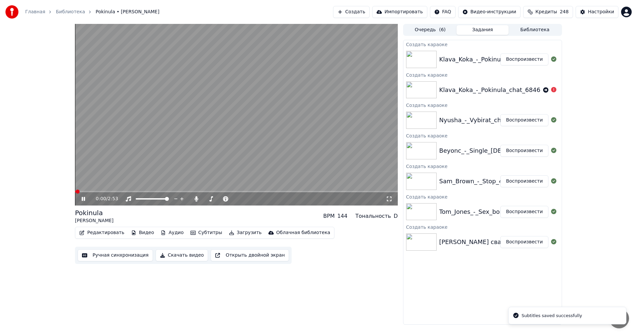
click at [204, 127] on video at bounding box center [236, 115] width 323 height 182
click at [516, 244] on button "Воспроизвести" at bounding box center [525, 242] width 48 height 12
click at [169, 256] on button "Скачать видео" at bounding box center [182, 255] width 53 height 12
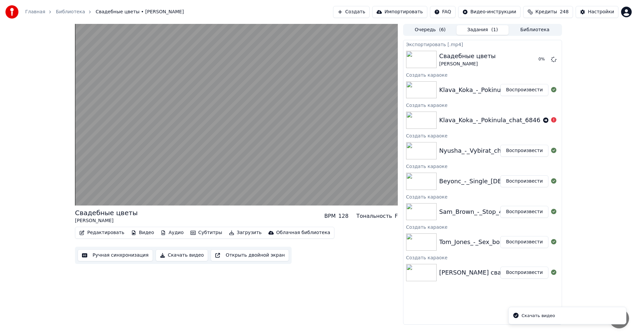
drag, startPoint x: 521, startPoint y: 242, endPoint x: 496, endPoint y: 244, distance: 24.6
click at [521, 242] on button "Воспроизвести" at bounding box center [525, 242] width 48 height 12
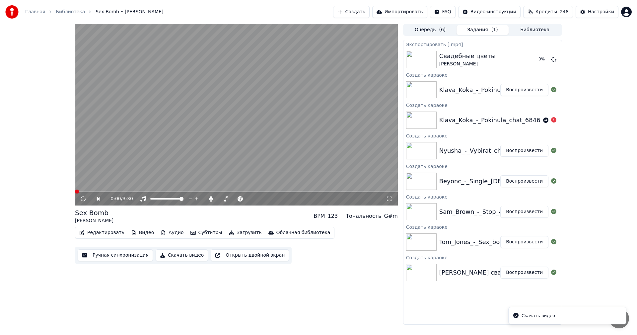
click at [158, 254] on button "Скачать видео" at bounding box center [182, 255] width 53 height 12
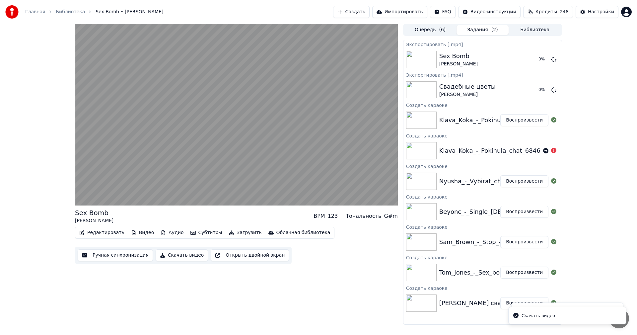
drag, startPoint x: 533, startPoint y: 242, endPoint x: 528, endPoint y: 242, distance: 5.3
click at [533, 242] on button "Воспроизвести" at bounding box center [525, 242] width 48 height 12
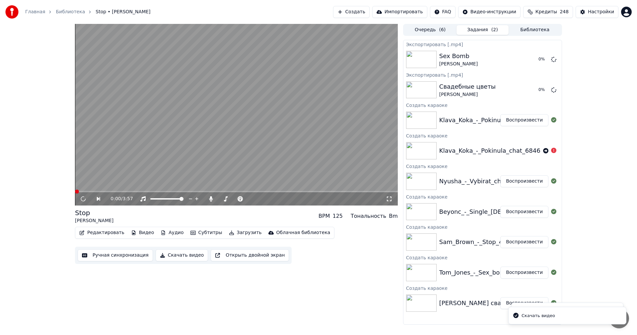
click at [174, 256] on button "Скачать видео" at bounding box center [182, 255] width 53 height 12
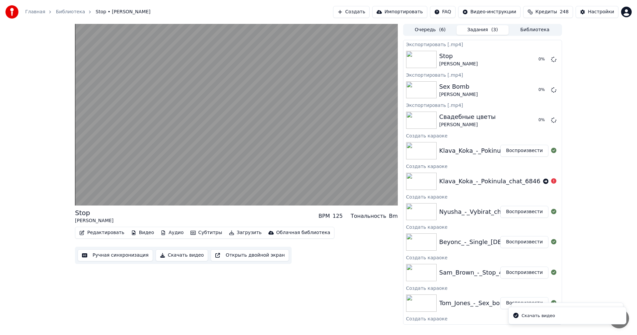
drag, startPoint x: 524, startPoint y: 244, endPoint x: 445, endPoint y: 253, distance: 79.5
click at [524, 244] on button "Воспроизвести" at bounding box center [525, 242] width 48 height 12
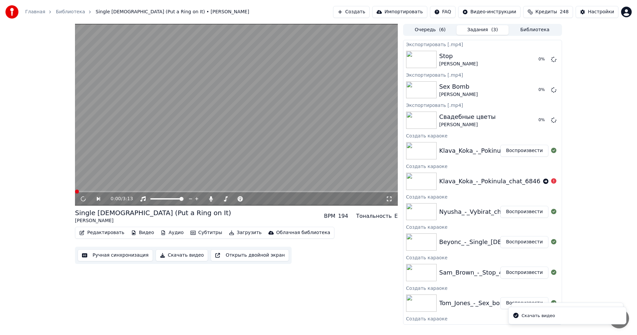
click at [172, 256] on button "Скачать видео" at bounding box center [182, 255] width 53 height 12
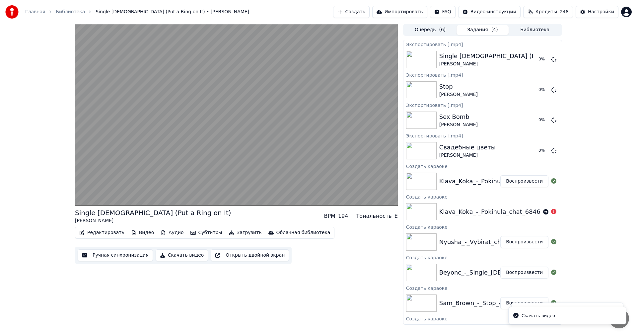
click at [526, 243] on button "Воспроизвести" at bounding box center [525, 242] width 48 height 12
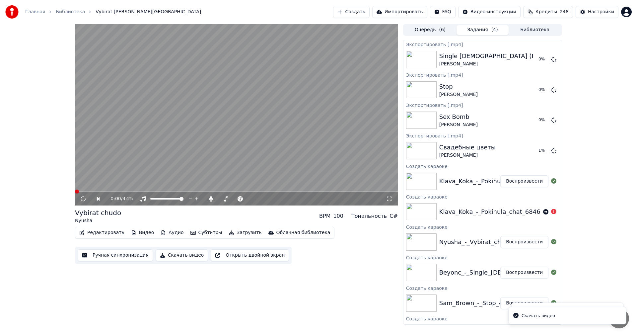
click at [156, 257] on button "Скачать видео" at bounding box center [182, 255] width 53 height 12
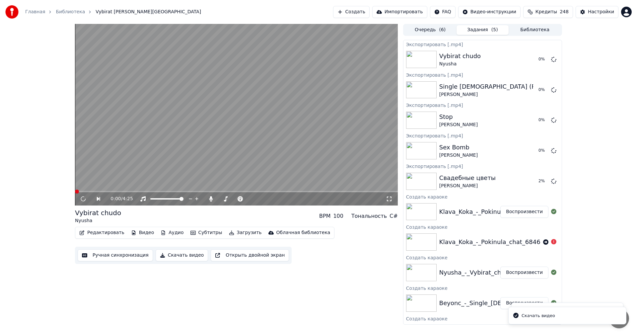
click at [515, 214] on button "Воспроизвести" at bounding box center [525, 212] width 48 height 12
click at [161, 256] on button "Скачать видео" at bounding box center [182, 255] width 53 height 12
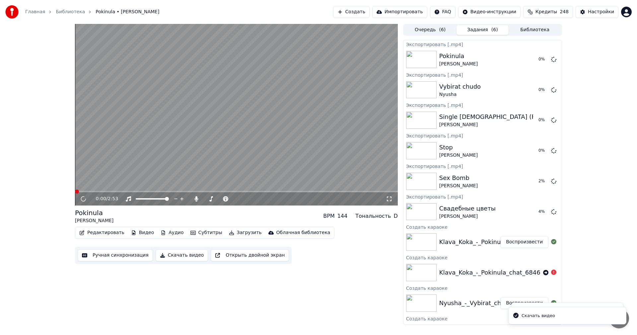
click at [279, 111] on video at bounding box center [236, 115] width 323 height 182
click at [528, 59] on button "Показать" at bounding box center [532, 59] width 34 height 12
click at [364, 14] on button "Создать" at bounding box center [351, 12] width 37 height 12
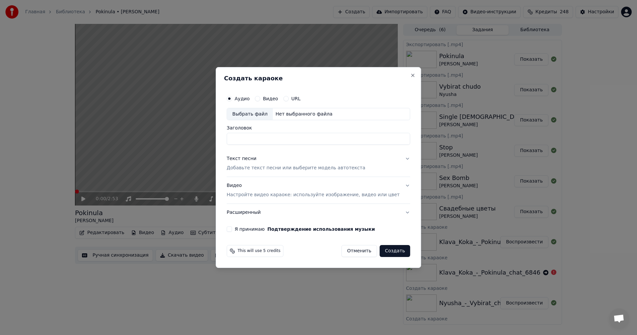
click at [258, 115] on div "Выбрать файл" at bounding box center [250, 114] width 46 height 12
type input "**********"
click at [278, 164] on div "Текст песни Добавьте текст песни или выберите модель автотекста" at bounding box center [296, 164] width 139 height 16
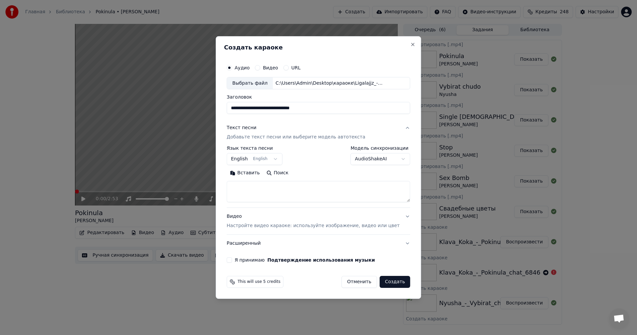
click at [267, 192] on textarea at bounding box center [319, 191] width 184 height 21
paste textarea "**********"
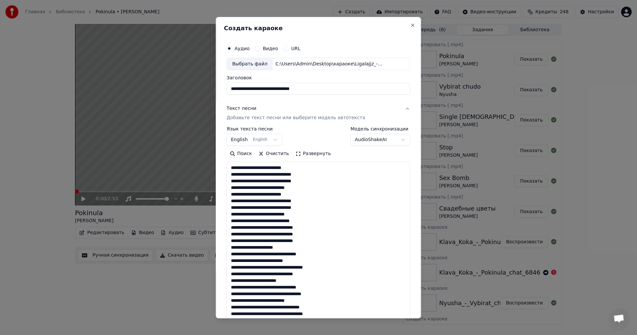
scroll to position [625, 0]
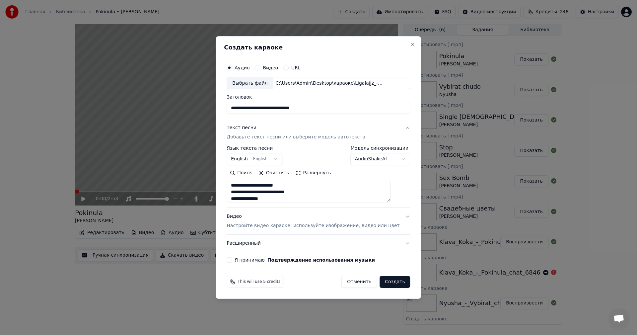
type textarea "**********"
click at [296, 224] on p "Настройте видео караоке: используйте изображение, видео или цвет" at bounding box center [313, 225] width 173 height 7
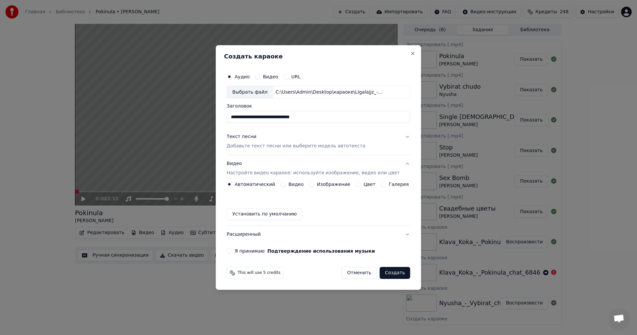
click at [313, 185] on button "Изображение" at bounding box center [311, 184] width 5 height 5
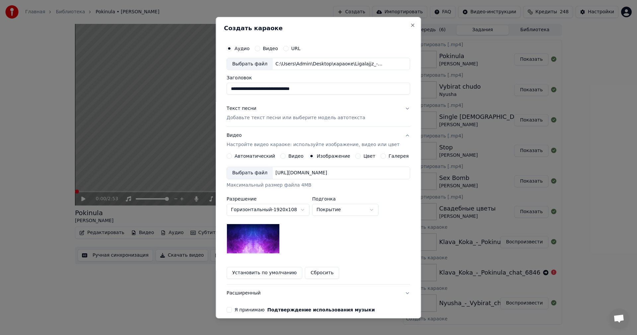
click at [247, 175] on div "Выбрать файл" at bounding box center [250, 173] width 46 height 12
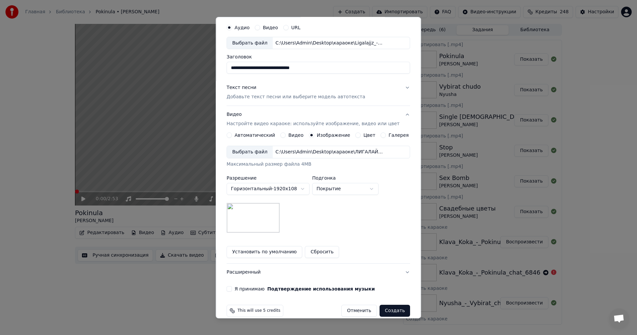
scroll to position [30, 0]
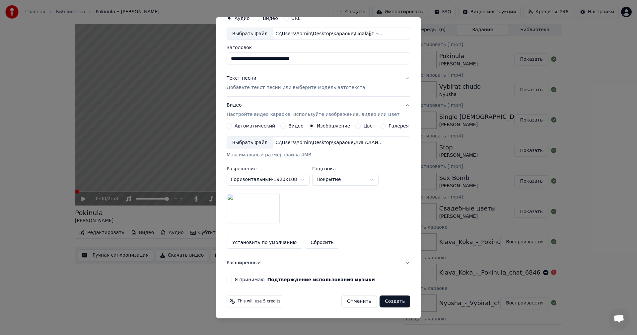
click at [232, 280] on button "Я принимаю Подтверждение использования музыки" at bounding box center [229, 279] width 5 height 5
click at [392, 303] on button "Создать" at bounding box center [395, 301] width 31 height 12
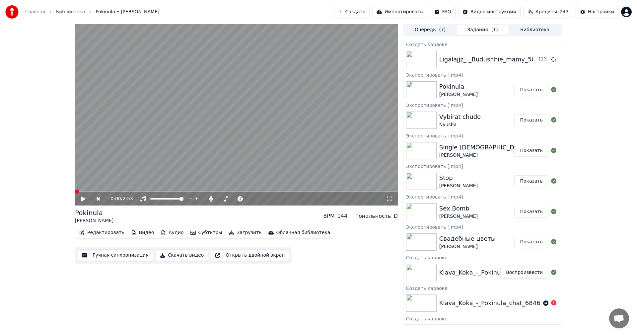
click at [367, 14] on button "Создать" at bounding box center [351, 12] width 37 height 12
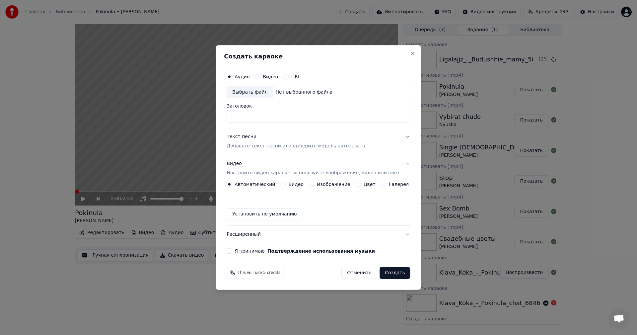
click at [254, 95] on div "Выбрать файл" at bounding box center [250, 92] width 46 height 12
type input "**********"
click at [282, 144] on p "Добавьте текст песни или выберите модель автотекста" at bounding box center [296, 146] width 139 height 7
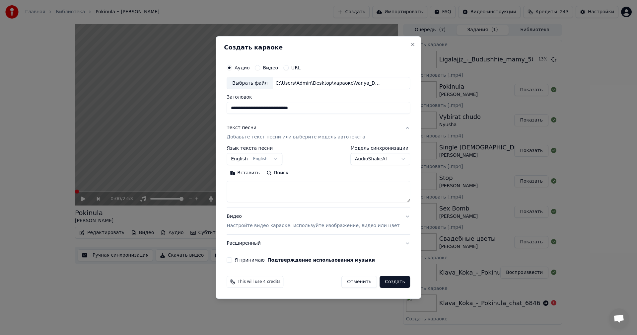
click at [285, 193] on textarea at bounding box center [319, 191] width 184 height 21
paste textarea "**********"
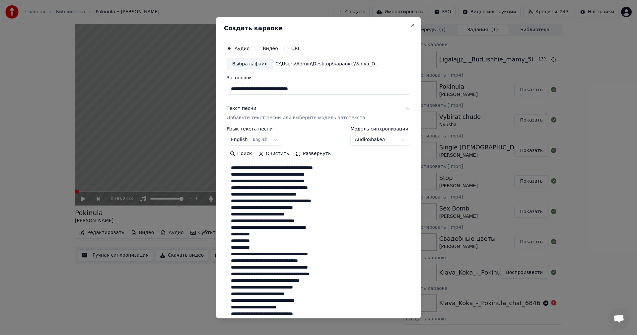
scroll to position [207, 0]
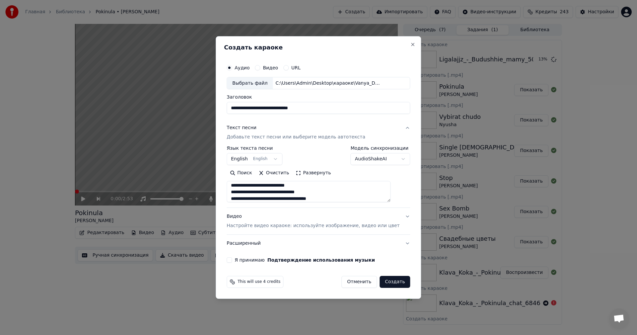
type textarea "**********"
click at [282, 225] on p "Настройте видео караоке: используйте изображение, видео или цвет" at bounding box center [313, 225] width 173 height 7
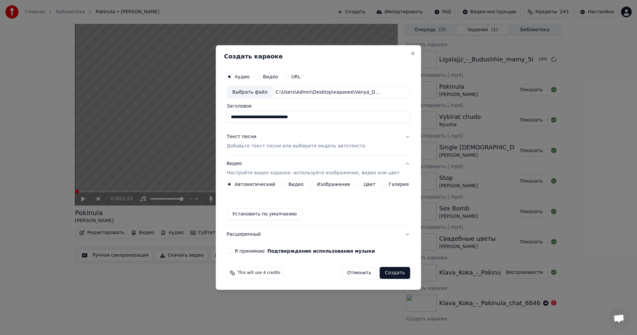
click at [318, 186] on div "Изображение" at bounding box center [329, 184] width 41 height 5
click at [314, 185] on button "Изображение" at bounding box center [311, 184] width 5 height 5
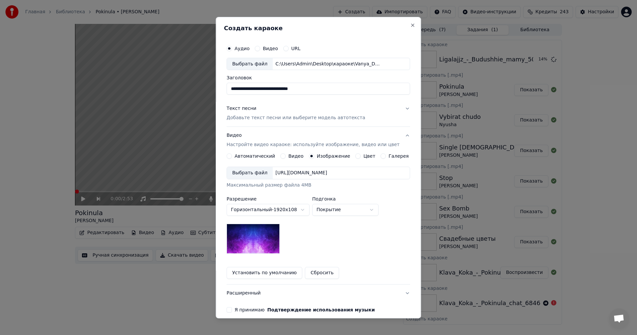
click at [250, 172] on div "Выбрать файл" at bounding box center [250, 173] width 46 height 12
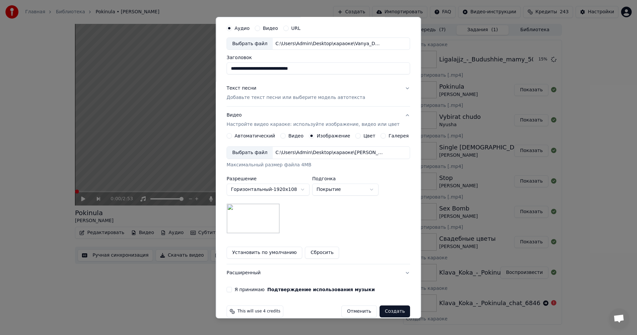
scroll to position [30, 0]
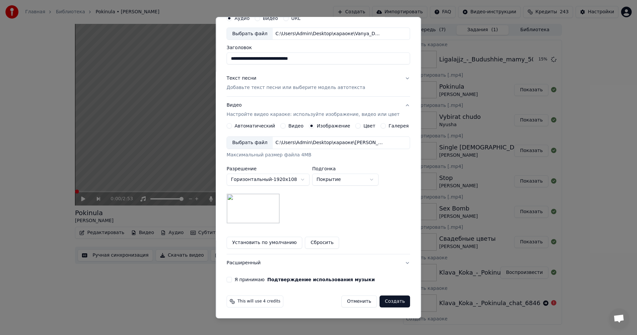
click at [246, 280] on label "Я принимаю Подтверждение использования музыки" at bounding box center [305, 279] width 140 height 5
click at [232, 280] on button "Я принимаю Подтверждение использования музыки" at bounding box center [229, 279] width 5 height 5
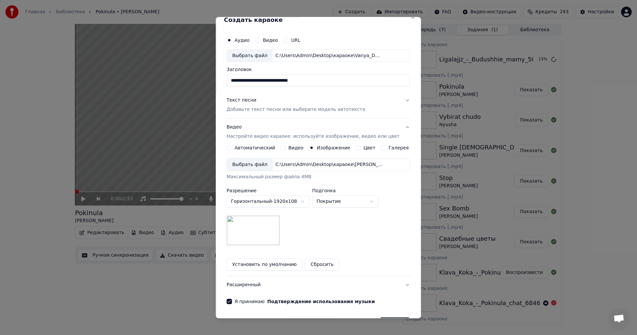
scroll to position [0, 0]
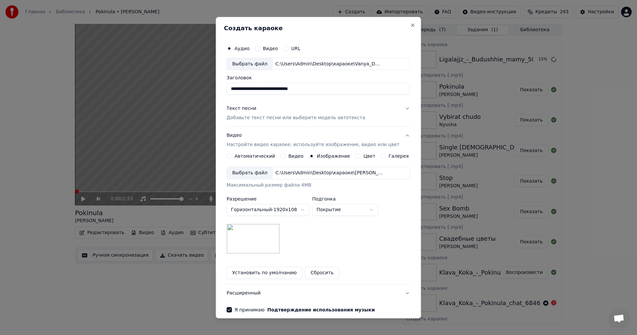
click at [274, 117] on p "Добавьте текст песни или выберите модель автотекста" at bounding box center [296, 118] width 139 height 7
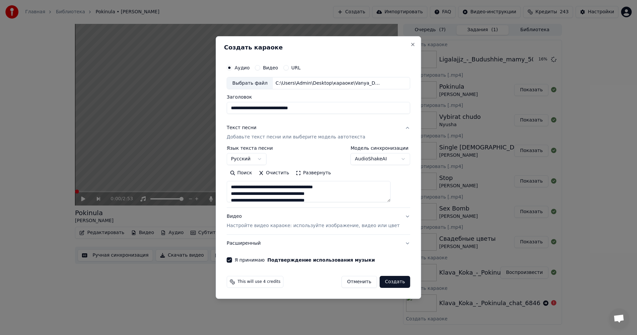
click at [389, 283] on button "Создать" at bounding box center [395, 282] width 31 height 12
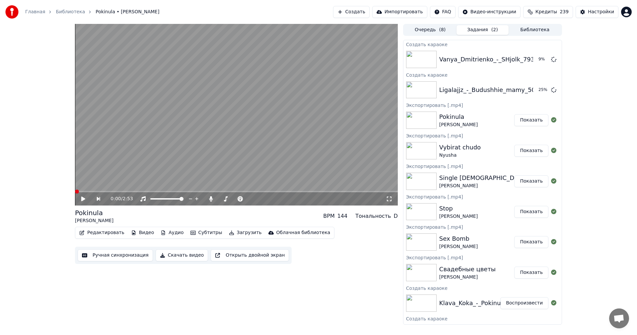
click at [366, 13] on button "Создать" at bounding box center [351, 12] width 37 height 12
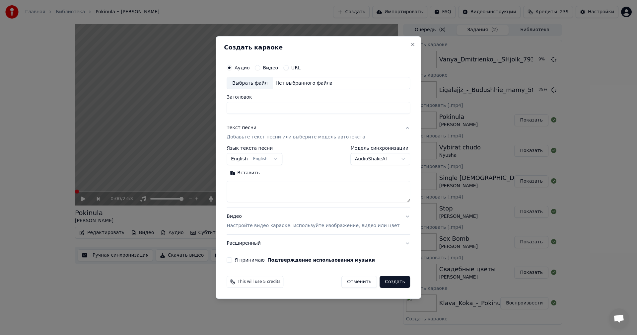
click at [254, 85] on div "Выбрать файл" at bounding box center [250, 83] width 46 height 12
type input "**********"
click at [275, 189] on textarea at bounding box center [319, 191] width 184 height 21
paste textarea "**********"
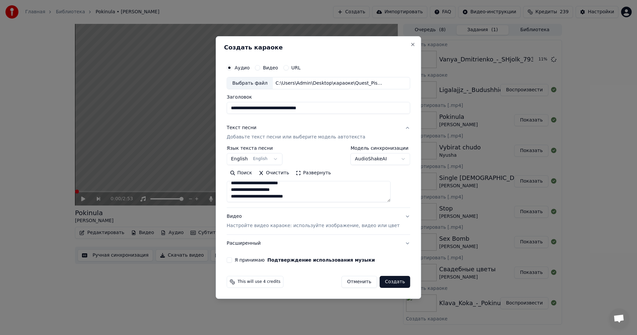
scroll to position [250, 0]
type textarea "**********"
click at [274, 223] on p "Настройте видео караоке: используйте изображение, видео или цвет" at bounding box center [313, 225] width 173 height 7
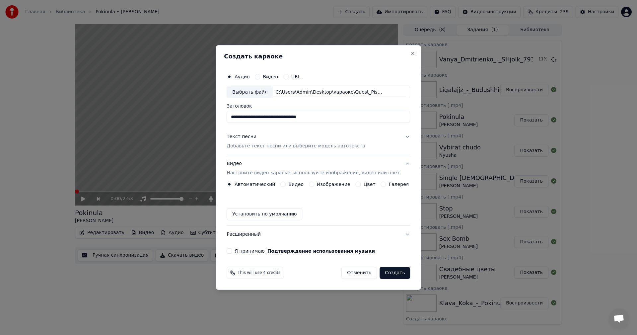
click at [312, 185] on button "Изображение" at bounding box center [311, 184] width 5 height 5
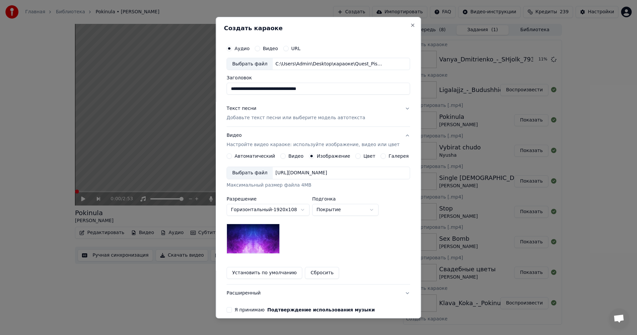
click at [243, 175] on div "Выбрать файл" at bounding box center [250, 173] width 46 height 12
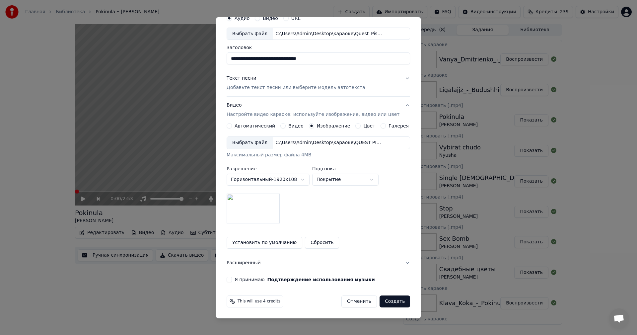
click at [232, 280] on button "Я принимаю Подтверждение использования музыки" at bounding box center [229, 279] width 5 height 5
click at [390, 303] on button "Создать" at bounding box center [395, 301] width 31 height 12
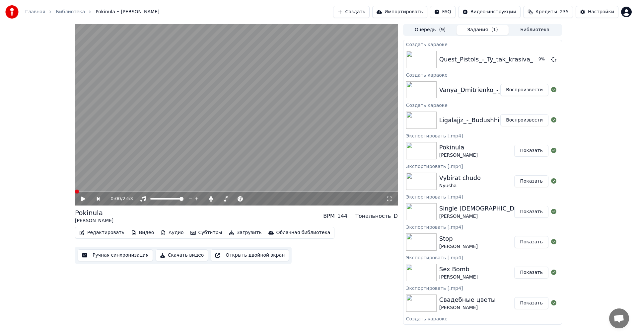
click at [367, 12] on button "Создать" at bounding box center [351, 12] width 37 height 12
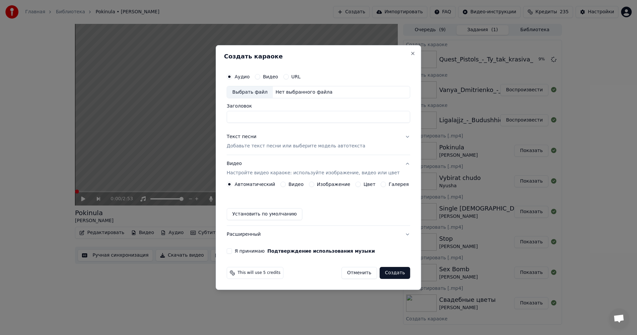
click at [247, 93] on div "Выбрать файл" at bounding box center [250, 92] width 46 height 12
type input "**********"
click at [279, 150] on button "Текст песни Добавьте текст песни или выберите модель автотекста" at bounding box center [319, 141] width 184 height 27
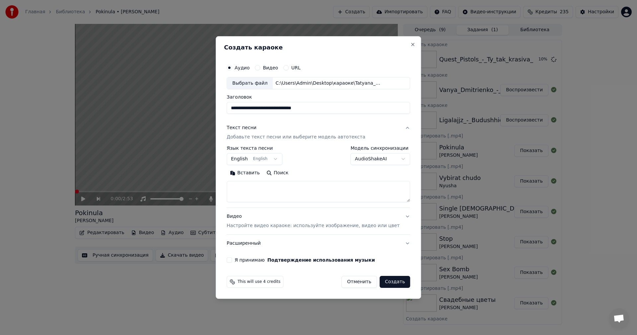
click at [283, 191] on textarea at bounding box center [319, 191] width 184 height 21
paste textarea "**********"
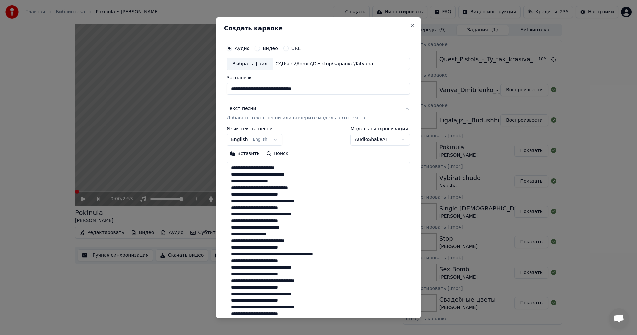
scroll to position [155, 0]
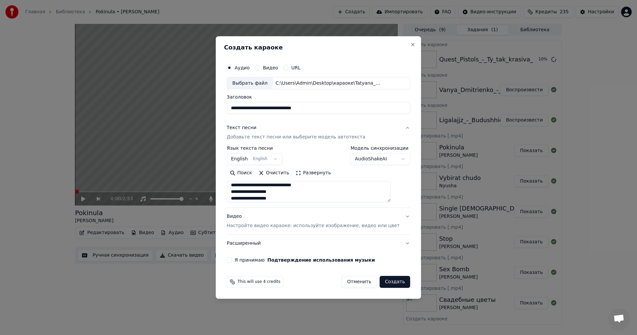
type textarea "**********"
click at [275, 229] on button "Видео Настройте видео караоке: используйте изображение, видео или цвет" at bounding box center [319, 221] width 184 height 27
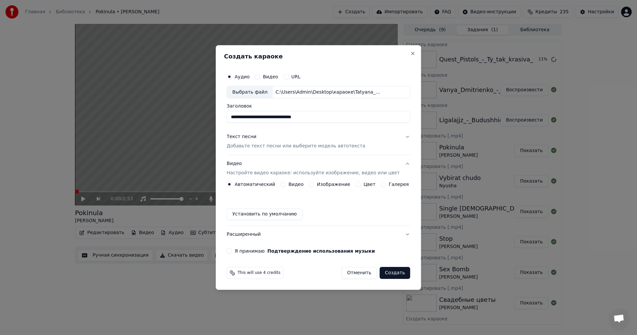
click at [316, 183] on div "Изображение" at bounding box center [329, 184] width 41 height 5
click at [314, 184] on button "Изображение" at bounding box center [311, 184] width 5 height 5
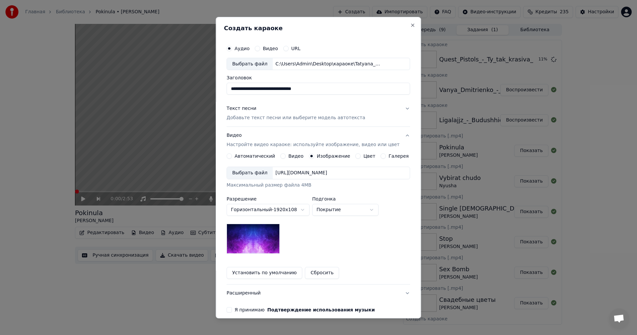
click at [260, 175] on div "Выбрать файл" at bounding box center [250, 173] width 46 height 12
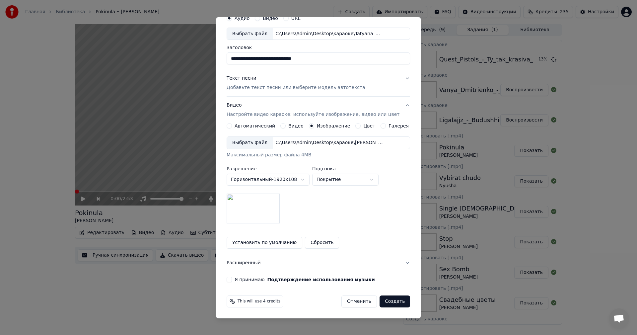
click at [247, 280] on label "Я принимаю Подтверждение использования музыки" at bounding box center [305, 279] width 140 height 5
click at [232, 280] on button "Я принимаю Подтверждение использования музыки" at bounding box center [229, 279] width 5 height 5
click at [266, 91] on button "Текст песни Добавьте текст песни или выберите модель автотекста" at bounding box center [319, 83] width 184 height 27
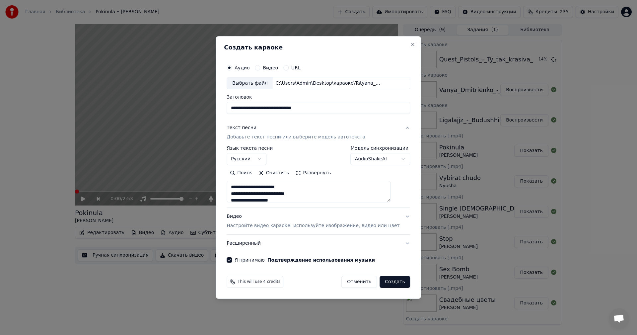
click at [381, 279] on button "Создать" at bounding box center [395, 282] width 31 height 12
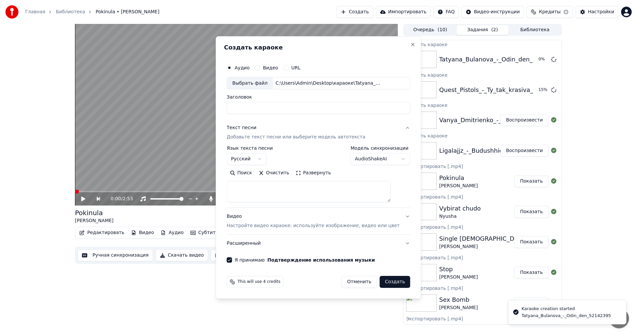
select select
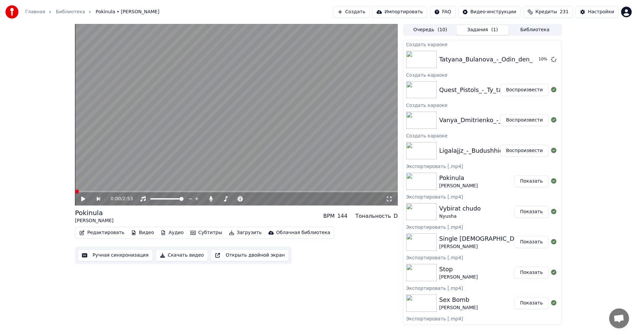
click at [370, 12] on button "Создать" at bounding box center [351, 12] width 37 height 12
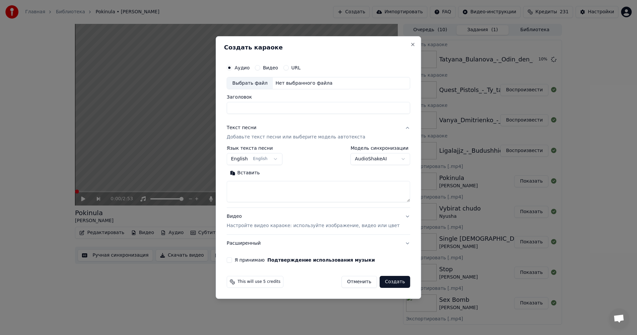
click at [255, 85] on div "Выбрать файл" at bounding box center [250, 83] width 46 height 12
type input "**********"
click at [266, 191] on textarea at bounding box center [319, 191] width 184 height 21
paste textarea "**********"
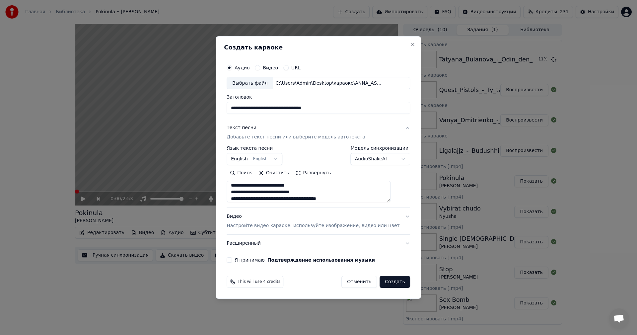
scroll to position [263, 0]
type textarea "**********"
click at [293, 227] on p "Настройте видео караоке: используйте изображение, видео или цвет" at bounding box center [313, 225] width 173 height 7
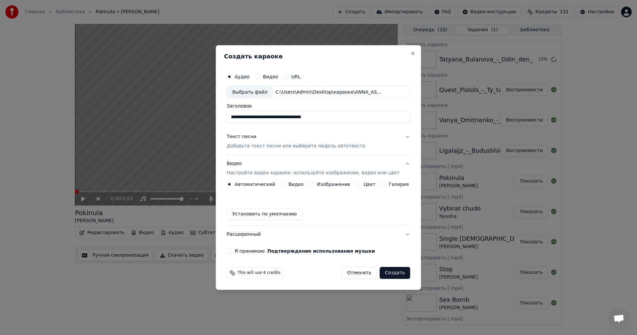
click at [314, 184] on button "Изображение" at bounding box center [311, 184] width 5 height 5
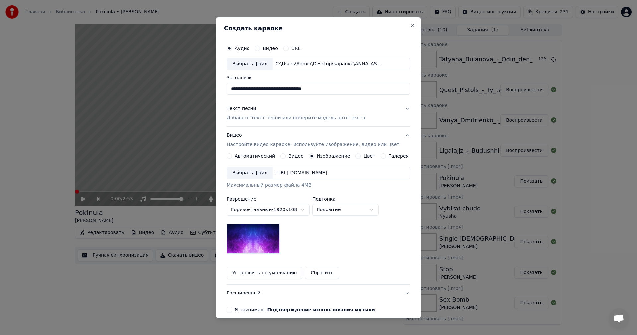
click at [263, 173] on div "Выбрать файл" at bounding box center [250, 173] width 46 height 12
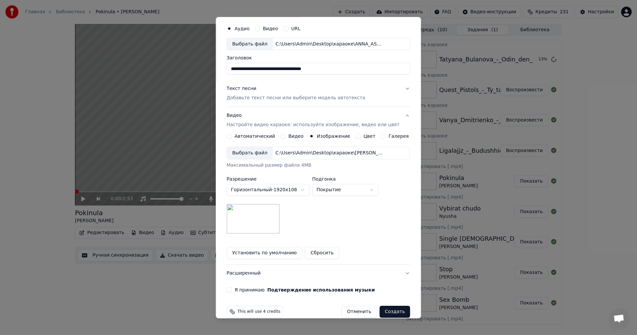
scroll to position [30, 0]
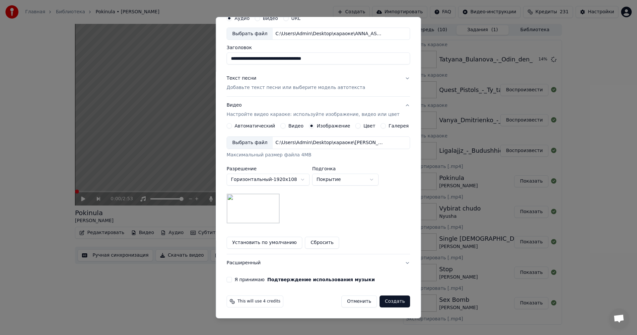
click at [232, 281] on button "Я принимаю Подтверждение использования музыки" at bounding box center [229, 279] width 5 height 5
click at [385, 303] on button "Создать" at bounding box center [395, 301] width 31 height 12
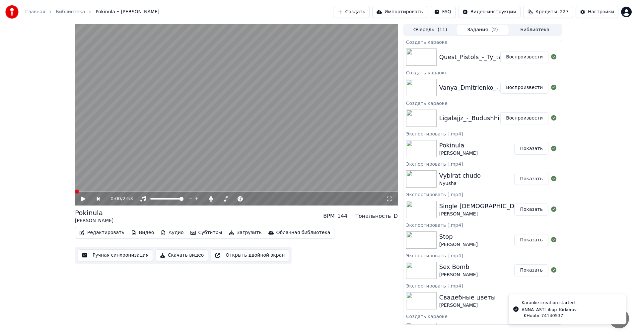
scroll to position [66, 0]
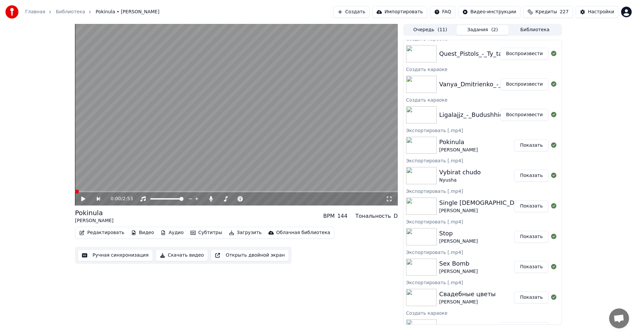
click at [508, 116] on button "Воспроизвести" at bounding box center [525, 115] width 48 height 12
click at [120, 256] on button "Ручная синхронизация" at bounding box center [115, 255] width 75 height 12
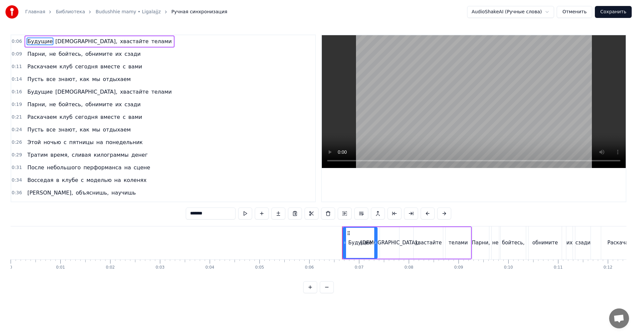
click at [508, 103] on video at bounding box center [474, 101] width 304 height 133
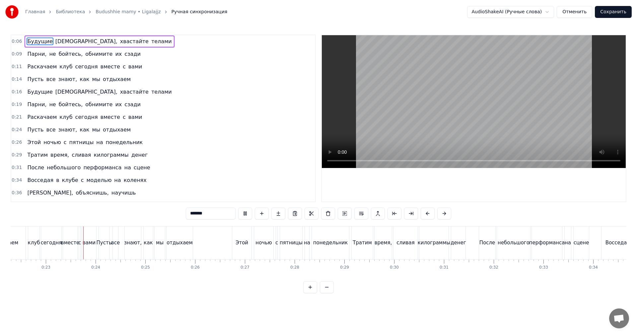
scroll to position [0, 1111]
click at [462, 85] on video at bounding box center [474, 101] width 304 height 133
click at [450, 108] on video at bounding box center [474, 101] width 304 height 133
click at [421, 106] on video at bounding box center [474, 101] width 304 height 133
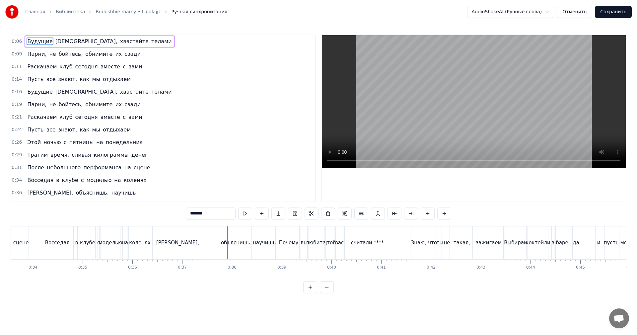
click at [410, 102] on video at bounding box center [474, 101] width 304 height 133
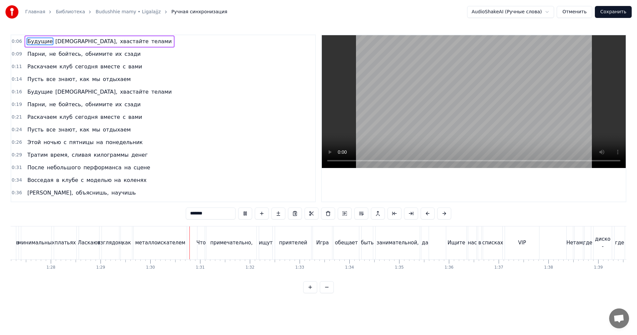
scroll to position [0, 4458]
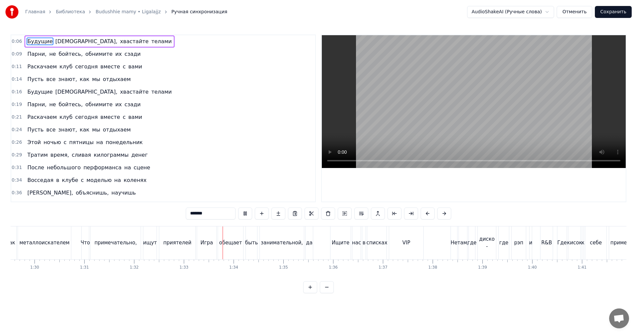
click at [527, 111] on video at bounding box center [474, 101] width 304 height 133
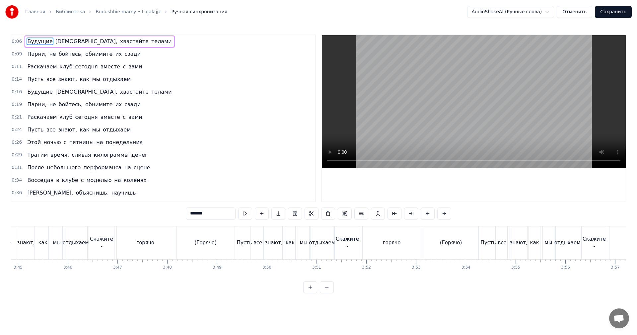
scroll to position [0, 11397]
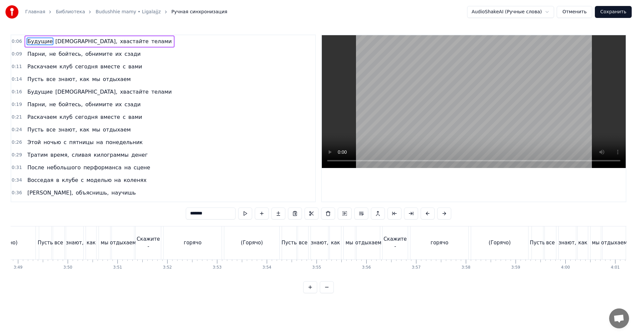
click at [227, 235] on div "(Горячо)" at bounding box center [251, 242] width 55 height 33
type input "********"
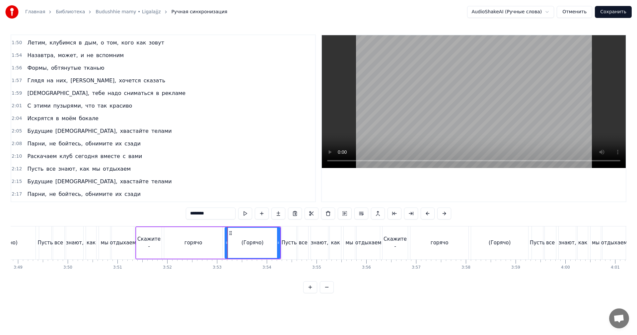
click at [470, 85] on video at bounding box center [474, 101] width 304 height 133
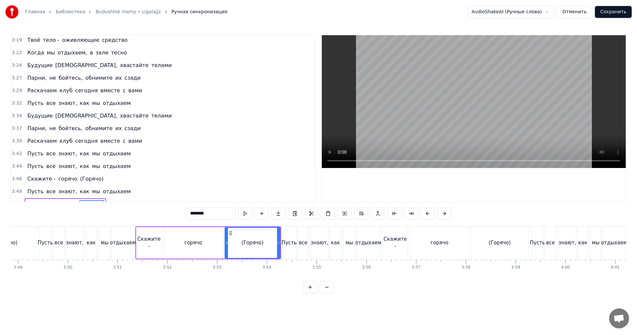
scroll to position [1057, 0]
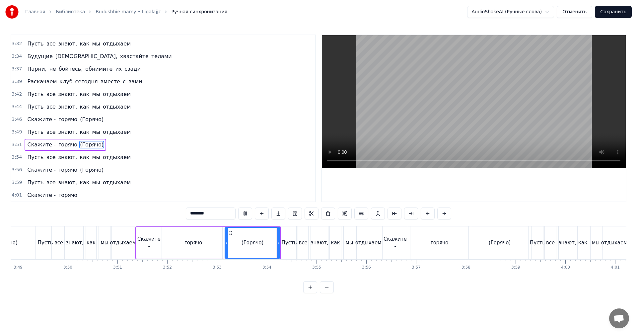
click at [461, 112] on video at bounding box center [474, 101] width 304 height 133
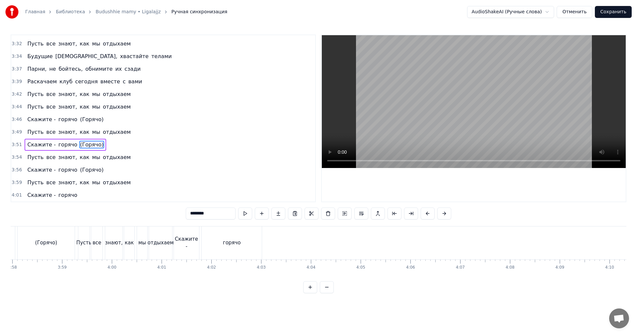
scroll to position [0, 11873]
click at [613, 14] on button "Сохранить" at bounding box center [613, 12] width 37 height 12
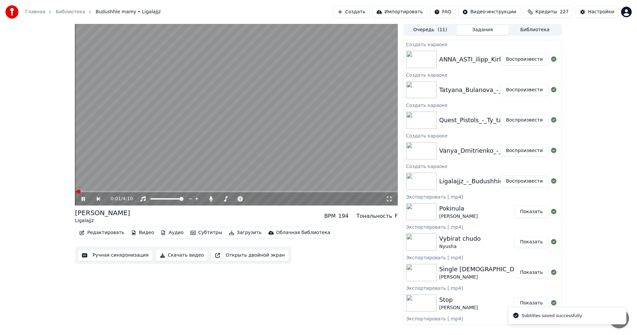
click at [516, 148] on button "Воспроизвести" at bounding box center [525, 151] width 48 height 12
click at [123, 254] on button "Ручная синхронизация" at bounding box center [115, 255] width 75 height 12
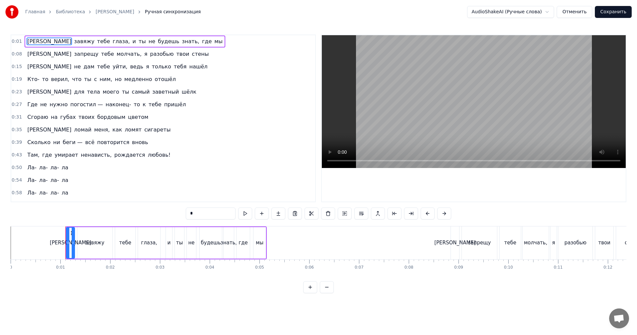
click at [476, 77] on video at bounding box center [474, 101] width 304 height 133
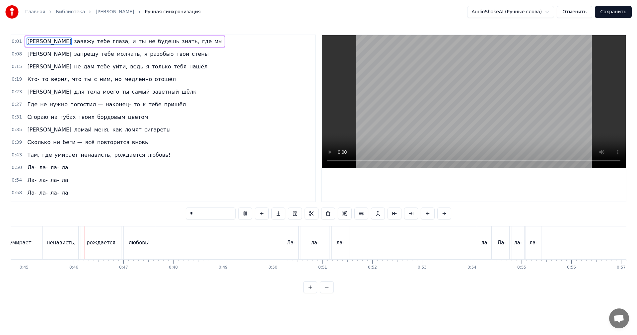
scroll to position [0, 2228]
click at [512, 124] on video at bounding box center [474, 101] width 304 height 133
click at [485, 249] on div "ла" at bounding box center [484, 242] width 14 height 33
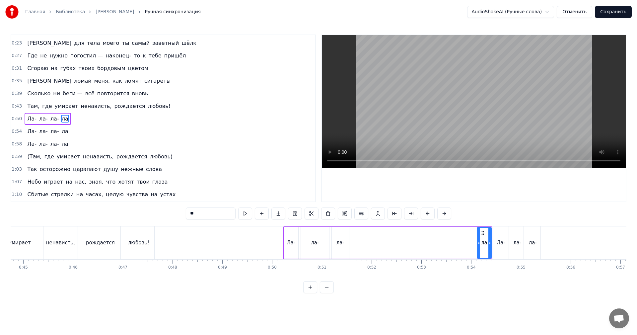
scroll to position [49, 0]
drag, startPoint x: 483, startPoint y: 231, endPoint x: 369, endPoint y: 237, distance: 113.7
click at [369, 237] on div "ла" at bounding box center [371, 243] width 14 height 30
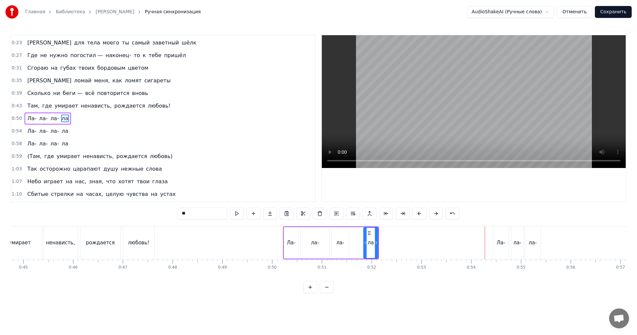
click at [301, 241] on div "ла-" at bounding box center [315, 243] width 29 height 32
type input "***"
drag, startPoint x: 329, startPoint y: 240, endPoint x: 317, endPoint y: 243, distance: 12.3
click at [317, 243] on icon at bounding box center [316, 242] width 3 height 5
click at [298, 234] on div "Ла- ла- ла- ла" at bounding box center [331, 242] width 96 height 33
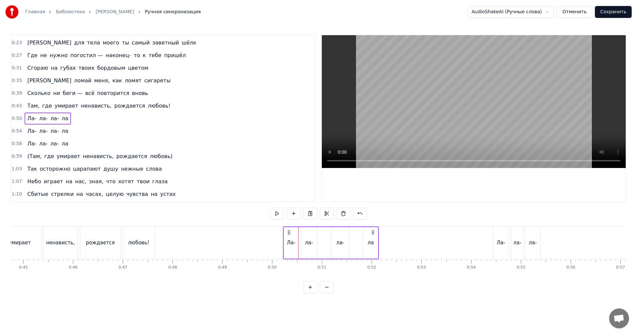
click at [341, 239] on div "ла-" at bounding box center [341, 243] width 8 height 8
drag, startPoint x: 338, startPoint y: 232, endPoint x: 327, endPoint y: 234, distance: 10.8
click at [325, 234] on icon at bounding box center [324, 232] width 5 height 5
drag, startPoint x: 335, startPoint y: 235, endPoint x: 332, endPoint y: 237, distance: 3.4
click at [334, 237] on div at bounding box center [335, 243] width 3 height 30
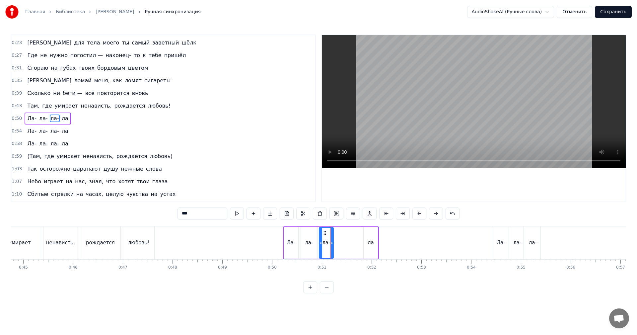
click at [370, 233] on div "ла" at bounding box center [371, 243] width 14 height 32
type input "**"
drag, startPoint x: 358, startPoint y: 232, endPoint x: 338, endPoint y: 233, distance: 19.6
click at [338, 233] on icon at bounding box center [340, 232] width 5 height 5
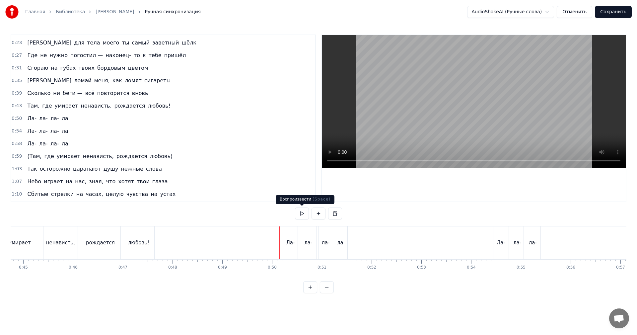
click at [442, 117] on video at bounding box center [474, 101] width 304 height 133
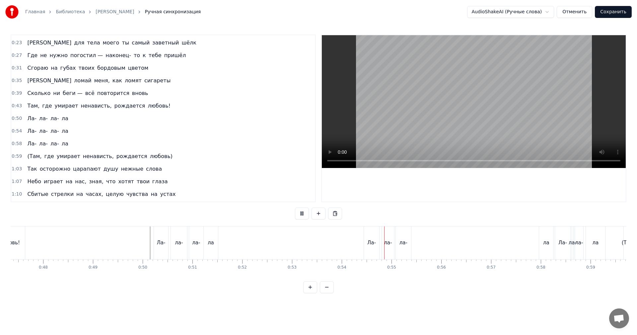
scroll to position [0, 2361]
click at [454, 141] on video at bounding box center [474, 101] width 304 height 133
click at [12, 118] on span "0:50" at bounding box center [17, 118] width 10 height 7
click at [15, 140] on div "0:58 Ла- ла- ла- ла" at bounding box center [163, 143] width 304 height 13
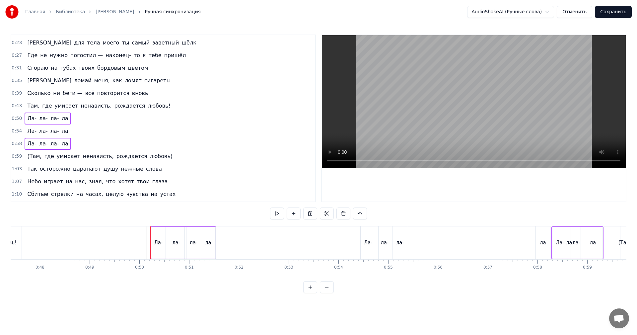
click at [17, 130] on span "0:54" at bounding box center [17, 131] width 10 height 7
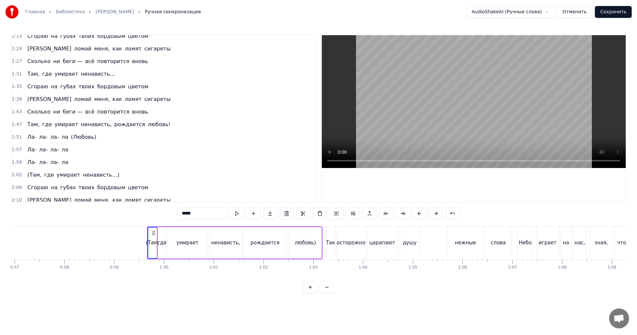
scroll to position [0, 2715]
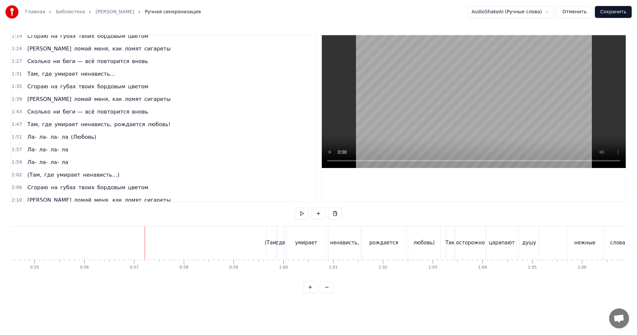
click at [488, 110] on video at bounding box center [474, 101] width 304 height 133
click at [453, 109] on video at bounding box center [474, 101] width 304 height 133
click at [272, 235] on div "(Там," at bounding box center [271, 242] width 9 height 33
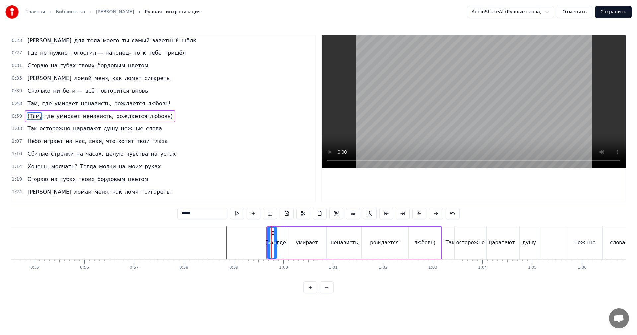
scroll to position [49, 0]
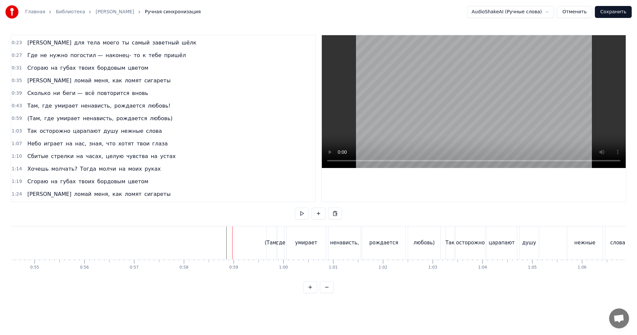
click at [272, 235] on div "(Там," at bounding box center [271, 242] width 9 height 33
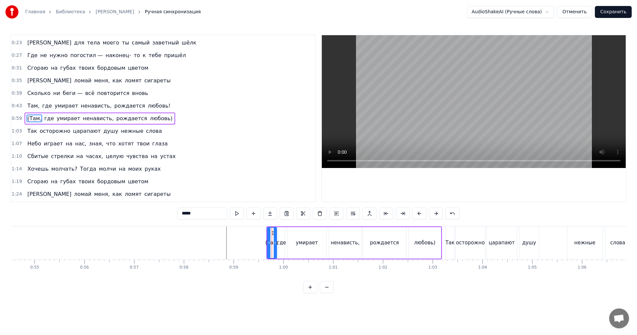
click at [268, 236] on div at bounding box center [269, 243] width 3 height 30
drag, startPoint x: 270, startPoint y: 233, endPoint x: 241, endPoint y: 235, distance: 29.3
click at [241, 235] on icon at bounding box center [240, 232] width 5 height 5
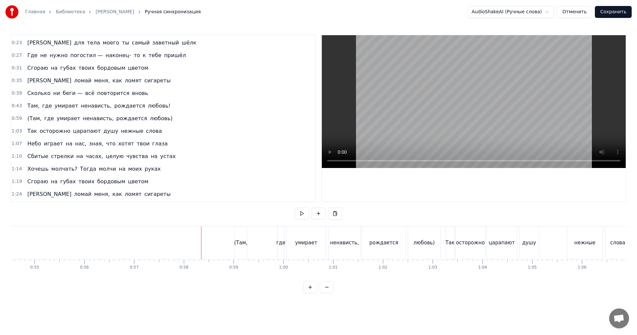
click at [494, 128] on video at bounding box center [474, 101] width 304 height 133
click at [492, 129] on video at bounding box center [474, 101] width 304 height 133
click at [282, 234] on div "где" at bounding box center [281, 242] width 6 height 33
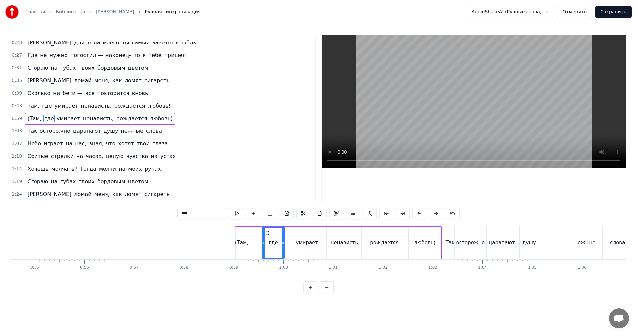
drag, startPoint x: 280, startPoint y: 236, endPoint x: 264, endPoint y: 236, distance: 16.3
click at [264, 236] on div at bounding box center [264, 243] width 3 height 30
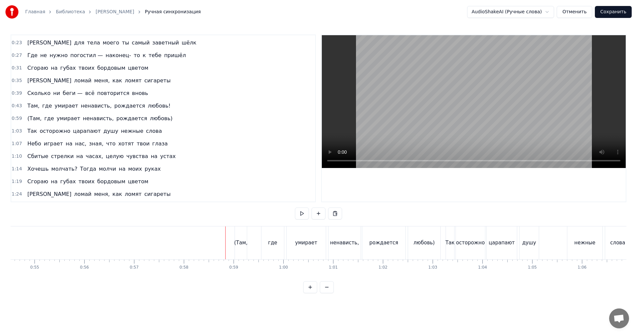
click at [442, 97] on video at bounding box center [474, 101] width 304 height 133
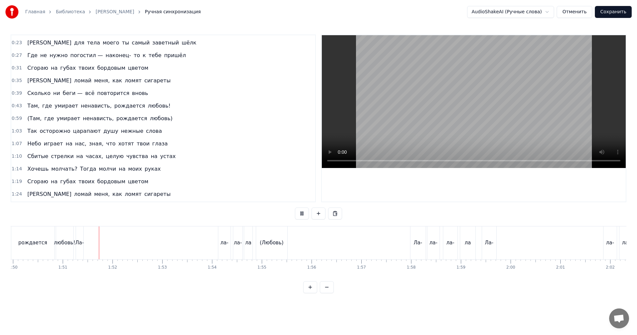
scroll to position [0, 5499]
click at [381, 124] on video at bounding box center [474, 101] width 304 height 133
click at [233, 249] on div "(Любовь)" at bounding box center [249, 242] width 32 height 33
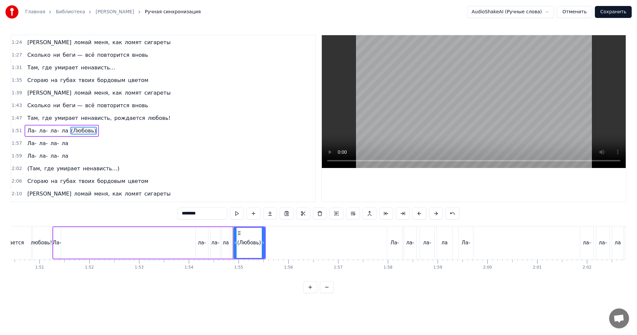
scroll to position [213, 0]
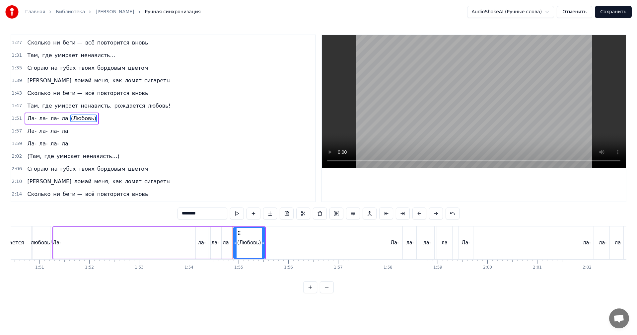
click at [15, 118] on span "1:51" at bounding box center [17, 118] width 10 height 7
click at [17, 131] on span "1:57" at bounding box center [17, 131] width 10 height 7
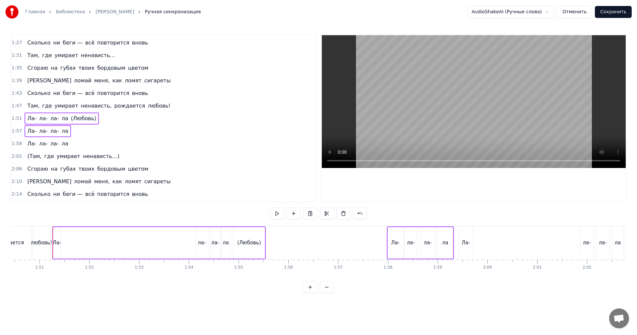
click at [16, 144] on span "1:59" at bounding box center [17, 143] width 10 height 7
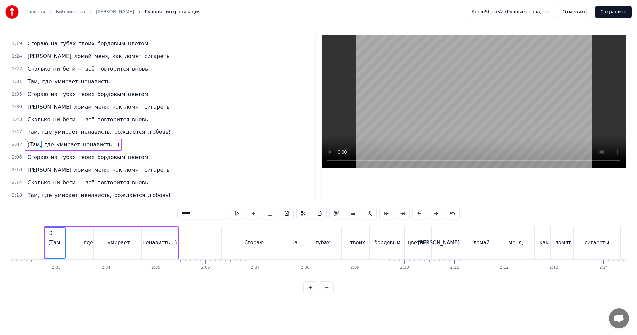
scroll to position [0, 5814]
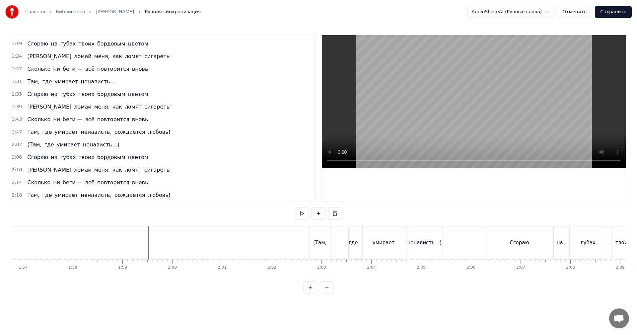
click at [427, 73] on video at bounding box center [474, 101] width 304 height 133
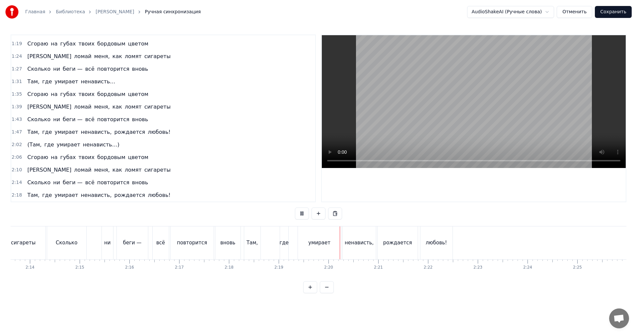
scroll to position [0, 6659]
click at [568, 83] on video at bounding box center [474, 101] width 304 height 133
click at [622, 10] on button "Сохранить" at bounding box center [613, 12] width 37 height 12
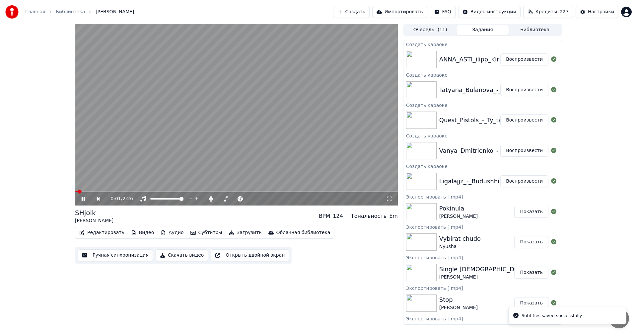
click at [519, 120] on button "Воспроизвести" at bounding box center [525, 120] width 48 height 12
click at [114, 254] on button "Ручная синхронизация" at bounding box center [115, 255] width 75 height 12
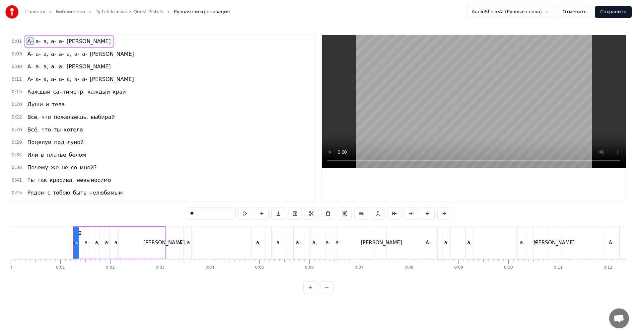
click at [440, 80] on video at bounding box center [474, 101] width 304 height 133
click at [15, 82] on span "0:11" at bounding box center [17, 79] width 10 height 7
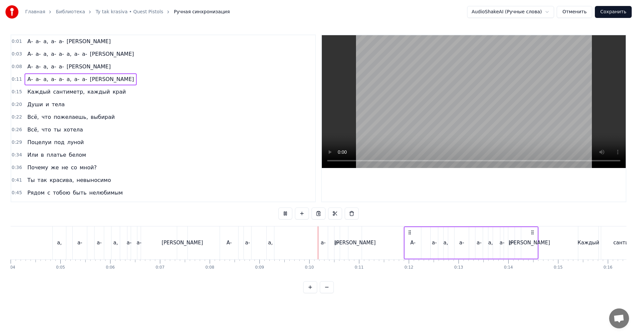
scroll to position [0, 365]
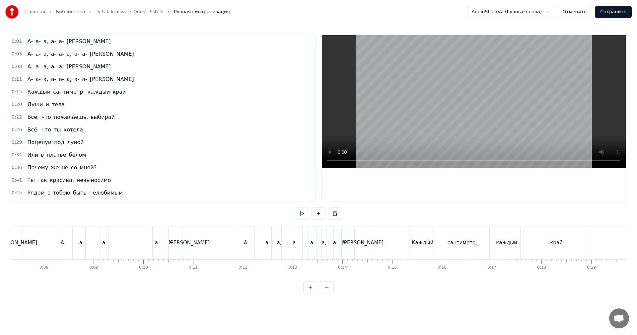
click at [14, 78] on span "0:11" at bounding box center [17, 79] width 10 height 7
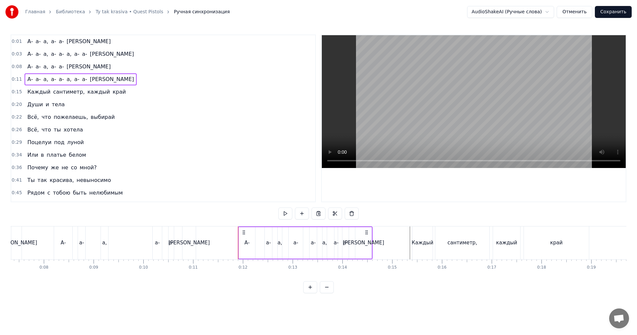
drag, startPoint x: 13, startPoint y: 64, endPoint x: 14, endPoint y: 59, distance: 4.8
click at [13, 63] on div "0:08 А- а- а, а- а- а" at bounding box center [163, 66] width 304 height 13
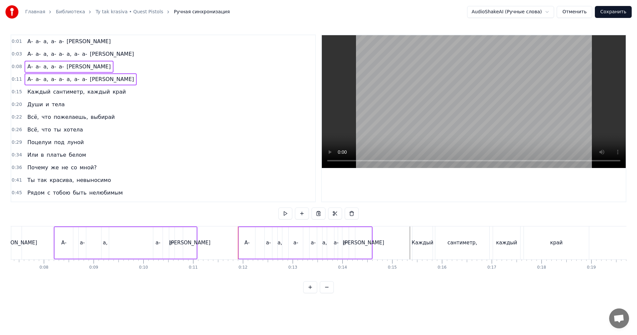
drag, startPoint x: 16, startPoint y: 53, endPoint x: 14, endPoint y: 43, distance: 10.5
click at [15, 52] on span "0:03" at bounding box center [17, 54] width 10 height 7
click at [14, 43] on span "0:01" at bounding box center [17, 41] width 10 height 7
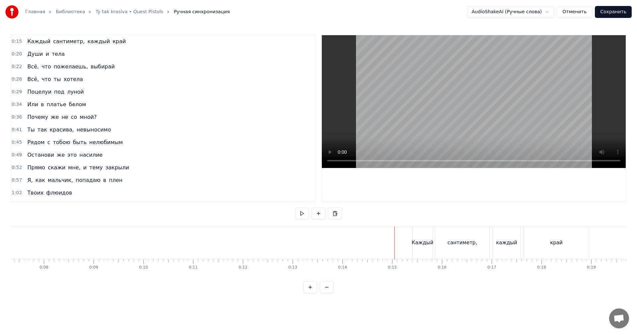
click at [444, 96] on video at bounding box center [474, 101] width 304 height 133
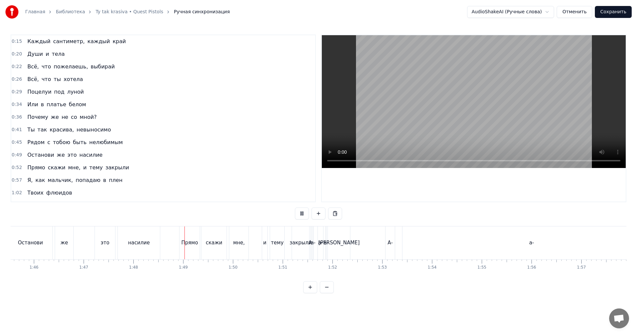
scroll to position [0, 5371]
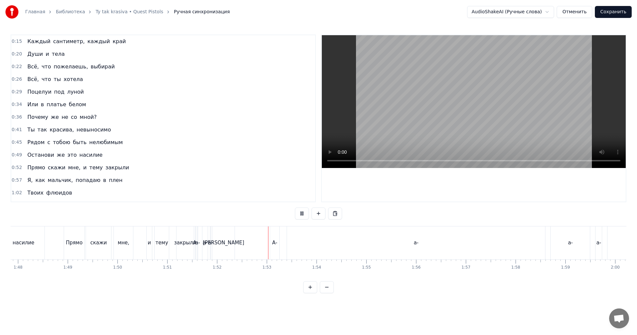
click at [495, 111] on video at bounding box center [474, 101] width 304 height 133
click at [366, 241] on div "а-" at bounding box center [416, 242] width 258 height 33
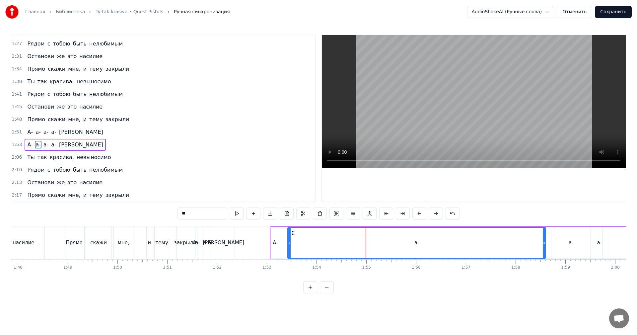
scroll to position [264, 0]
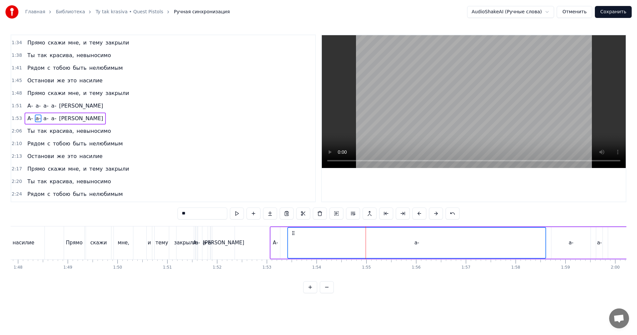
click at [14, 104] on span "1:51" at bounding box center [17, 106] width 10 height 7
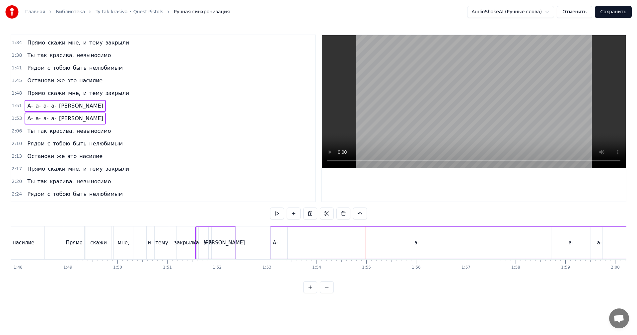
click at [20, 114] on div "1:53 А- а- а- а- а" at bounding box center [163, 118] width 304 height 13
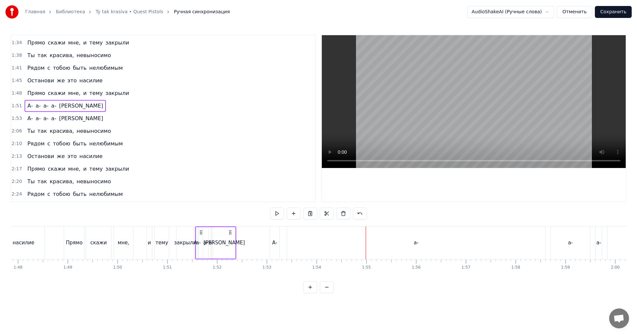
click at [16, 119] on span "1:53" at bounding box center [17, 118] width 10 height 7
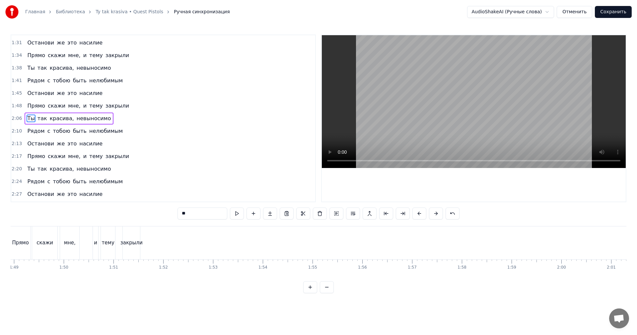
scroll to position [0, 5345]
click at [218, 247] on div "закрыли" at bounding box center [211, 242] width 17 height 33
type input "*******"
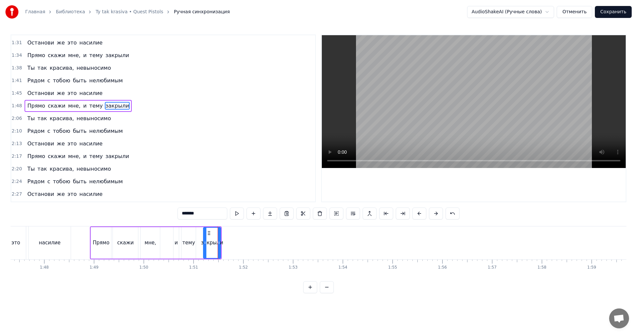
scroll to position [238, 0]
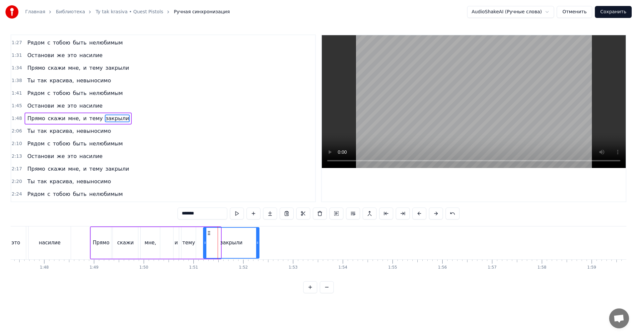
drag, startPoint x: 220, startPoint y: 246, endPoint x: 229, endPoint y: 246, distance: 8.6
click at [258, 246] on div at bounding box center [257, 243] width 3 height 30
drag, startPoint x: 161, startPoint y: 246, endPoint x: 283, endPoint y: 184, distance: 136.7
click at [162, 246] on div "Прямо скажи мне, и тему закрыли" at bounding box center [175, 242] width 170 height 33
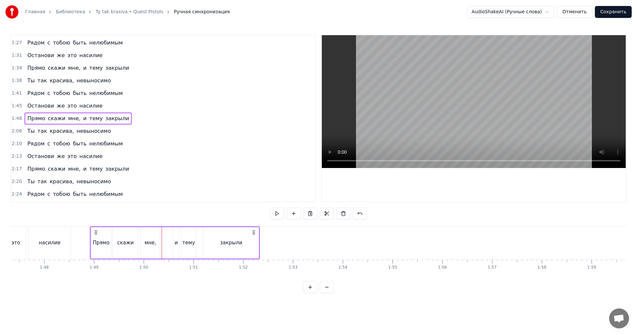
click at [429, 130] on video at bounding box center [474, 101] width 304 height 133
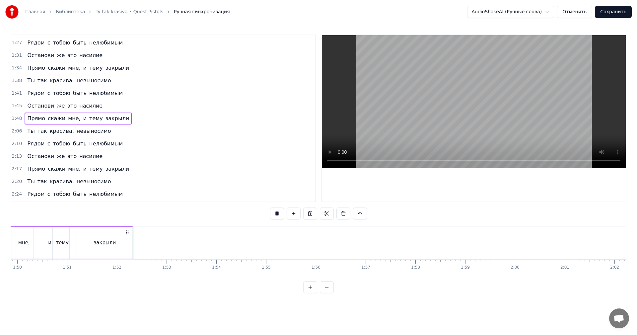
scroll to position [0, 5511]
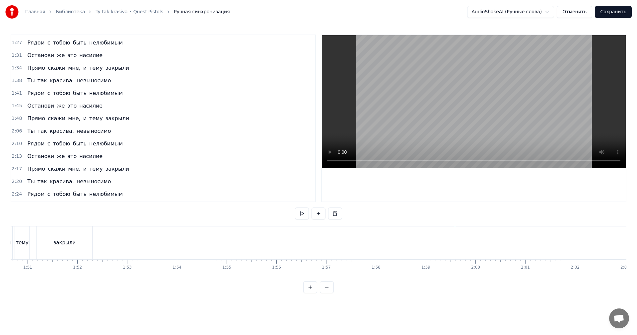
click at [557, 110] on video at bounding box center [474, 101] width 304 height 133
click at [563, 143] on video at bounding box center [474, 101] width 304 height 133
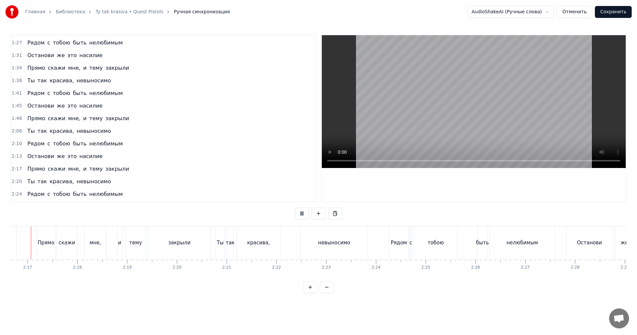
scroll to position [0, 6790]
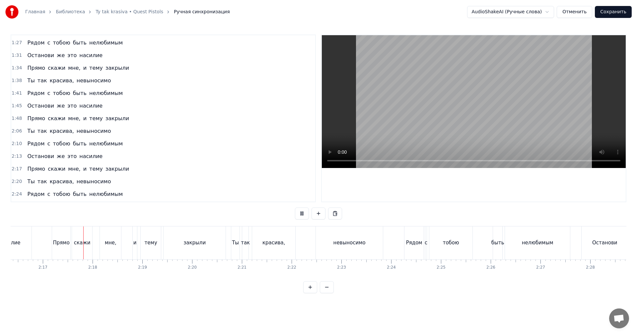
click at [432, 129] on video at bounding box center [474, 101] width 304 height 133
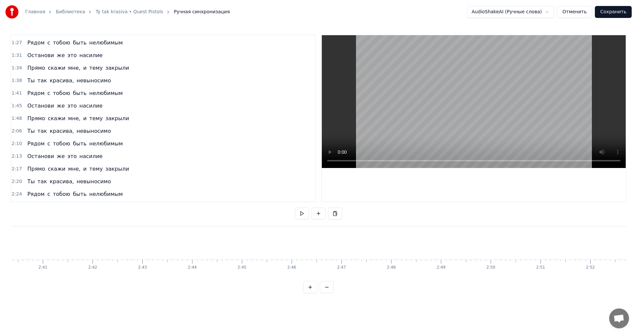
scroll to position [0, 8021]
click at [617, 14] on button "Сохранить" at bounding box center [613, 12] width 37 height 12
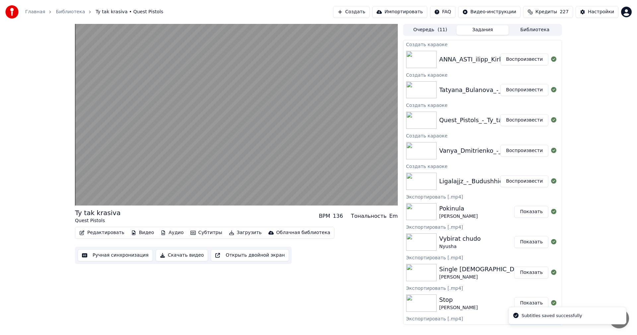
click at [510, 88] on button "Воспроизвести" at bounding box center [525, 90] width 48 height 12
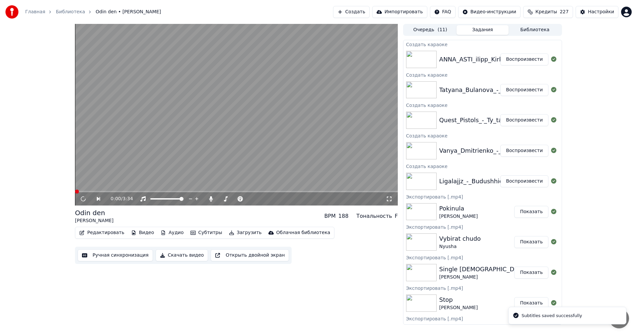
click at [120, 251] on button "Ручная синхронизация" at bounding box center [115, 255] width 75 height 12
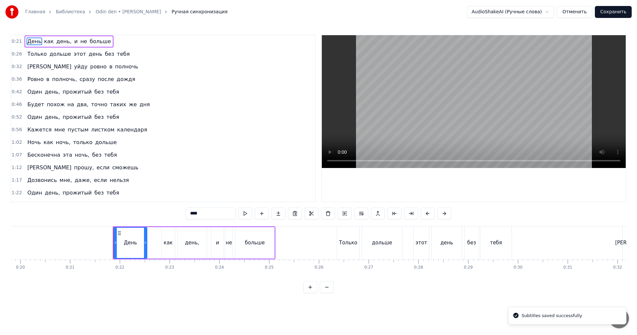
scroll to position [0, 1055]
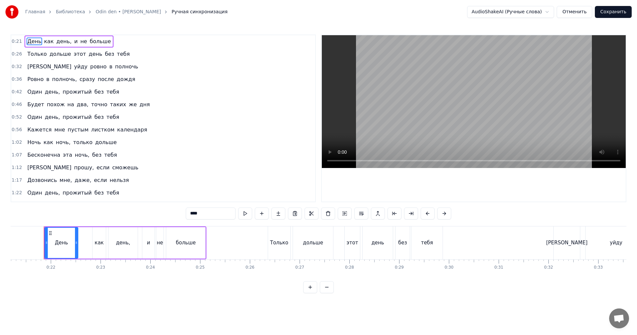
click at [381, 113] on video at bounding box center [474, 101] width 304 height 133
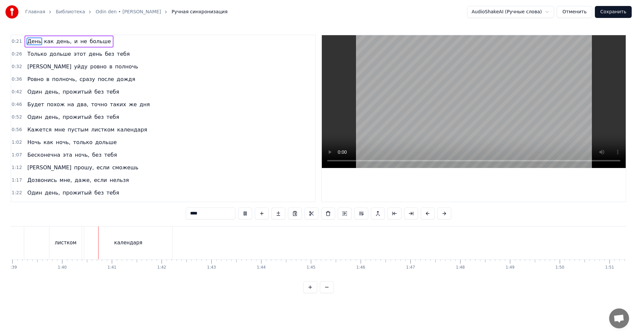
scroll to position [0, 4952]
click at [533, 95] on video at bounding box center [474, 101] width 304 height 133
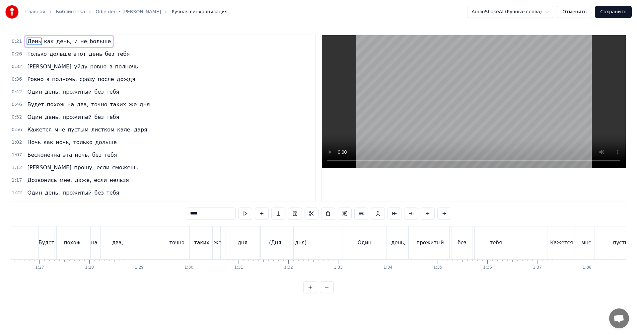
scroll to position [0, 4191]
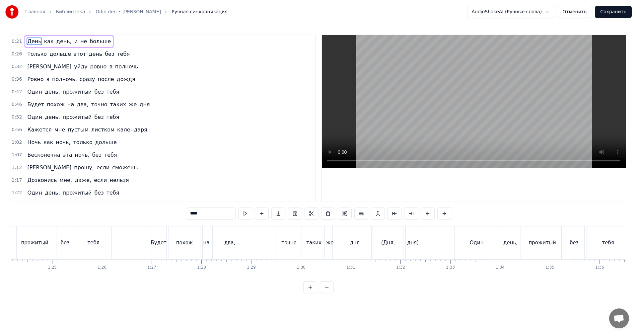
click at [102, 241] on div "тебя" at bounding box center [93, 242] width 36 height 33
type input "****"
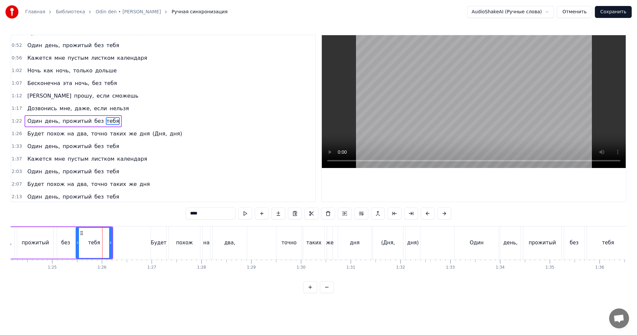
scroll to position [74, 0]
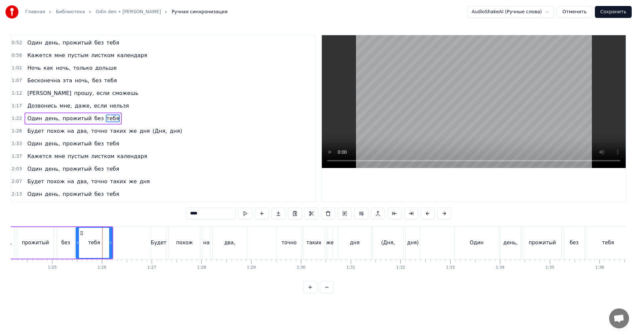
drag, startPoint x: 560, startPoint y: 117, endPoint x: 554, endPoint y: 118, distance: 6.5
click at [559, 117] on video at bounding box center [474, 101] width 304 height 133
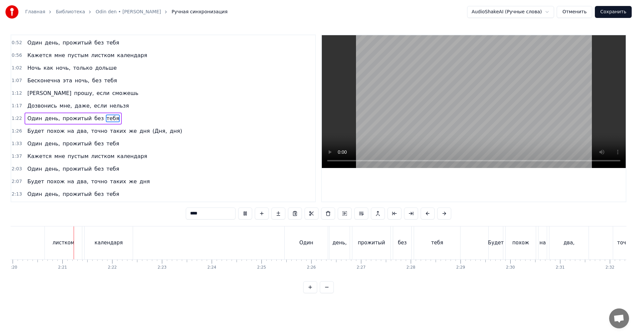
scroll to position [0, 6972]
click at [528, 121] on video at bounding box center [474, 101] width 304 height 133
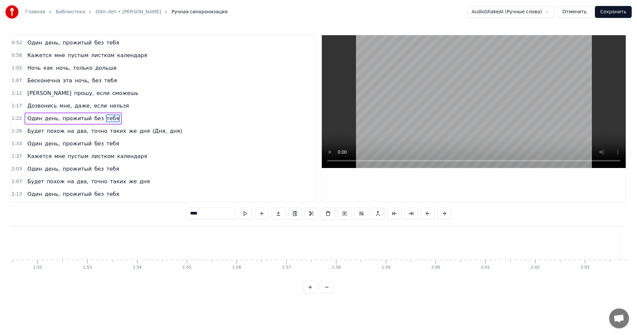
scroll to position [0, 5816]
click at [549, 108] on video at bounding box center [474, 101] width 304 height 133
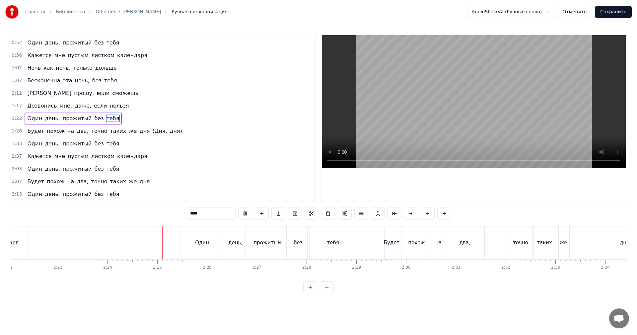
scroll to position [0, 7165]
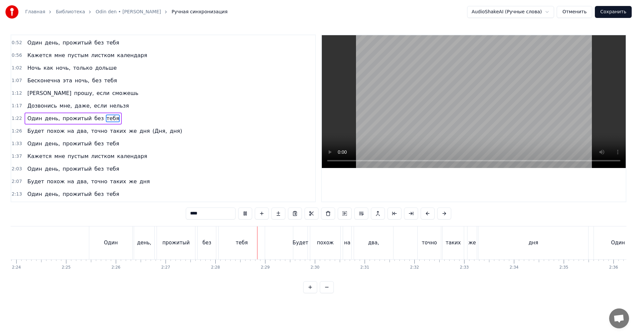
click at [479, 120] on video at bounding box center [474, 101] width 304 height 133
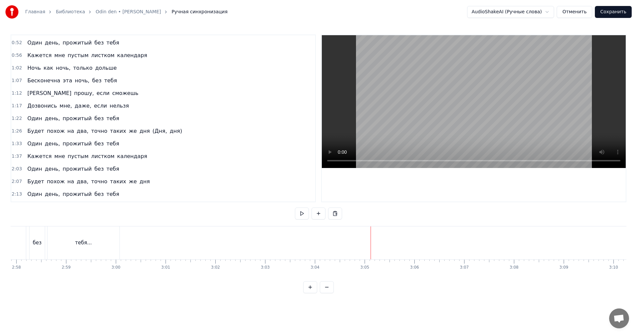
click at [500, 132] on video at bounding box center [474, 101] width 304 height 133
click at [439, 109] on video at bounding box center [474, 101] width 304 height 133
drag, startPoint x: 238, startPoint y: 237, endPoint x: 272, endPoint y: 225, distance: 36.0
click at [239, 237] on div "Один" at bounding box center [241, 242] width 45 height 33
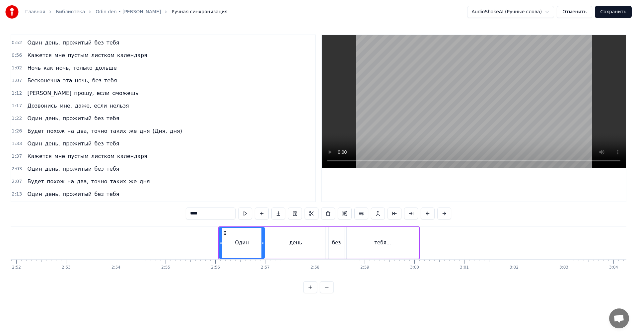
scroll to position [75, 0]
click at [466, 99] on video at bounding box center [474, 101] width 304 height 133
click at [484, 108] on video at bounding box center [474, 101] width 304 height 133
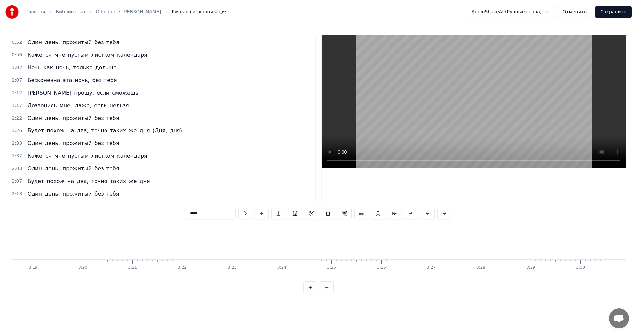
scroll to position [0, 10042]
click at [618, 15] on button "Сохранить" at bounding box center [613, 12] width 37 height 12
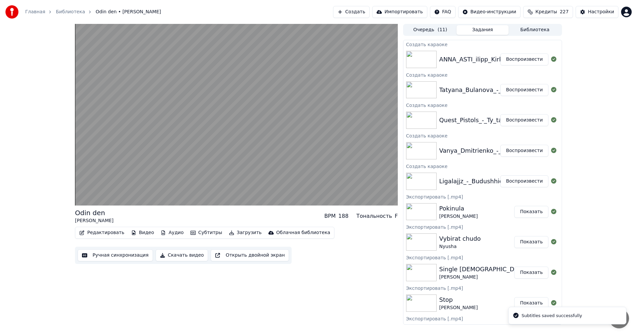
click at [509, 60] on button "Воспроизвести" at bounding box center [525, 59] width 48 height 12
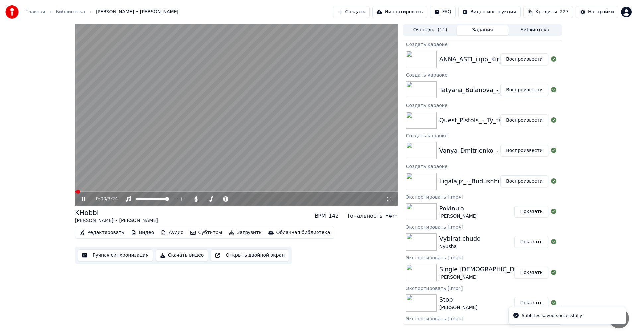
click at [120, 258] on button "Ручная синхронизация" at bounding box center [115, 255] width 75 height 12
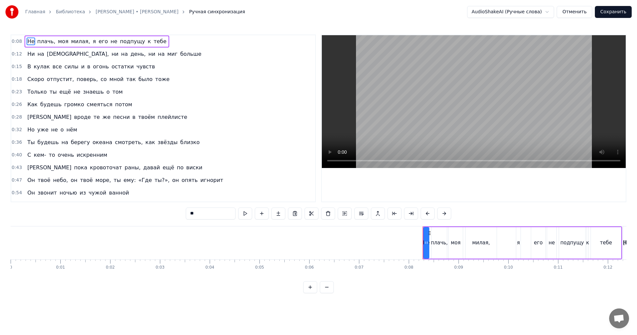
click at [446, 120] on video at bounding box center [474, 101] width 304 height 133
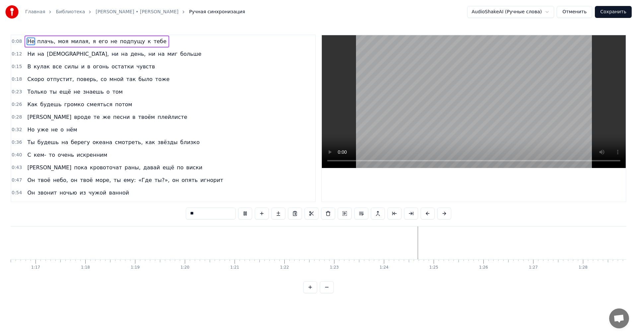
scroll to position [0, 3950]
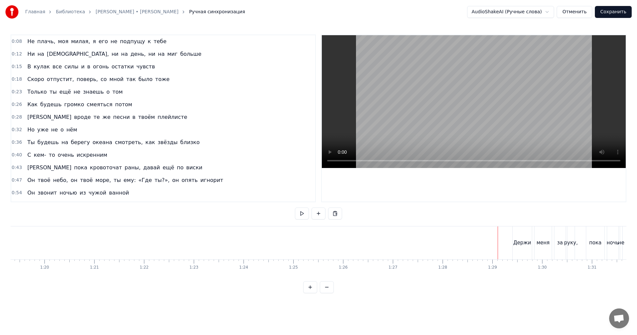
click at [487, 108] on video at bounding box center [474, 101] width 304 height 133
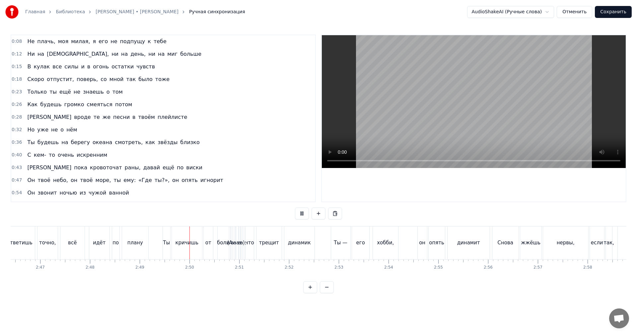
scroll to position [0, 8402]
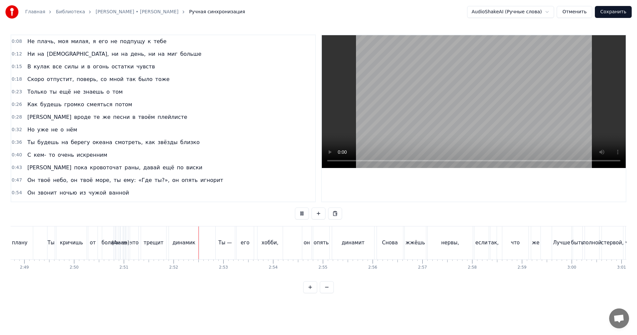
click at [473, 126] on video at bounding box center [474, 101] width 304 height 133
click at [122, 240] on div "а-" at bounding box center [123, 243] width 5 height 8
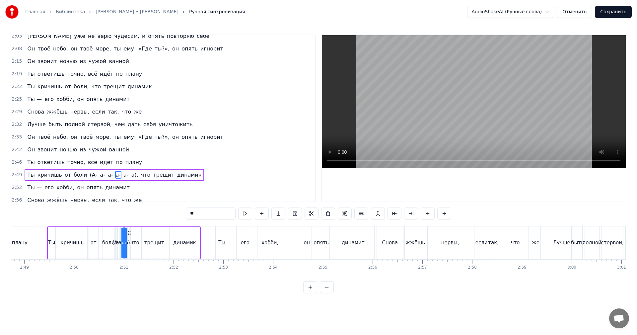
scroll to position [364, 0]
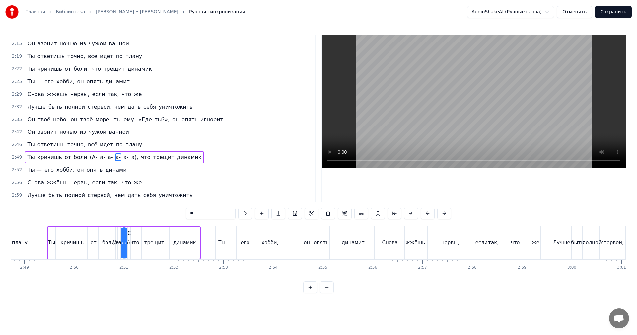
click at [89, 159] on span "(А-" at bounding box center [93, 157] width 9 height 8
click at [99, 158] on span "а-" at bounding box center [102, 157] width 7 height 8
drag, startPoint x: 99, startPoint y: 158, endPoint x: 106, endPoint y: 158, distance: 7.0
click at [107, 158] on span "а-" at bounding box center [110, 157] width 7 height 8
click at [115, 158] on span "а-" at bounding box center [118, 157] width 7 height 8
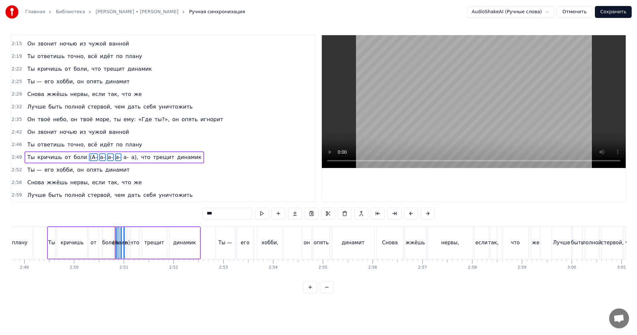
click at [123, 159] on span "а-" at bounding box center [126, 157] width 7 height 8
click at [131, 159] on span "а)," at bounding box center [135, 157] width 8 height 8
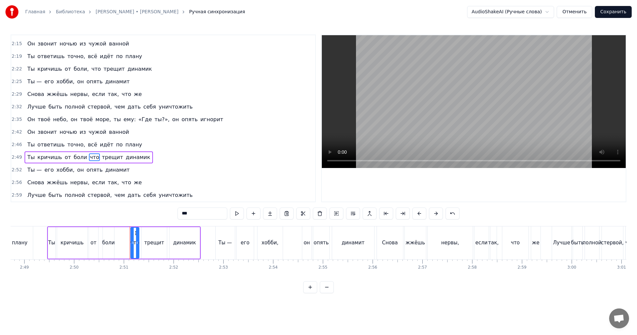
click at [77, 160] on span "боли" at bounding box center [80, 157] width 15 height 8
click at [203, 209] on input "****" at bounding box center [203, 213] width 50 height 12
drag, startPoint x: 113, startPoint y: 242, endPoint x: 121, endPoint y: 241, distance: 7.8
click at [119, 241] on icon at bounding box center [117, 242] width 3 height 5
drag, startPoint x: 73, startPoint y: 244, endPoint x: 141, endPoint y: 213, distance: 75.2
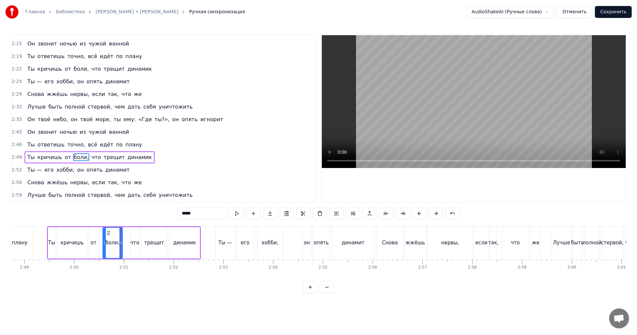
click at [73, 245] on div "кричишь" at bounding box center [72, 243] width 23 height 8
type input "*******"
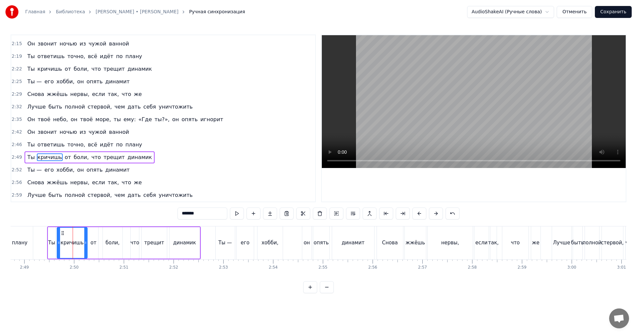
click at [415, 122] on video at bounding box center [474, 101] width 304 height 133
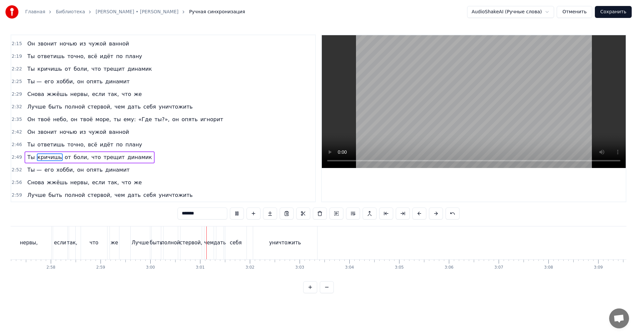
scroll to position [0, 8959]
click at [618, 11] on button "Сохранить" at bounding box center [613, 12] width 37 height 12
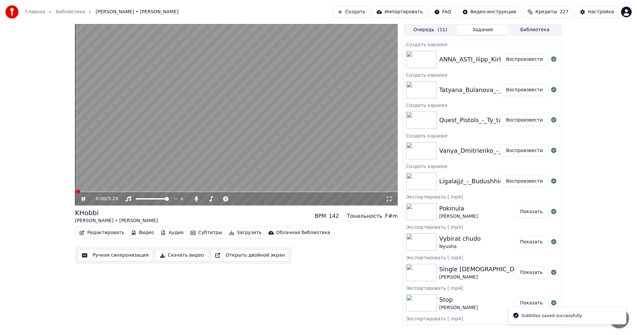
click at [324, 107] on video at bounding box center [236, 115] width 323 height 182
click at [520, 182] on button "Воспроизвести" at bounding box center [525, 181] width 48 height 12
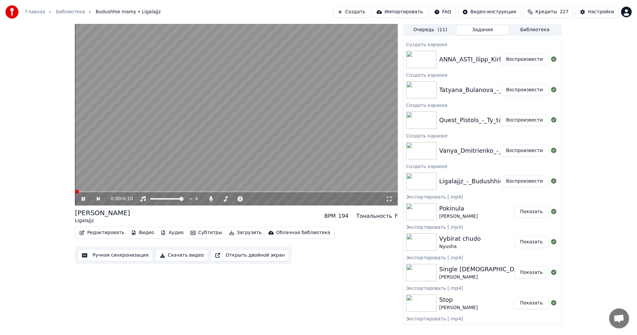
click at [182, 257] on button "Скачать видео" at bounding box center [182, 255] width 53 height 12
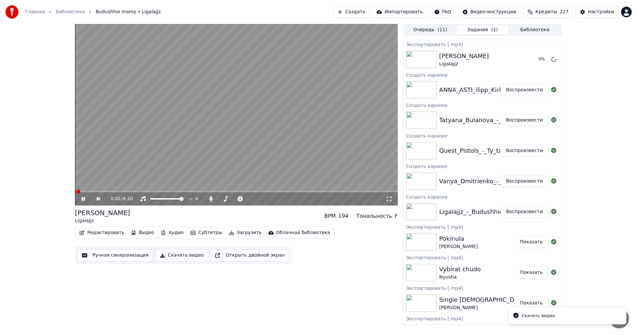
drag, startPoint x: 526, startPoint y: 181, endPoint x: 514, endPoint y: 184, distance: 12.6
click at [526, 181] on button "Воспроизвести" at bounding box center [525, 181] width 48 height 12
drag, startPoint x: 172, startPoint y: 257, endPoint x: 227, endPoint y: 241, distance: 57.7
click at [172, 257] on button "Скачать видео" at bounding box center [182, 255] width 53 height 12
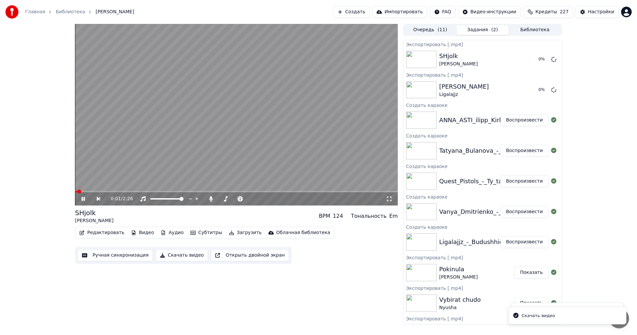
click at [522, 181] on button "Воспроизвести" at bounding box center [525, 181] width 48 height 12
click at [164, 257] on button "Скачать видео" at bounding box center [182, 255] width 53 height 12
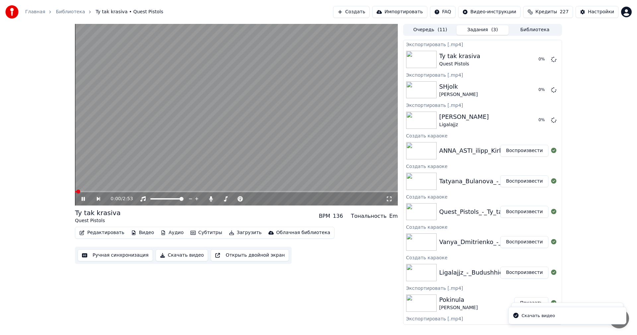
drag, startPoint x: 522, startPoint y: 178, endPoint x: 518, endPoint y: 180, distance: 3.9
click at [522, 178] on button "Воспроизвести" at bounding box center [525, 181] width 48 height 12
click at [165, 256] on button "Скачать видео" at bounding box center [182, 255] width 53 height 12
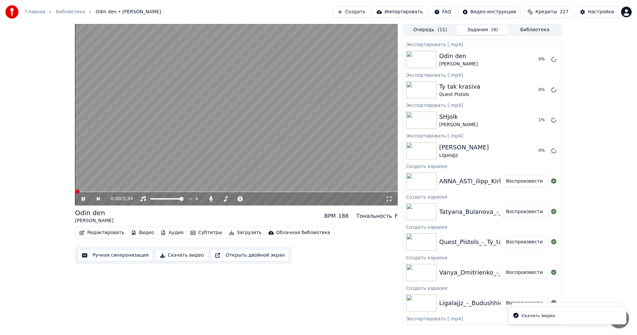
click at [525, 181] on button "Воспроизвести" at bounding box center [525, 181] width 48 height 12
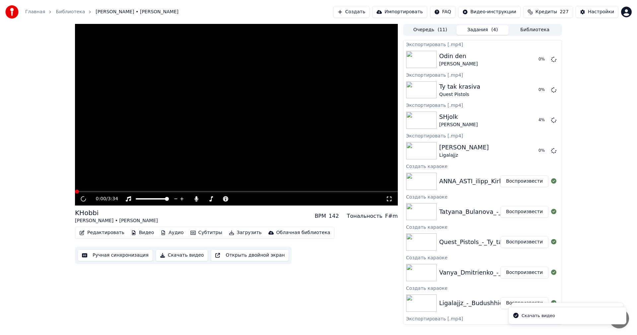
click at [170, 254] on button "Скачать видео" at bounding box center [182, 255] width 53 height 12
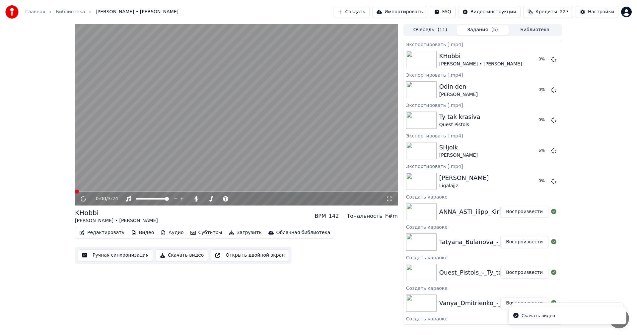
click at [271, 131] on video at bounding box center [236, 115] width 323 height 182
click at [303, 129] on video at bounding box center [236, 115] width 323 height 182
click at [527, 59] on button "Показать" at bounding box center [532, 59] width 34 height 12
